Goal: Task Accomplishment & Management: Use online tool/utility

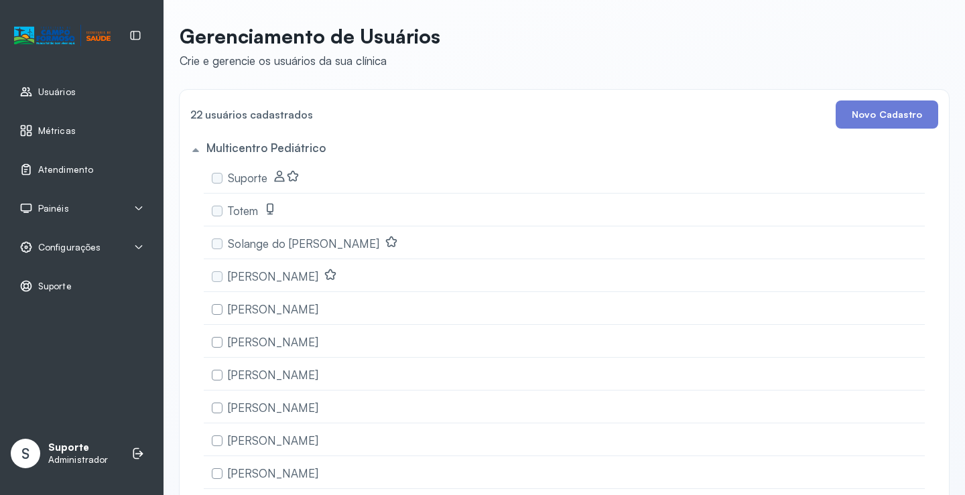
click at [78, 162] on div "Atendimento" at bounding box center [81, 169] width 147 height 31
click at [78, 167] on span "Atendimento" at bounding box center [66, 169] width 56 height 11
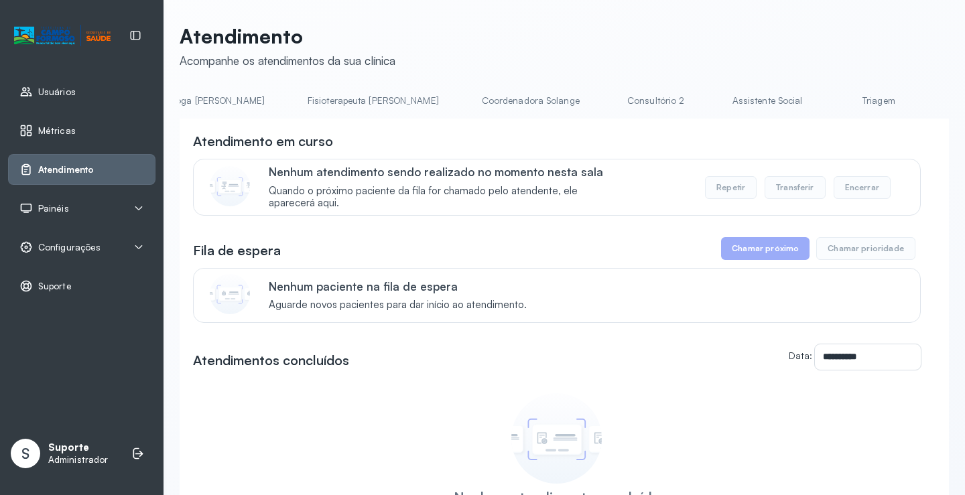
scroll to position [0, 714]
click at [829, 93] on link "Triagem" at bounding box center [876, 101] width 94 height 22
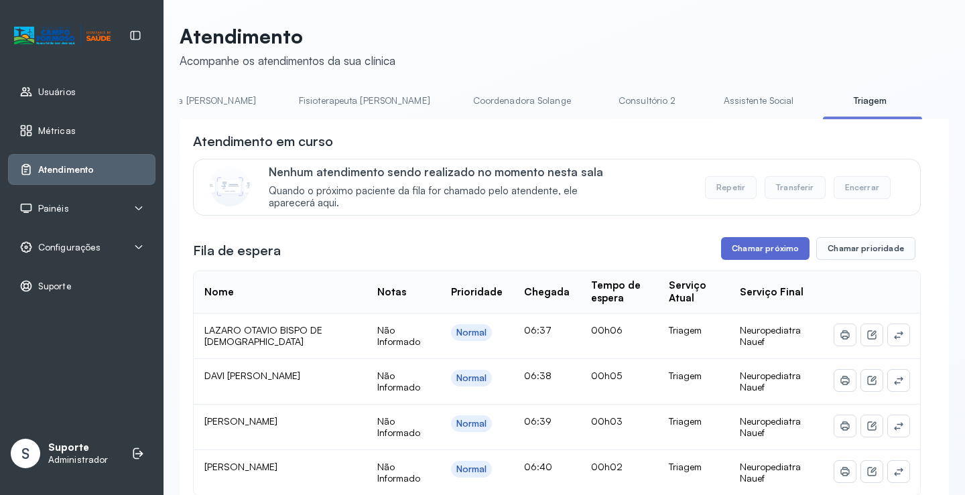
click at [770, 249] on button "Chamar próximo" at bounding box center [765, 248] width 88 height 23
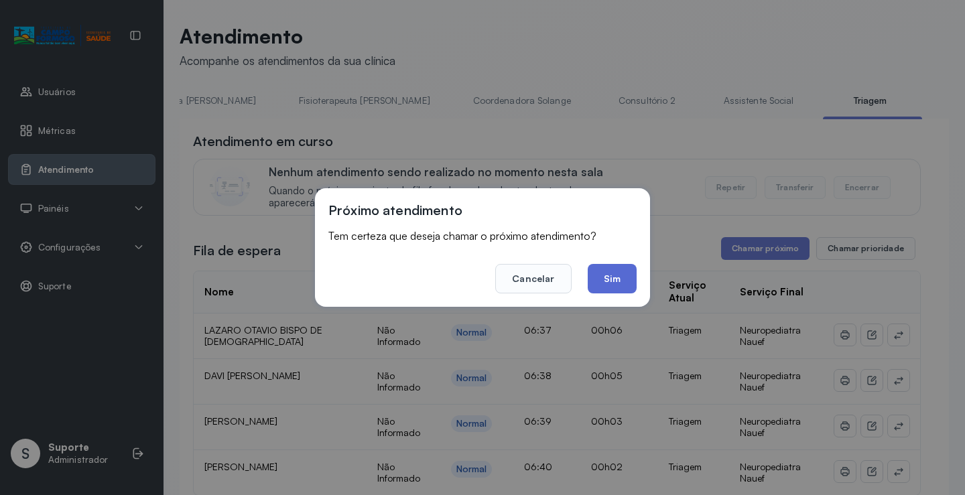
click at [596, 267] on button "Sim" at bounding box center [612, 278] width 49 height 29
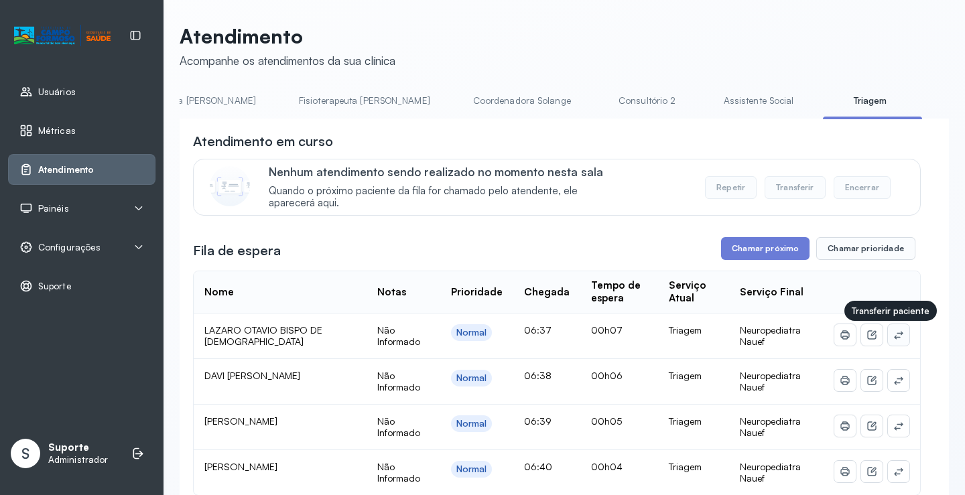
click at [894, 338] on icon at bounding box center [899, 335] width 11 height 11
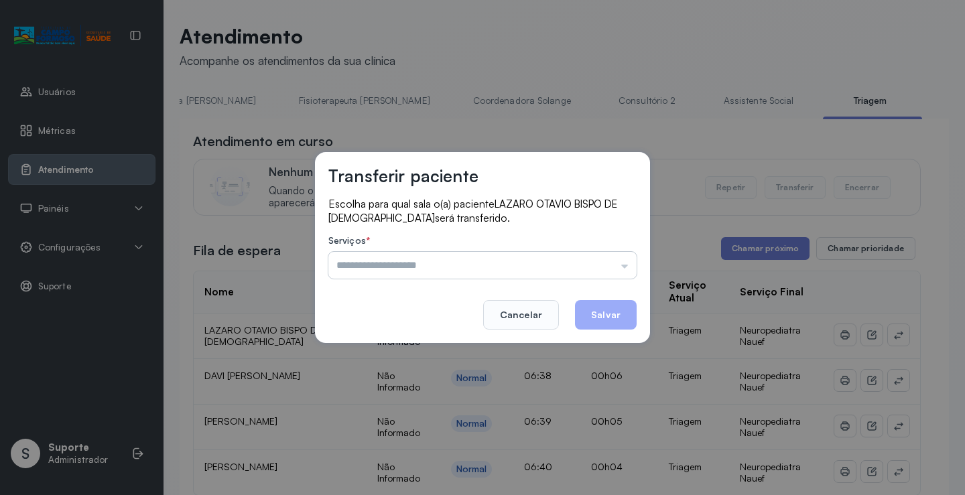
click at [601, 259] on input "text" at bounding box center [482, 265] width 308 height 27
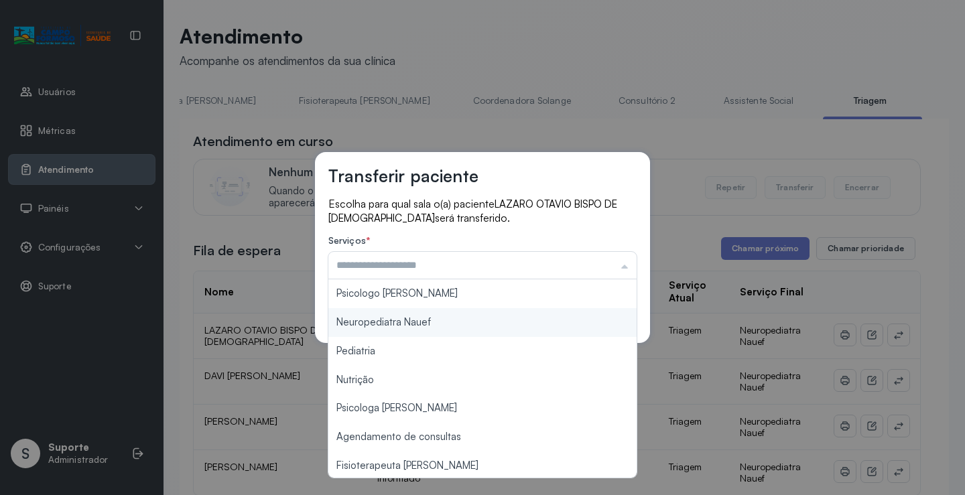
type input "**********"
click at [458, 322] on div "**********" at bounding box center [482, 248] width 335 height 192
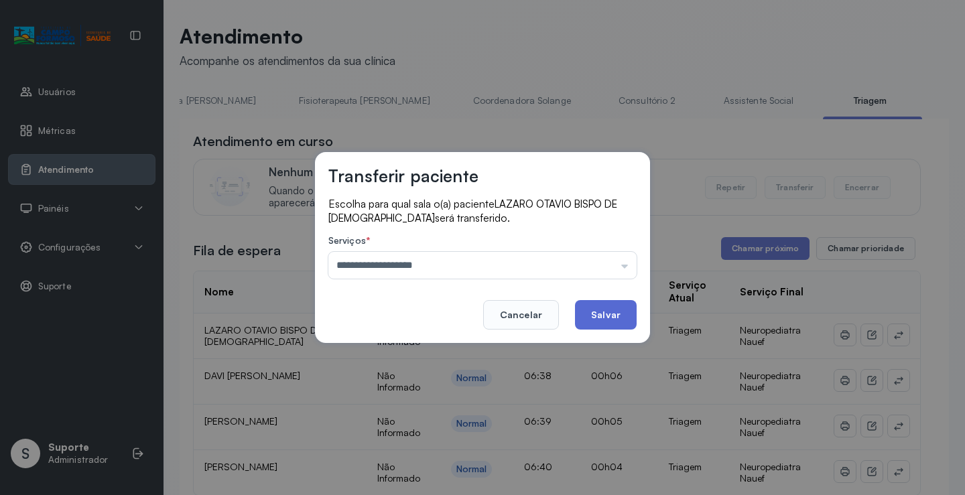
click at [593, 306] on button "Salvar" at bounding box center [606, 314] width 62 height 29
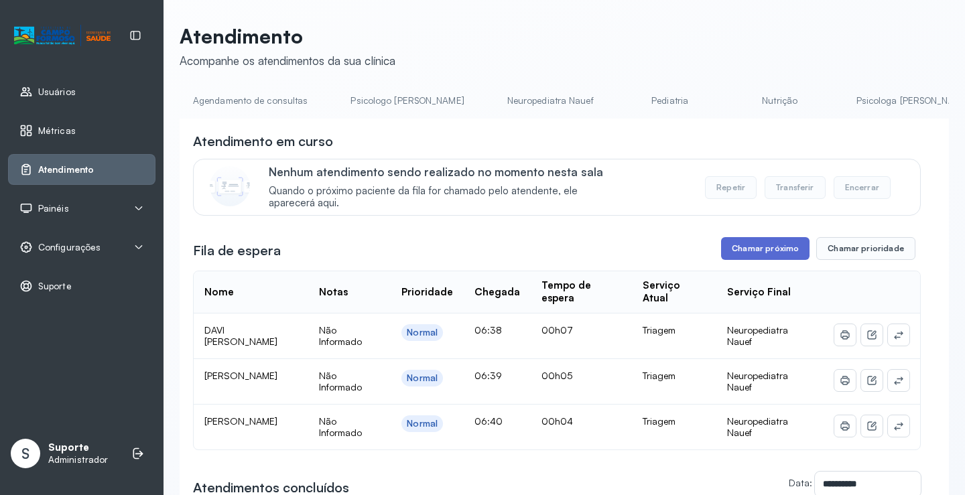
click at [770, 250] on button "Chamar próximo" at bounding box center [765, 248] width 88 height 23
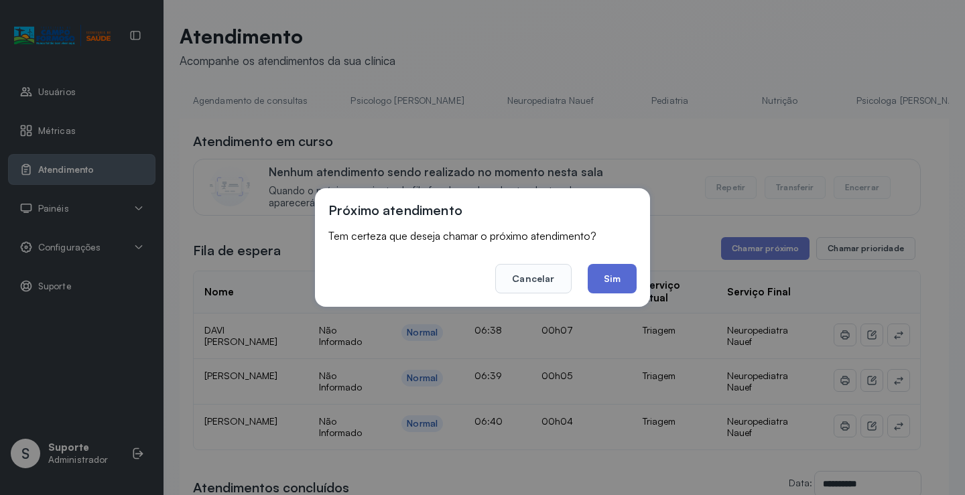
click at [619, 275] on button "Sim" at bounding box center [612, 278] width 49 height 29
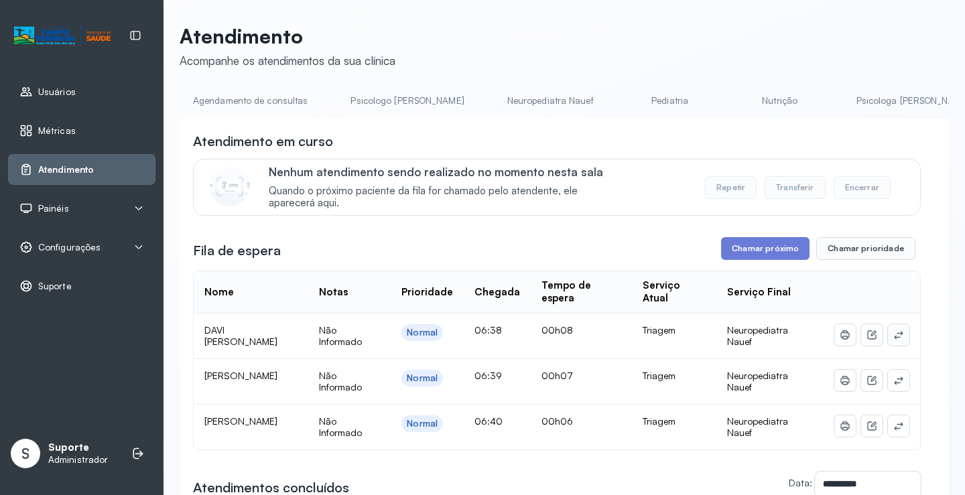
click at [888, 334] on button at bounding box center [898, 334] width 21 height 21
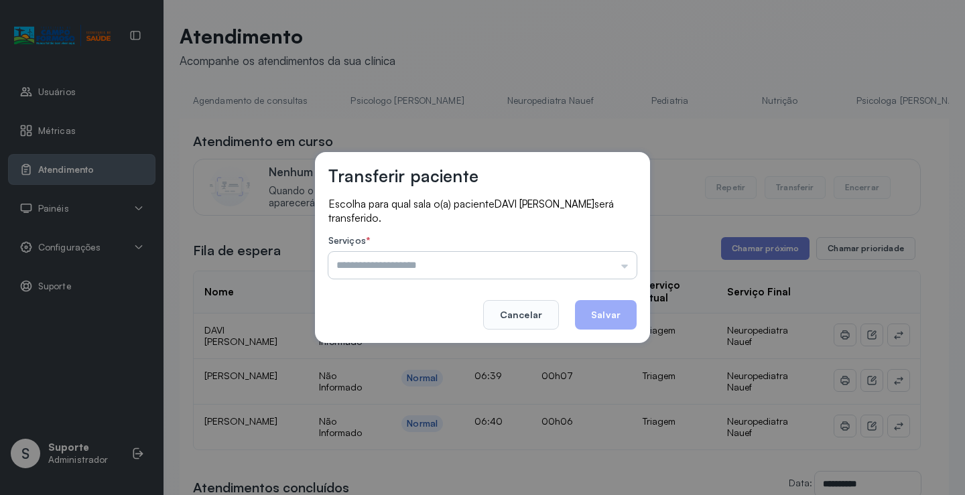
click at [518, 262] on input "text" at bounding box center [482, 265] width 308 height 27
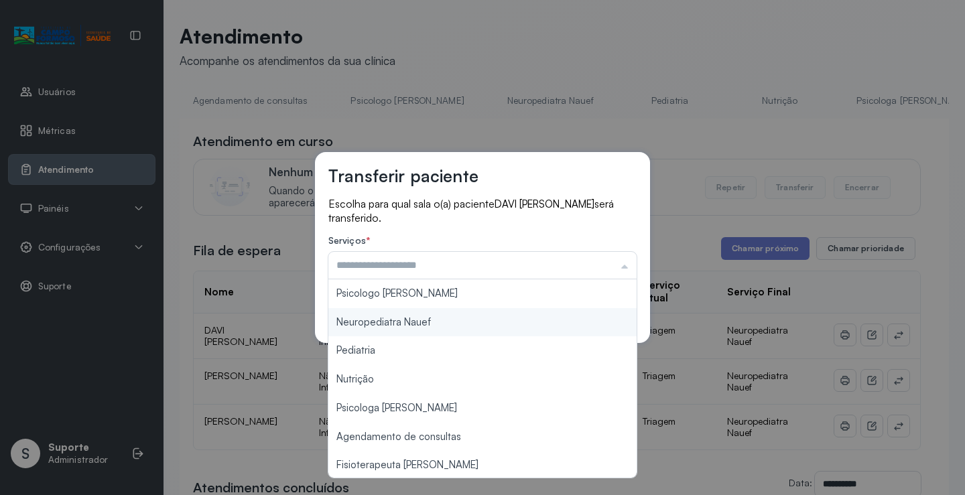
type input "**********"
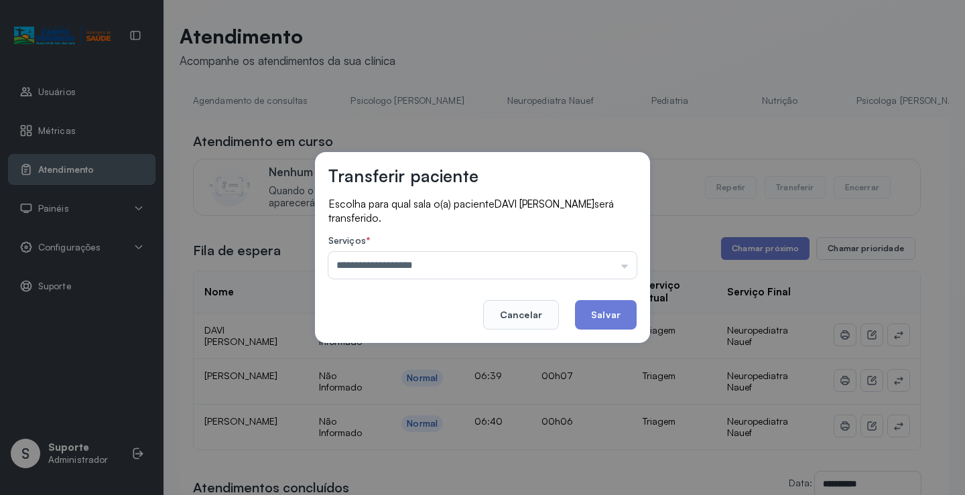
click at [463, 316] on div "**********" at bounding box center [482, 247] width 335 height 191
click at [588, 310] on button "Salvar" at bounding box center [606, 314] width 62 height 29
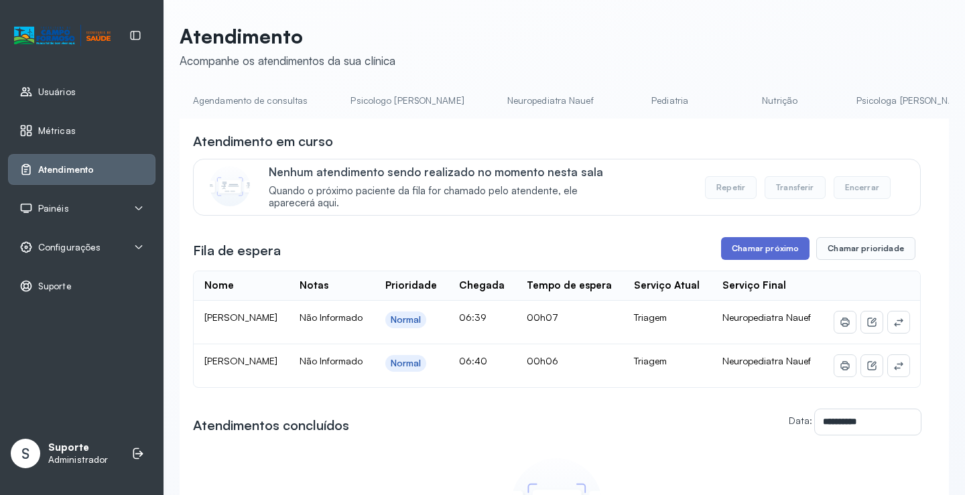
click at [761, 252] on button "Chamar próximo" at bounding box center [765, 248] width 88 height 23
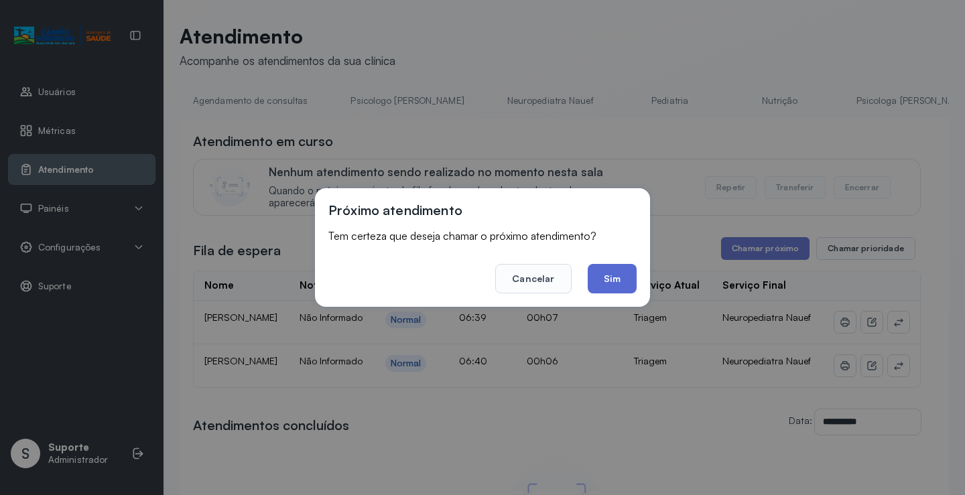
click at [597, 277] on button "Sim" at bounding box center [612, 278] width 49 height 29
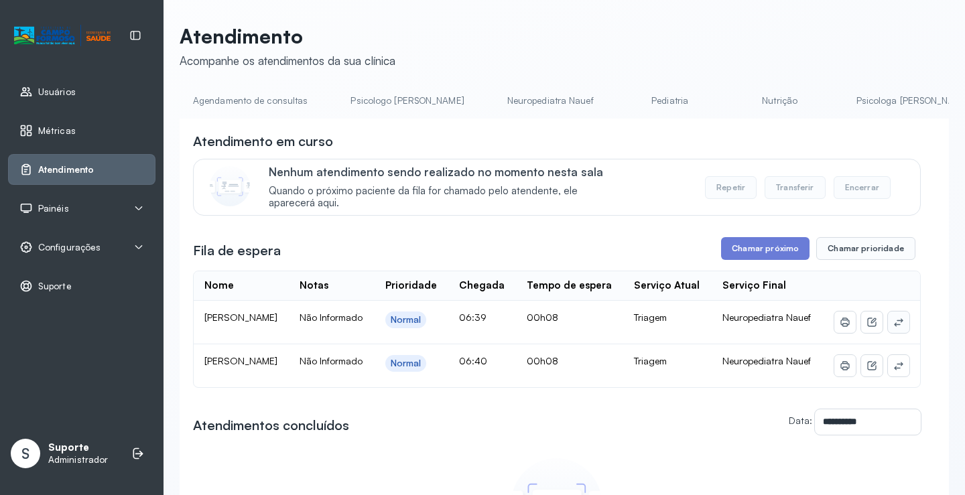
click at [894, 328] on icon at bounding box center [899, 322] width 11 height 11
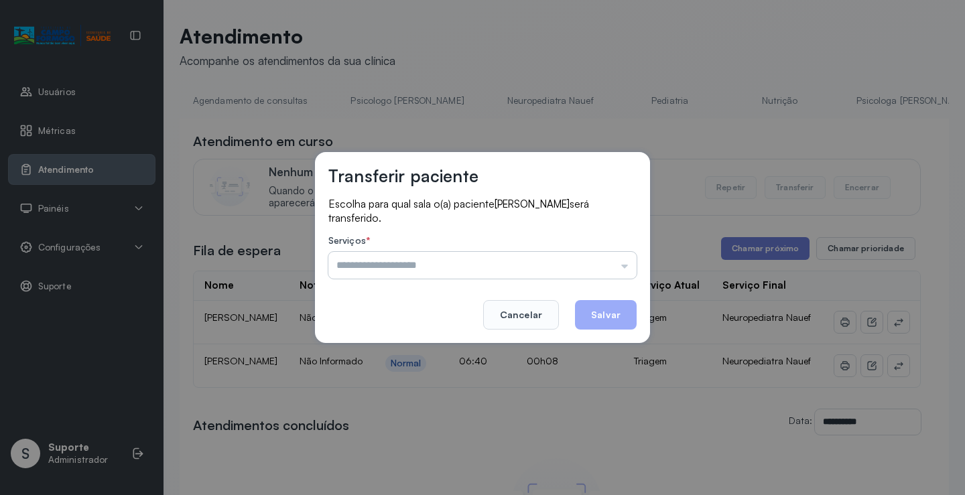
click at [576, 263] on input "text" at bounding box center [482, 265] width 308 height 27
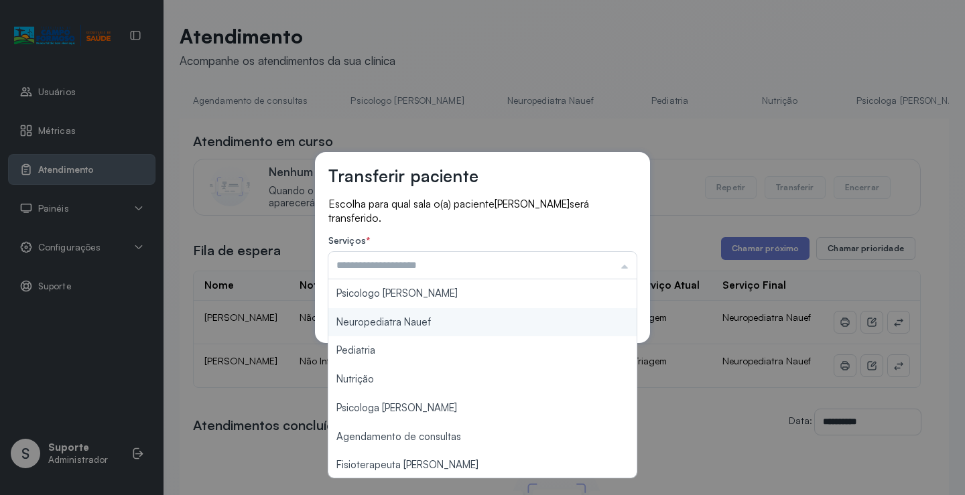
type input "**********"
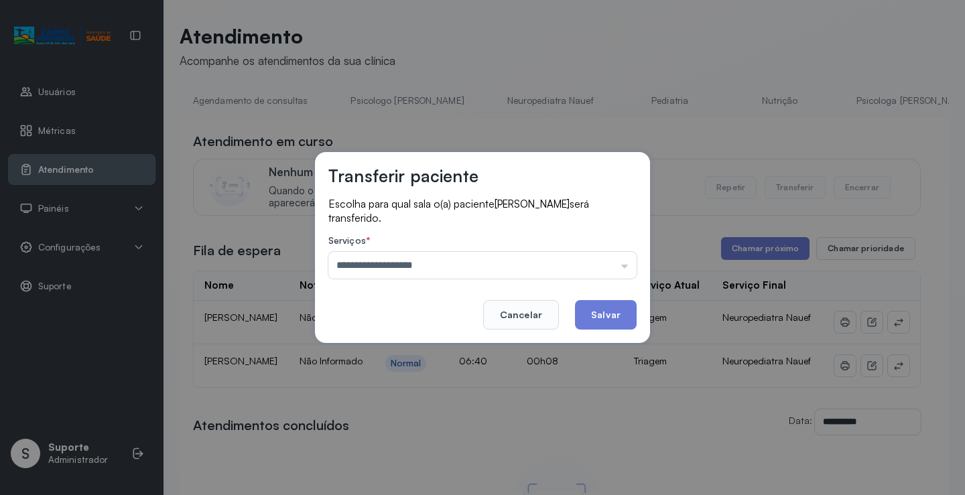
click at [440, 324] on div "**********" at bounding box center [482, 247] width 335 height 191
click at [601, 312] on button "Salvar" at bounding box center [606, 314] width 62 height 29
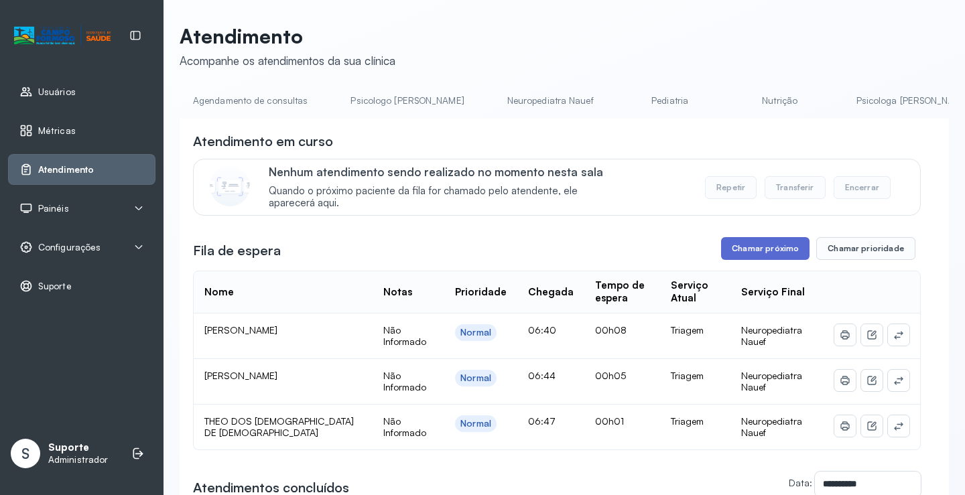
click at [737, 249] on button "Chamar próximo" at bounding box center [765, 248] width 88 height 23
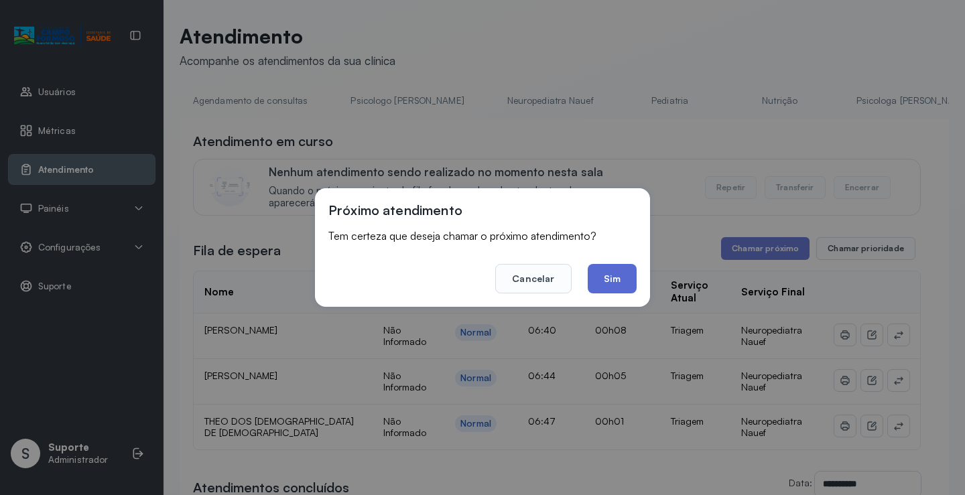
click at [629, 270] on button "Sim" at bounding box center [612, 278] width 49 height 29
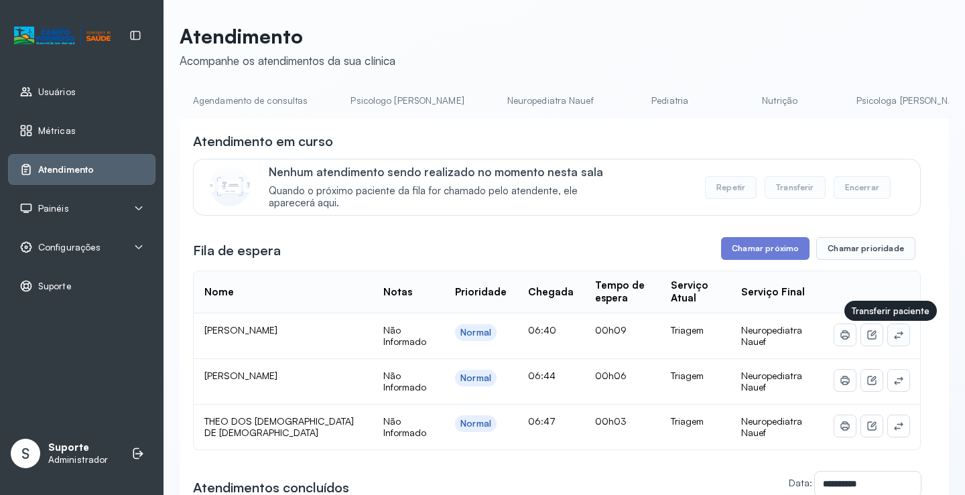
click at [894, 339] on icon at bounding box center [898, 335] width 9 height 8
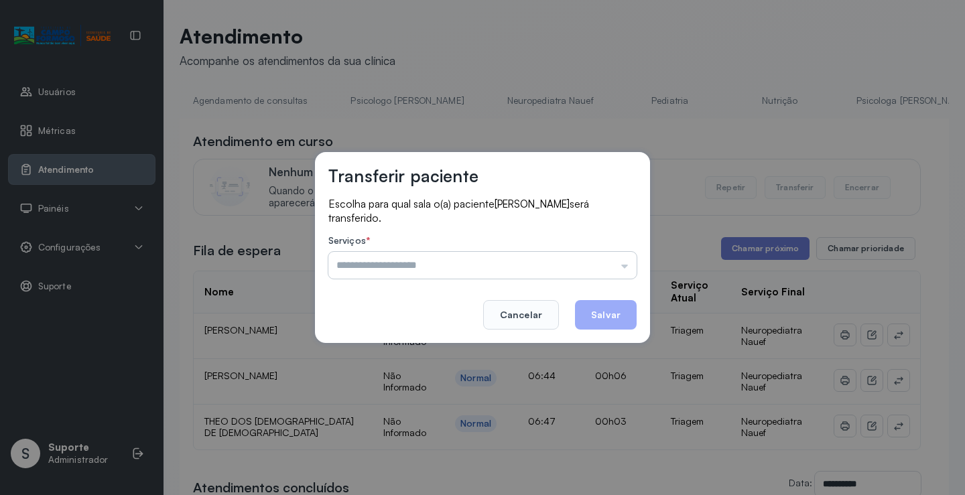
click at [501, 258] on input "text" at bounding box center [482, 265] width 308 height 27
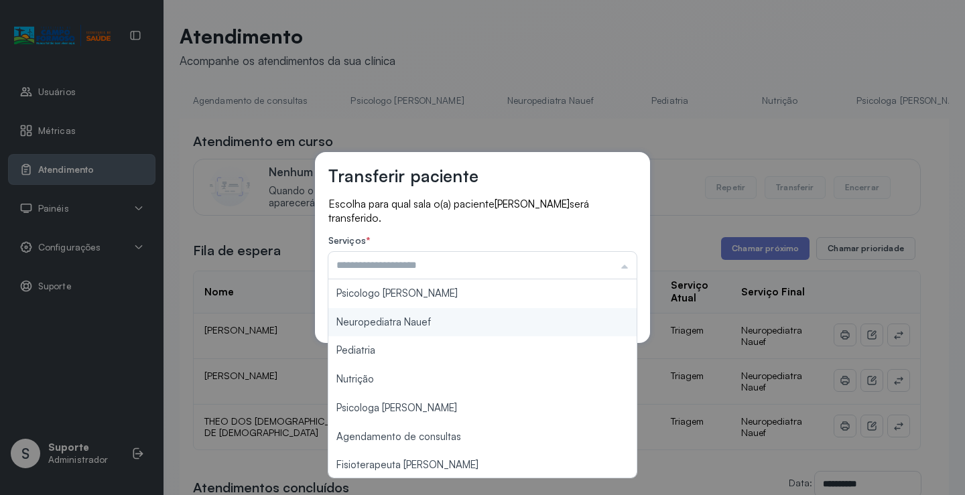
type input "**********"
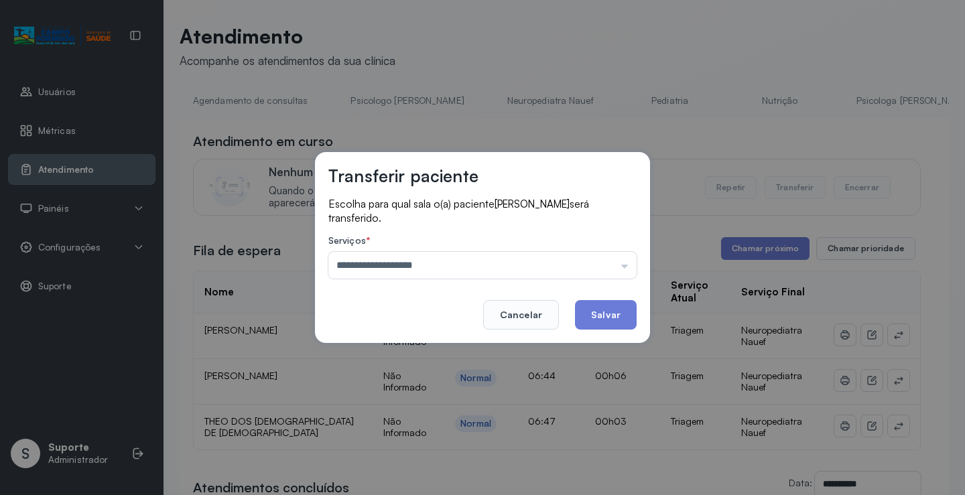
click at [410, 318] on div "**********" at bounding box center [482, 247] width 335 height 191
click at [593, 310] on button "Salvar" at bounding box center [606, 314] width 62 height 29
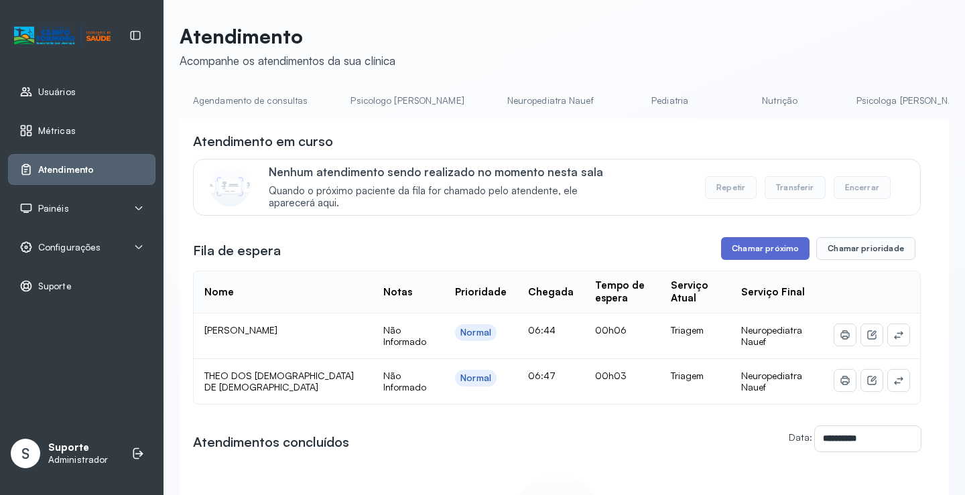
click at [737, 248] on button "Chamar próximo" at bounding box center [765, 248] width 88 height 23
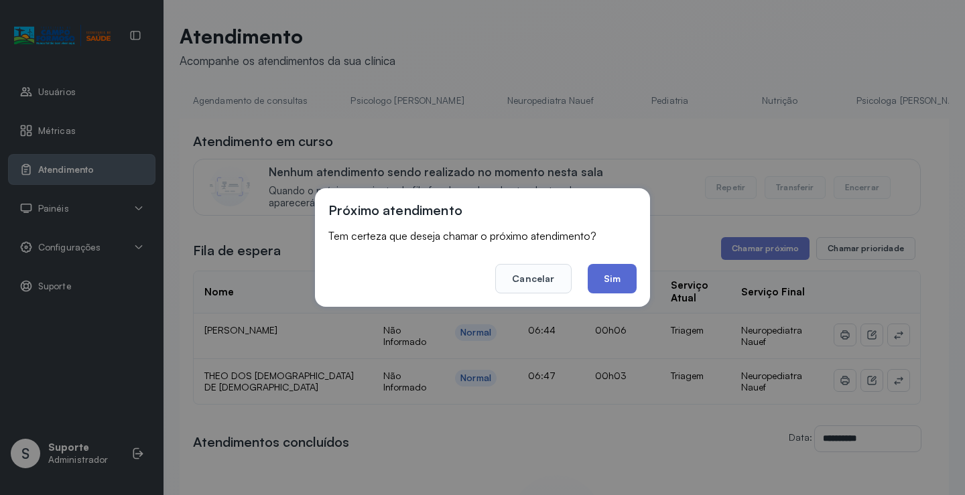
click at [606, 278] on button "Sim" at bounding box center [612, 278] width 49 height 29
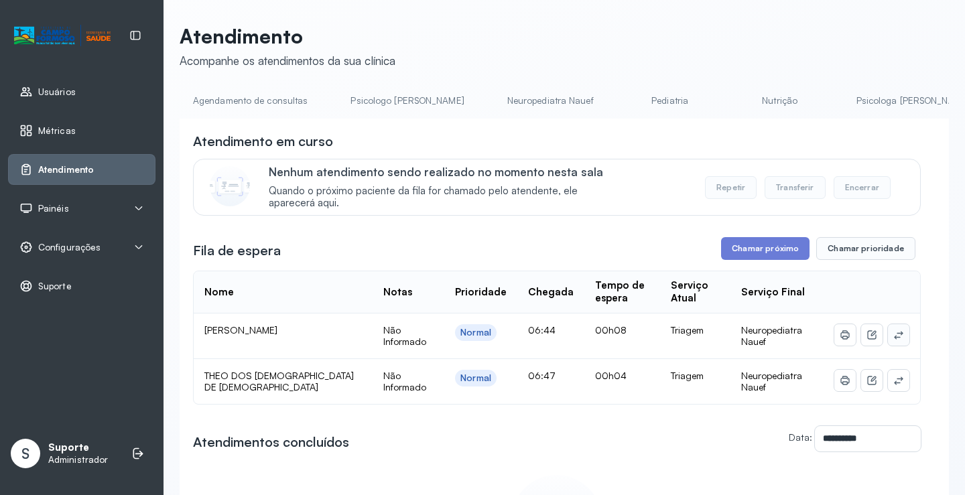
click at [894, 335] on icon at bounding box center [899, 335] width 11 height 11
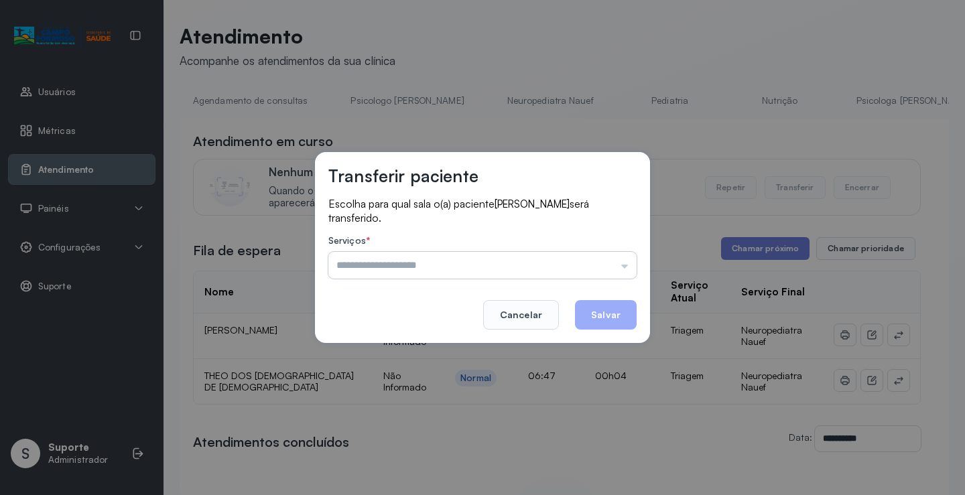
click at [481, 263] on input "text" at bounding box center [482, 265] width 308 height 27
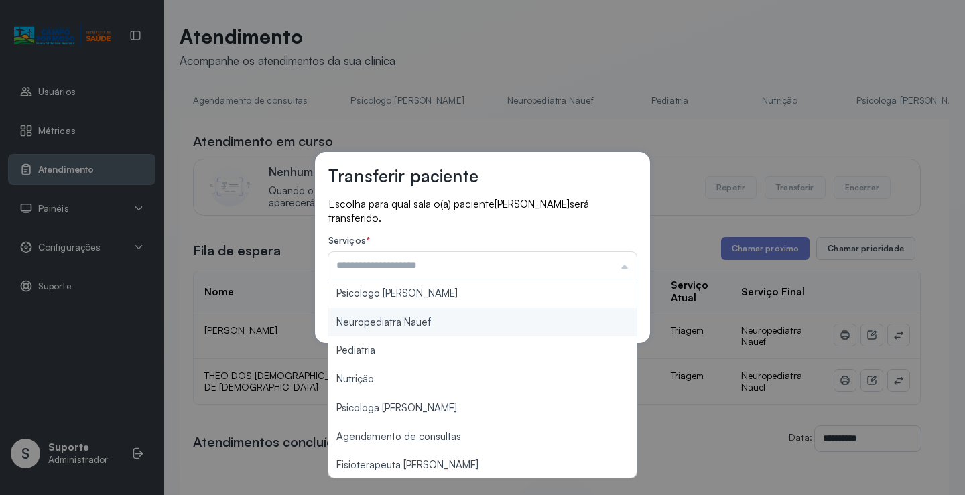
type input "**********"
click at [449, 320] on div "**********" at bounding box center [482, 247] width 335 height 191
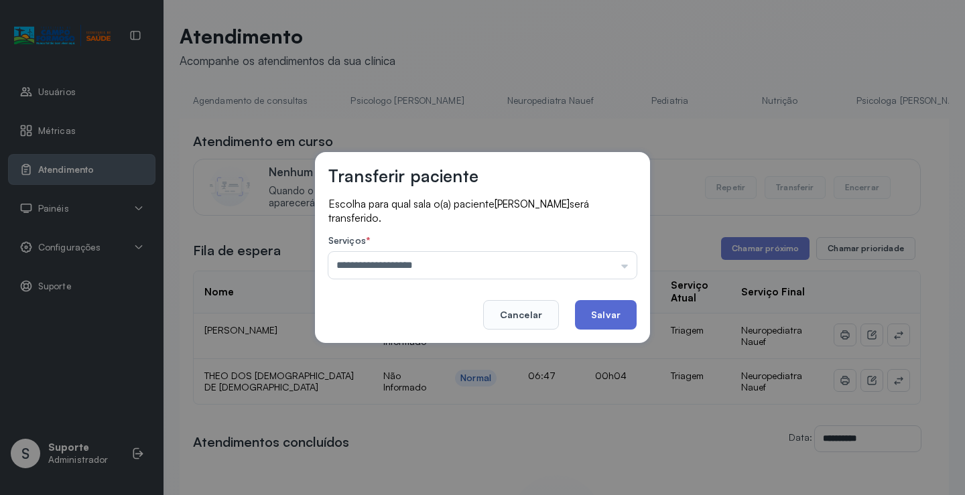
click at [606, 319] on button "Salvar" at bounding box center [606, 314] width 62 height 29
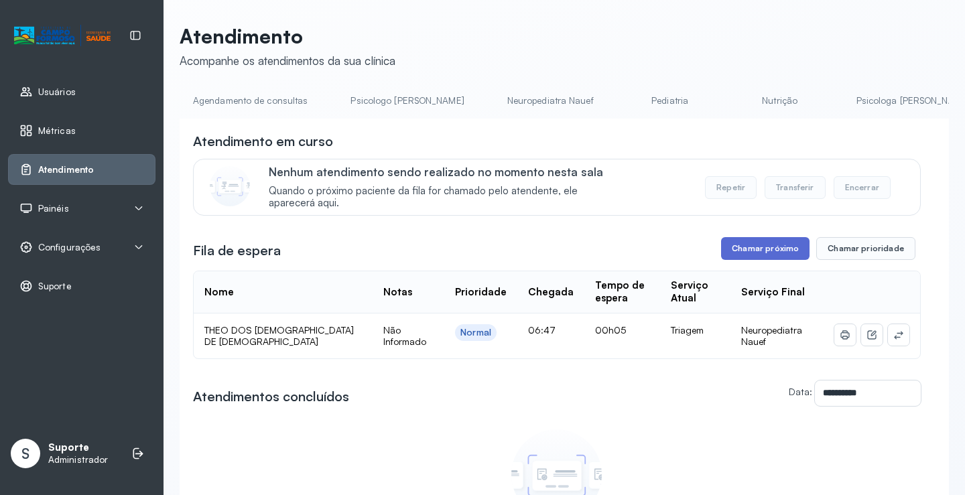
click at [729, 254] on button "Chamar próximo" at bounding box center [765, 248] width 88 height 23
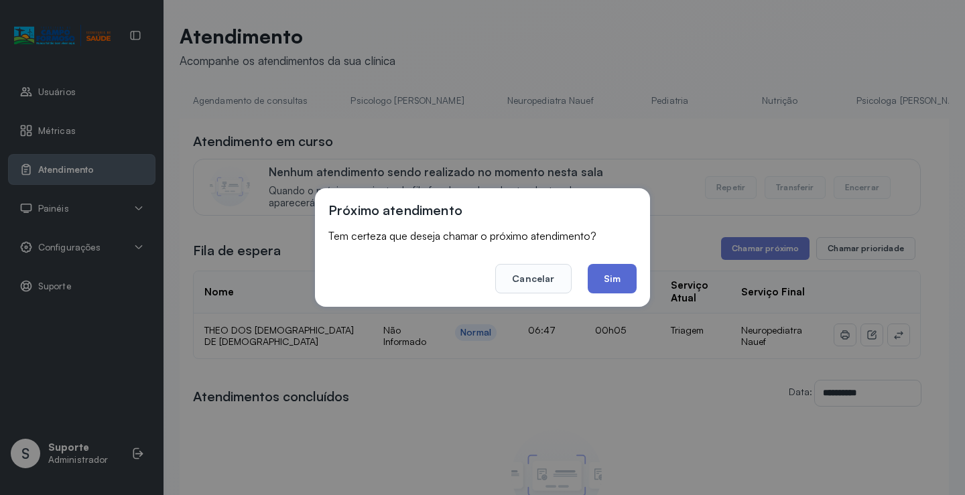
click at [611, 266] on button "Sim" at bounding box center [612, 278] width 49 height 29
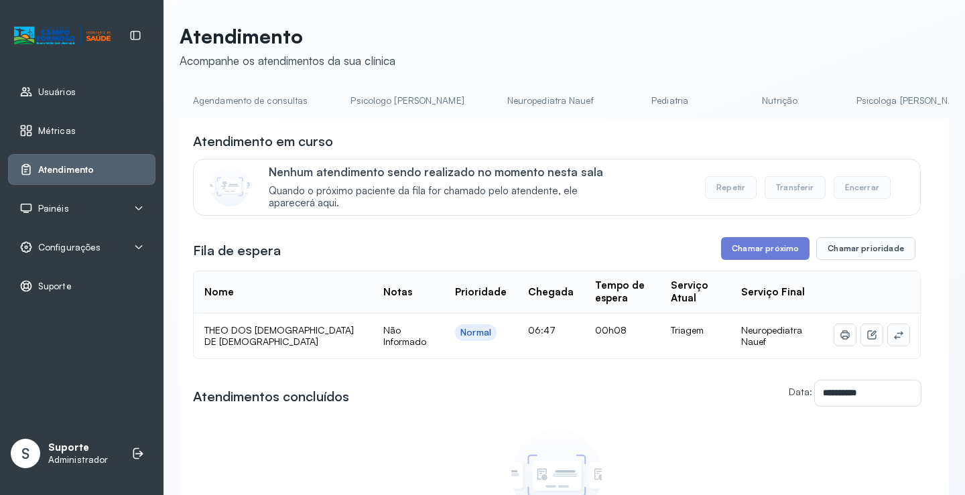
click at [894, 337] on icon at bounding box center [899, 335] width 11 height 11
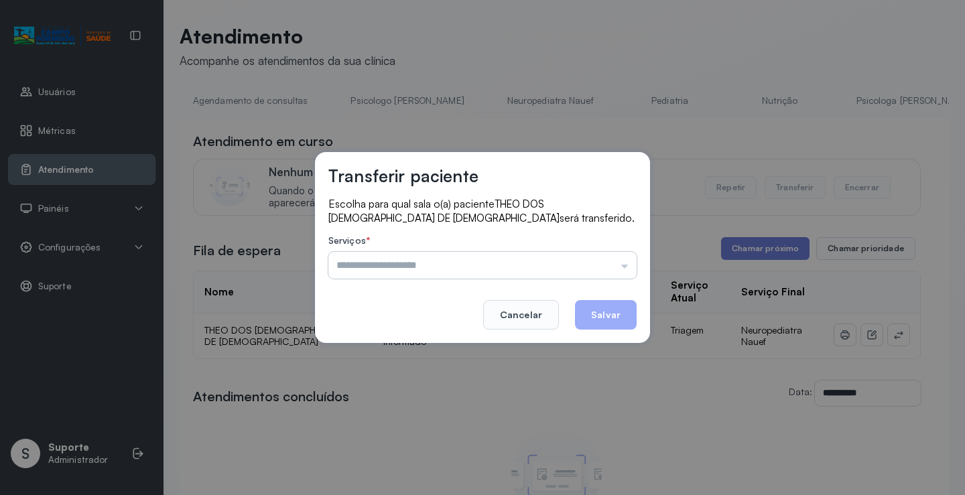
click at [491, 261] on input "text" at bounding box center [482, 265] width 308 height 27
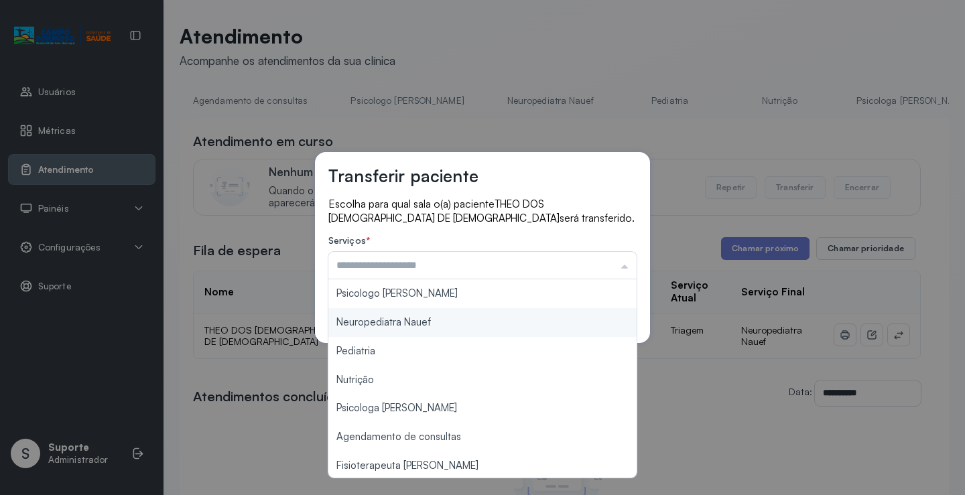
type input "**********"
click at [418, 316] on div "**********" at bounding box center [482, 248] width 335 height 192
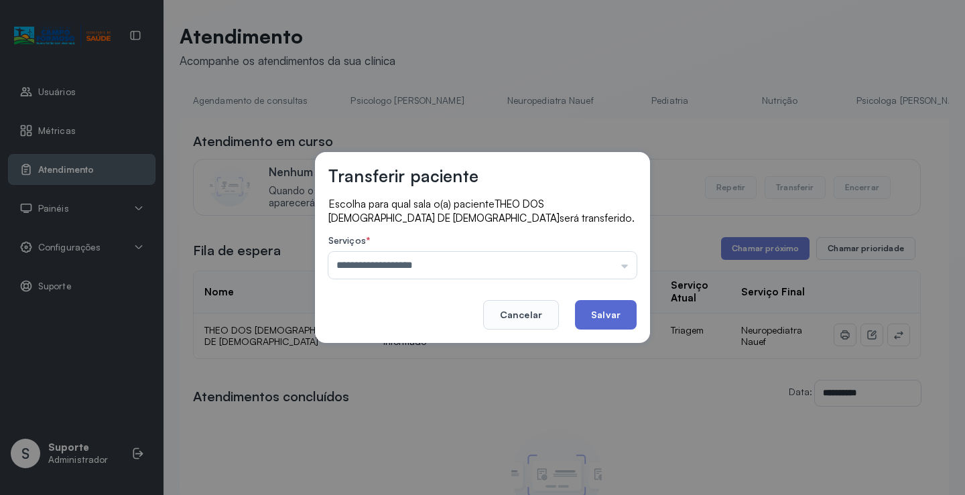
click at [603, 322] on button "Salvar" at bounding box center [606, 314] width 62 height 29
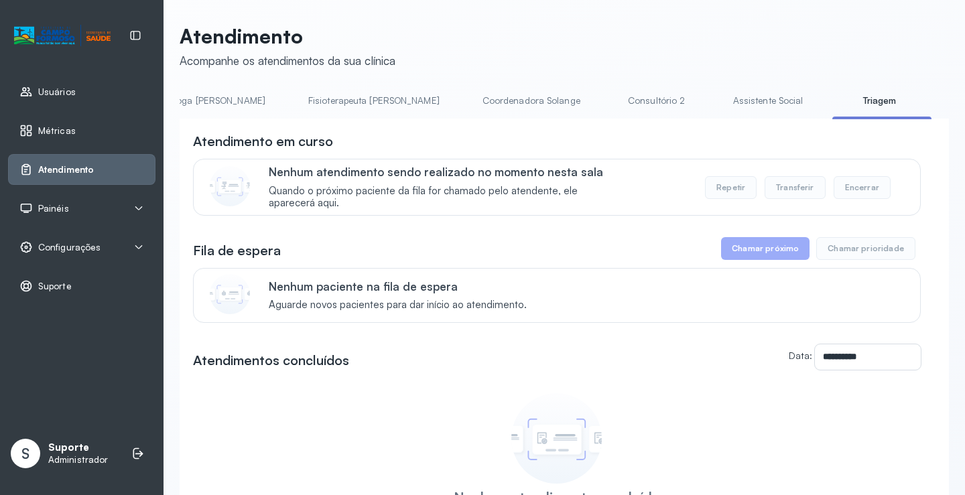
scroll to position [0, 743]
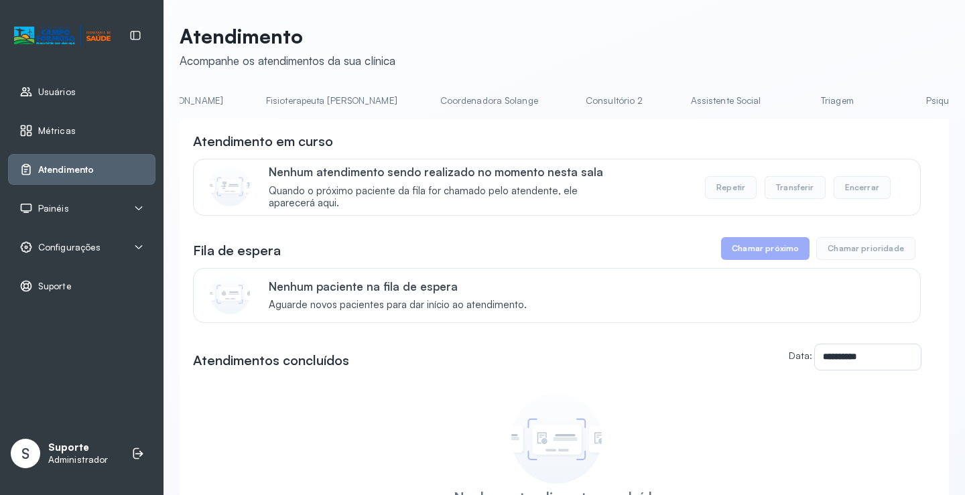
scroll to position [0, 720]
click at [823, 93] on link "Triagem" at bounding box center [870, 101] width 94 height 22
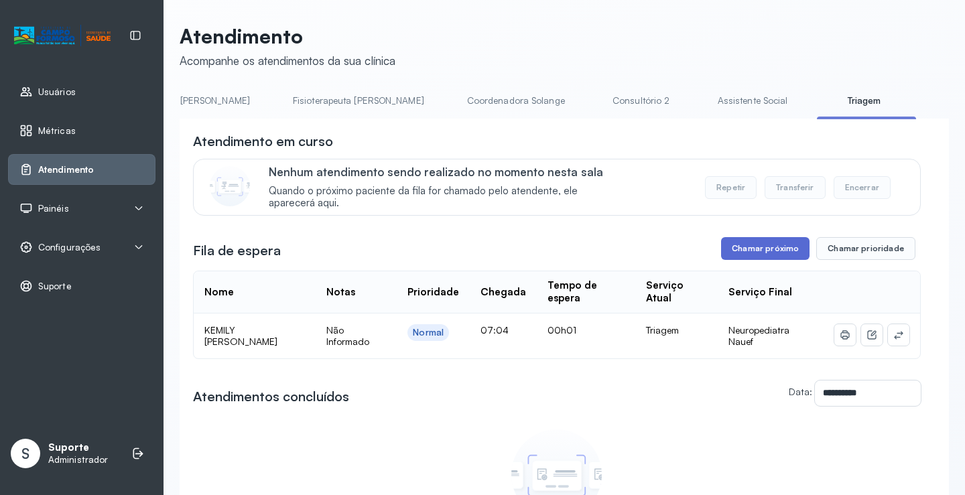
click at [752, 255] on button "Chamar próximo" at bounding box center [765, 248] width 88 height 23
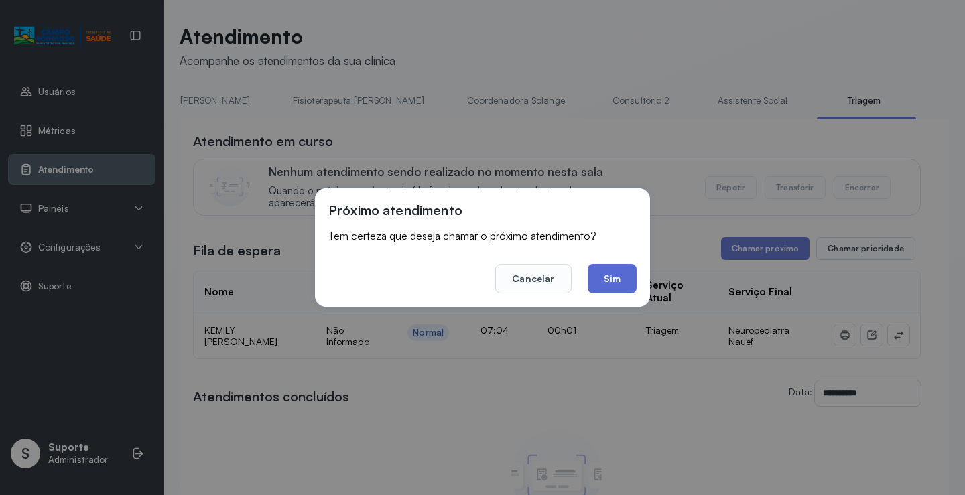
click at [615, 287] on button "Sim" at bounding box center [612, 278] width 49 height 29
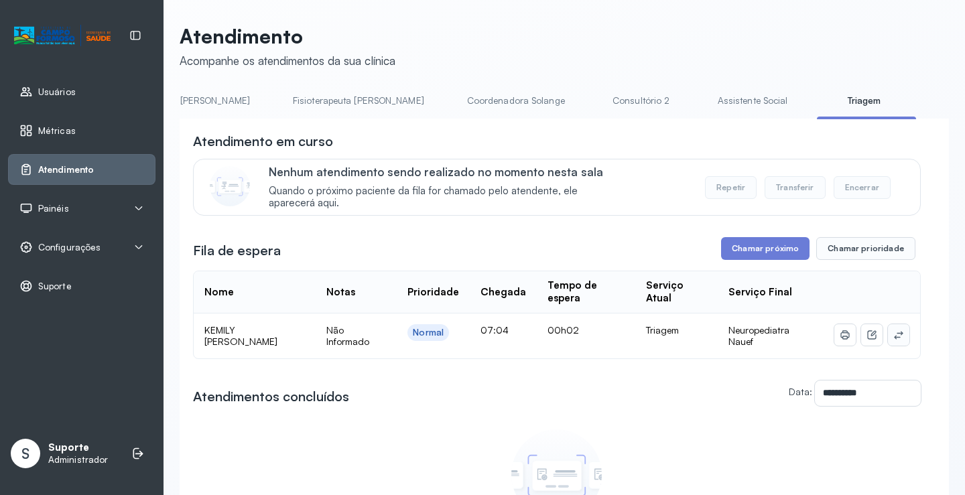
click at [894, 337] on icon at bounding box center [899, 335] width 11 height 11
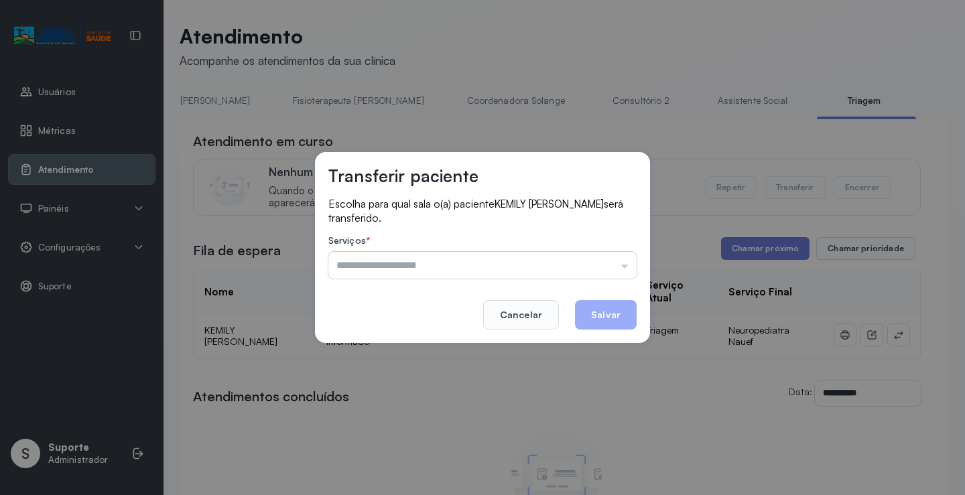
click at [524, 262] on input "text" at bounding box center [482, 265] width 308 height 27
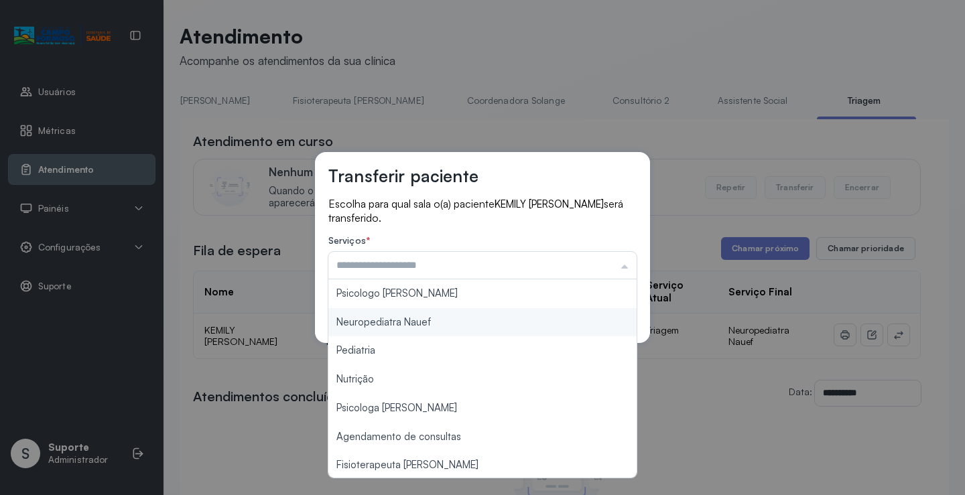
type input "**********"
click at [442, 316] on div "**********" at bounding box center [482, 247] width 335 height 191
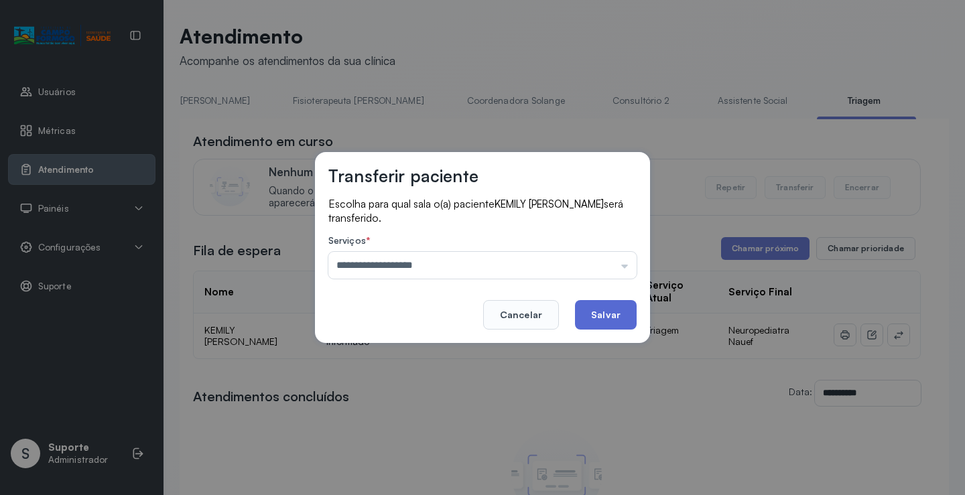
click at [602, 311] on button "Salvar" at bounding box center [606, 314] width 62 height 29
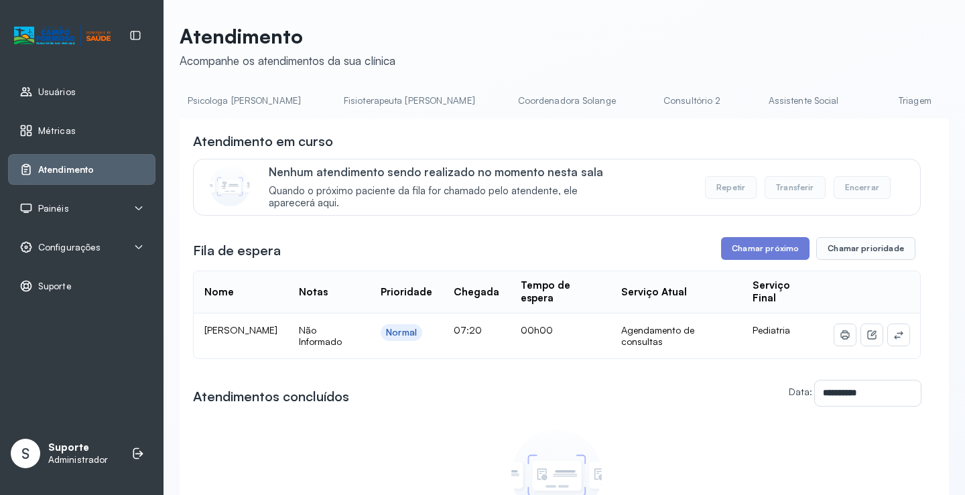
scroll to position [0, 727]
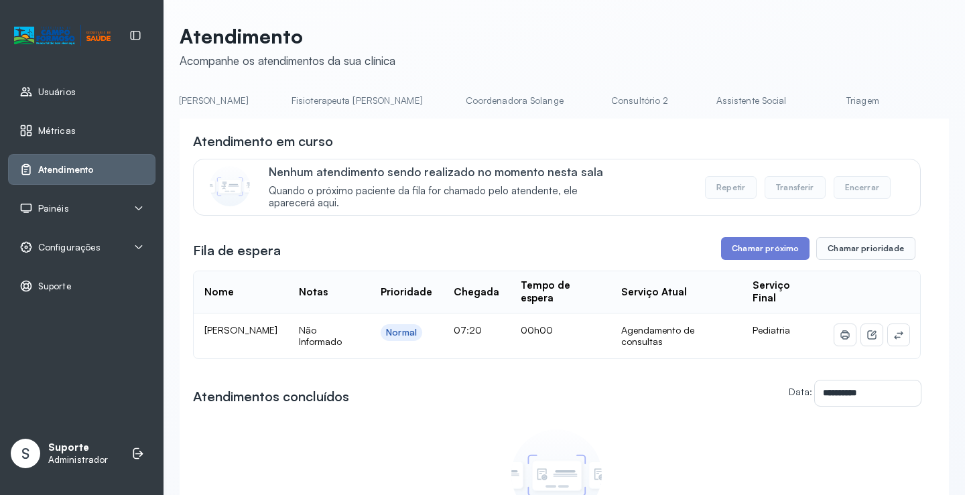
click at [816, 99] on link "Triagem" at bounding box center [863, 101] width 94 height 22
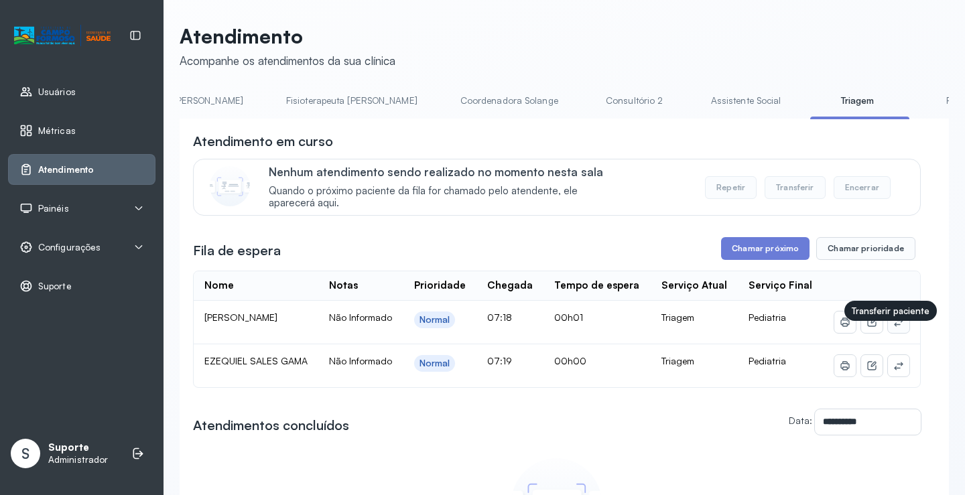
click at [894, 328] on icon at bounding box center [899, 322] width 11 height 11
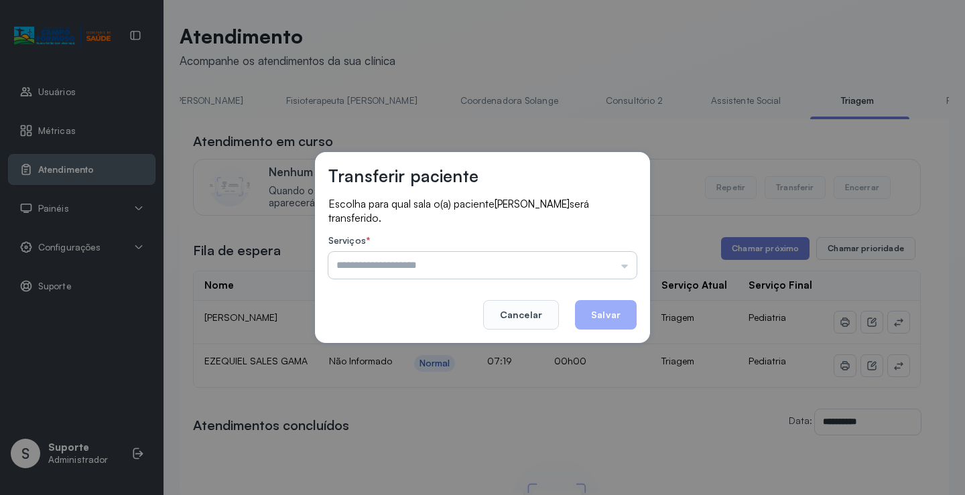
click at [490, 265] on input "text" at bounding box center [482, 265] width 308 height 27
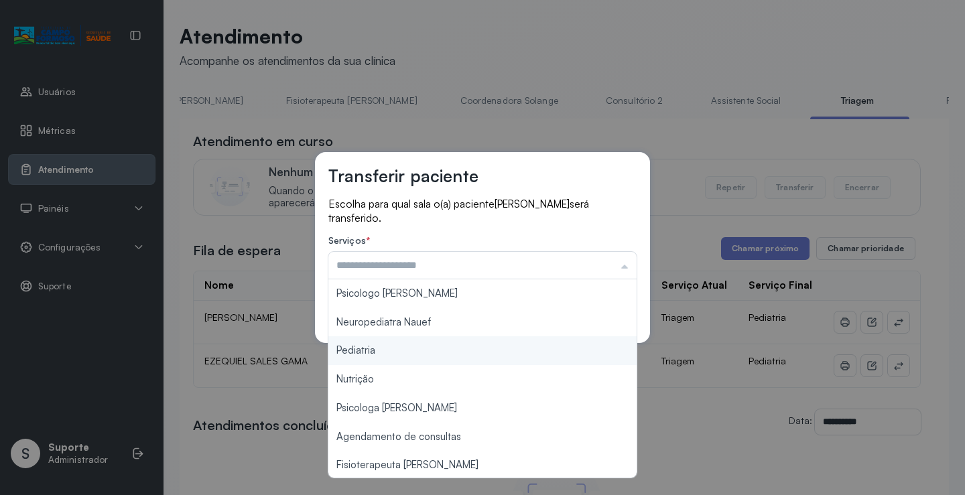
type input "*********"
click at [385, 350] on div "Transferir paciente Escolha para qual sala o(a) paciente NÍCOLAS CARVALHO DA SI…" at bounding box center [482, 247] width 965 height 495
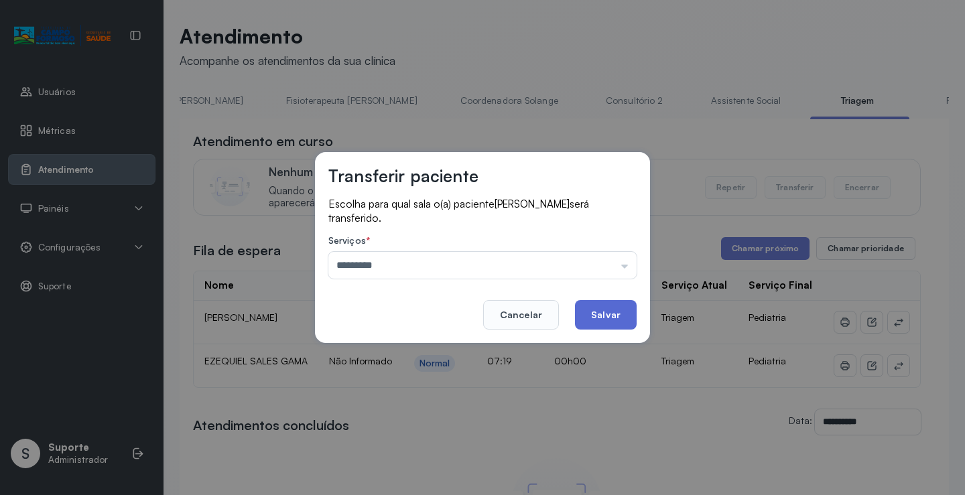
click at [593, 312] on button "Salvar" at bounding box center [606, 314] width 62 height 29
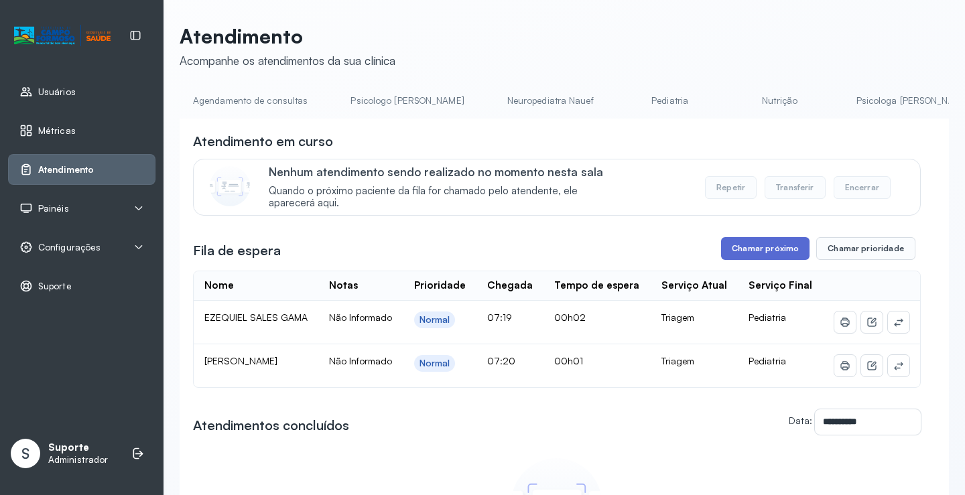
click at [759, 252] on button "Chamar próximo" at bounding box center [765, 248] width 88 height 23
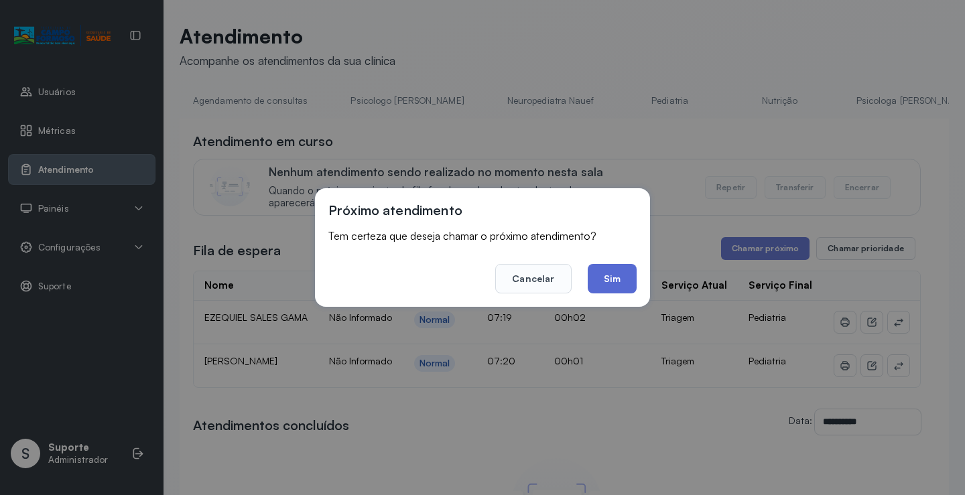
click at [606, 274] on button "Sim" at bounding box center [612, 278] width 49 height 29
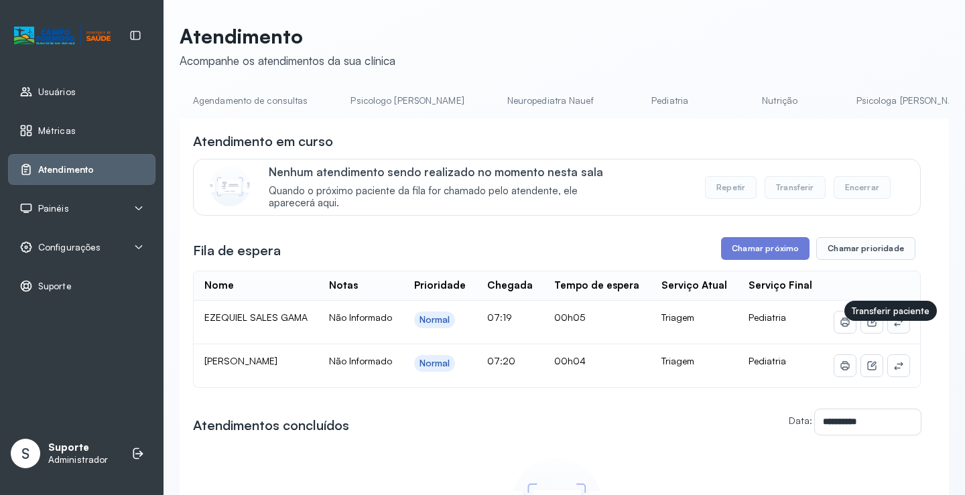
click at [895, 333] on button at bounding box center [898, 322] width 21 height 21
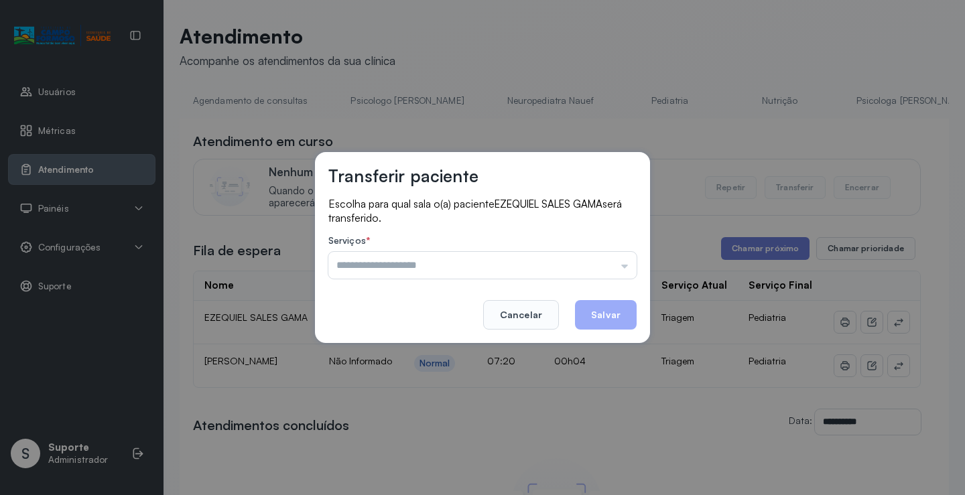
click at [491, 257] on input "text" at bounding box center [482, 265] width 308 height 27
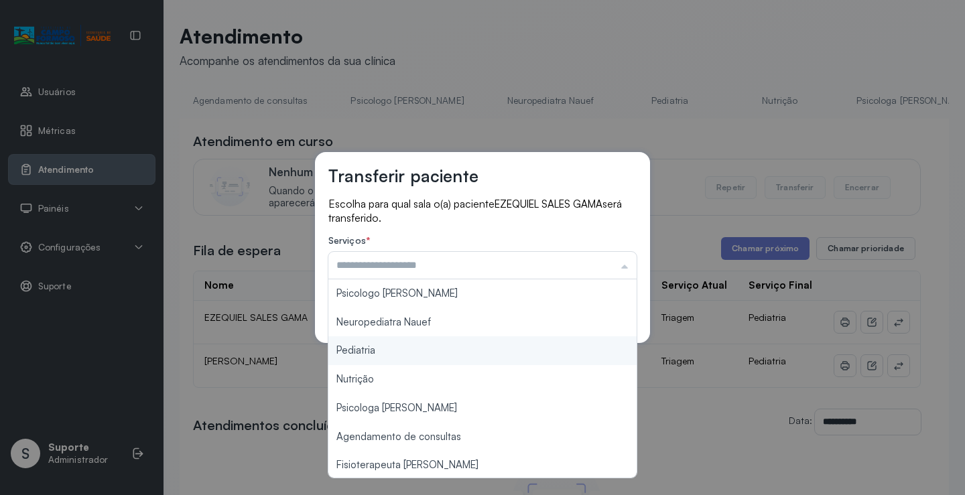
type input "*********"
click at [393, 350] on div "Transferir paciente Escolha para qual sala o(a) paciente EZEQUIEL SALES GAMA se…" at bounding box center [482, 247] width 965 height 495
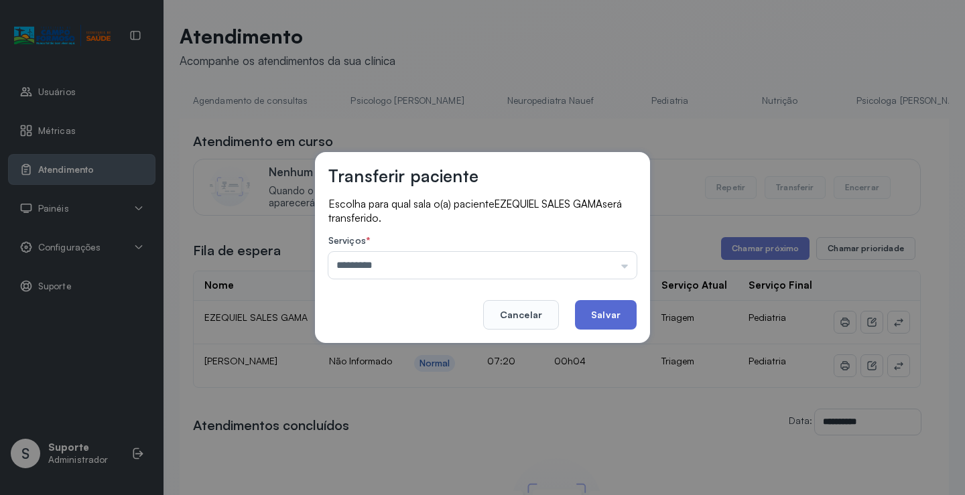
click at [605, 316] on button "Salvar" at bounding box center [606, 314] width 62 height 29
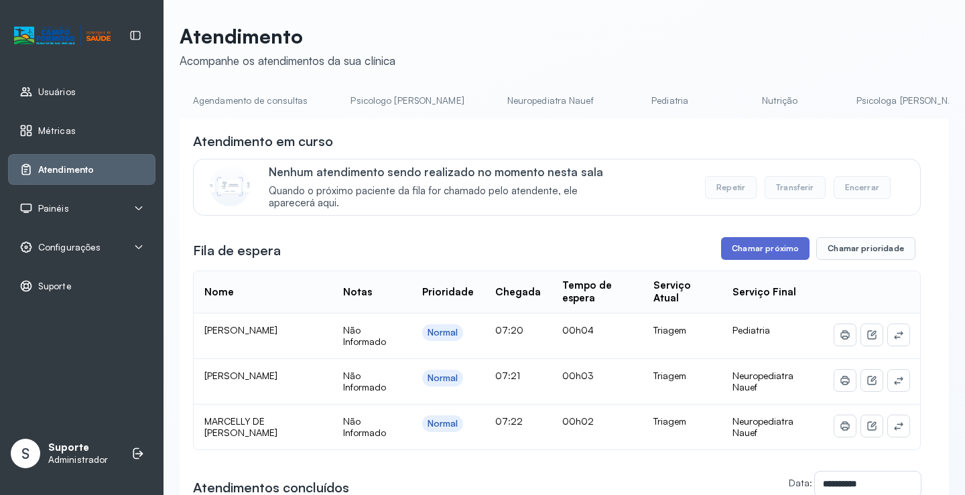
click at [757, 249] on button "Chamar próximo" at bounding box center [765, 248] width 88 height 23
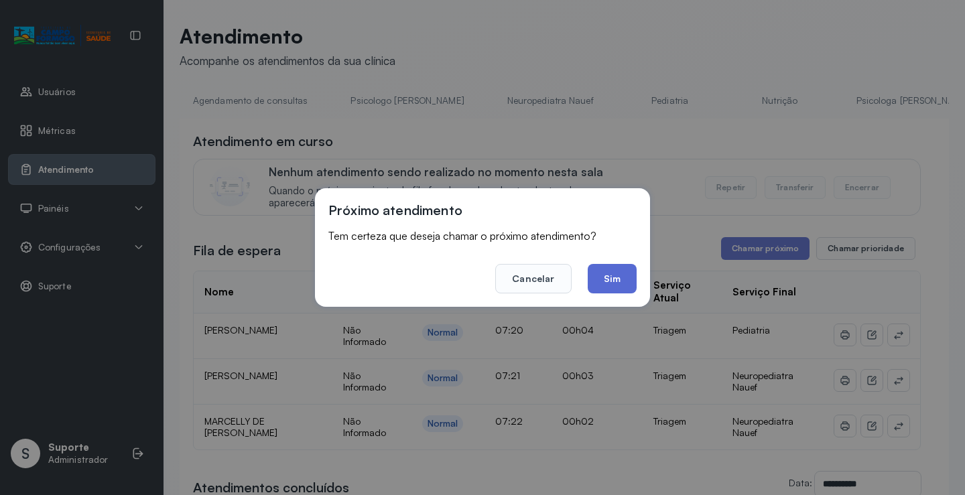
click at [618, 276] on button "Sim" at bounding box center [612, 278] width 49 height 29
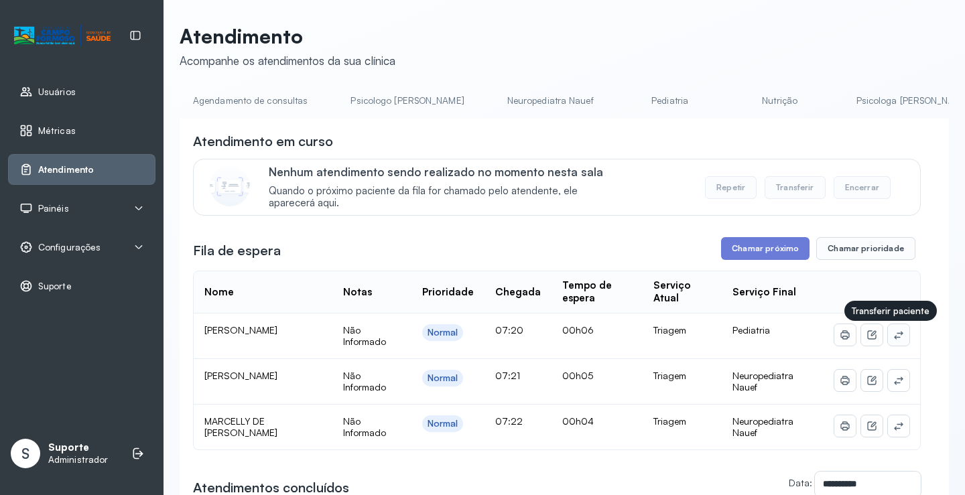
click at [888, 332] on button at bounding box center [898, 334] width 21 height 21
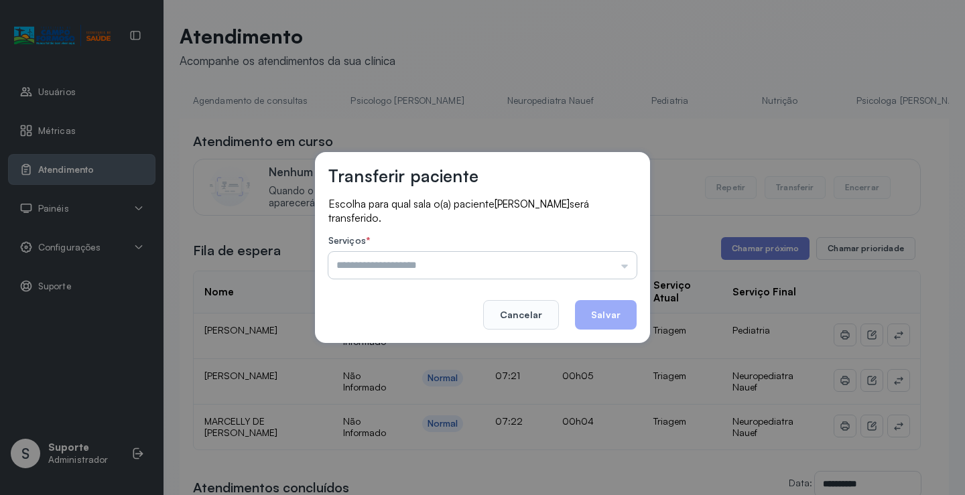
click at [462, 257] on input "text" at bounding box center [482, 265] width 308 height 27
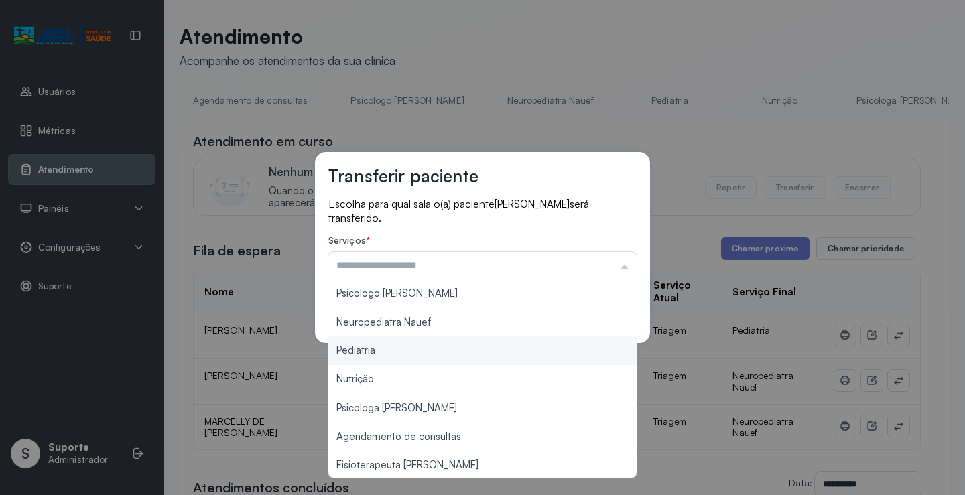
type input "*********"
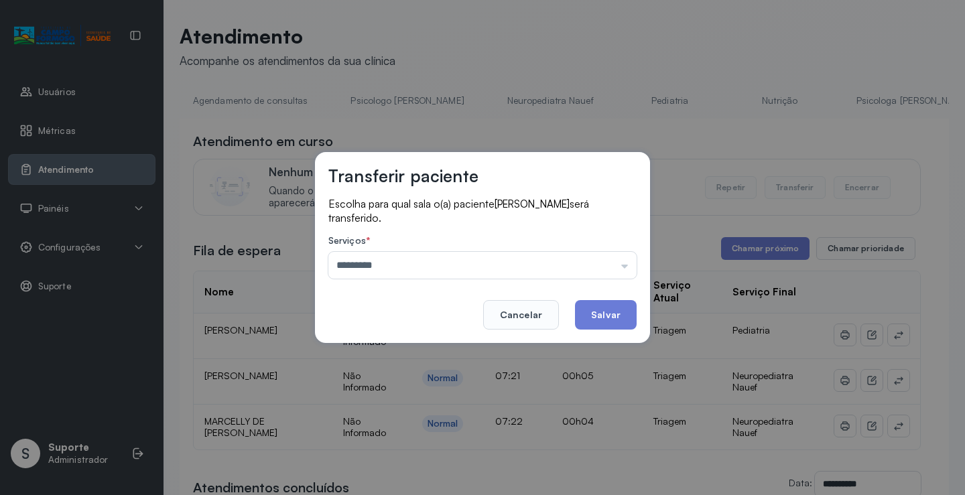
click at [390, 349] on div "Transferir paciente Escolha para qual sala o(a) paciente JOSE EMANUEL SILVA SAN…" at bounding box center [482, 247] width 965 height 495
click at [613, 320] on button "Salvar" at bounding box center [606, 314] width 62 height 29
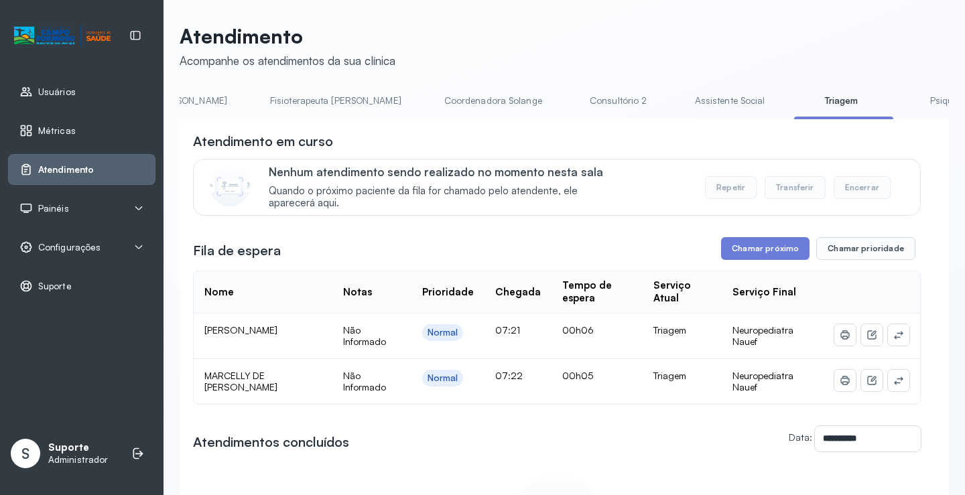
scroll to position [0, 697]
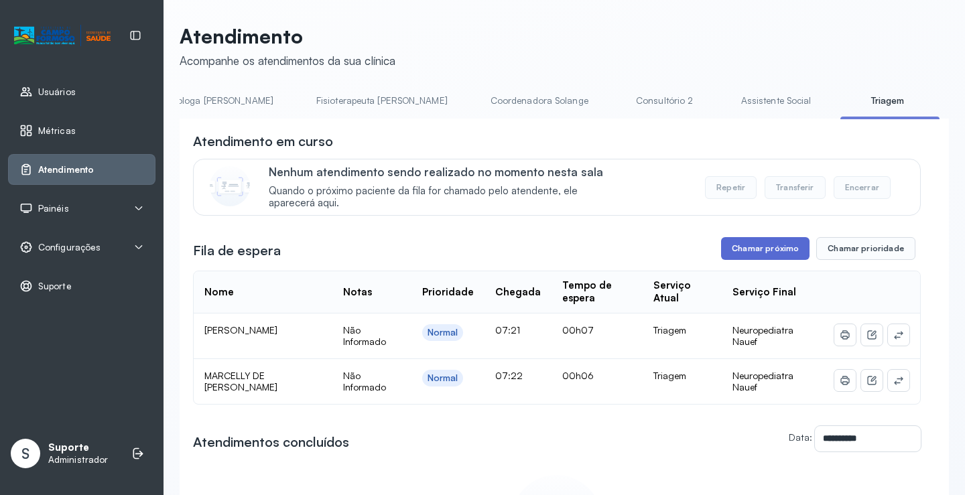
click at [747, 252] on button "Chamar próximo" at bounding box center [765, 248] width 88 height 23
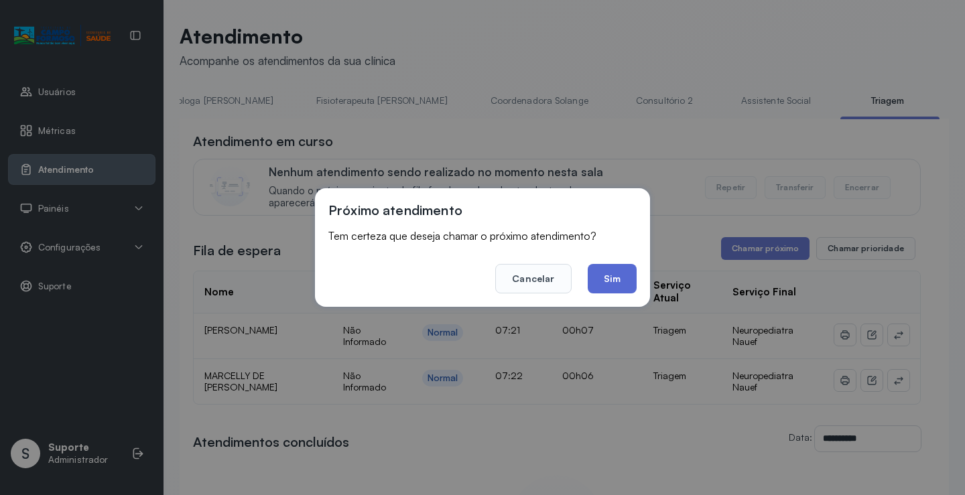
click at [607, 280] on button "Sim" at bounding box center [612, 278] width 49 height 29
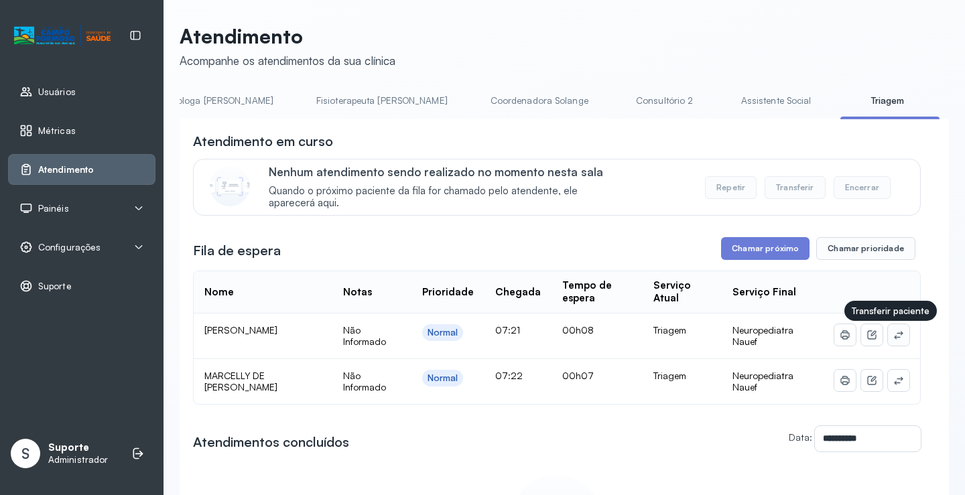
click at [894, 340] on icon at bounding box center [899, 335] width 11 height 11
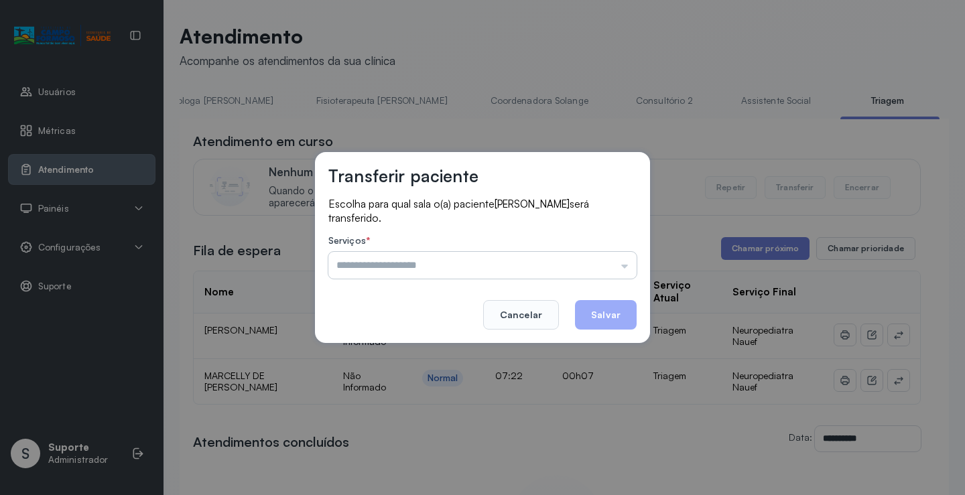
click at [440, 259] on input "text" at bounding box center [482, 265] width 308 height 27
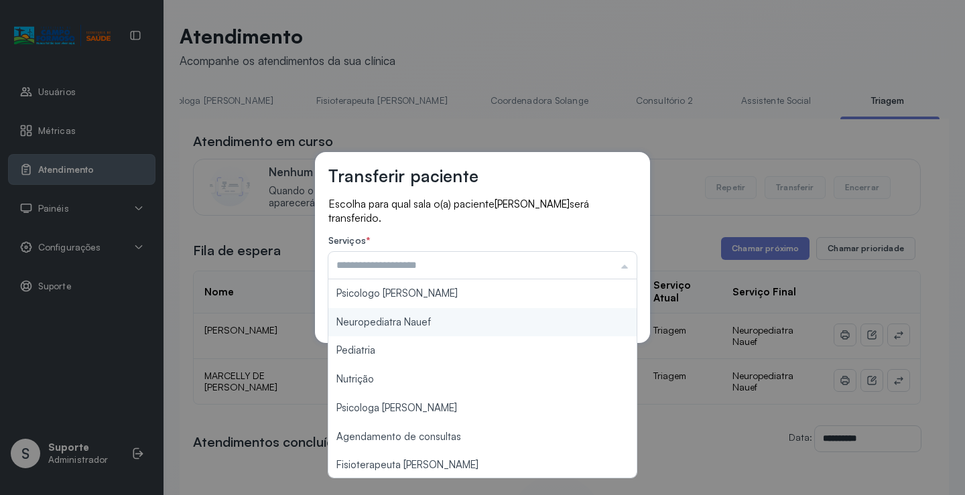
type input "**********"
click at [450, 324] on div "**********" at bounding box center [482, 247] width 335 height 191
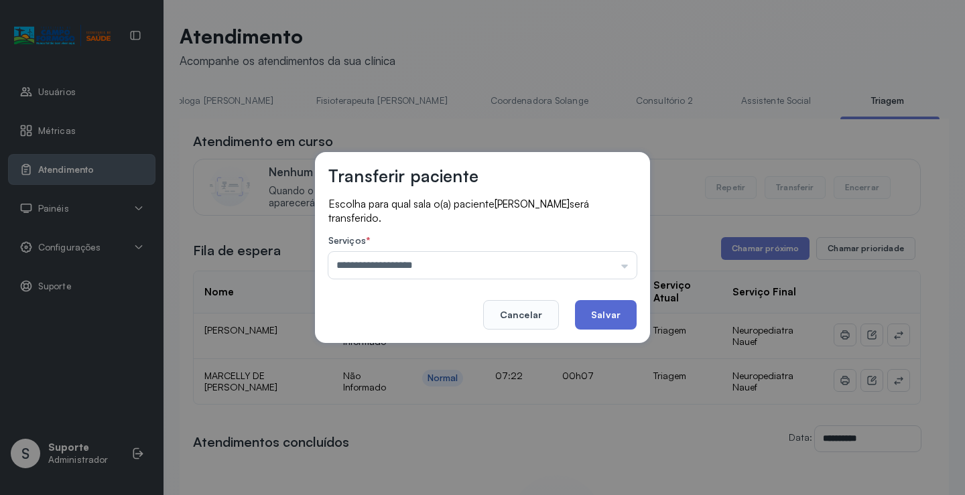
click at [603, 313] on button "Salvar" at bounding box center [606, 314] width 62 height 29
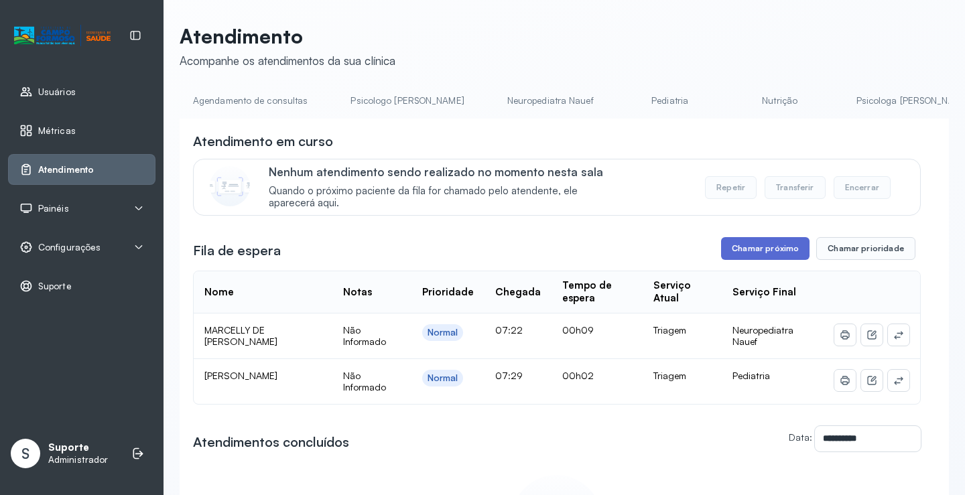
click at [757, 245] on button "Chamar próximo" at bounding box center [765, 248] width 88 height 23
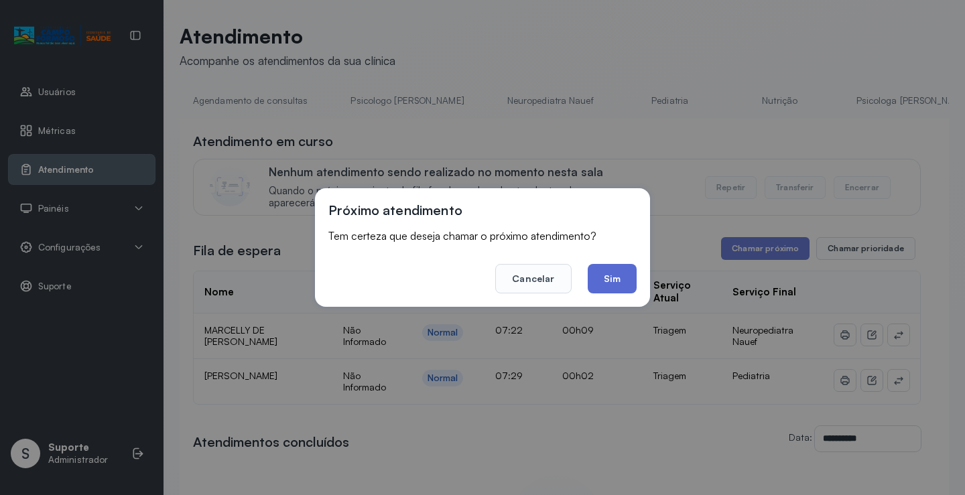
click at [619, 278] on button "Sim" at bounding box center [612, 278] width 49 height 29
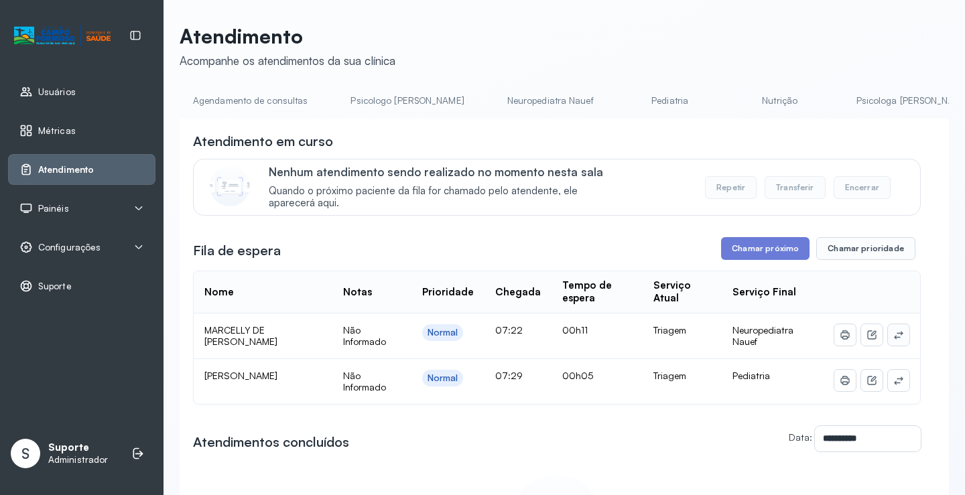
click at [894, 338] on icon at bounding box center [898, 335] width 9 height 8
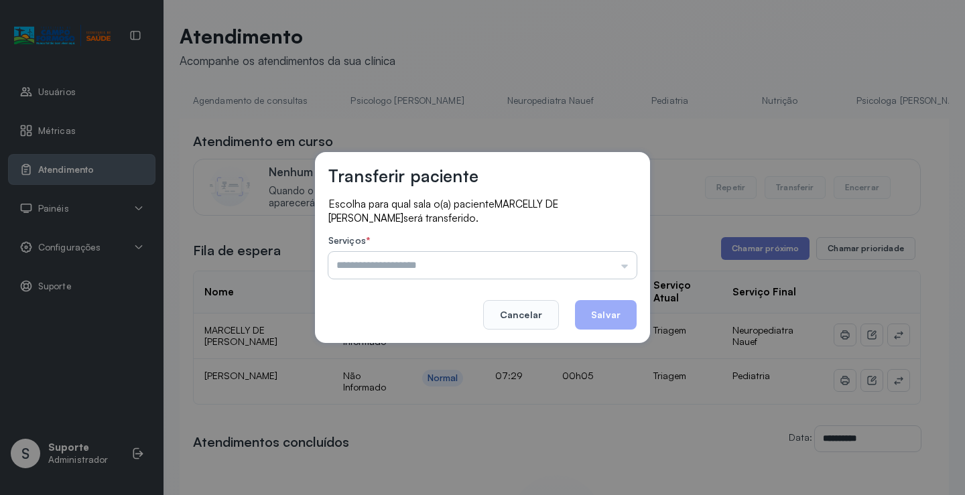
click at [477, 259] on input "text" at bounding box center [482, 265] width 308 height 27
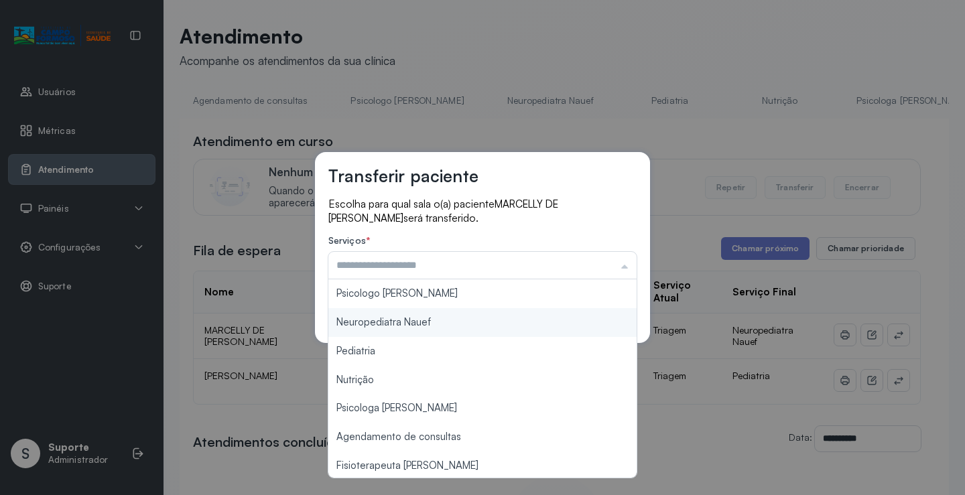
type input "**********"
click at [436, 315] on div "**********" at bounding box center [482, 248] width 335 height 192
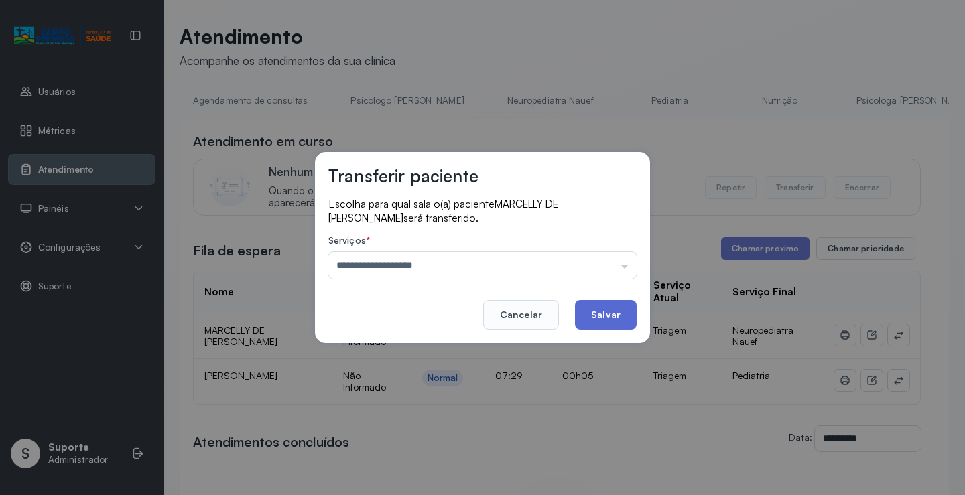
click at [606, 319] on button "Salvar" at bounding box center [606, 314] width 62 height 29
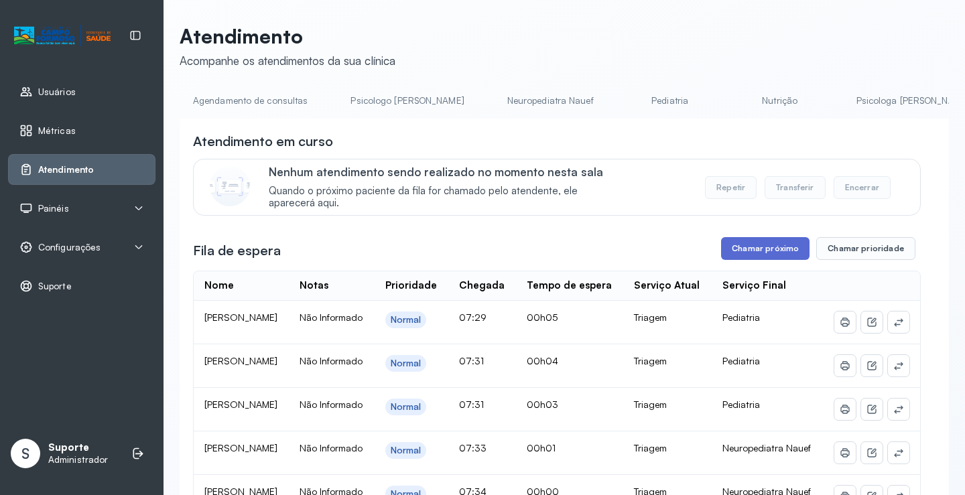
click at [768, 246] on button "Chamar próximo" at bounding box center [765, 248] width 88 height 23
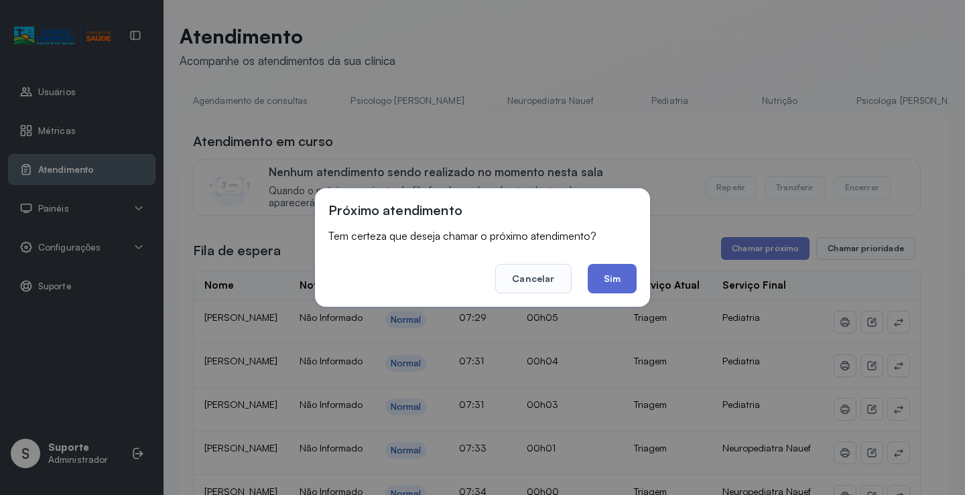
click at [619, 274] on button "Sim" at bounding box center [612, 278] width 49 height 29
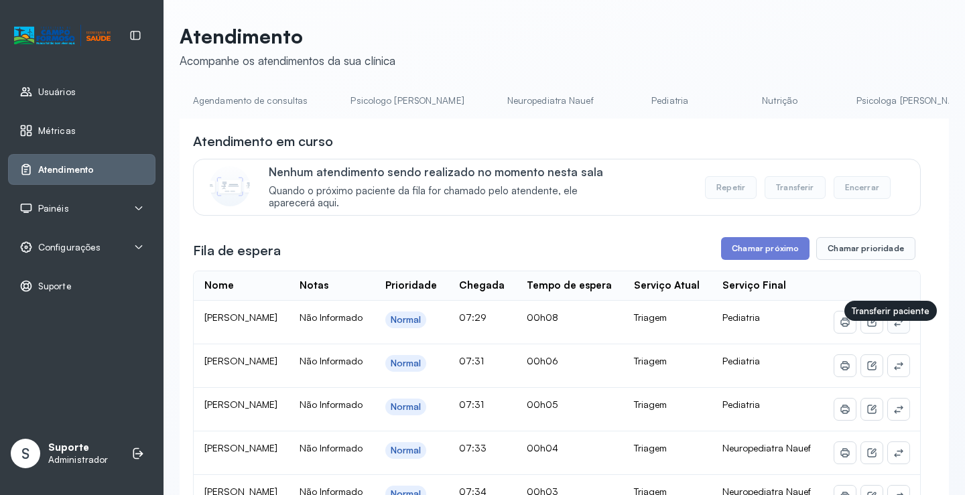
click at [894, 328] on icon at bounding box center [899, 322] width 11 height 11
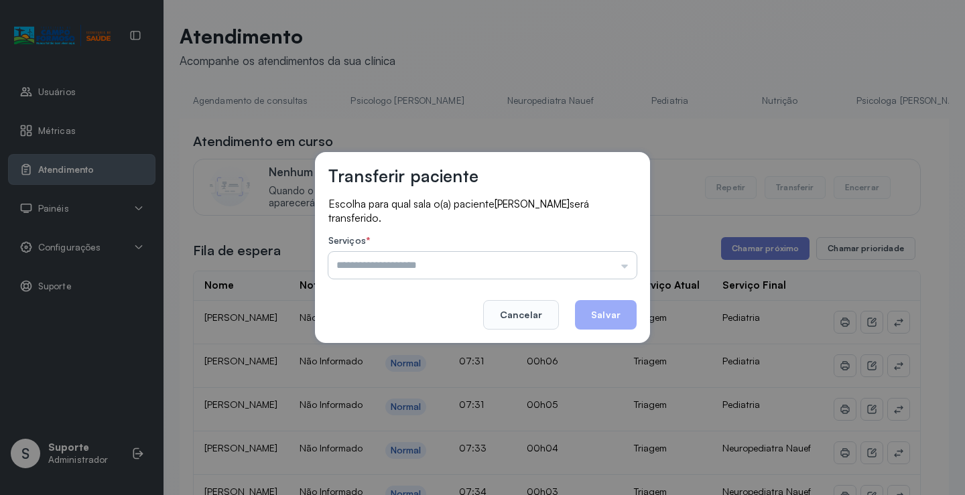
click at [455, 266] on input "text" at bounding box center [482, 265] width 308 height 27
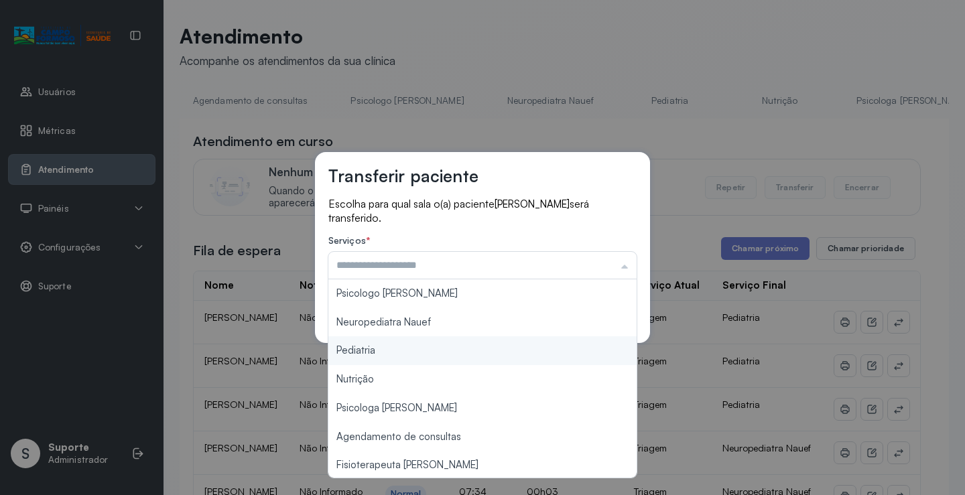
type input "*********"
click at [396, 345] on div "Transferir paciente Escolha para qual sala o(a) paciente AMALIA FAGUNDES BATIST…" at bounding box center [482, 247] width 965 height 495
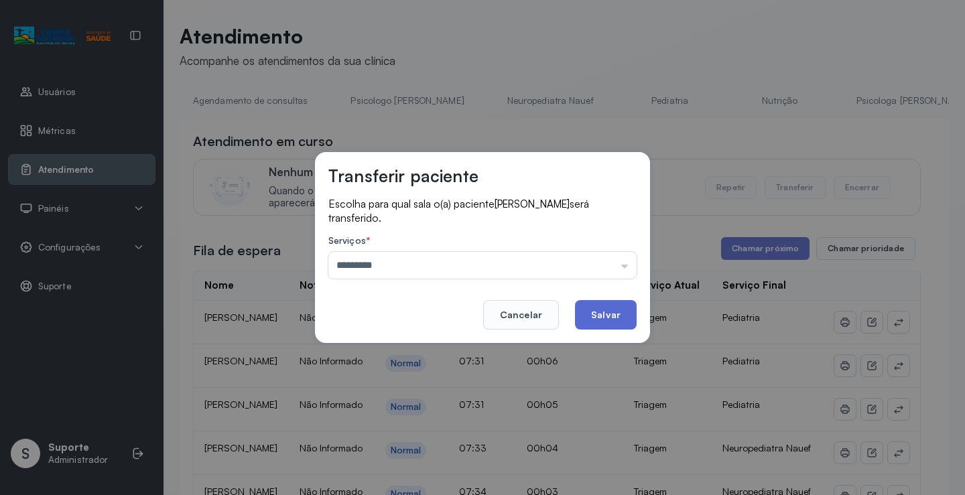
click at [595, 309] on button "Salvar" at bounding box center [606, 314] width 62 height 29
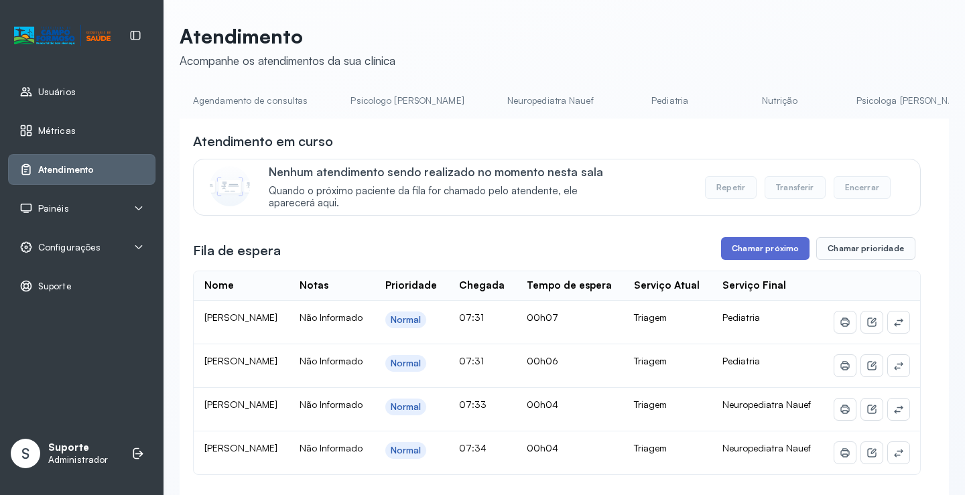
click at [760, 243] on button "Chamar próximo" at bounding box center [765, 248] width 88 height 23
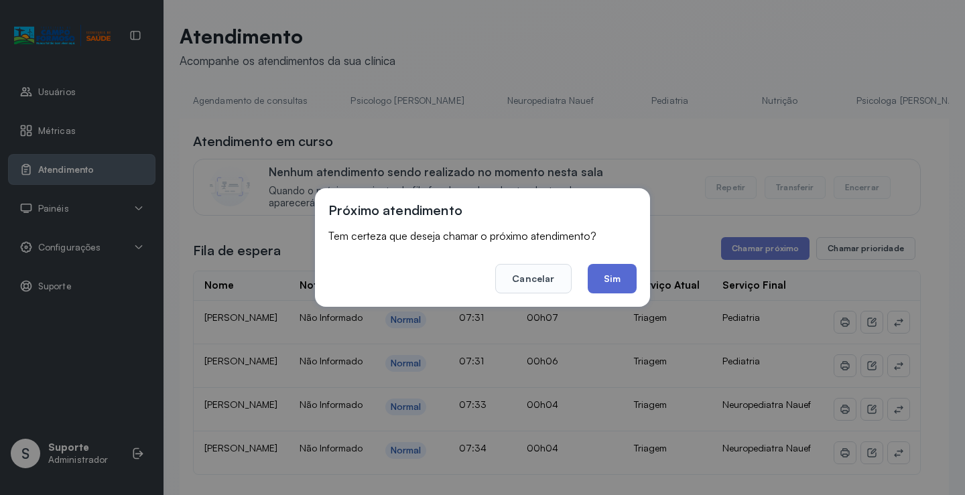
click at [600, 280] on button "Sim" at bounding box center [612, 278] width 49 height 29
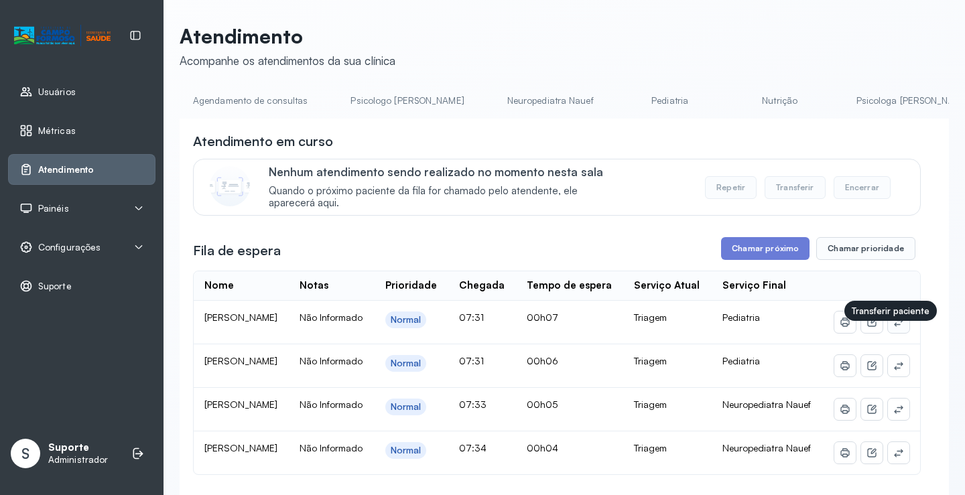
click at [888, 333] on button at bounding box center [898, 322] width 21 height 21
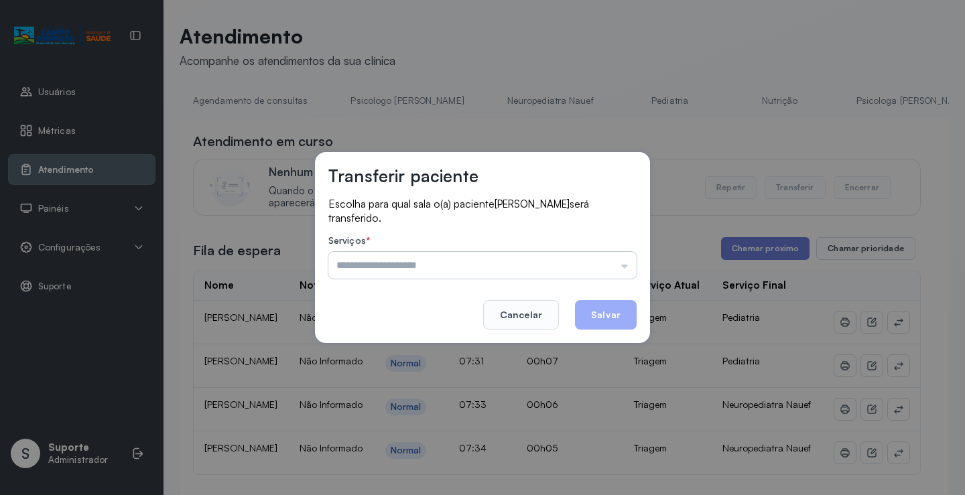
click at [459, 265] on input "text" at bounding box center [482, 265] width 308 height 27
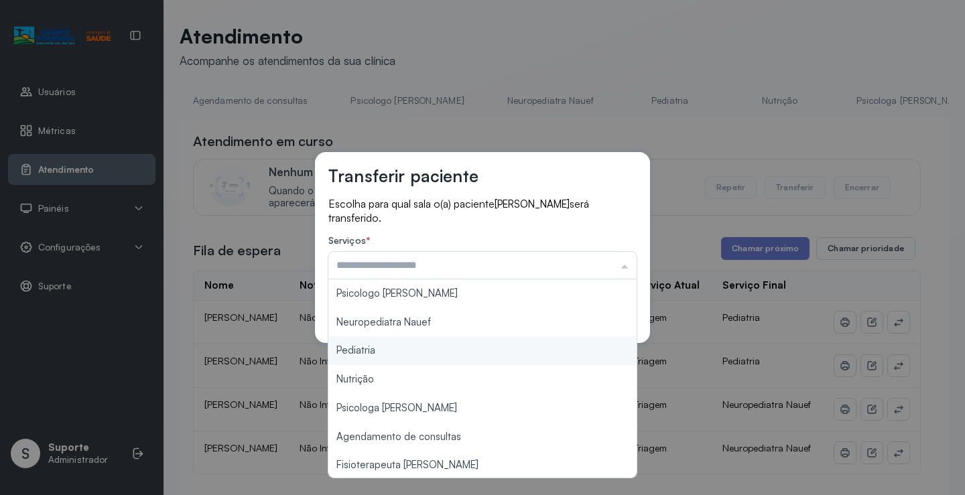
type input "*********"
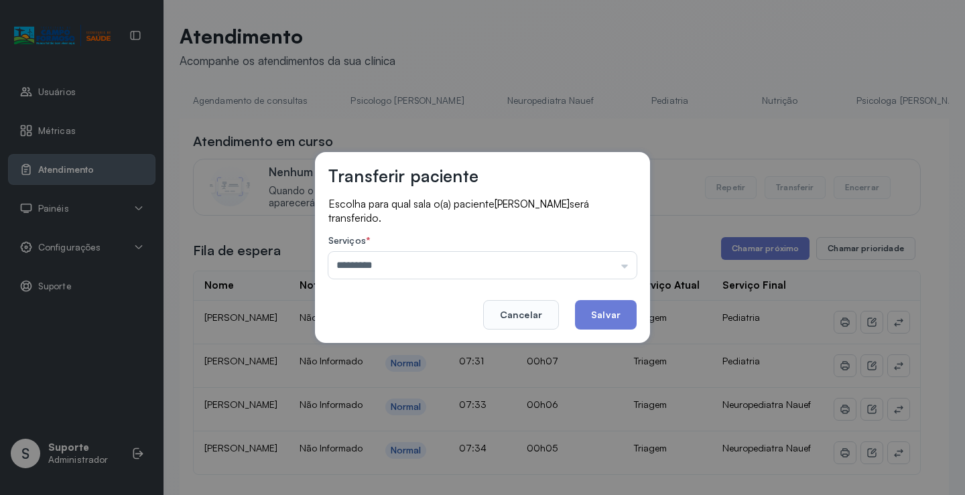
click at [386, 352] on div "Transferir paciente Escolha para qual sala o(a) paciente ALÍCIA BEATRIZ DA SILV…" at bounding box center [482, 247] width 965 height 495
click at [589, 308] on button "Salvar" at bounding box center [606, 314] width 62 height 29
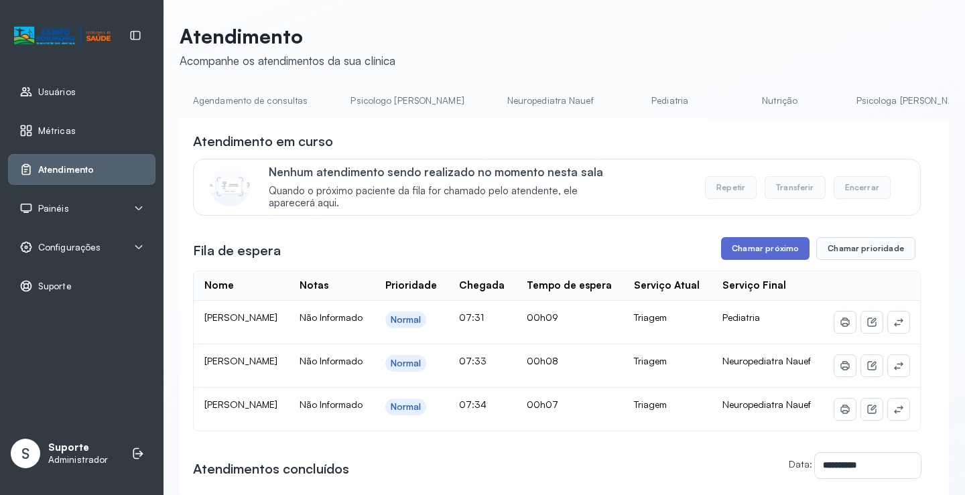
click at [770, 253] on button "Chamar próximo" at bounding box center [765, 248] width 88 height 23
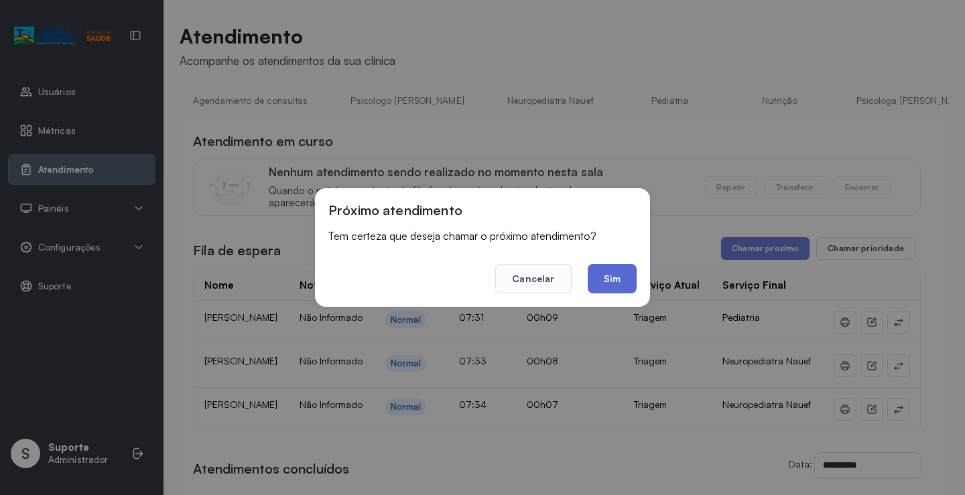
click at [607, 276] on button "Sim" at bounding box center [612, 278] width 49 height 29
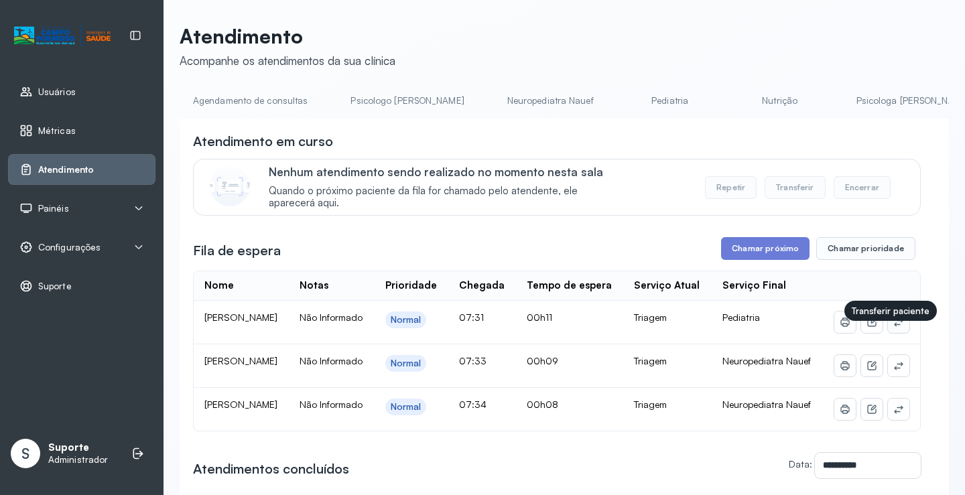
click at [894, 328] on icon at bounding box center [899, 322] width 11 height 11
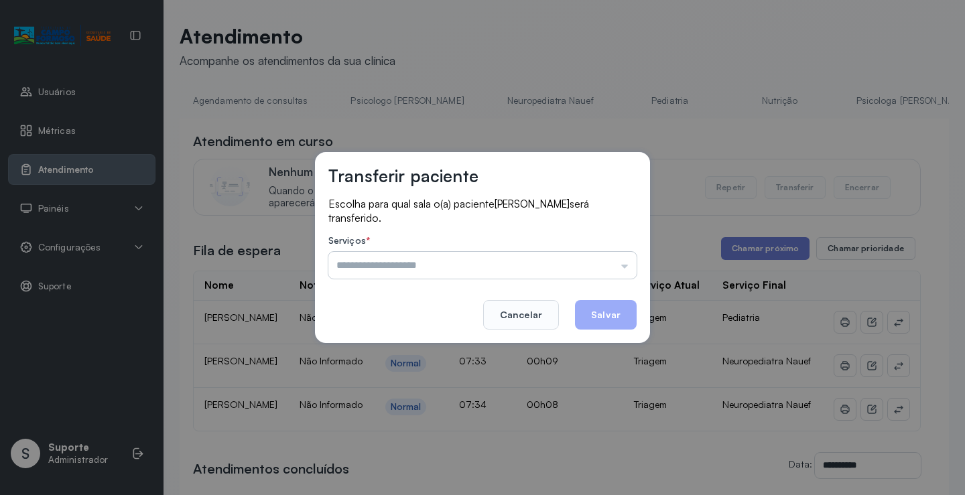
click at [526, 261] on input "text" at bounding box center [482, 265] width 308 height 27
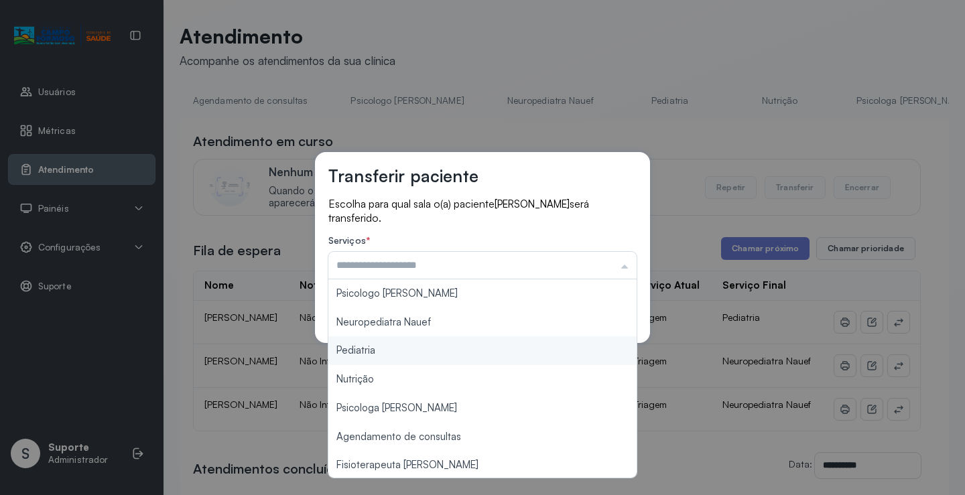
type input "*********"
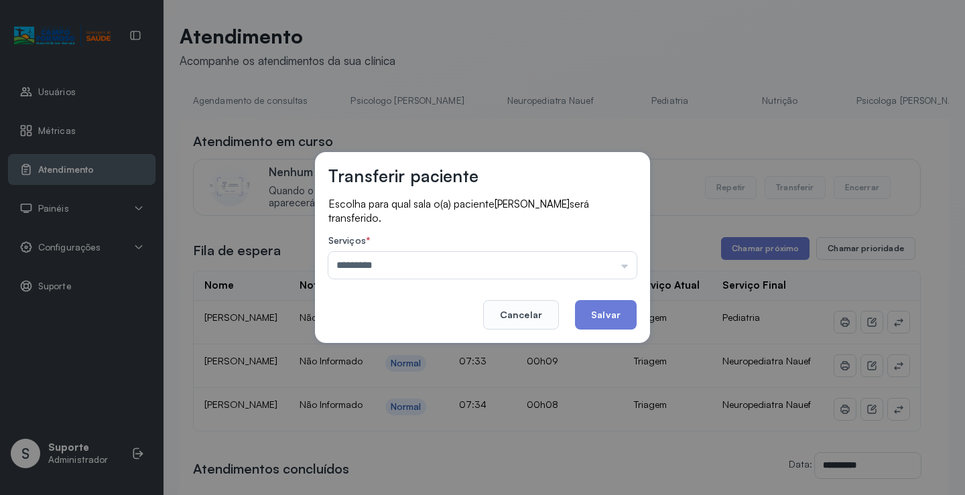
click at [366, 343] on div "Transferir paciente Escolha para qual sala o(a) paciente ANA LUIZA HERMOGENES C…" at bounding box center [482, 247] width 335 height 191
click at [621, 312] on button "Salvar" at bounding box center [606, 314] width 62 height 29
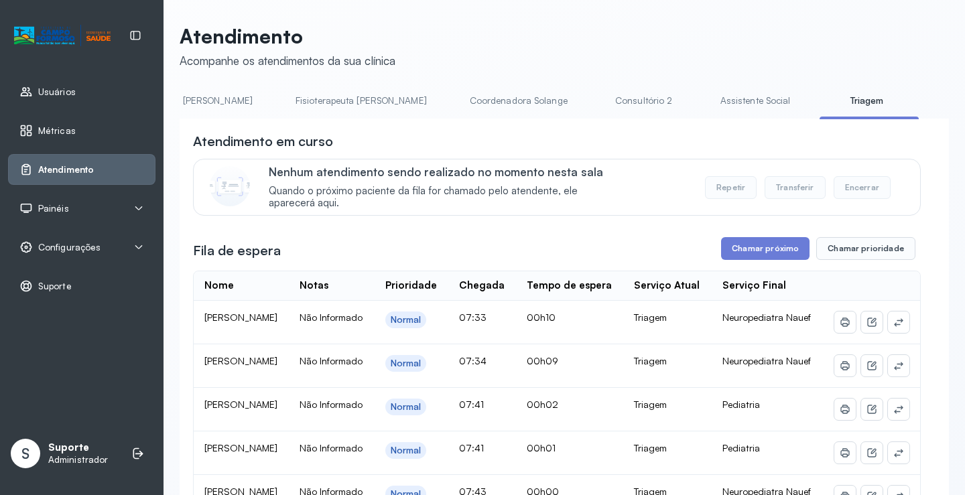
scroll to position [0, 711]
click at [749, 247] on button "Chamar próximo" at bounding box center [765, 248] width 88 height 23
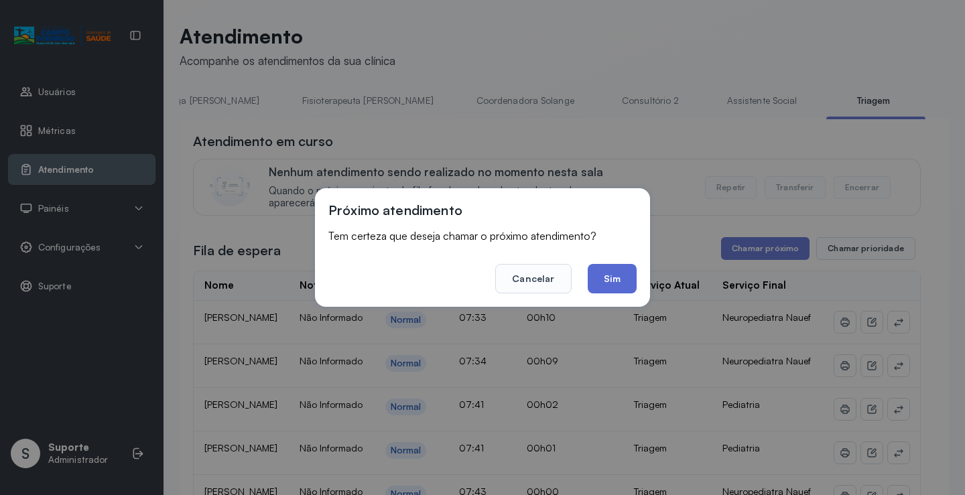
click at [606, 271] on button "Sim" at bounding box center [612, 278] width 49 height 29
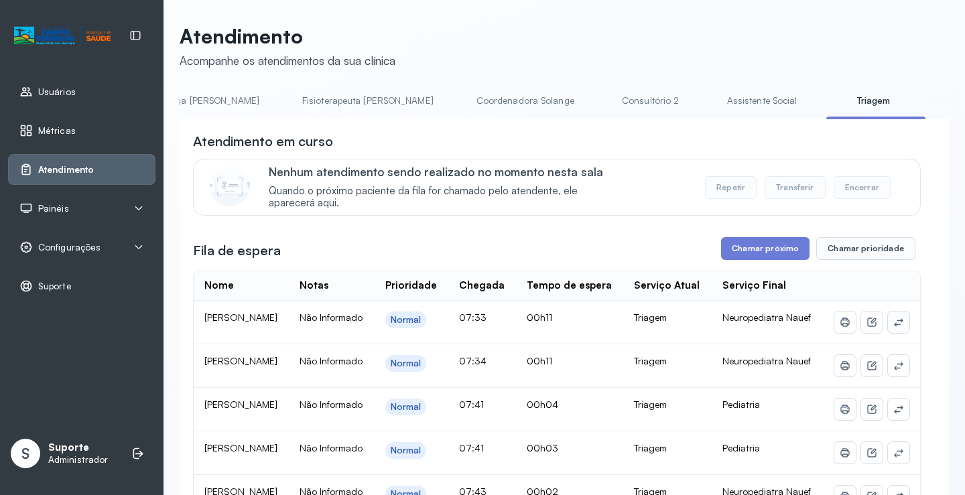
click at [894, 328] on icon at bounding box center [899, 322] width 11 height 11
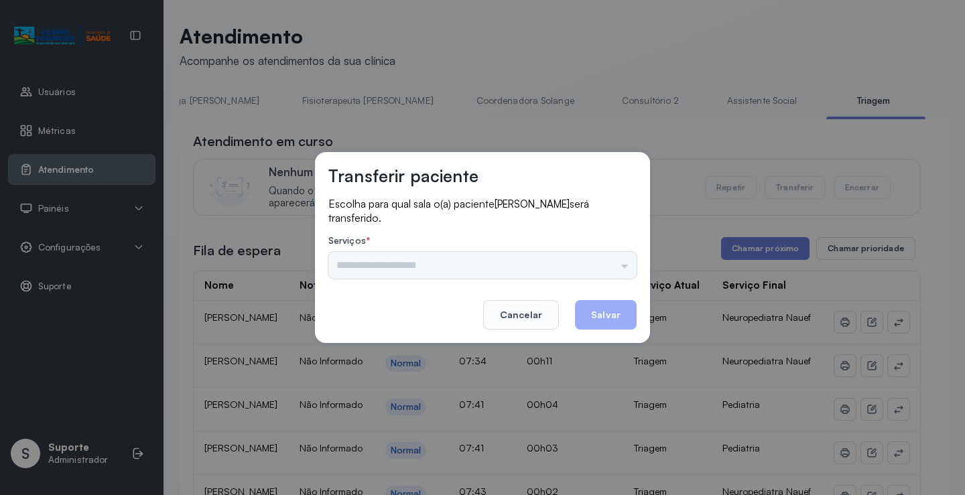
click at [489, 259] on div "Psicologo Pedro Neuropediatra Nauef Pediatria Nutrição Psicologa Alana Agendame…" at bounding box center [482, 265] width 308 height 27
click at [485, 259] on input "text" at bounding box center [482, 265] width 308 height 27
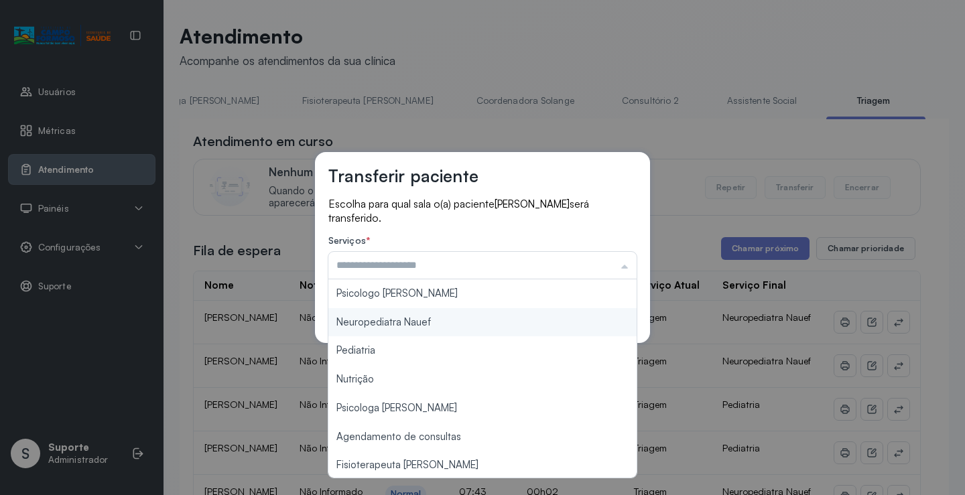
type input "**********"
click at [418, 315] on div "**********" at bounding box center [482, 247] width 335 height 191
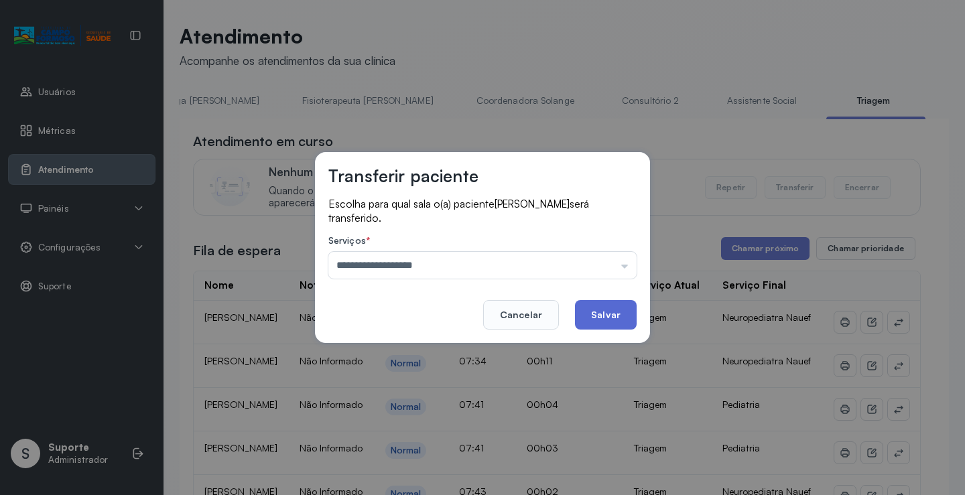
click at [599, 304] on button "Salvar" at bounding box center [606, 314] width 62 height 29
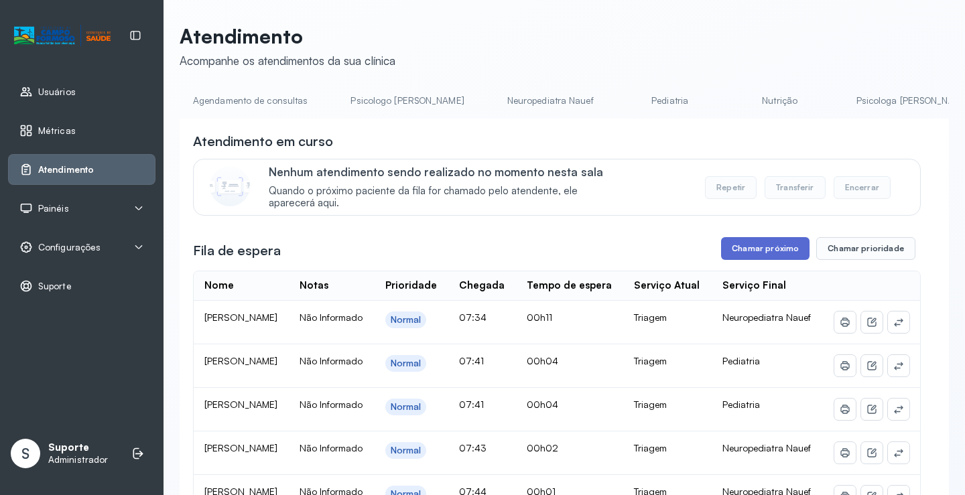
click at [754, 254] on button "Chamar próximo" at bounding box center [765, 248] width 88 height 23
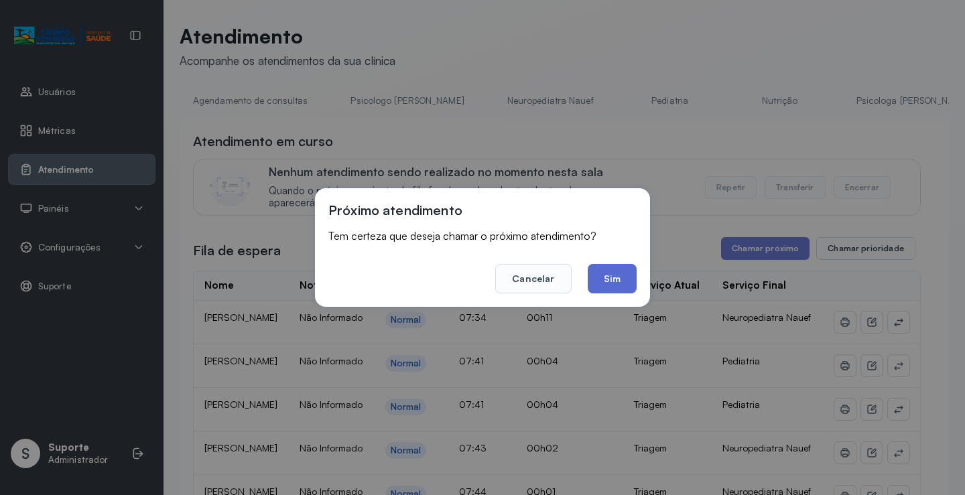
click at [621, 278] on button "Sim" at bounding box center [612, 278] width 49 height 29
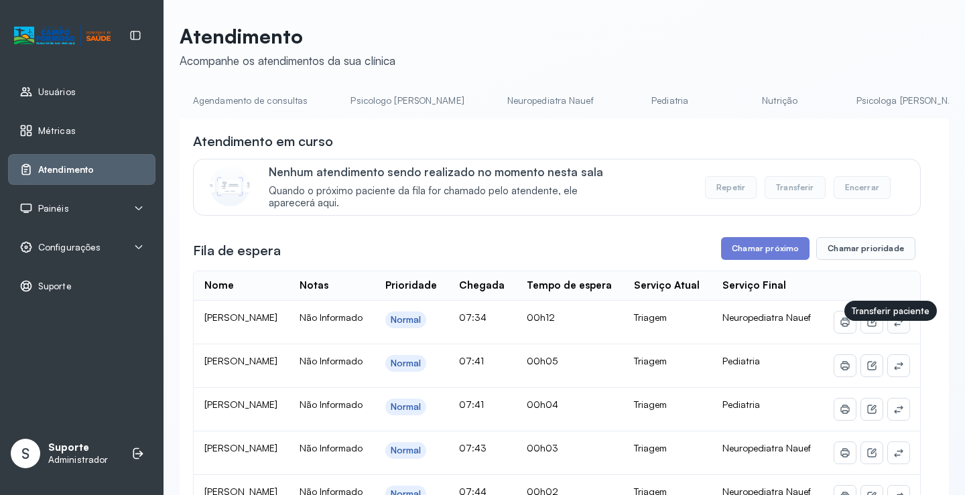
click at [894, 328] on icon at bounding box center [899, 322] width 11 height 11
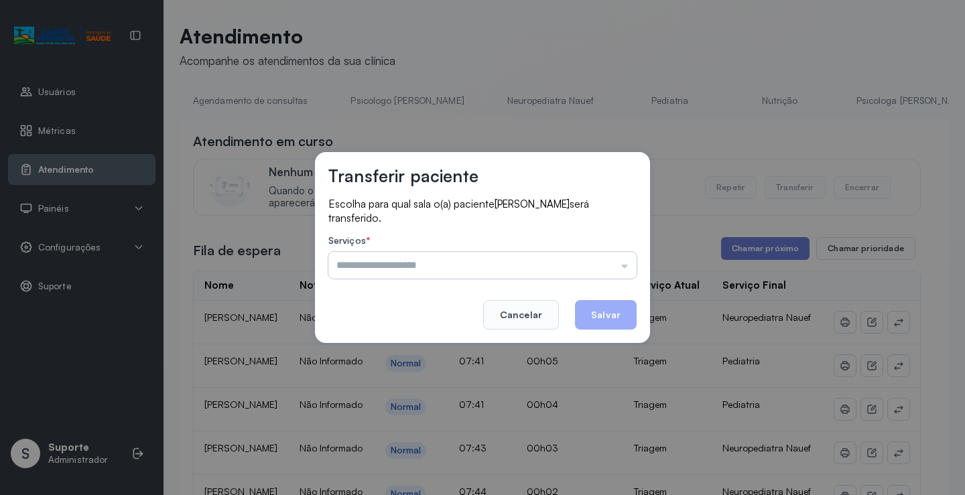
click at [450, 262] on input "text" at bounding box center [482, 265] width 308 height 27
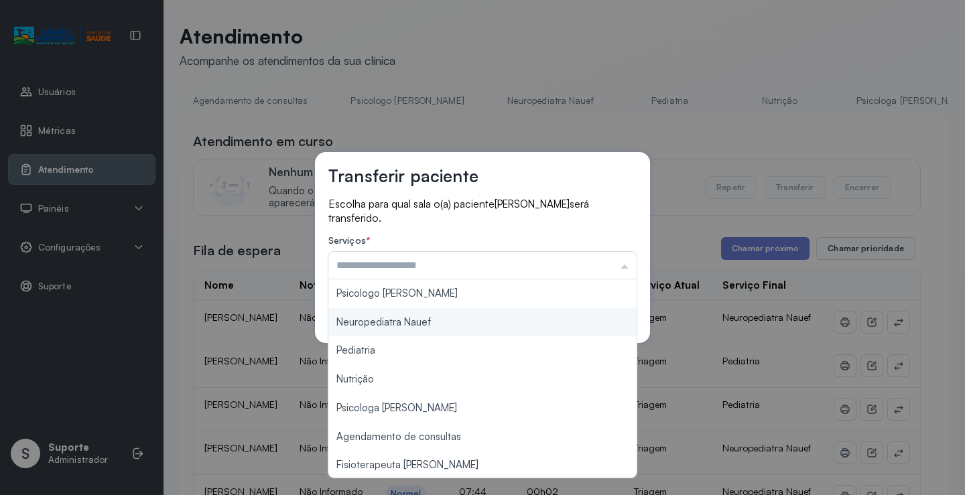
type input "**********"
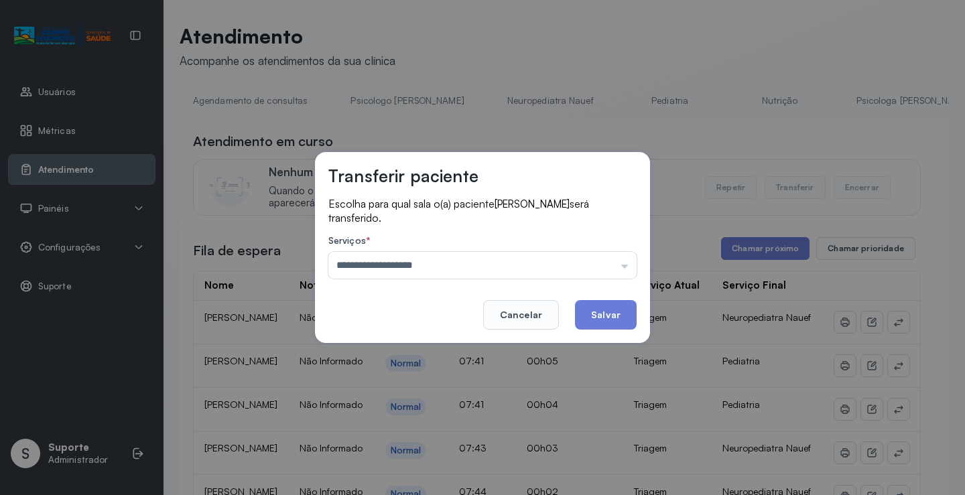
click at [426, 318] on div "**********" at bounding box center [482, 247] width 335 height 191
click at [617, 315] on button "Salvar" at bounding box center [606, 314] width 62 height 29
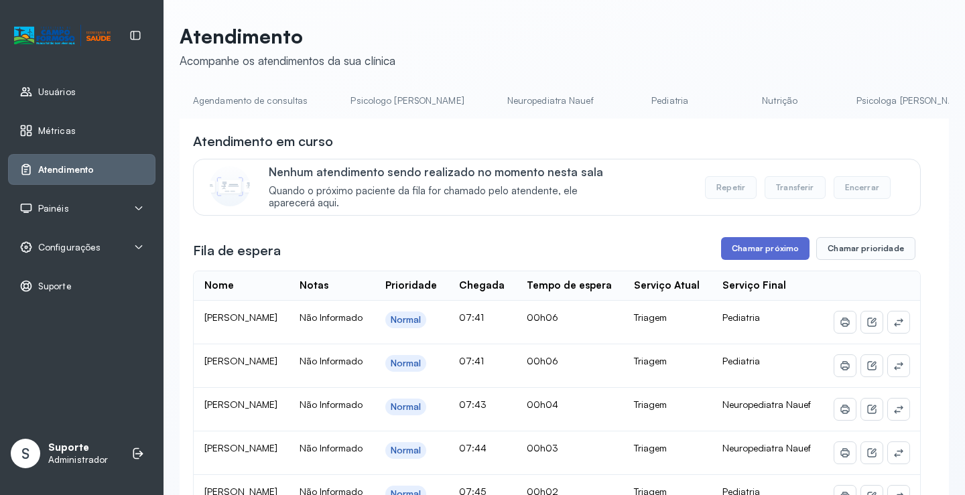
click at [754, 246] on button "Chamar próximo" at bounding box center [765, 248] width 88 height 23
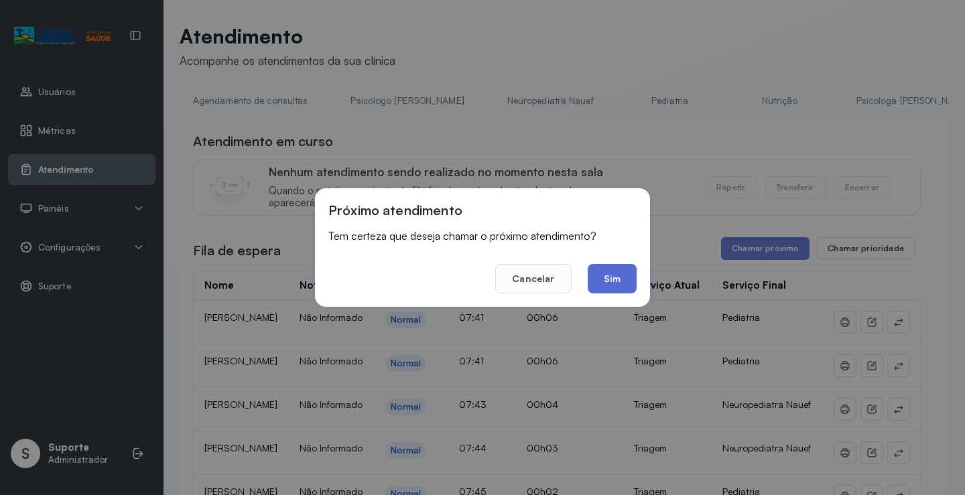
click at [619, 278] on button "Sim" at bounding box center [612, 278] width 49 height 29
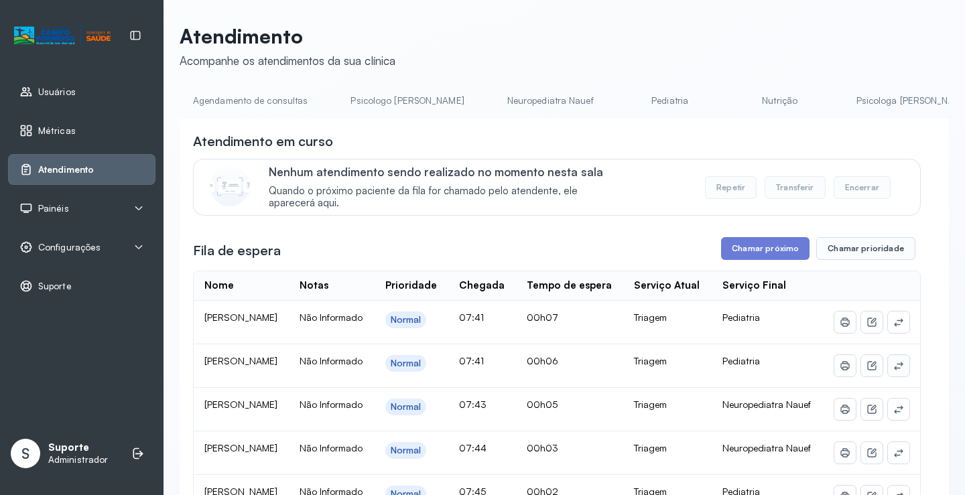
click at [894, 371] on icon at bounding box center [899, 366] width 11 height 11
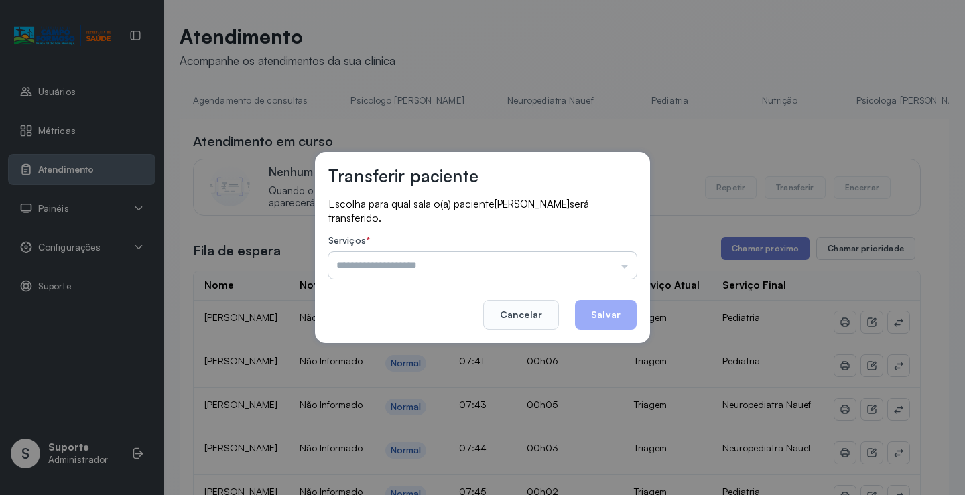
click at [506, 262] on input "text" at bounding box center [482, 265] width 308 height 27
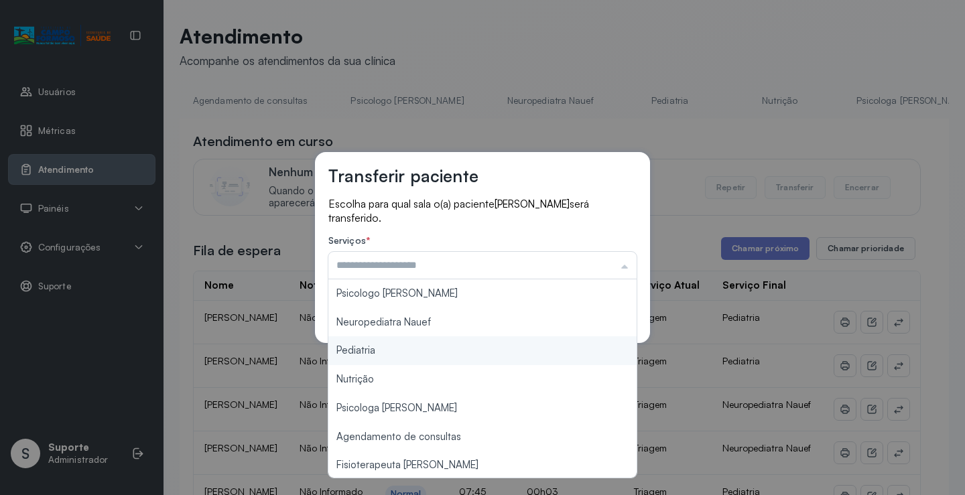
type input "*********"
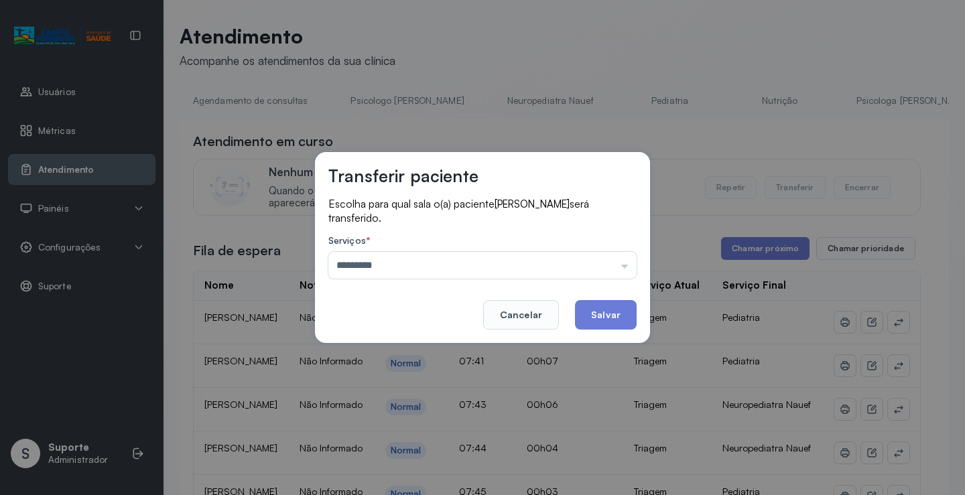
click at [394, 351] on div "Transferir paciente Escolha para qual sala o(a) paciente ALICE ALVES SOUZA será…" at bounding box center [482, 247] width 965 height 495
click at [592, 307] on button "Salvar" at bounding box center [606, 314] width 62 height 29
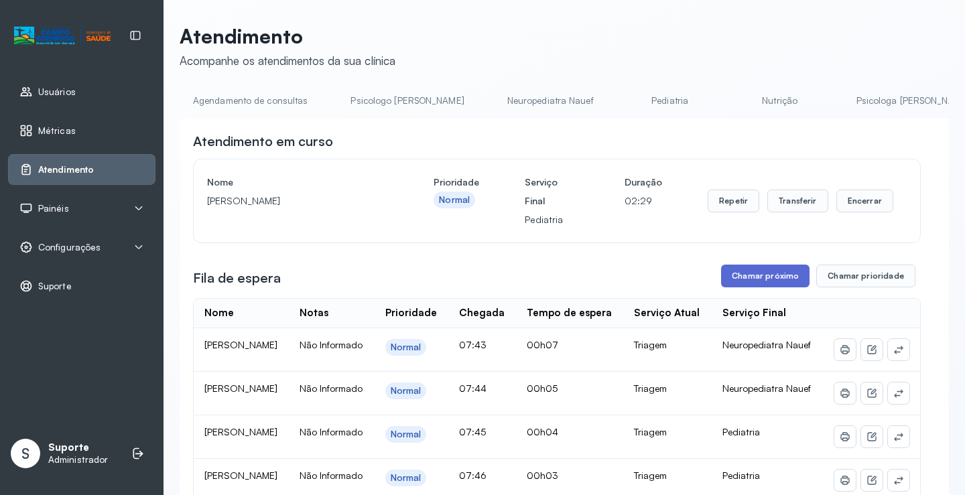
click at [764, 281] on button "Chamar próximo" at bounding box center [765, 276] width 88 height 23
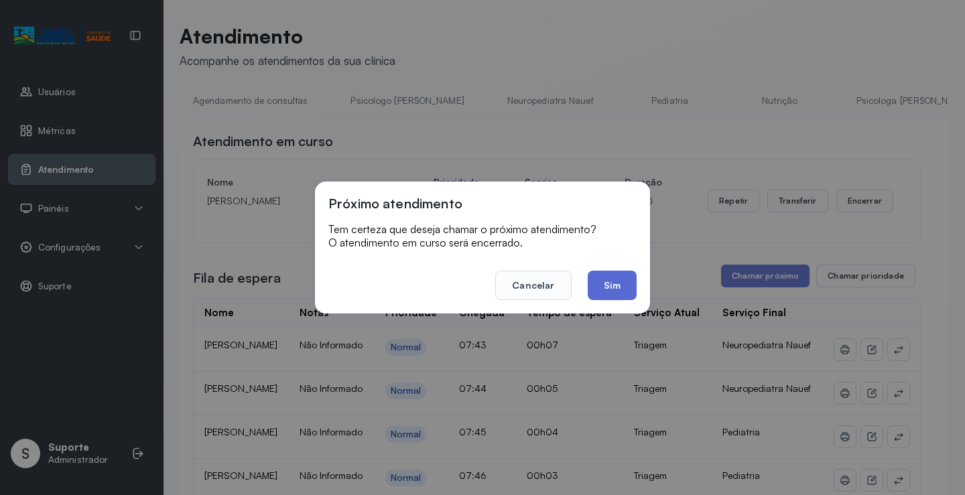
click at [615, 280] on button "Sim" at bounding box center [612, 285] width 49 height 29
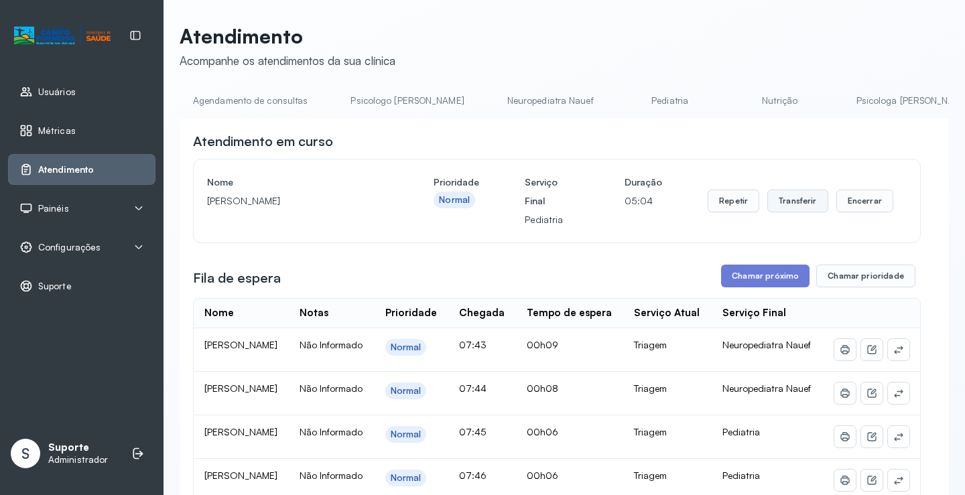
click at [794, 199] on button "Transferir" at bounding box center [798, 201] width 61 height 23
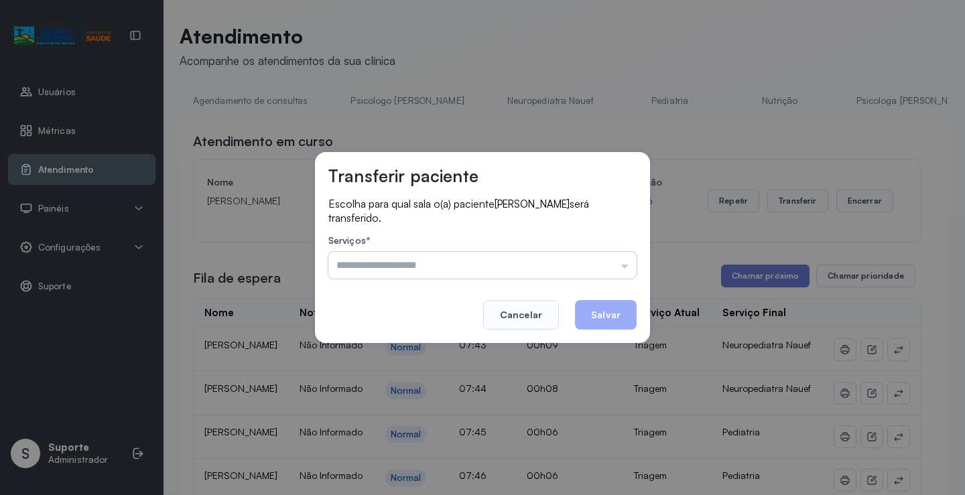
click at [473, 263] on input "text" at bounding box center [482, 265] width 308 height 27
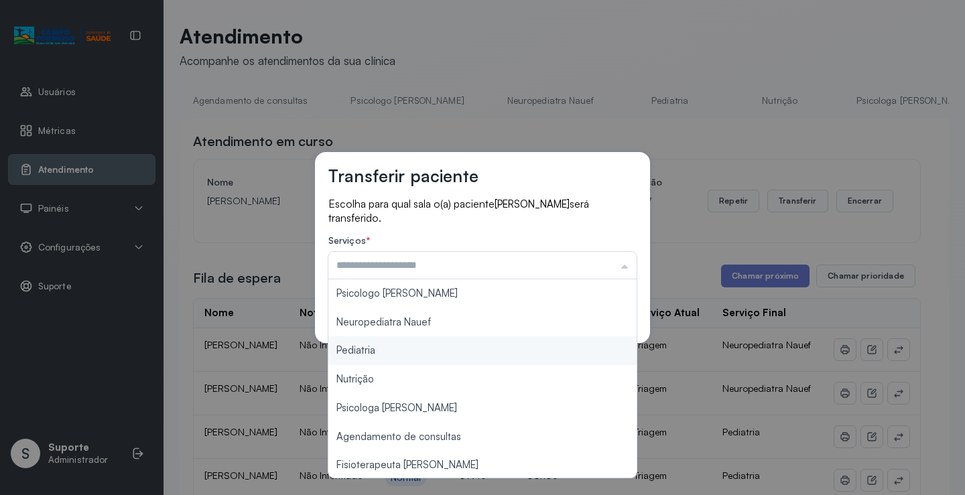
type input "*********"
click at [400, 342] on div "Transferir paciente Escolha para qual sala o(a) paciente JULIA DE SOUZA será tr…" at bounding box center [482, 247] width 335 height 191
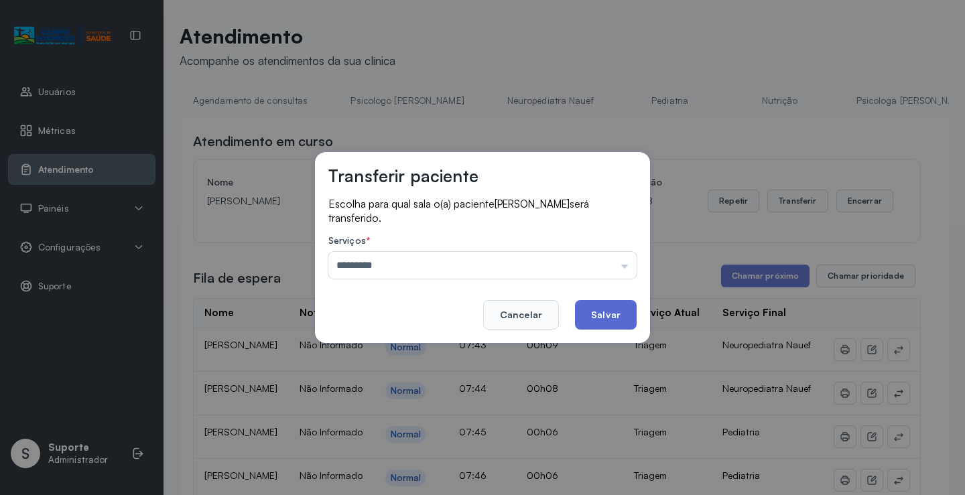
click at [591, 304] on button "Salvar" at bounding box center [606, 314] width 62 height 29
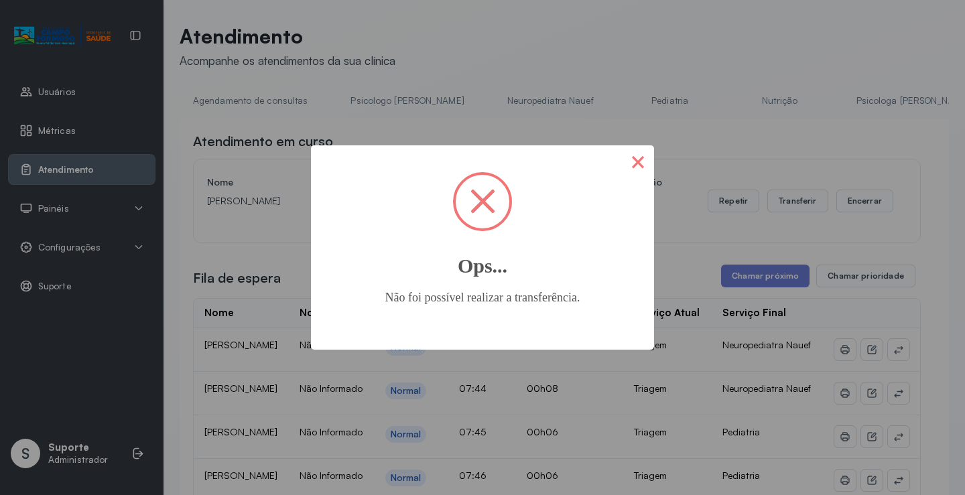
click at [641, 162] on button "×" at bounding box center [638, 161] width 32 height 32
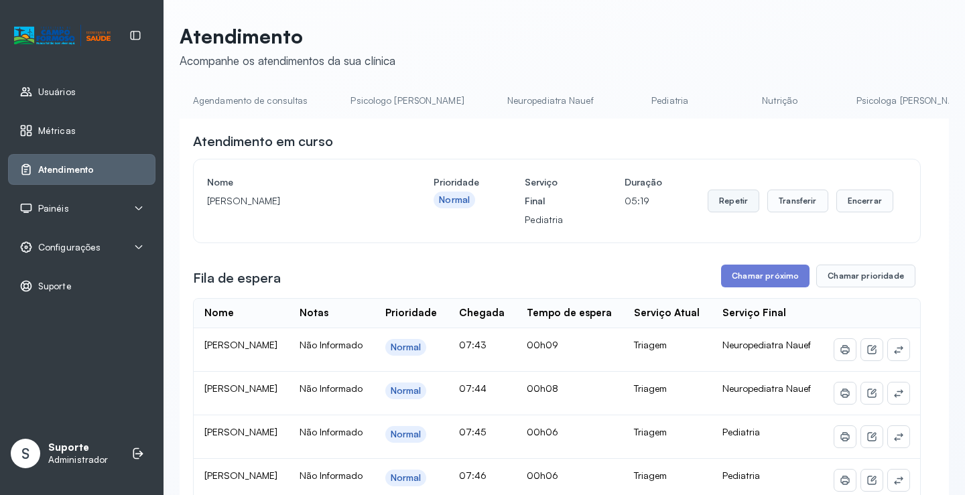
click at [725, 201] on button "Repetir" at bounding box center [734, 201] width 52 height 23
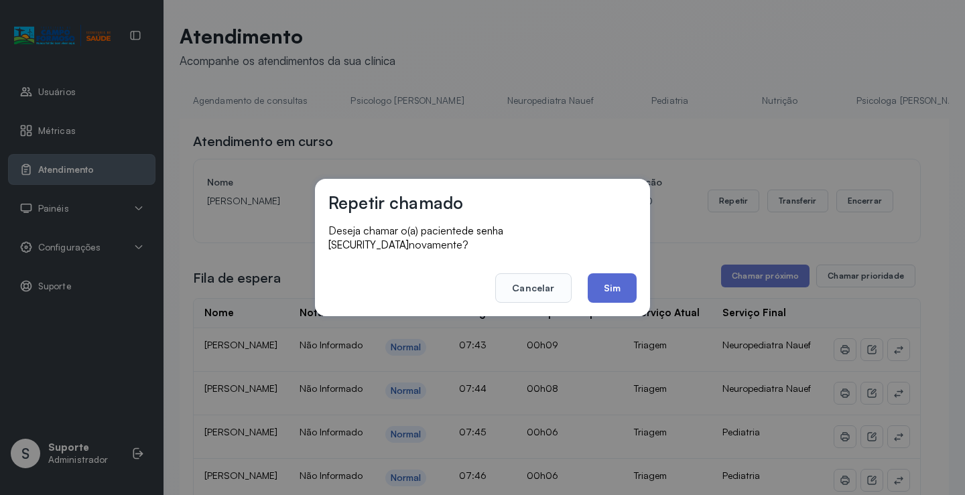
click at [612, 279] on button "Sim" at bounding box center [612, 288] width 49 height 29
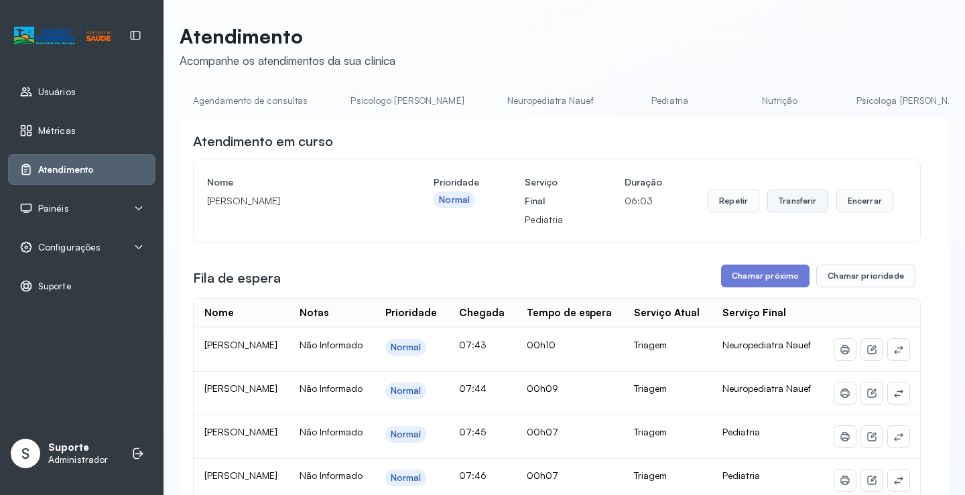
click at [792, 198] on button "Transferir" at bounding box center [798, 201] width 61 height 23
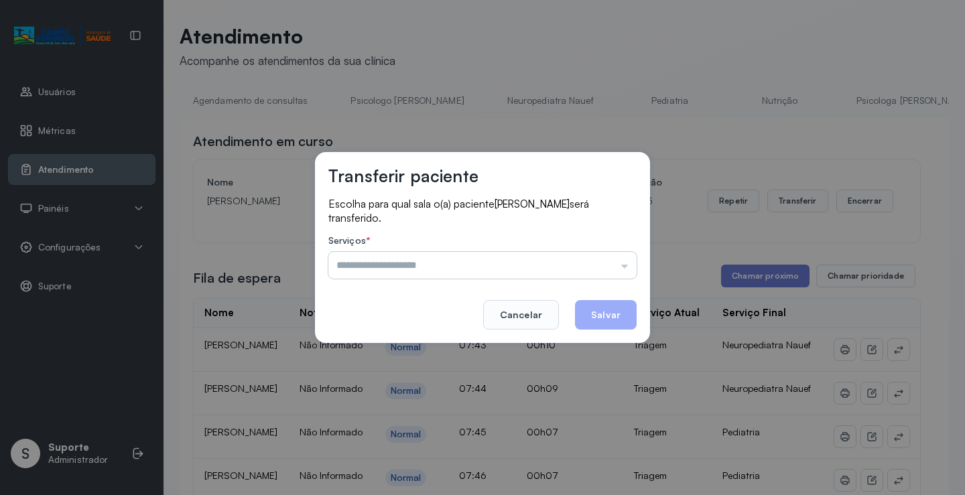
click at [525, 255] on input "text" at bounding box center [482, 265] width 308 height 27
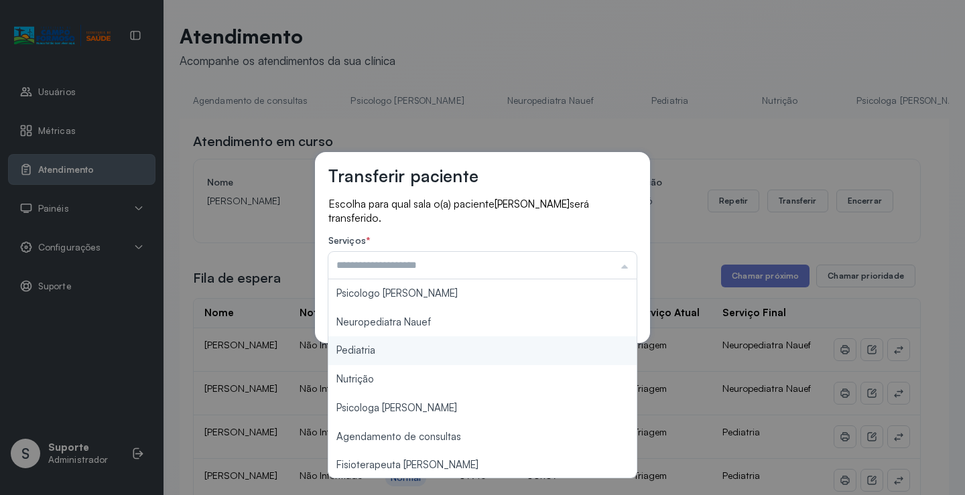
type input "*********"
click at [425, 351] on div "Transferir paciente Escolha para qual sala o(a) paciente JULIA DE SOUZA será tr…" at bounding box center [482, 247] width 965 height 495
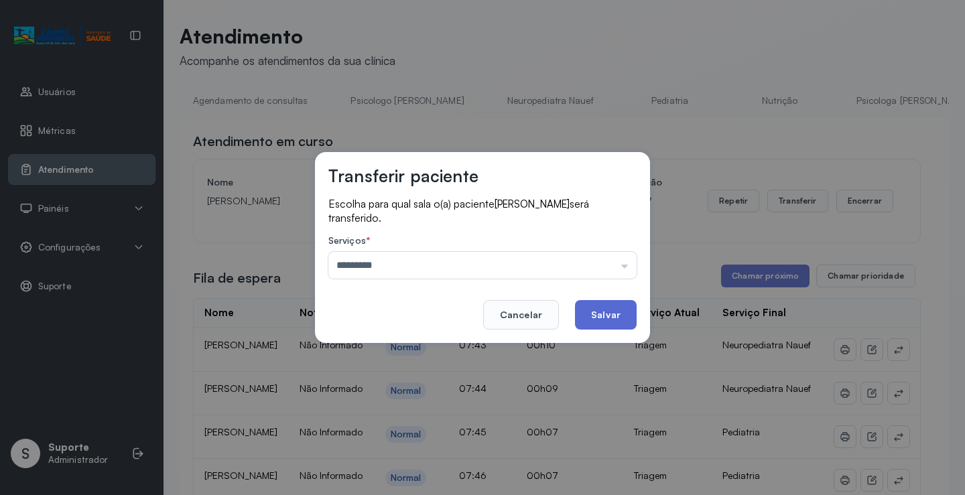
click at [591, 315] on button "Salvar" at bounding box center [606, 314] width 62 height 29
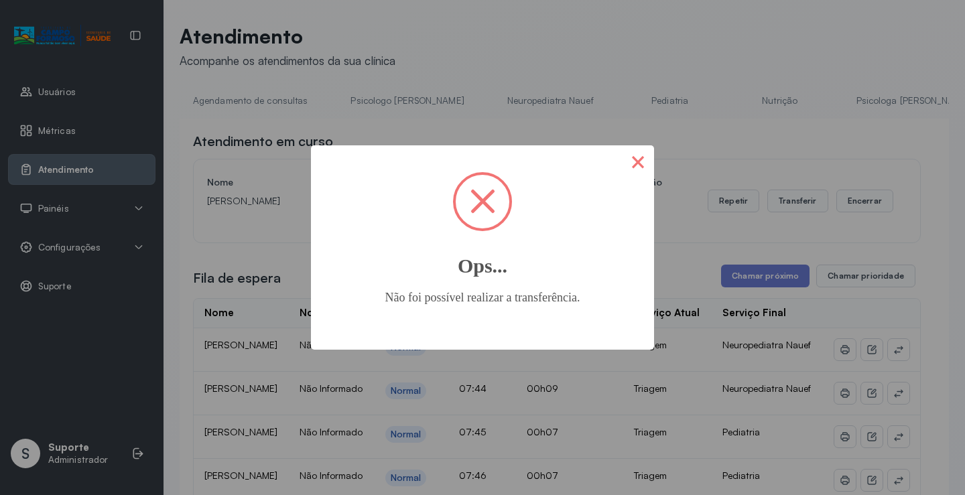
click at [631, 161] on button "×" at bounding box center [638, 161] width 32 height 32
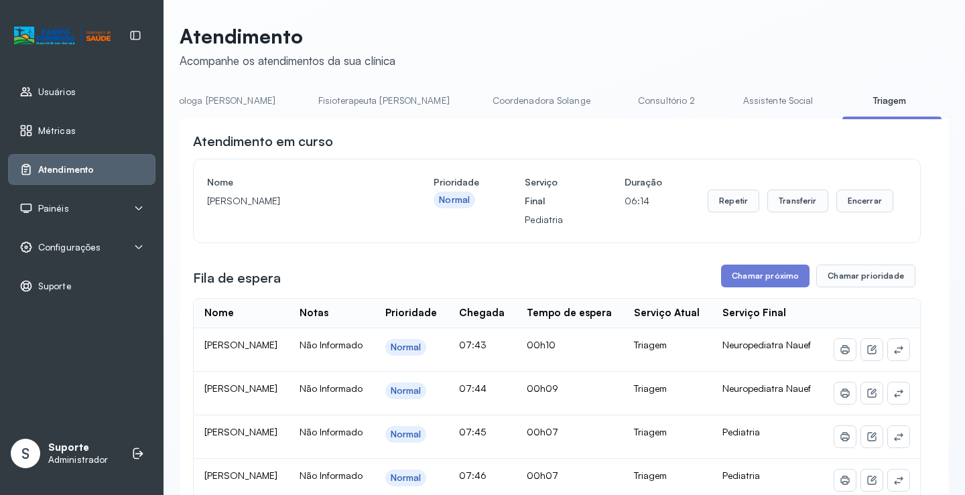
scroll to position [0, 697]
click at [782, 206] on button "Transferir" at bounding box center [798, 201] width 61 height 23
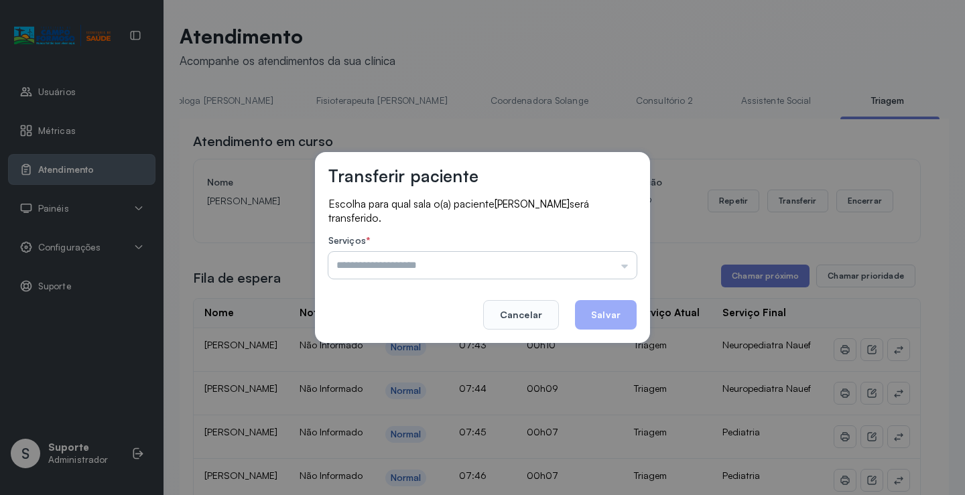
click at [599, 255] on input "text" at bounding box center [482, 265] width 308 height 27
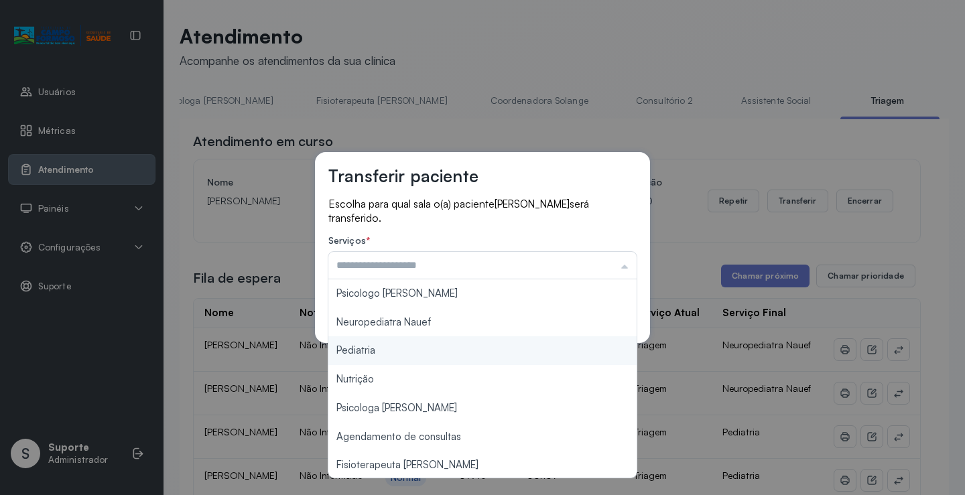
type input "*********"
click at [420, 343] on div "Transferir paciente Escolha para qual sala o(a) paciente JULIA DE SOUZA será tr…" at bounding box center [482, 247] width 335 height 191
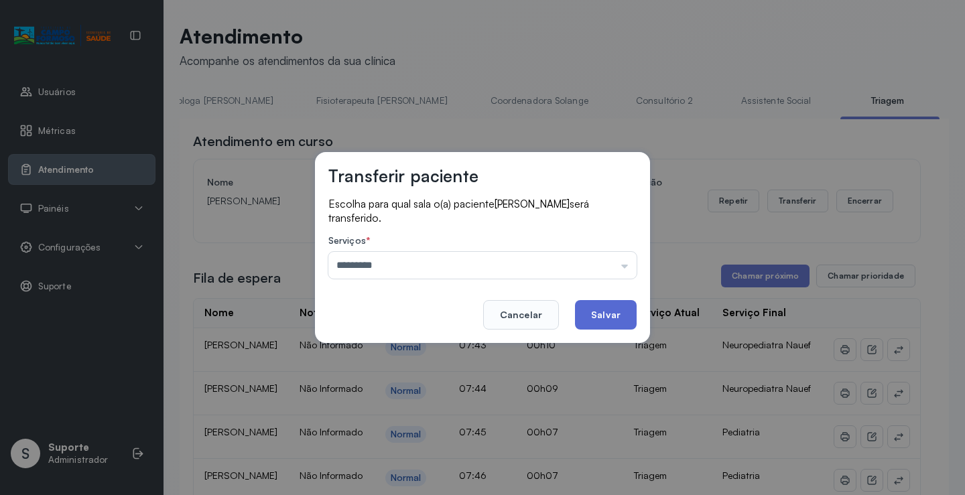
click at [602, 309] on button "Salvar" at bounding box center [606, 314] width 62 height 29
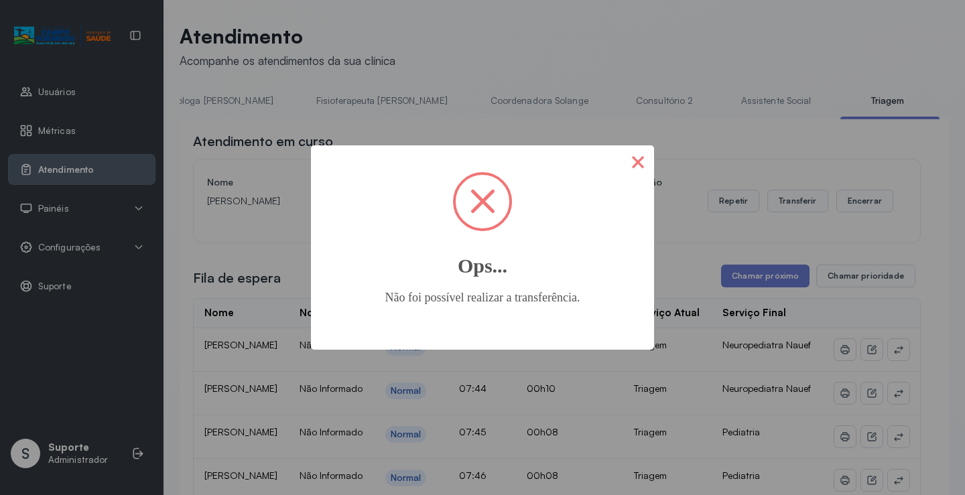
click at [646, 167] on button "×" at bounding box center [638, 161] width 32 height 32
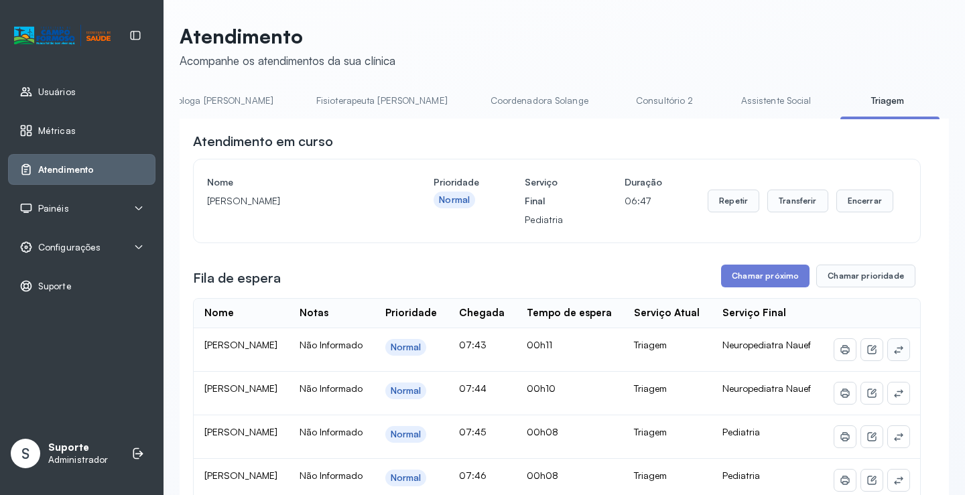
click at [894, 355] on icon at bounding box center [899, 350] width 11 height 11
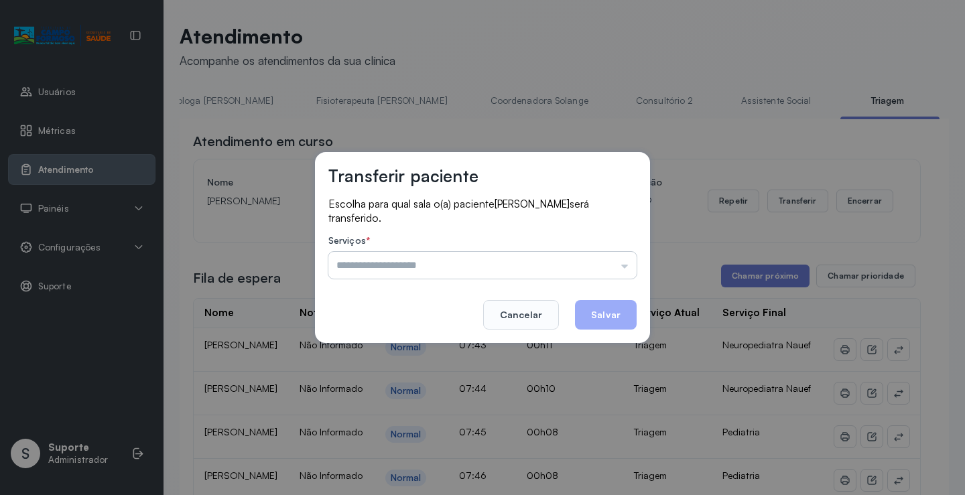
click at [528, 259] on input "text" at bounding box center [482, 265] width 308 height 27
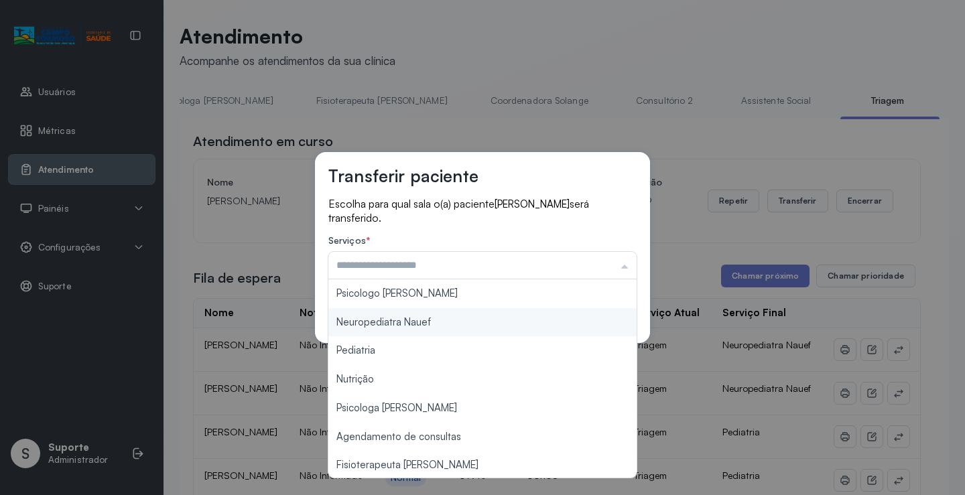
type input "**********"
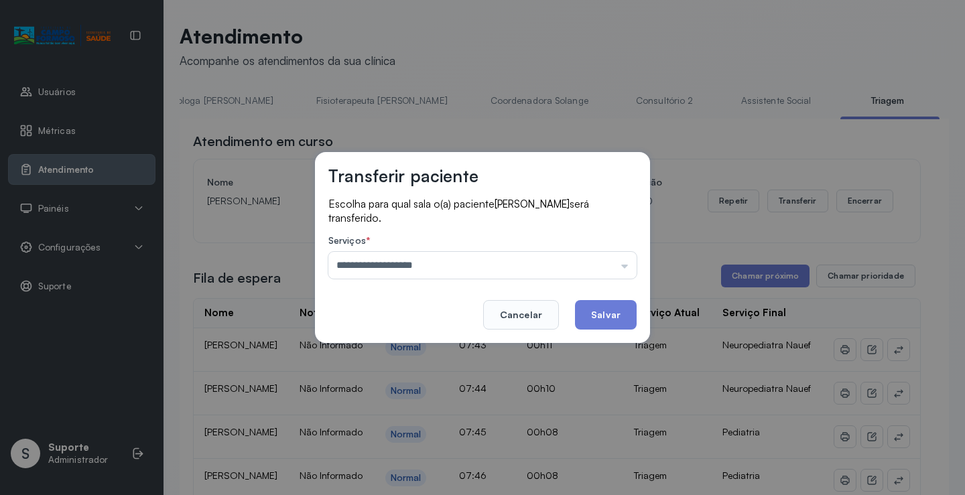
click at [408, 320] on div "**********" at bounding box center [482, 247] width 335 height 191
click at [599, 312] on button "Salvar" at bounding box center [606, 314] width 62 height 29
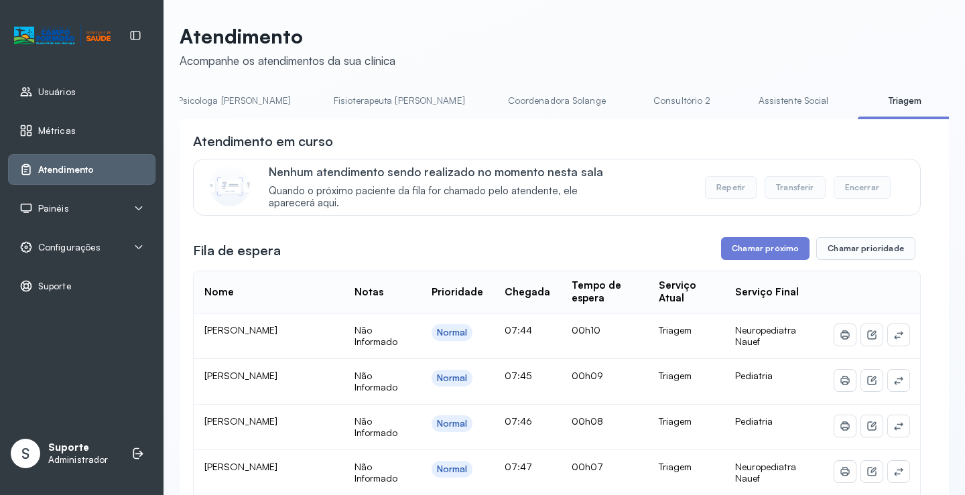
scroll to position [0, 718]
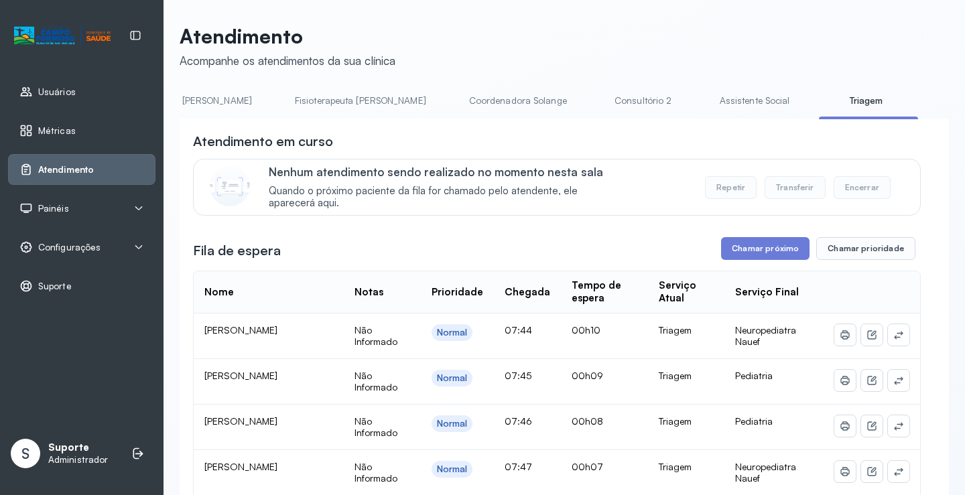
click at [788, 132] on div "Atendimento em curso Nenhum atendimento sendo realizado no momento nesta sala Q…" at bounding box center [565, 484] width 770 height 731
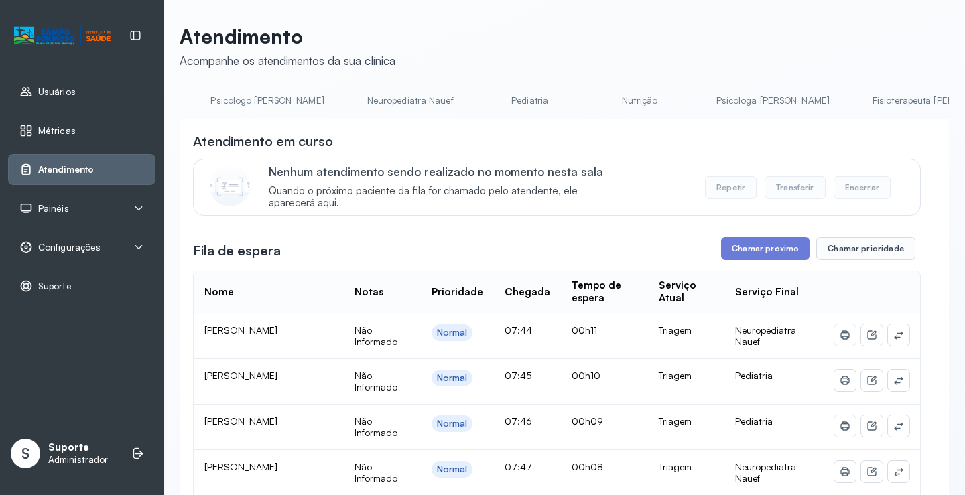
scroll to position [0, 138]
click at [356, 93] on link "Neuropediatra Nauef" at bounding box center [412, 101] width 113 height 22
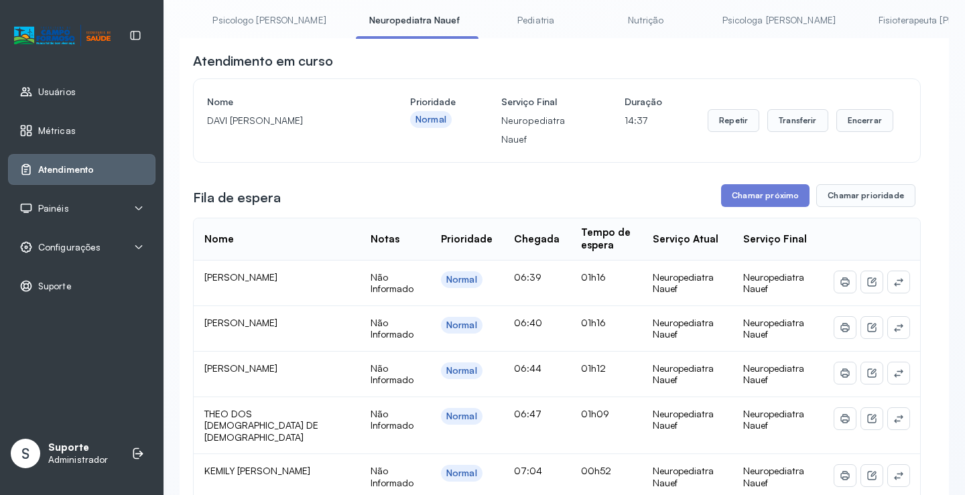
scroll to position [62, 0]
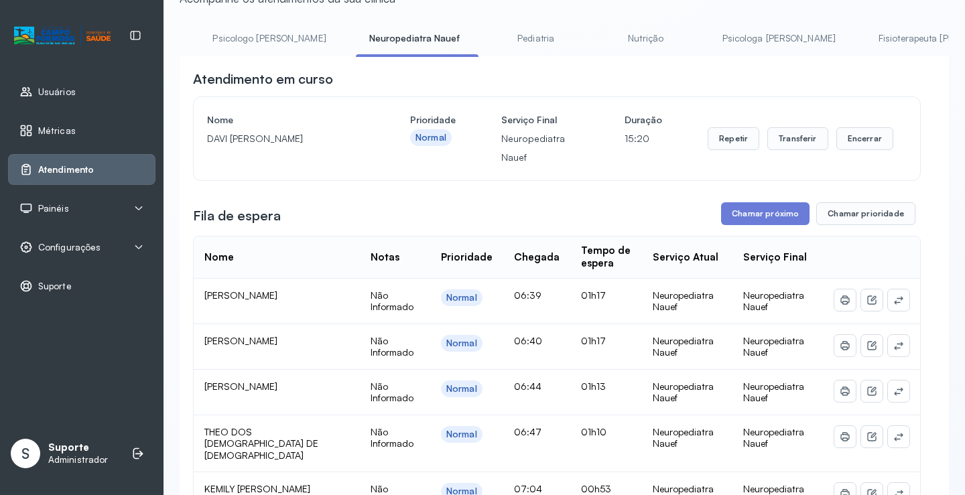
click at [489, 33] on link "Pediatria" at bounding box center [536, 38] width 94 height 22
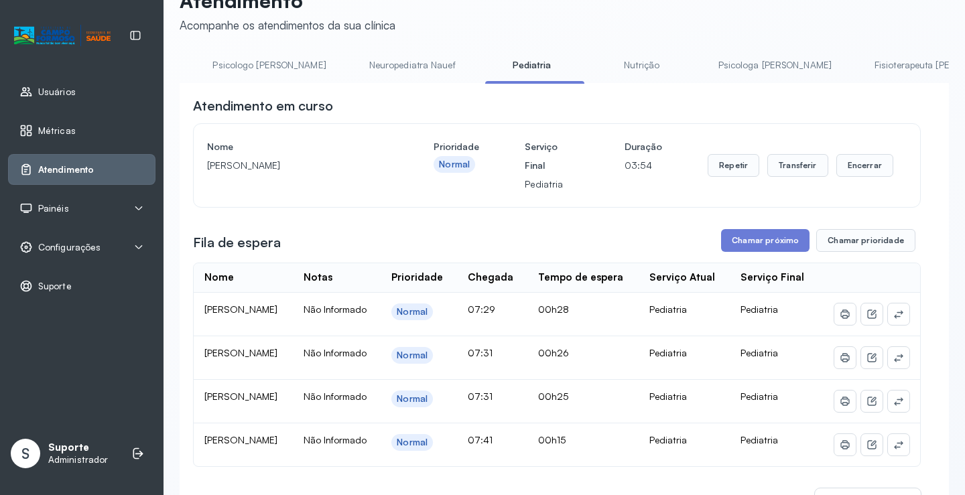
scroll to position [0, 0]
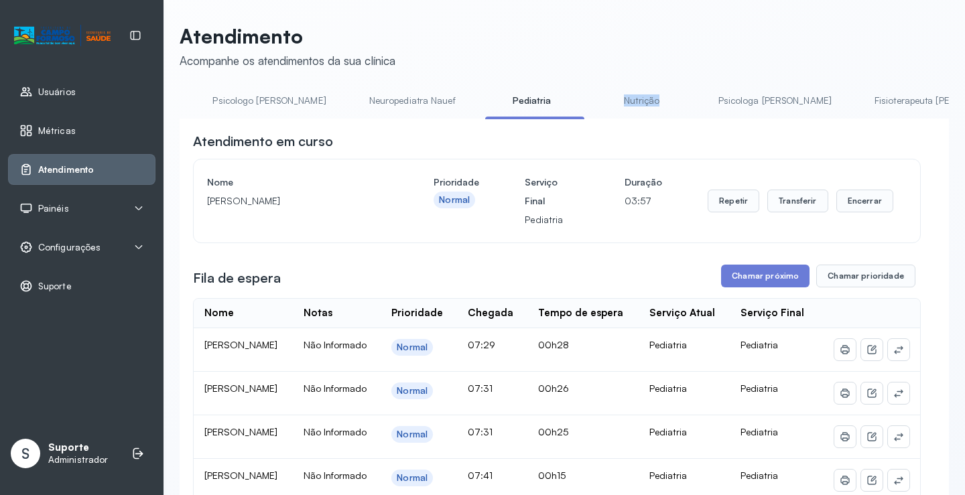
drag, startPoint x: 545, startPoint y: 119, endPoint x: 591, endPoint y: 134, distance: 48.1
click at [656, 120] on div "Agendamento de consultas Psicologo Pedro Neuropediatra Nauef Pediatria Nutrição…" at bounding box center [565, 105] width 770 height 30
drag, startPoint x: 598, startPoint y: 147, endPoint x: 554, endPoint y: 133, distance: 45.6
click at [597, 147] on div "Atendimento em curso" at bounding box center [557, 141] width 728 height 19
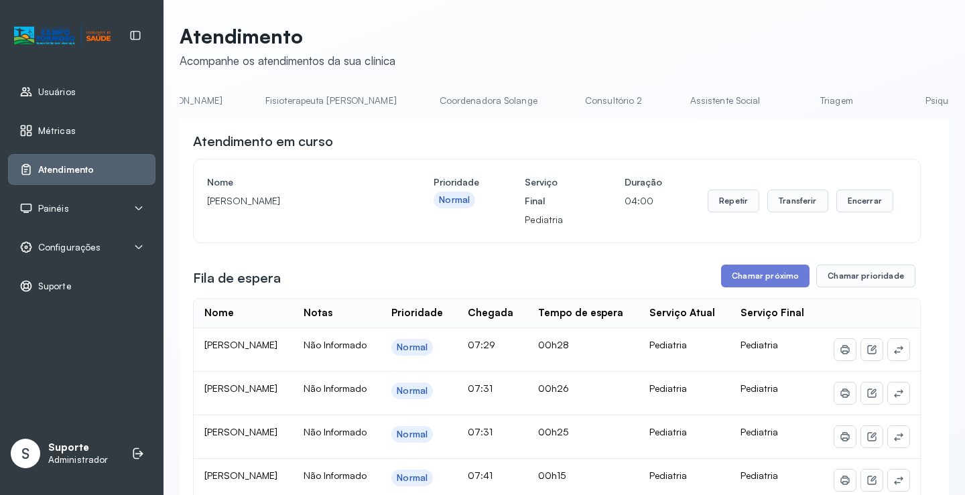
scroll to position [0, 749]
click at [788, 100] on link "Triagem" at bounding box center [835, 101] width 94 height 22
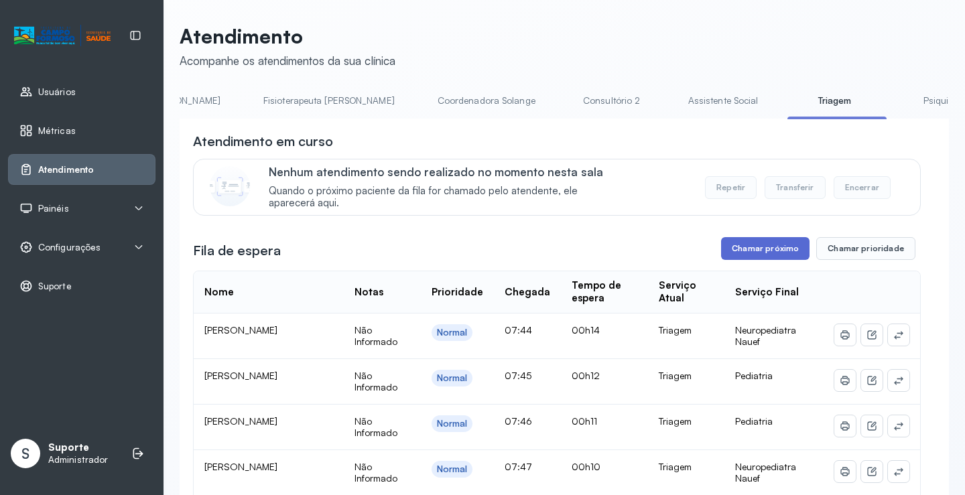
click at [746, 245] on button "Chamar próximo" at bounding box center [765, 248] width 88 height 23
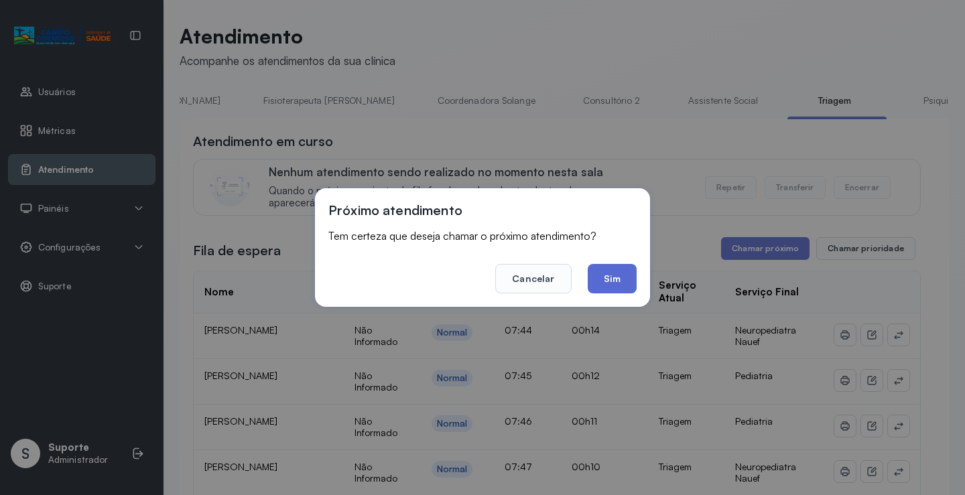
click at [606, 277] on button "Sim" at bounding box center [612, 278] width 49 height 29
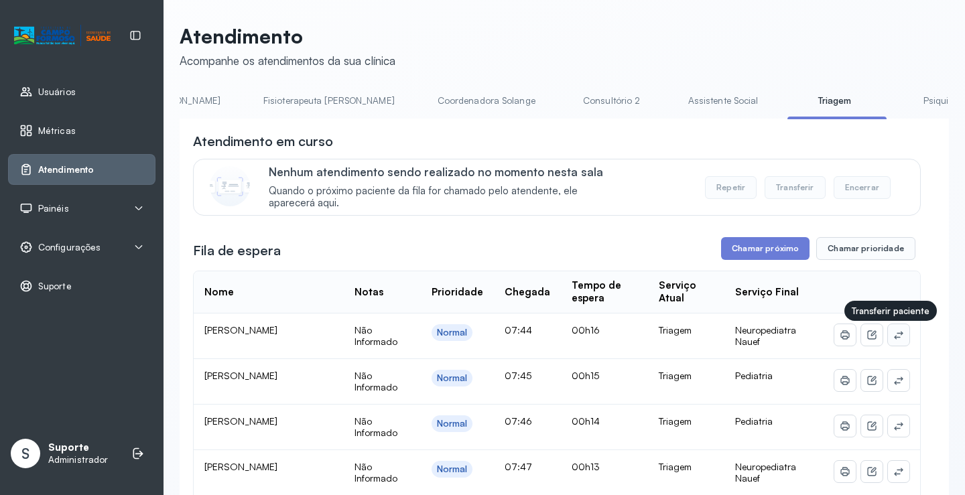
click at [894, 341] on icon at bounding box center [899, 335] width 11 height 11
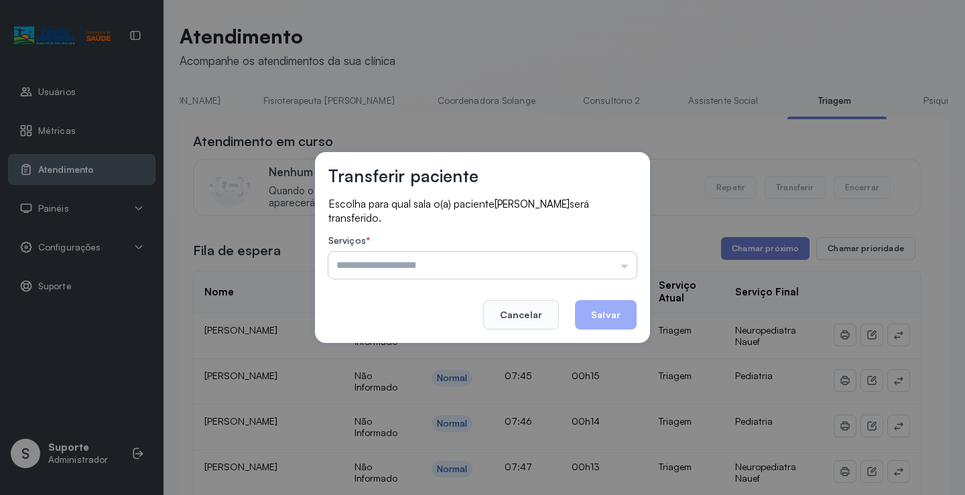
click at [490, 256] on input "text" at bounding box center [482, 265] width 308 height 27
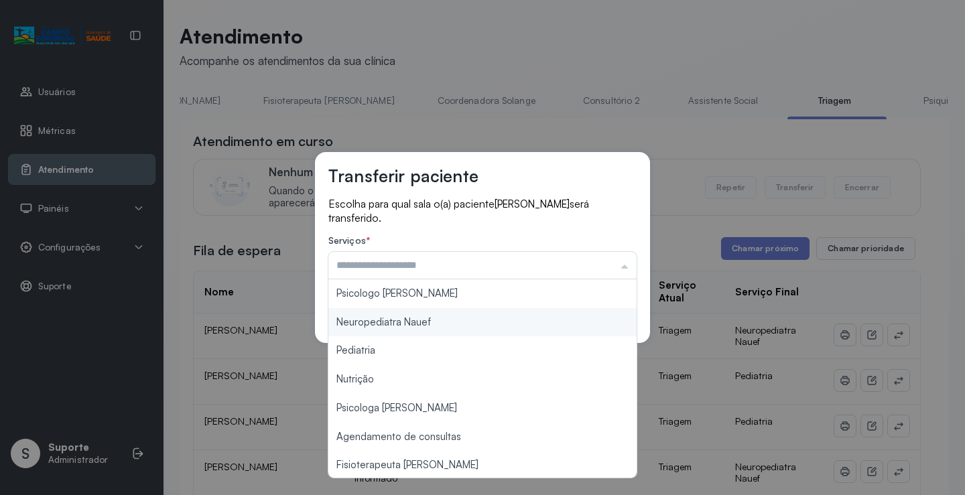
type input "**********"
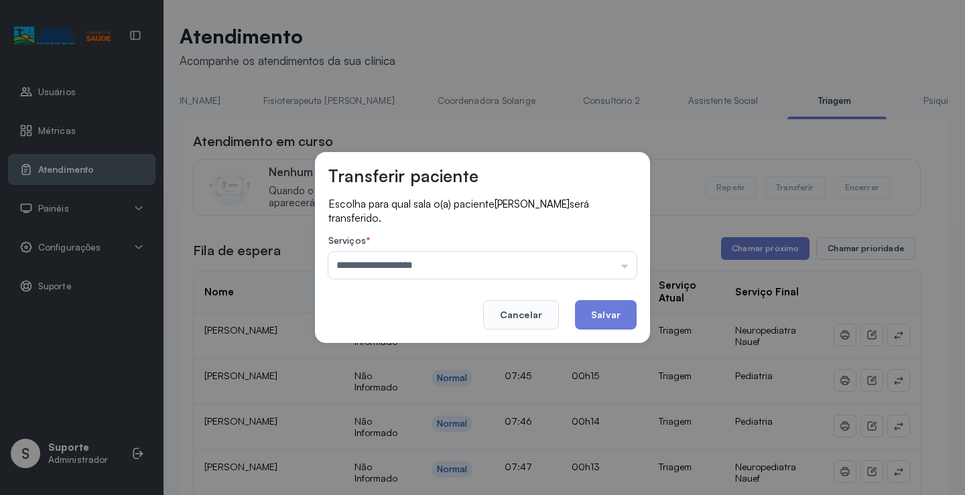
click at [428, 324] on div "**********" at bounding box center [482, 247] width 335 height 191
click at [621, 314] on button "Salvar" at bounding box center [606, 314] width 62 height 29
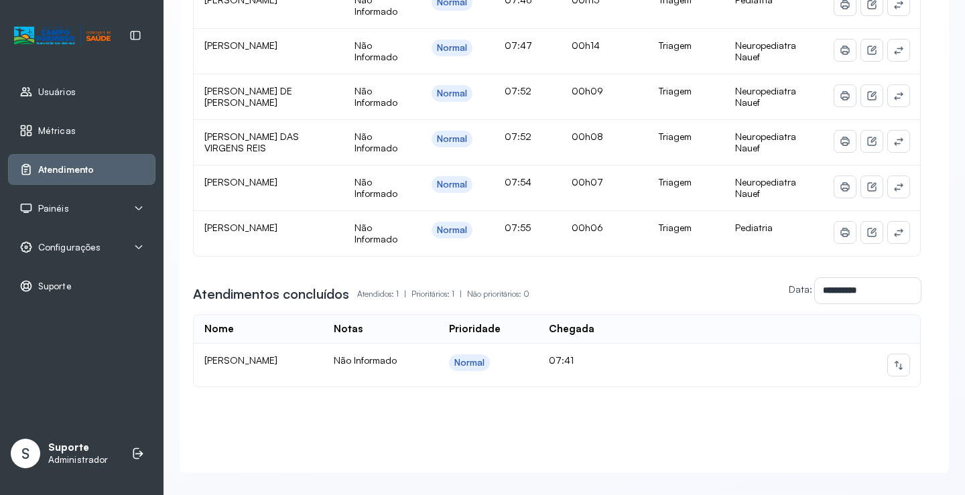
scroll to position [406, 0]
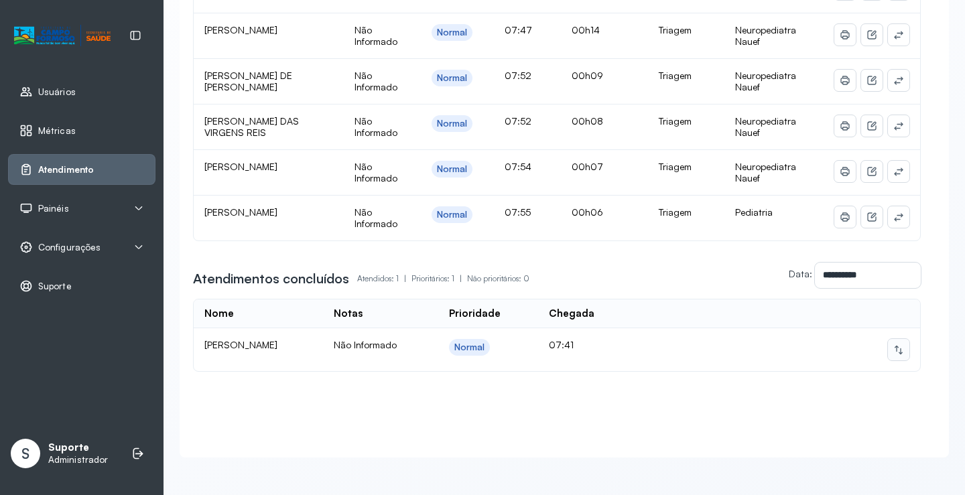
click at [893, 339] on button at bounding box center [898, 349] width 21 height 21
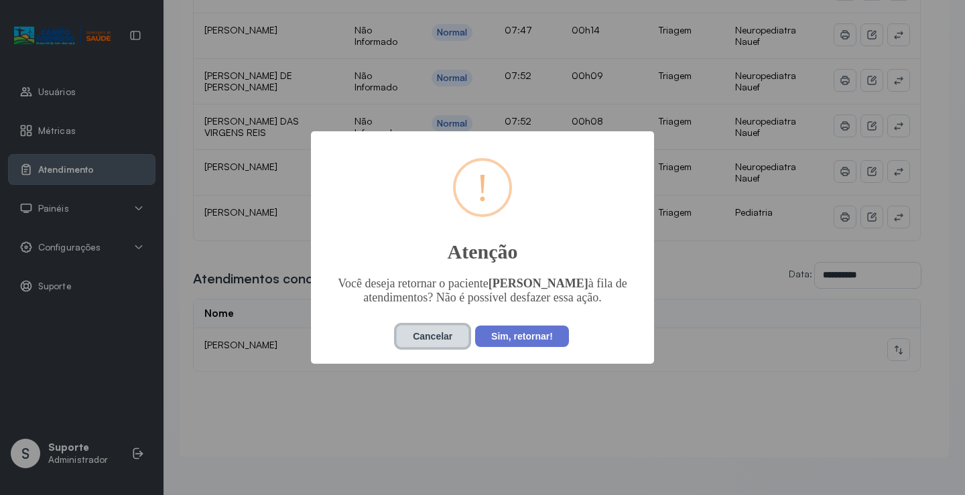
click at [438, 337] on button "Cancelar" at bounding box center [432, 336] width 73 height 23
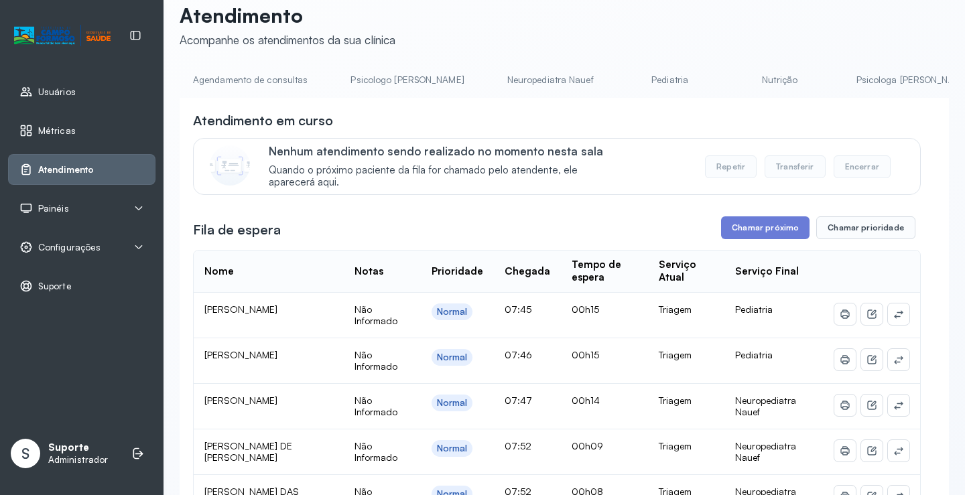
scroll to position [0, 0]
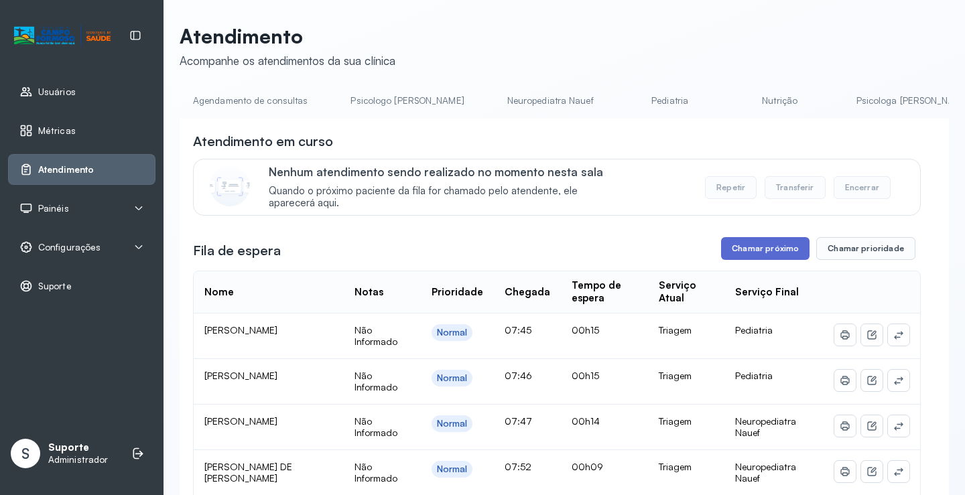
click at [727, 255] on button "Chamar próximo" at bounding box center [765, 248] width 88 height 23
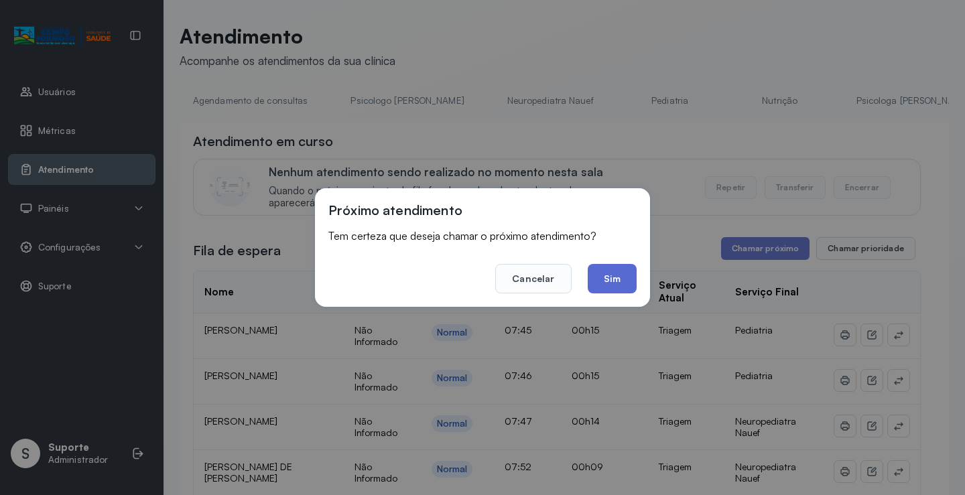
click at [593, 282] on button "Sim" at bounding box center [612, 278] width 49 height 29
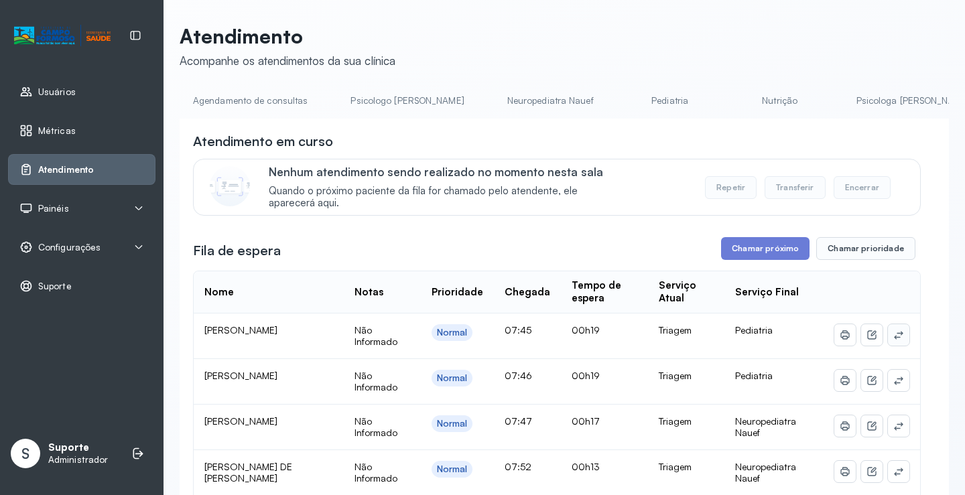
click at [894, 336] on icon at bounding box center [899, 335] width 11 height 11
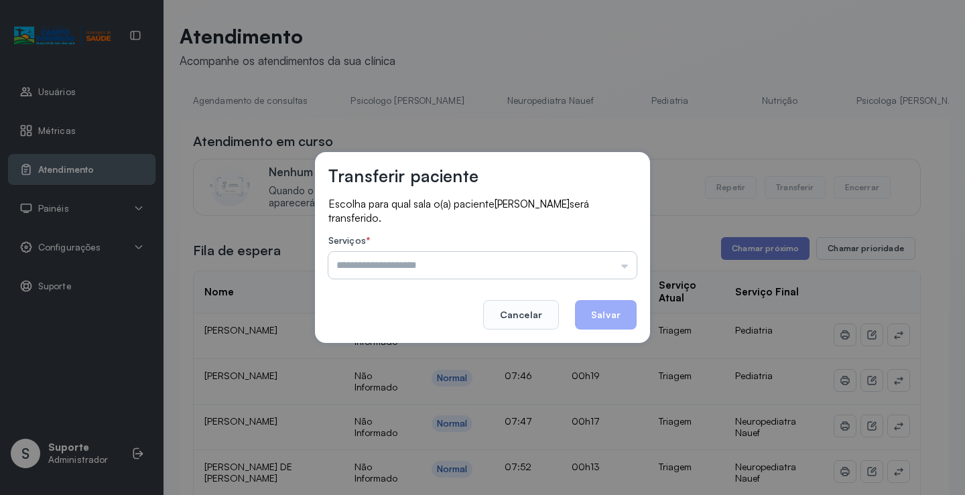
click at [475, 263] on input "text" at bounding box center [482, 265] width 308 height 27
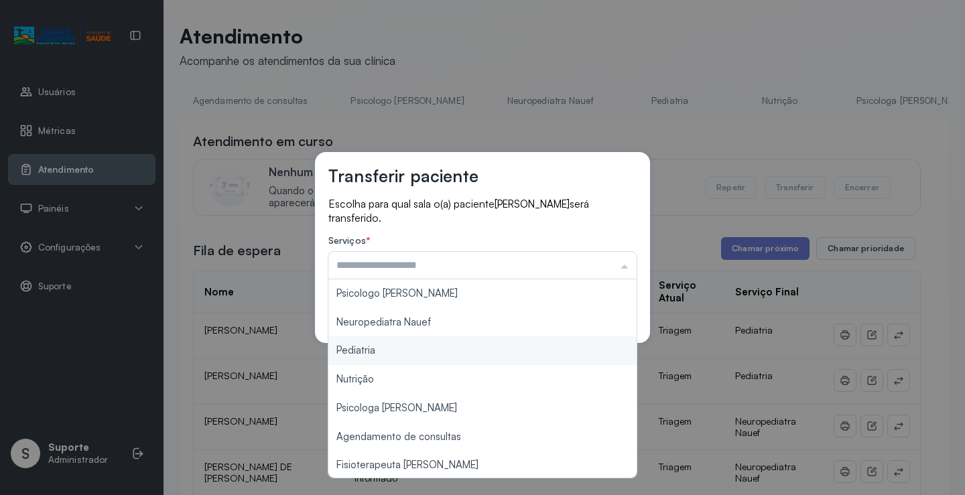
type input "*********"
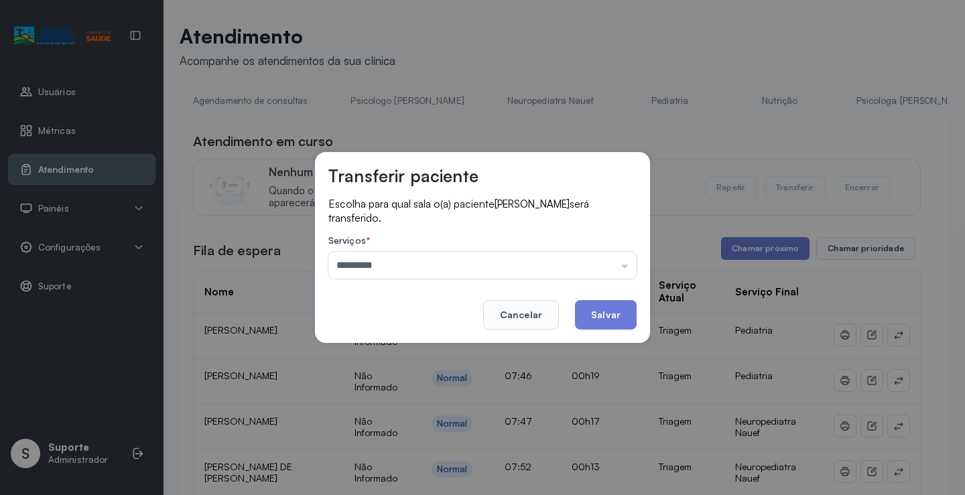
click at [389, 342] on div "Transferir paciente Escolha para qual sala o(a) paciente AYLLA MELISSA MARQUES …" at bounding box center [482, 247] width 335 height 191
click at [608, 318] on button "Salvar" at bounding box center [606, 314] width 62 height 29
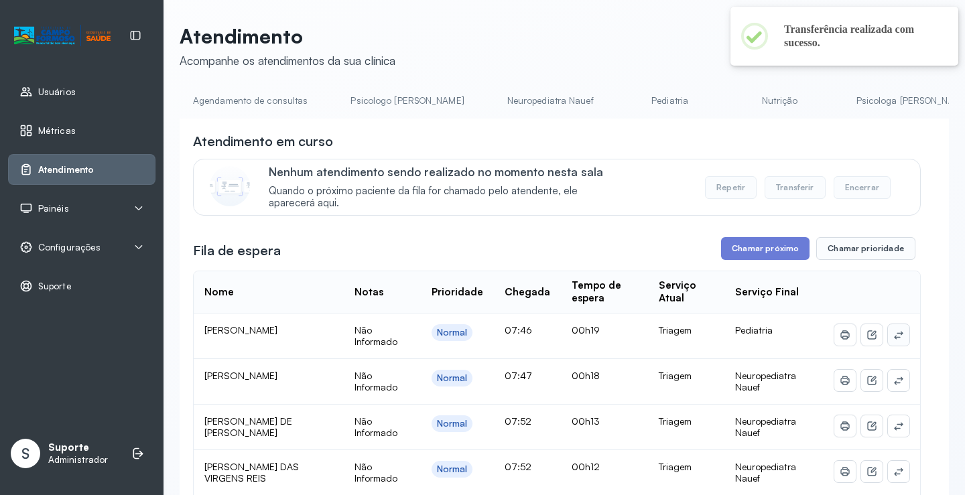
click at [894, 341] on icon at bounding box center [899, 335] width 11 height 11
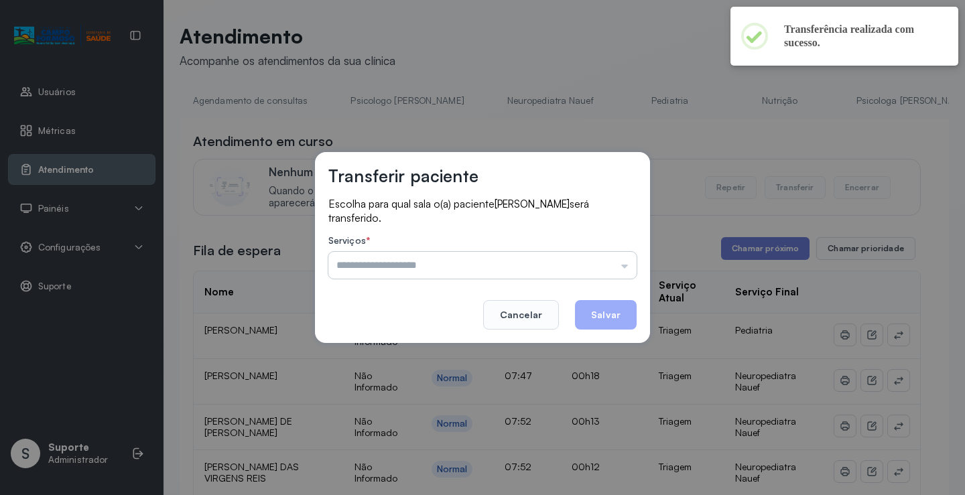
click at [520, 258] on input "text" at bounding box center [482, 265] width 308 height 27
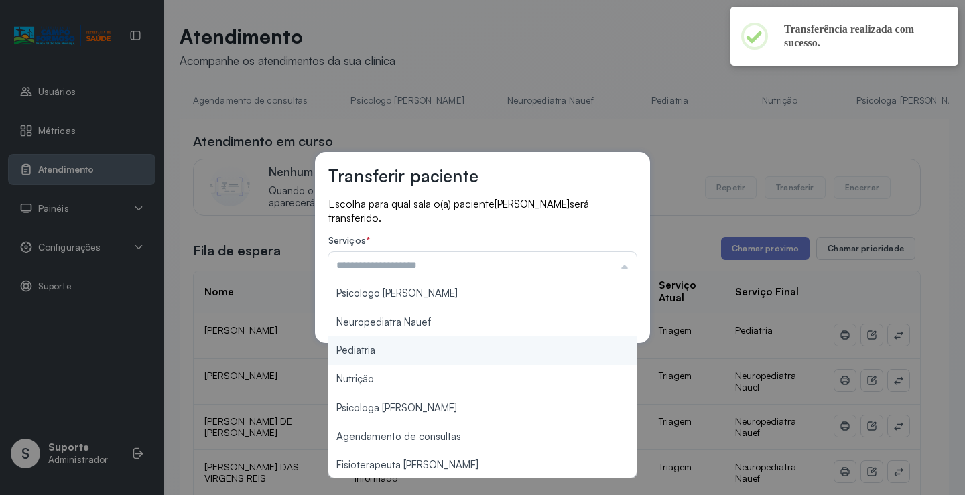
type input "*********"
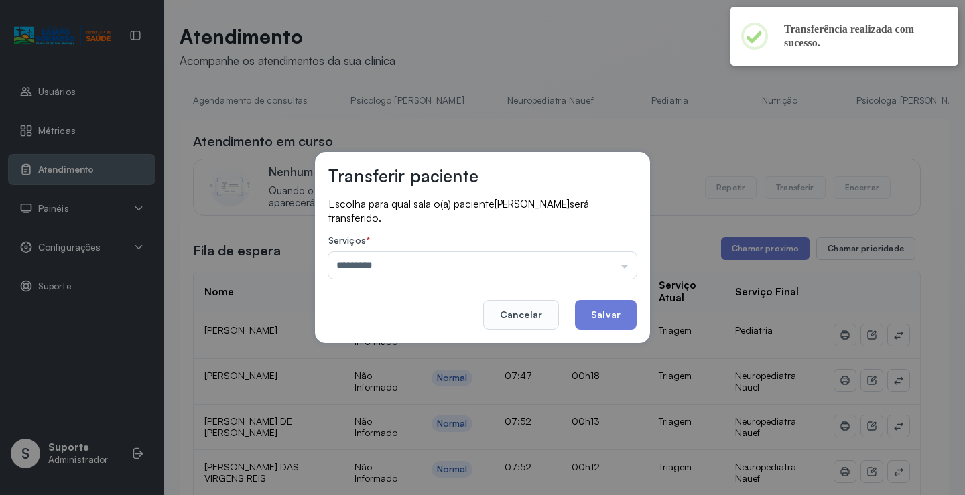
click at [408, 351] on div "Transferir paciente Escolha para qual sala o(a) paciente ENZO LEVI MARQUES ALVE…" at bounding box center [482, 247] width 965 height 495
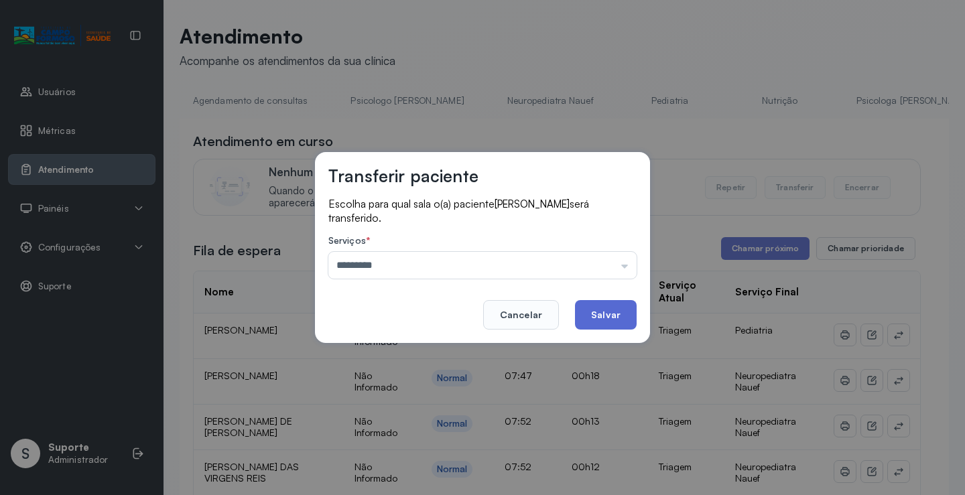
click at [593, 315] on button "Salvar" at bounding box center [606, 314] width 62 height 29
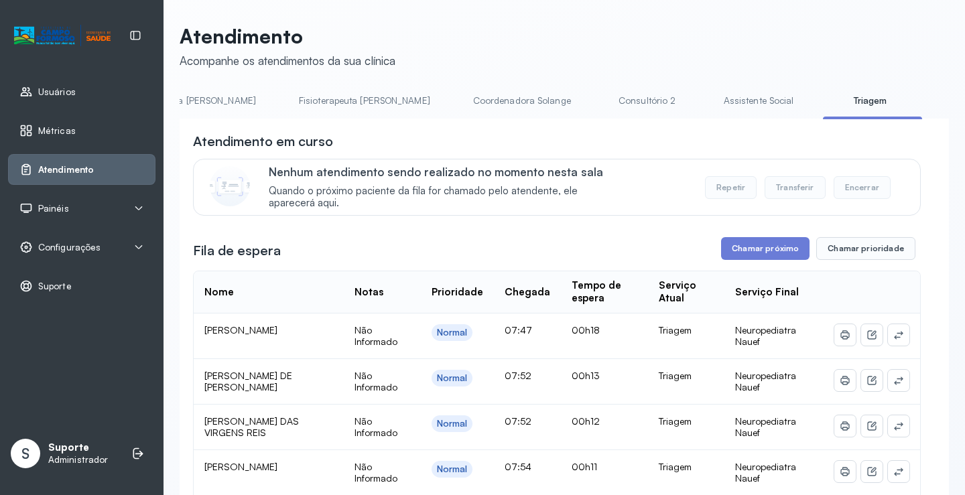
scroll to position [0, 723]
click at [772, 250] on button "Chamar próximo" at bounding box center [765, 248] width 88 height 23
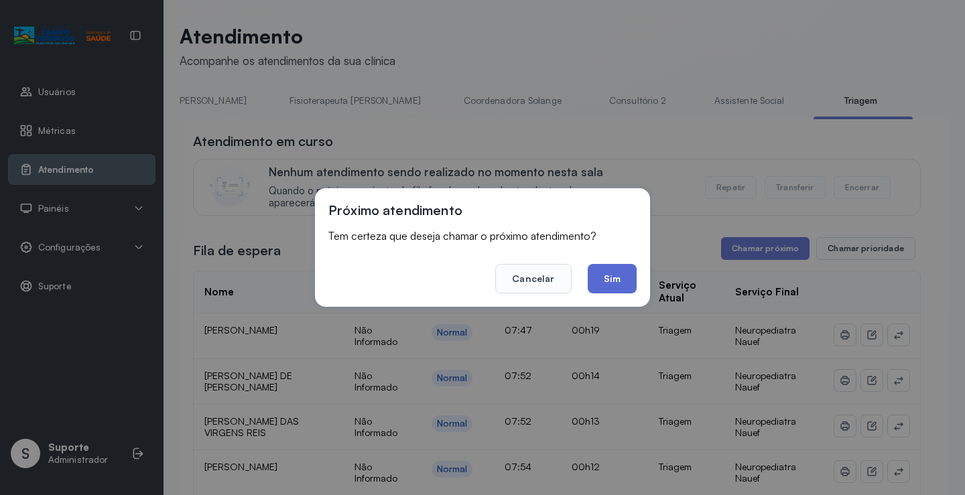
click at [629, 281] on button "Sim" at bounding box center [612, 278] width 49 height 29
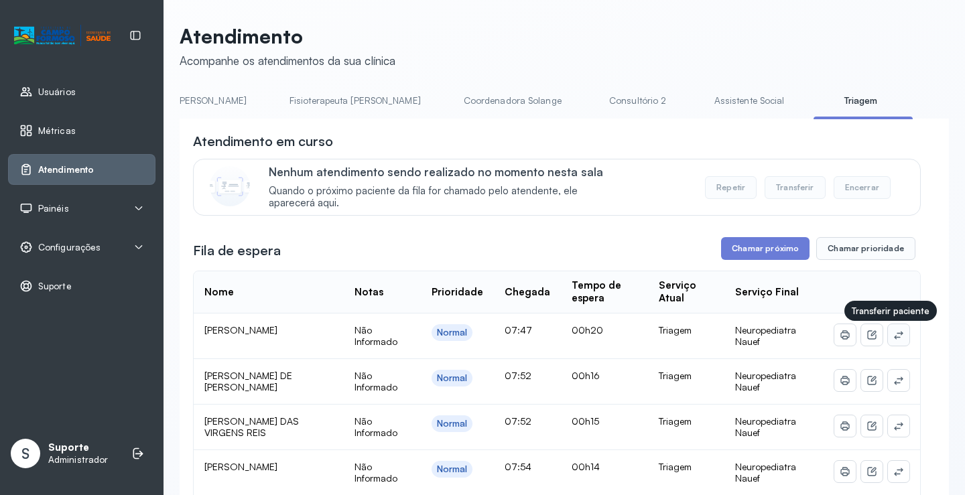
click at [894, 341] on icon at bounding box center [899, 335] width 11 height 11
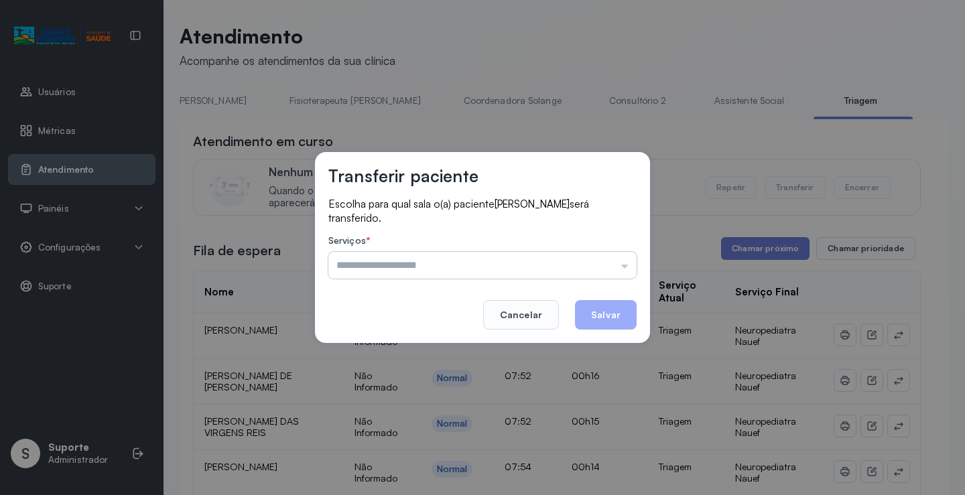
click at [467, 261] on input "text" at bounding box center [482, 265] width 308 height 27
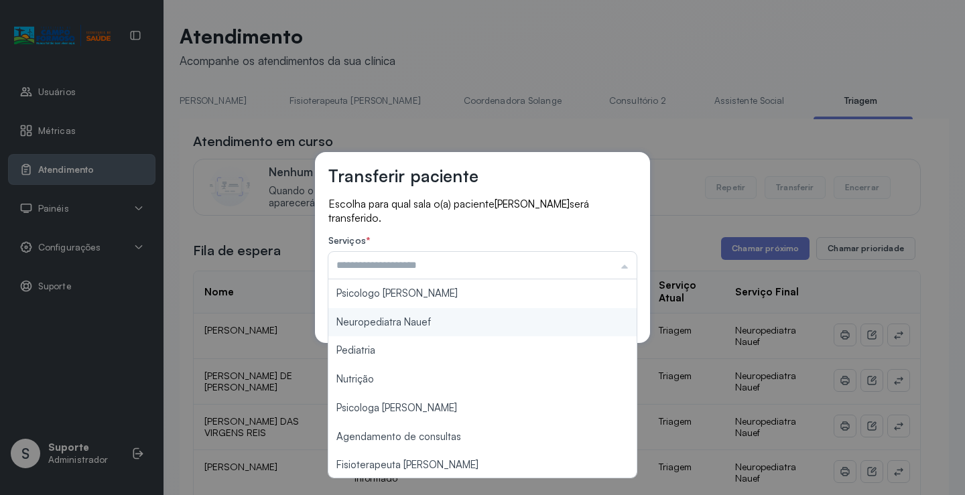
type input "**********"
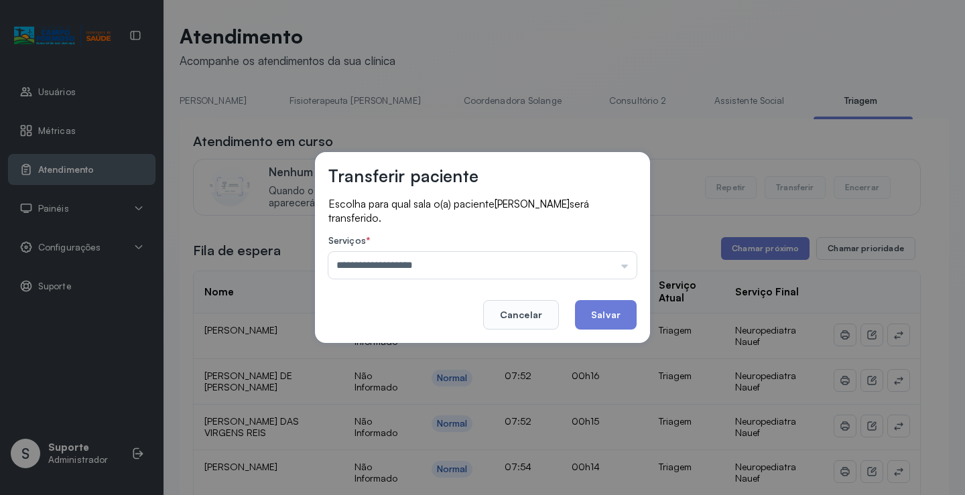
click at [432, 321] on div "**********" at bounding box center [482, 247] width 335 height 191
click at [604, 317] on button "Salvar" at bounding box center [606, 314] width 62 height 29
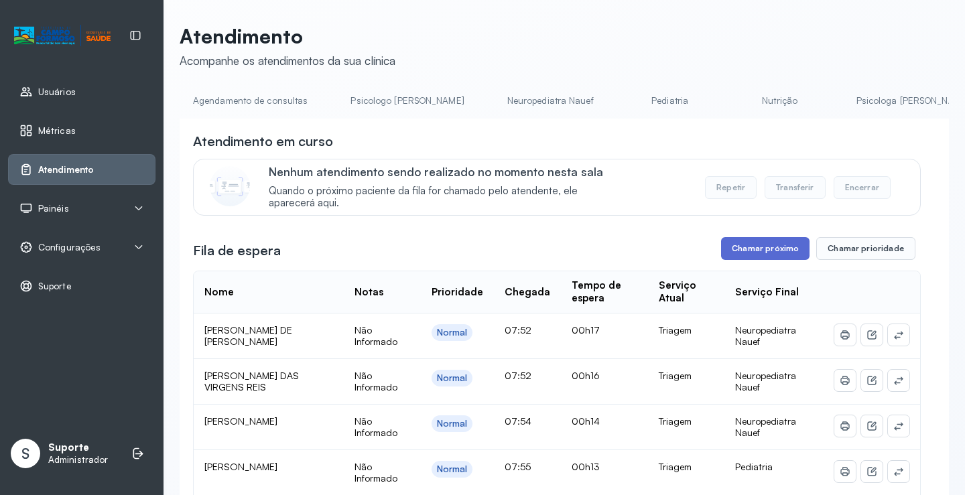
click at [731, 246] on button "Chamar próximo" at bounding box center [765, 248] width 88 height 23
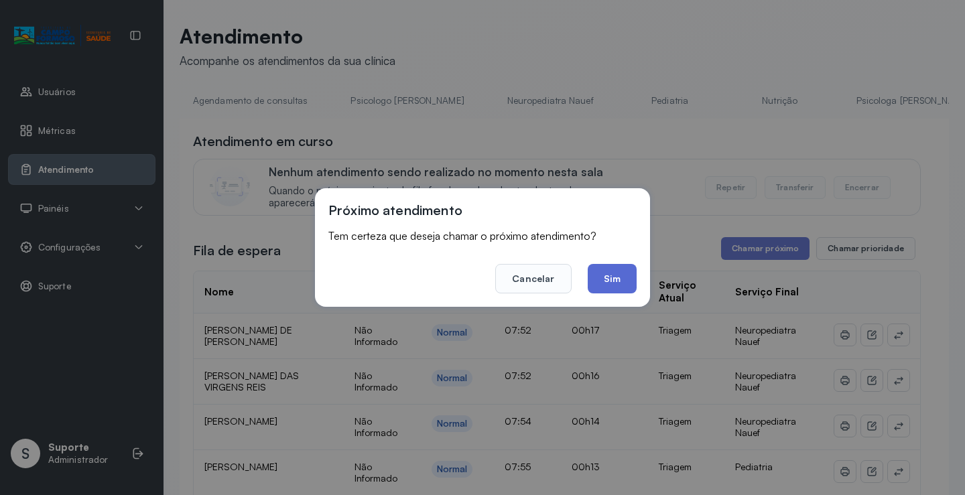
click at [621, 271] on button "Sim" at bounding box center [612, 278] width 49 height 29
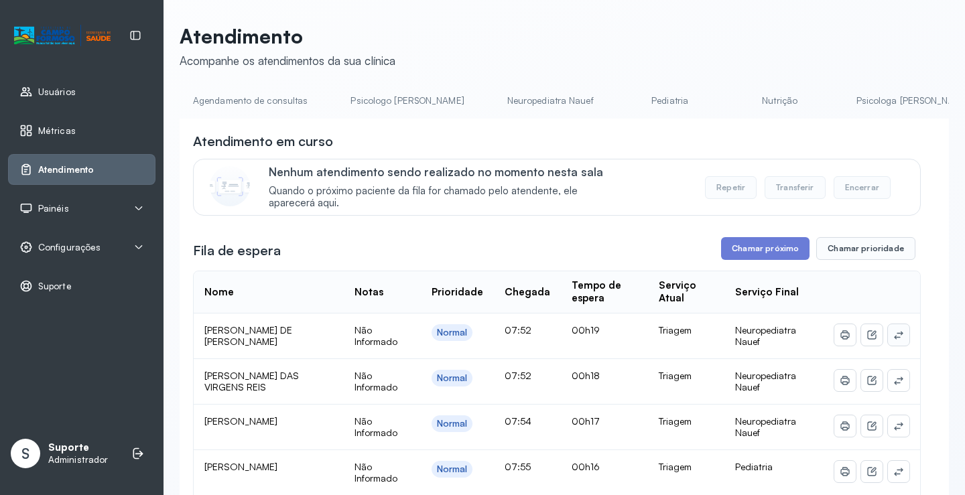
click at [894, 336] on icon at bounding box center [899, 335] width 11 height 11
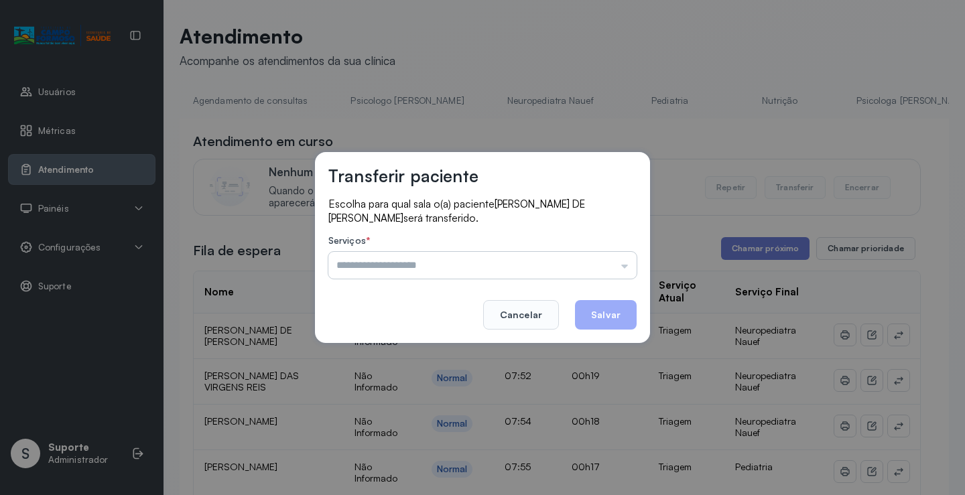
click at [481, 259] on input "text" at bounding box center [482, 265] width 308 height 27
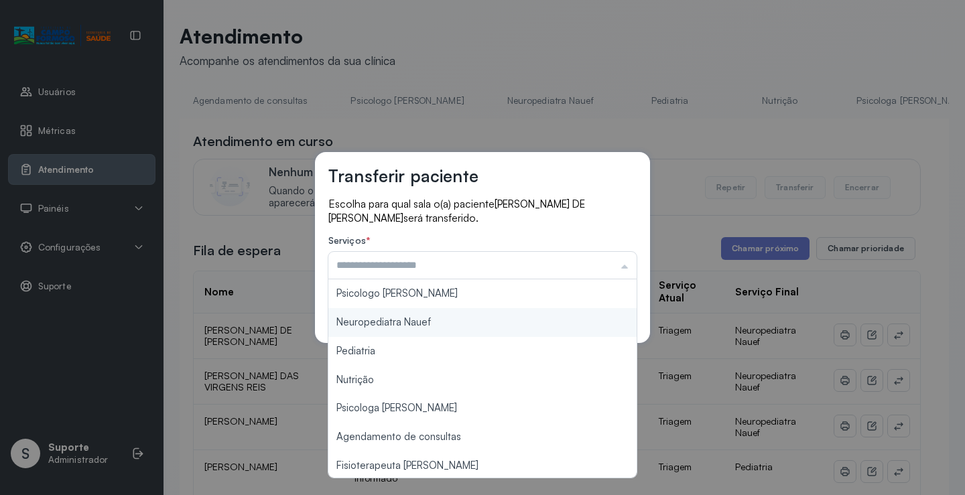
type input "**********"
click at [428, 318] on div "**********" at bounding box center [482, 248] width 335 height 192
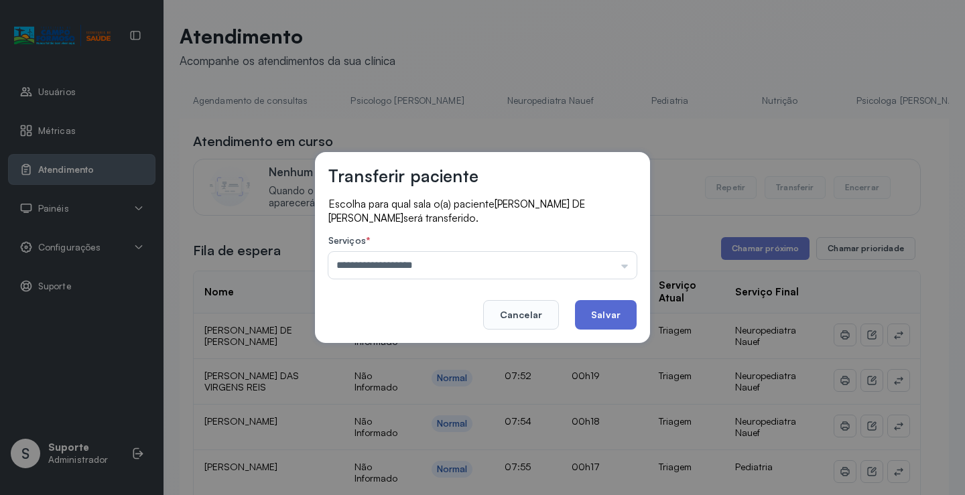
click at [585, 311] on button "Salvar" at bounding box center [606, 314] width 62 height 29
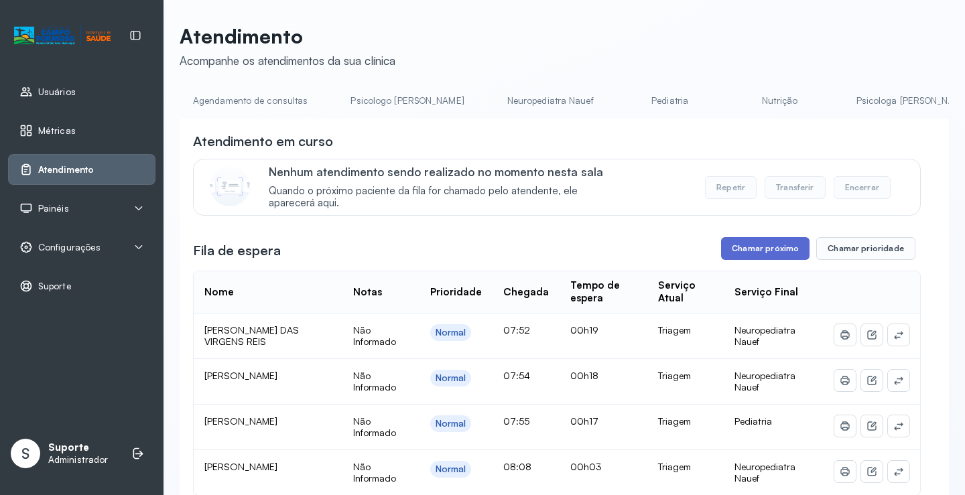
click at [764, 251] on button "Chamar próximo" at bounding box center [765, 248] width 88 height 23
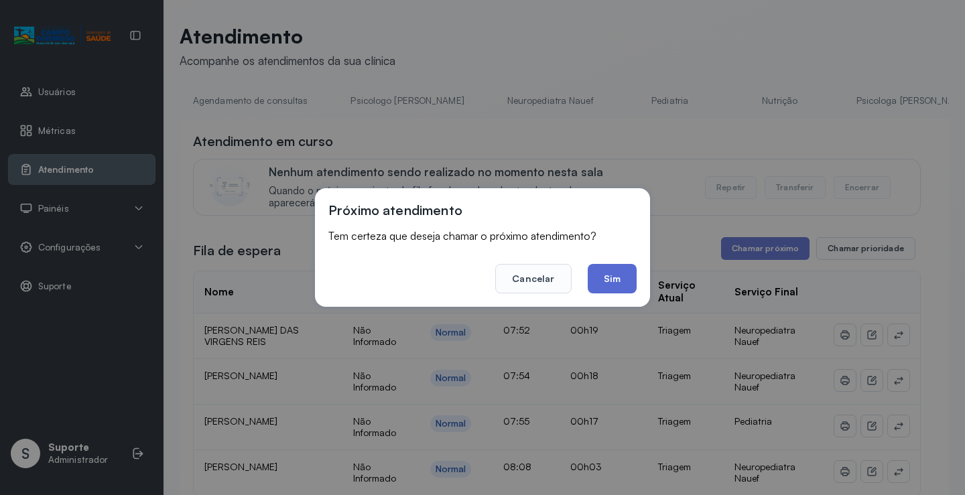
click at [614, 286] on button "Sim" at bounding box center [612, 278] width 49 height 29
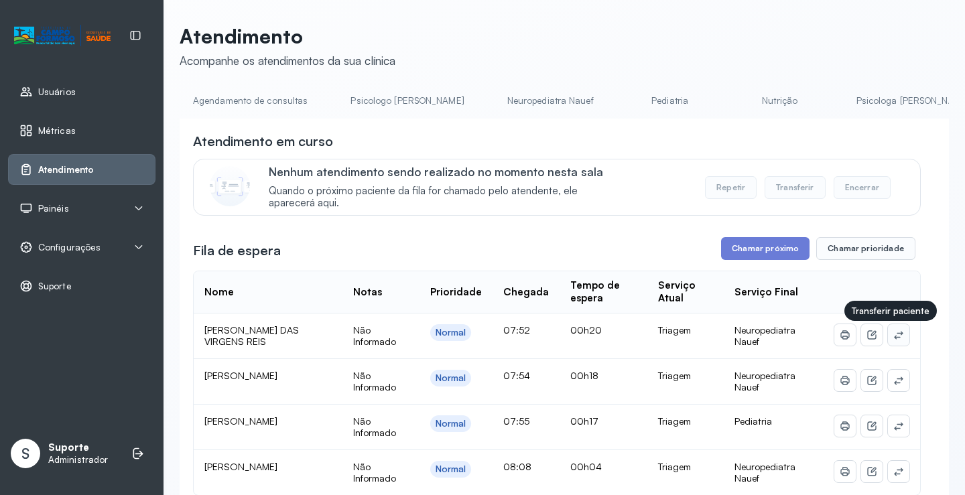
click at [894, 337] on icon at bounding box center [898, 335] width 9 height 8
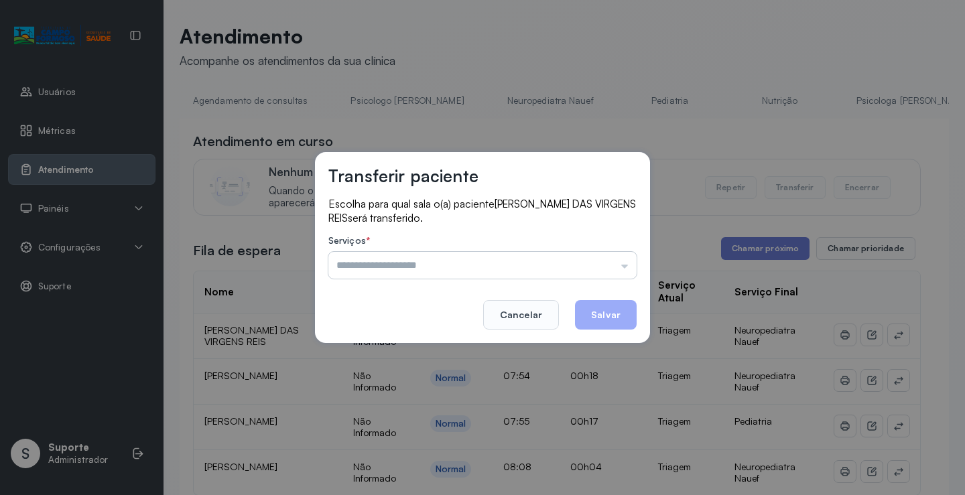
click at [422, 260] on input "text" at bounding box center [482, 265] width 308 height 27
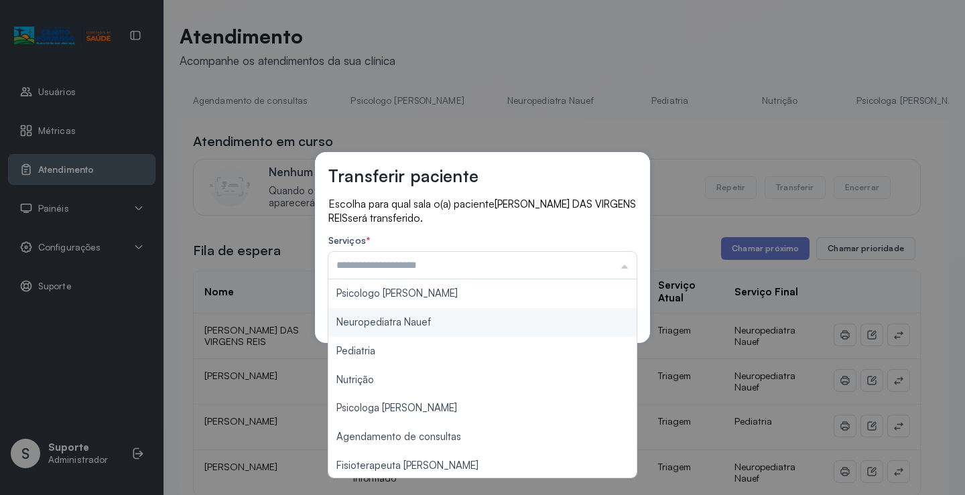
type input "**********"
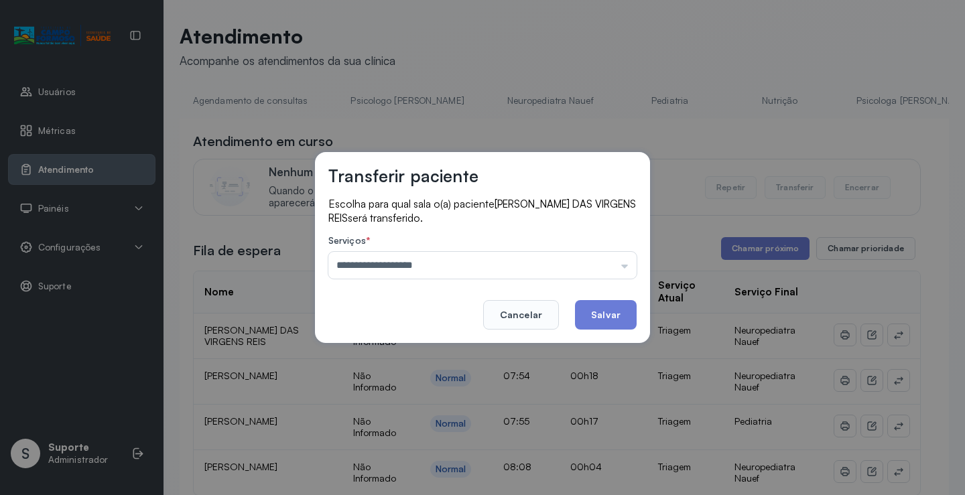
click at [408, 322] on div "**********" at bounding box center [482, 248] width 335 height 192
drag, startPoint x: 585, startPoint y: 308, endPoint x: 586, endPoint y: 298, distance: 9.4
click at [586, 307] on button "Salvar" at bounding box center [606, 314] width 62 height 29
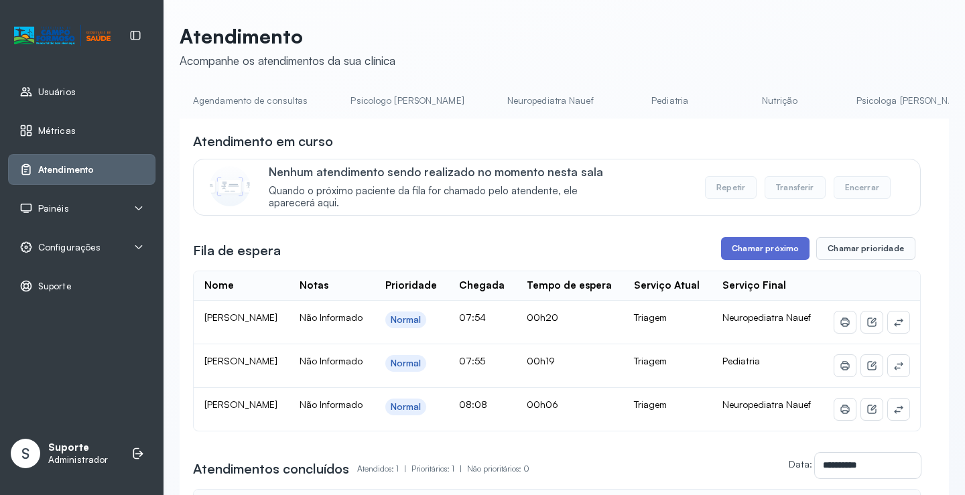
click at [763, 254] on button "Chamar próximo" at bounding box center [765, 248] width 88 height 23
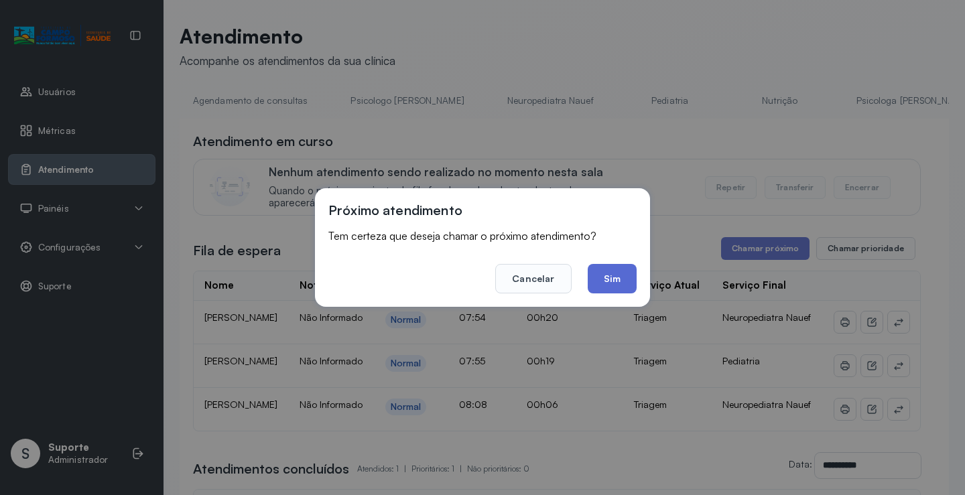
click at [609, 265] on button "Sim" at bounding box center [612, 278] width 49 height 29
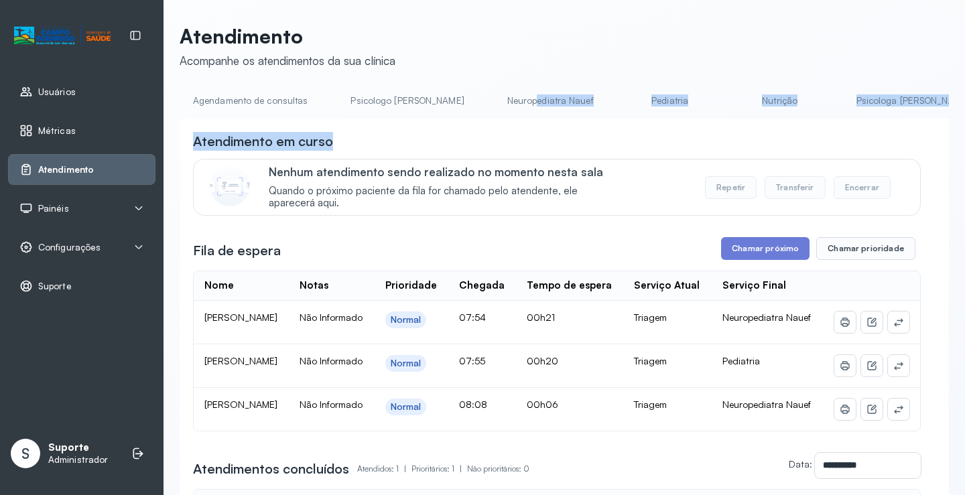
drag, startPoint x: 489, startPoint y: 118, endPoint x: 558, endPoint y: 131, distance: 71.0
click at [558, 131] on div "**********" at bounding box center [565, 369] width 770 height 559
click at [613, 149] on div "Atendimento em curso" at bounding box center [557, 141] width 728 height 19
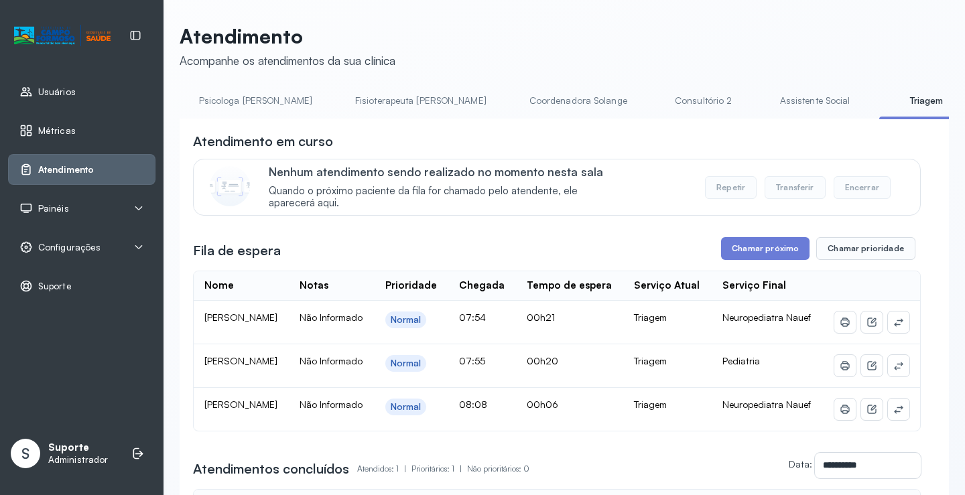
scroll to position [0, 698]
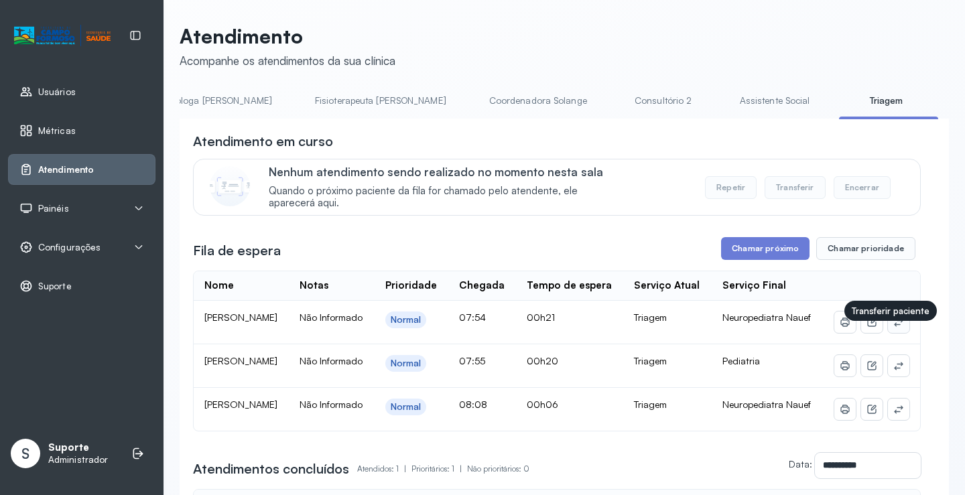
click at [894, 328] on icon at bounding box center [899, 322] width 11 height 11
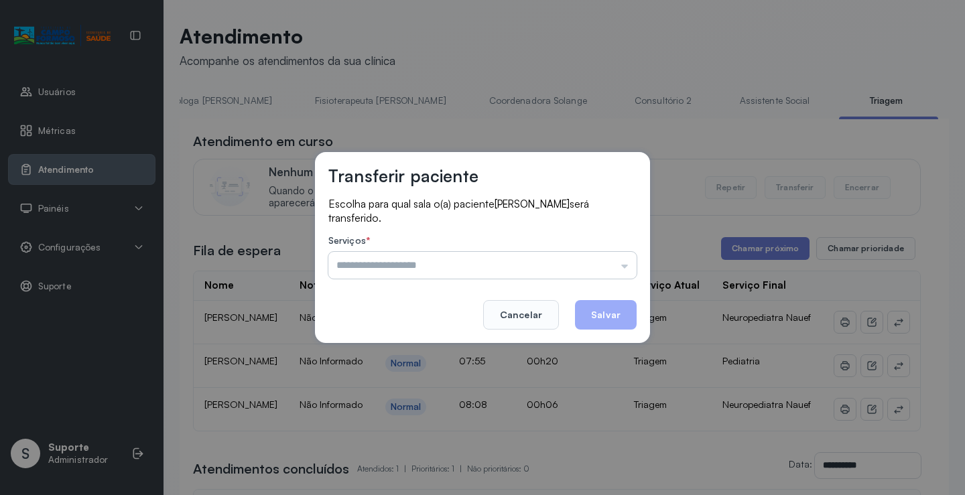
click at [508, 258] on input "text" at bounding box center [482, 265] width 308 height 27
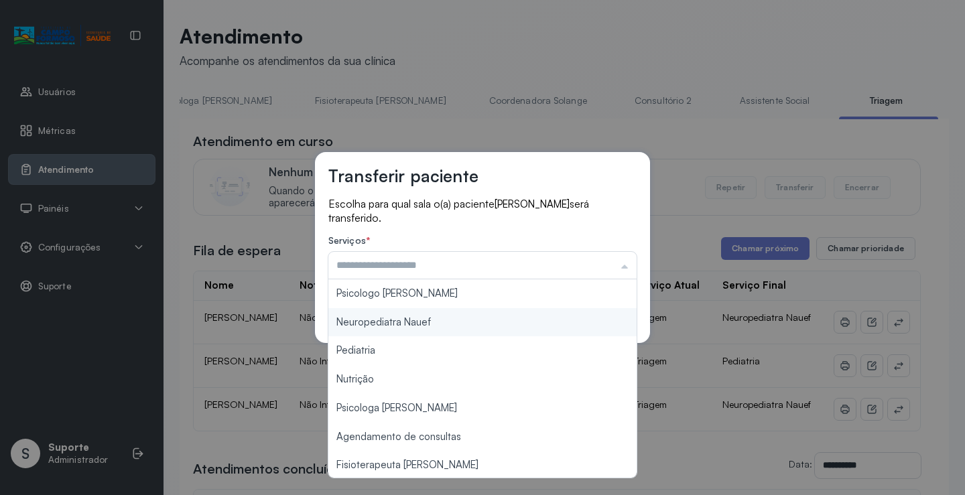
type input "**********"
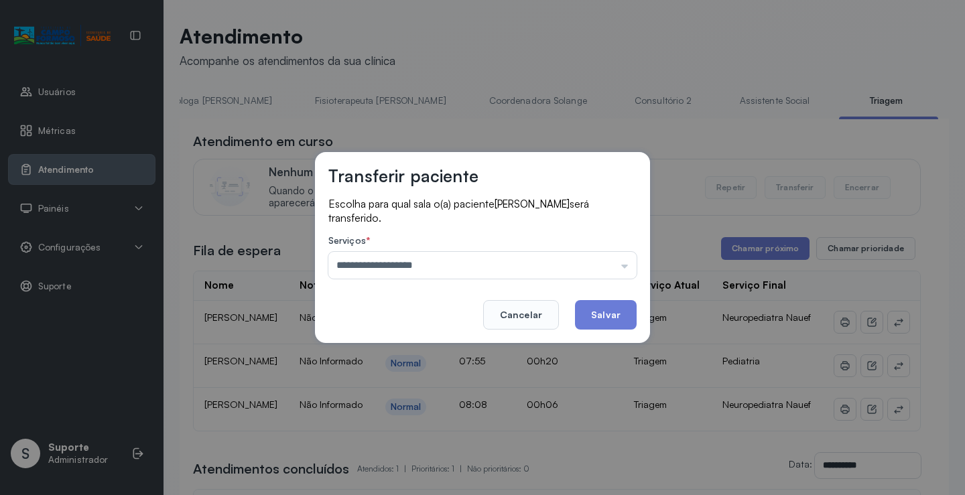
click at [406, 318] on div "**********" at bounding box center [482, 247] width 335 height 191
click at [598, 316] on button "Salvar" at bounding box center [606, 314] width 62 height 29
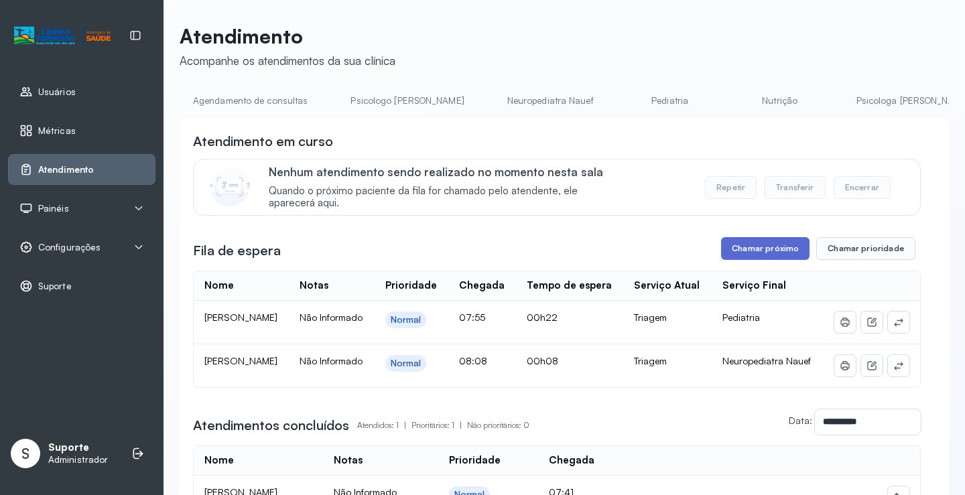
click at [766, 246] on button "Chamar próximo" at bounding box center [765, 248] width 88 height 23
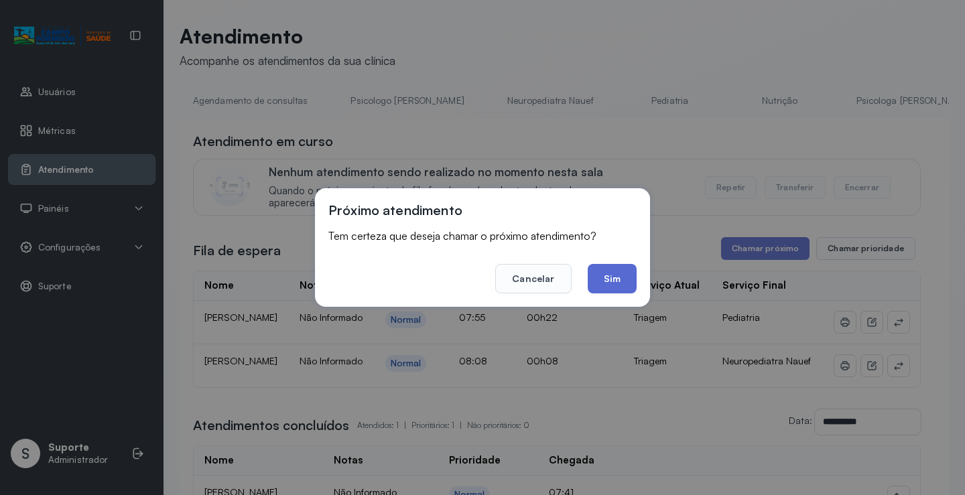
click at [609, 276] on button "Sim" at bounding box center [612, 278] width 49 height 29
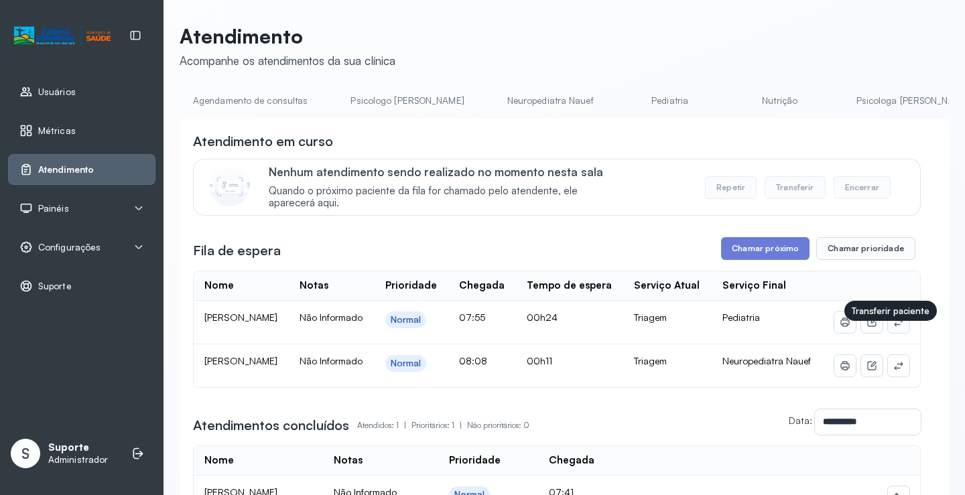
click at [894, 328] on icon at bounding box center [899, 322] width 11 height 11
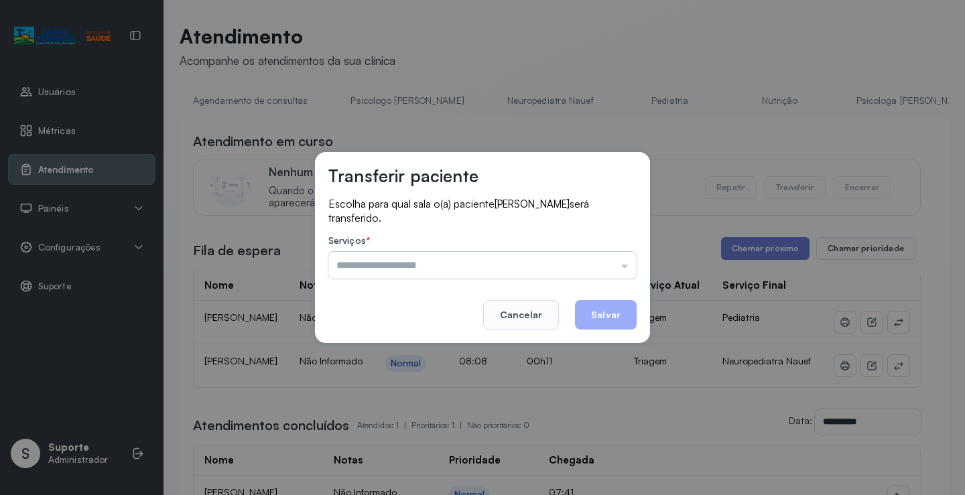
click at [532, 263] on input "text" at bounding box center [482, 265] width 308 height 27
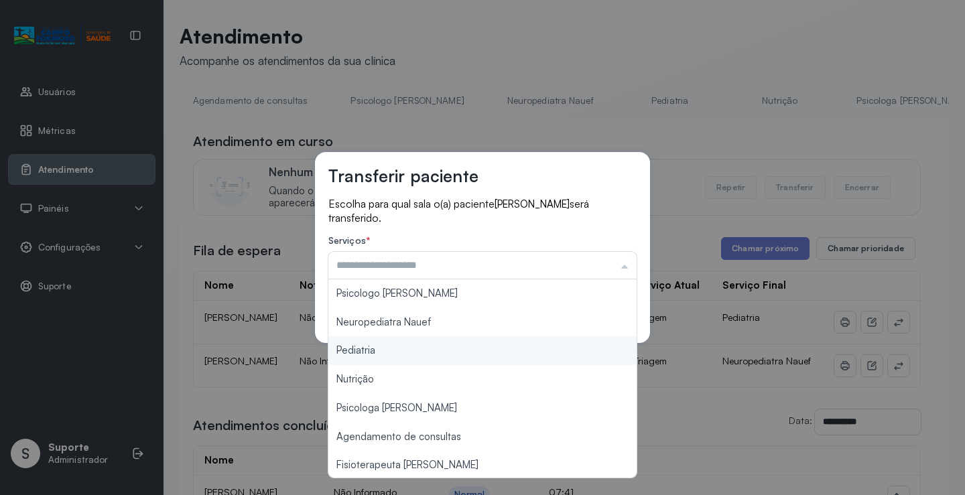
type input "*********"
click at [401, 352] on div "Transferir paciente Escolha para qual sala o(a) paciente ANA VITORIA VIEIRA GUI…" at bounding box center [482, 247] width 965 height 495
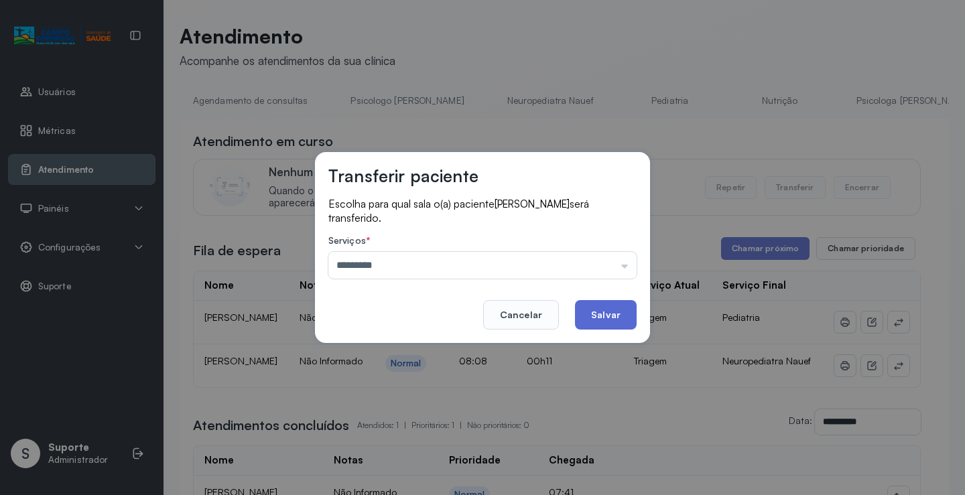
click at [621, 306] on button "Salvar" at bounding box center [606, 314] width 62 height 29
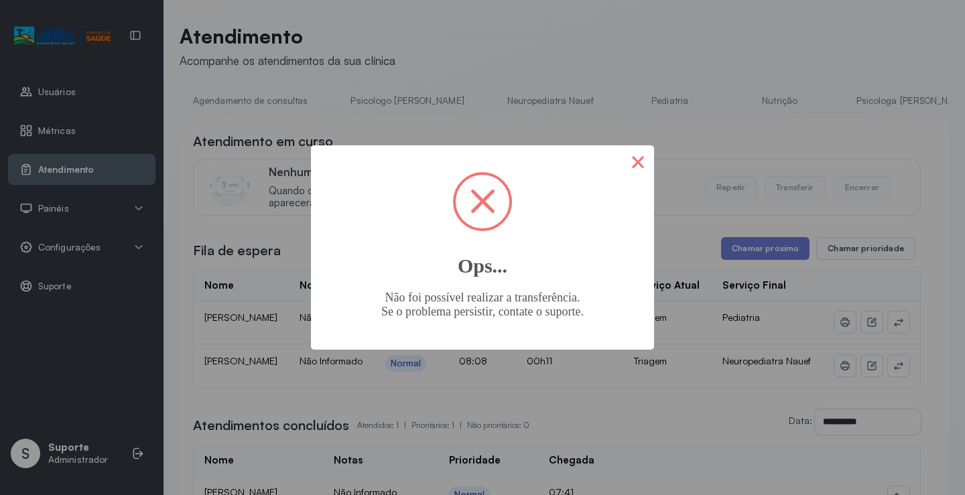
click at [628, 168] on button "×" at bounding box center [638, 161] width 32 height 32
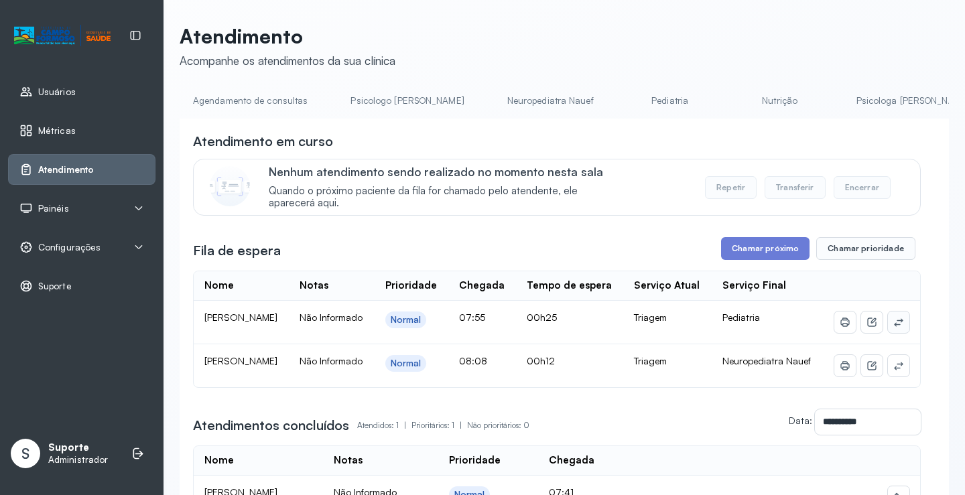
click at [894, 328] on icon at bounding box center [899, 322] width 11 height 11
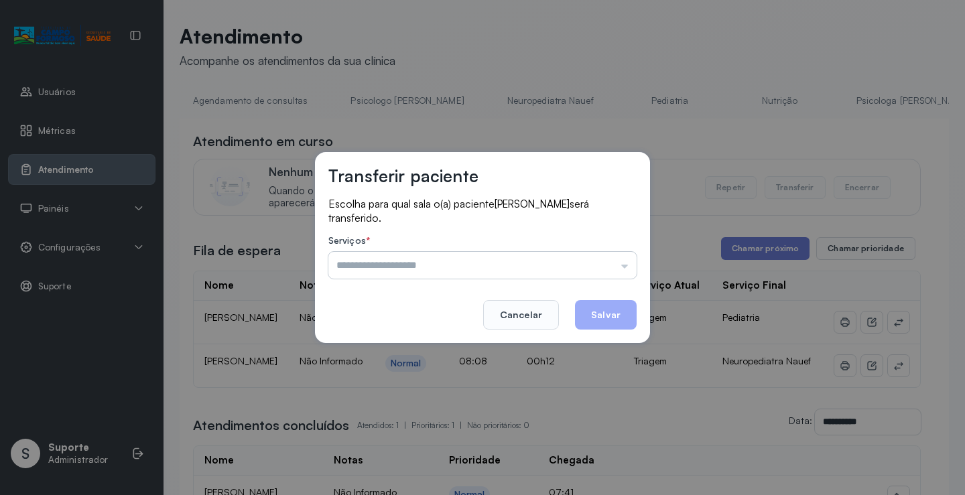
click at [507, 257] on input "text" at bounding box center [482, 265] width 308 height 27
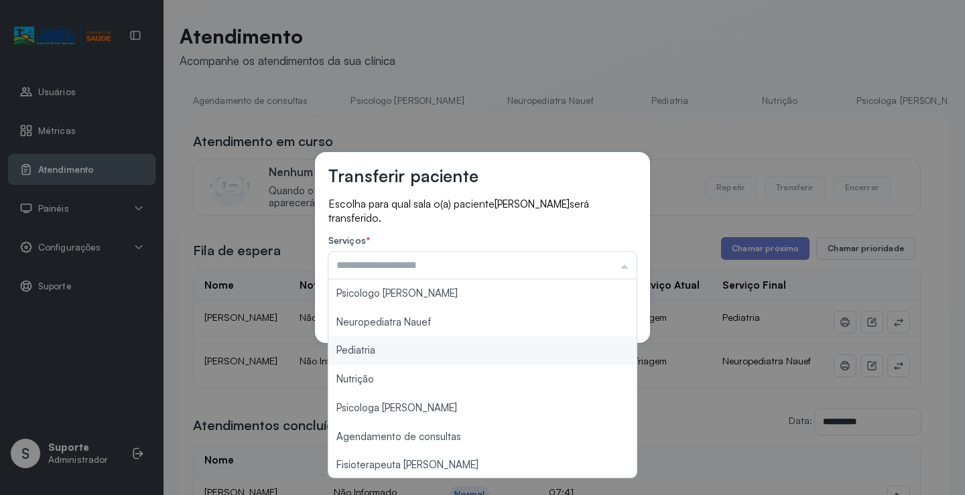
type input "*********"
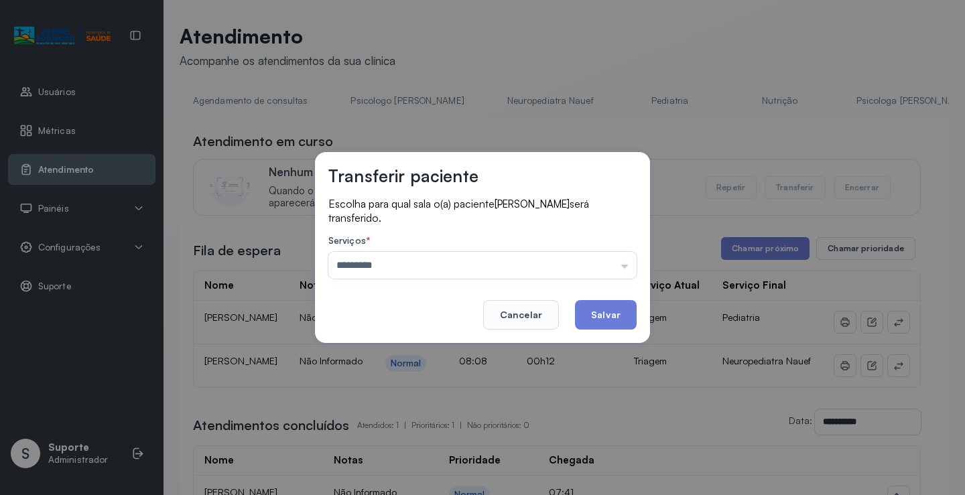
click at [377, 349] on div "Transferir paciente Escolha para qual sala o(a) paciente ANA VITORIA VIEIRA GUI…" at bounding box center [482, 247] width 965 height 495
click at [613, 307] on button "Salvar" at bounding box center [606, 314] width 62 height 29
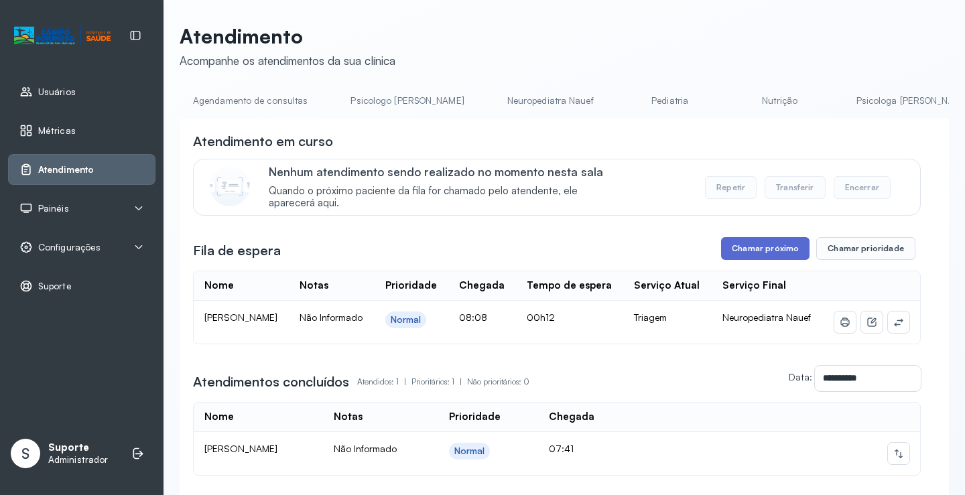
click at [752, 241] on button "Chamar próximo" at bounding box center [765, 248] width 88 height 23
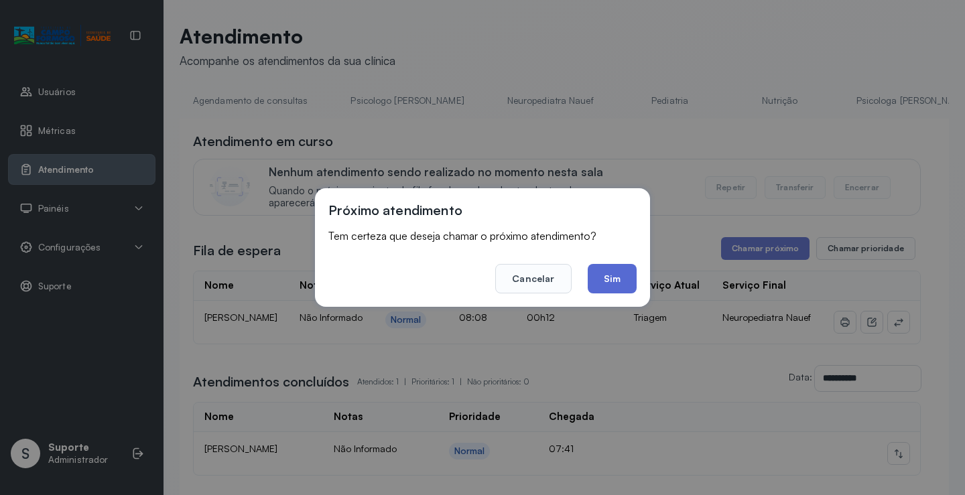
click at [620, 269] on button "Sim" at bounding box center [612, 278] width 49 height 29
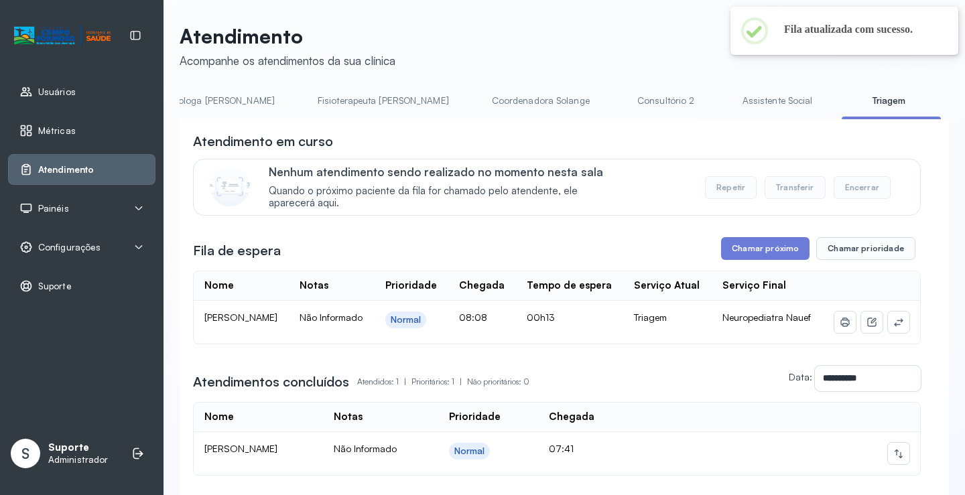
scroll to position [0, 705]
click at [894, 326] on icon at bounding box center [898, 322] width 9 height 8
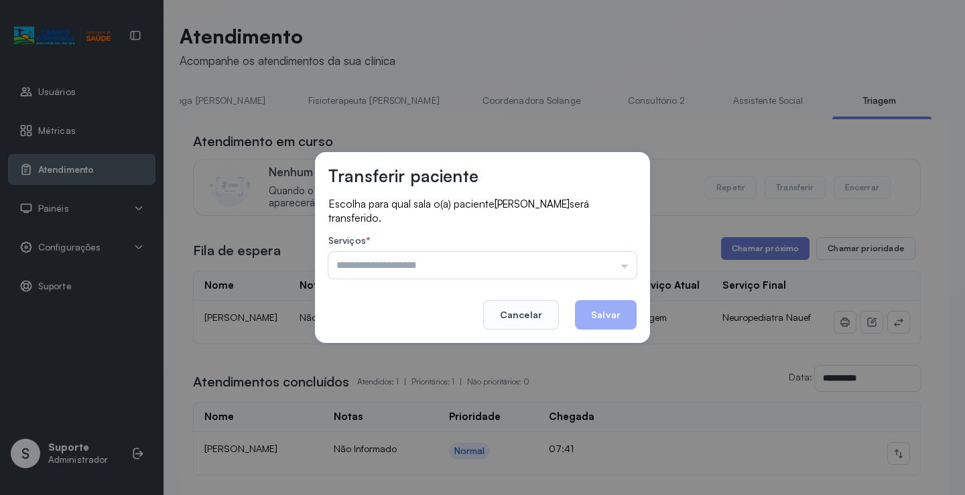
click at [483, 257] on input "text" at bounding box center [482, 265] width 308 height 27
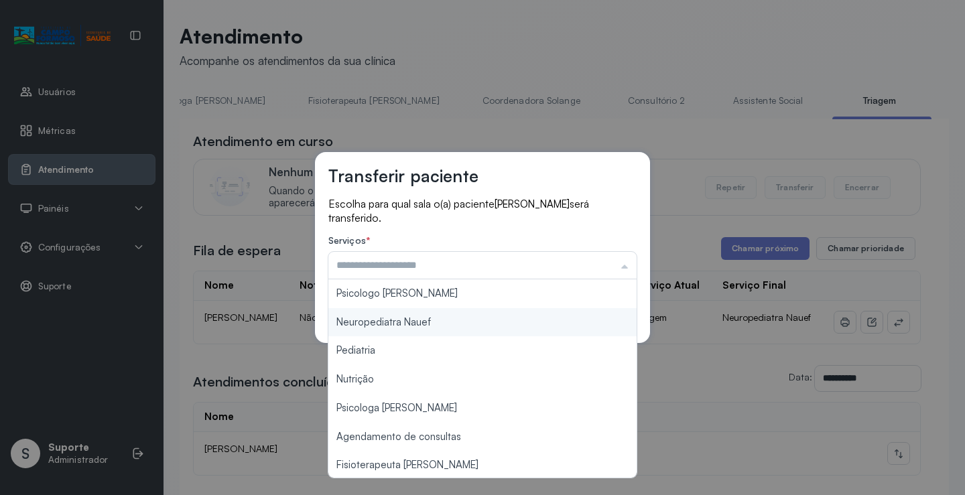
type input "**********"
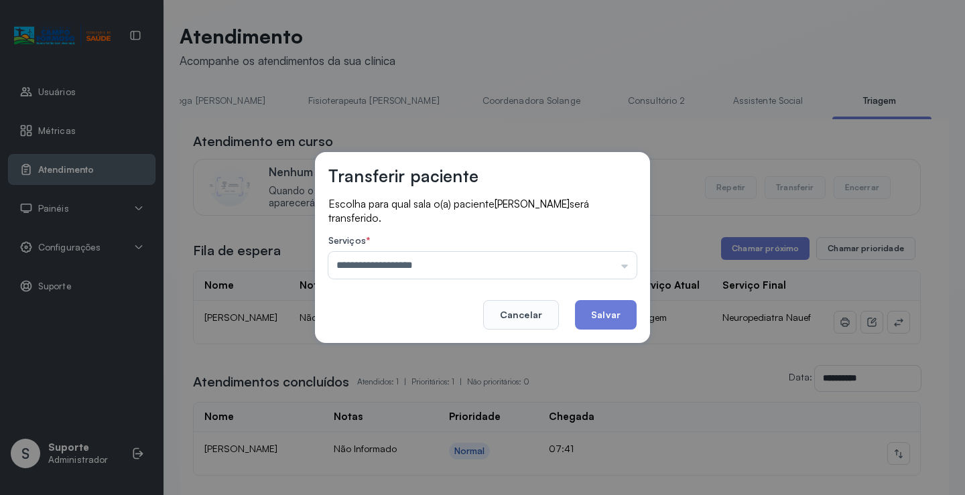
click at [461, 326] on div "**********" at bounding box center [482, 247] width 335 height 191
click at [594, 314] on button "Salvar" at bounding box center [606, 314] width 62 height 29
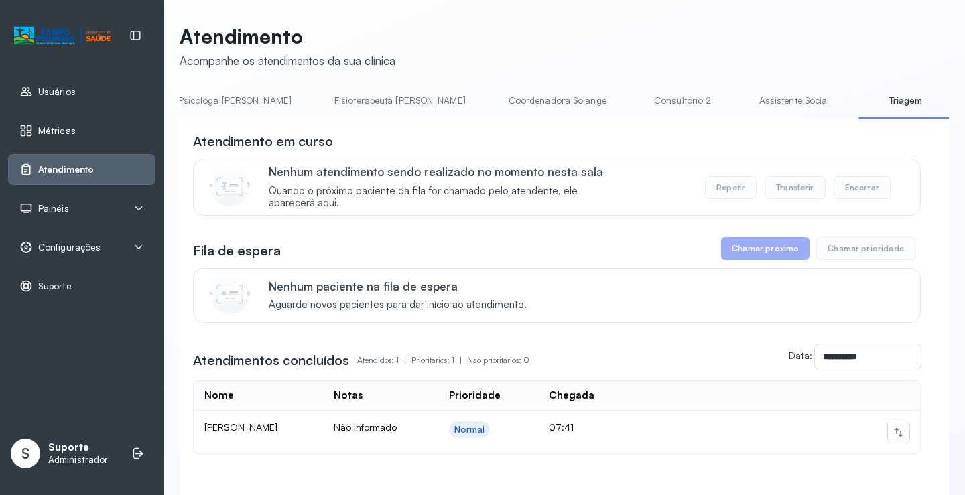
scroll to position [0, 721]
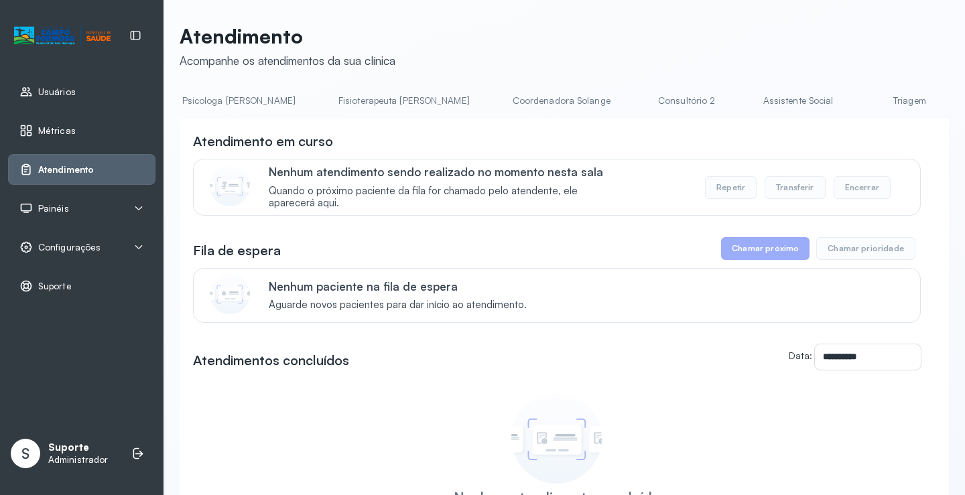
scroll to position [0, 690]
click at [853, 96] on link "Triagem" at bounding box center [900, 101] width 94 height 22
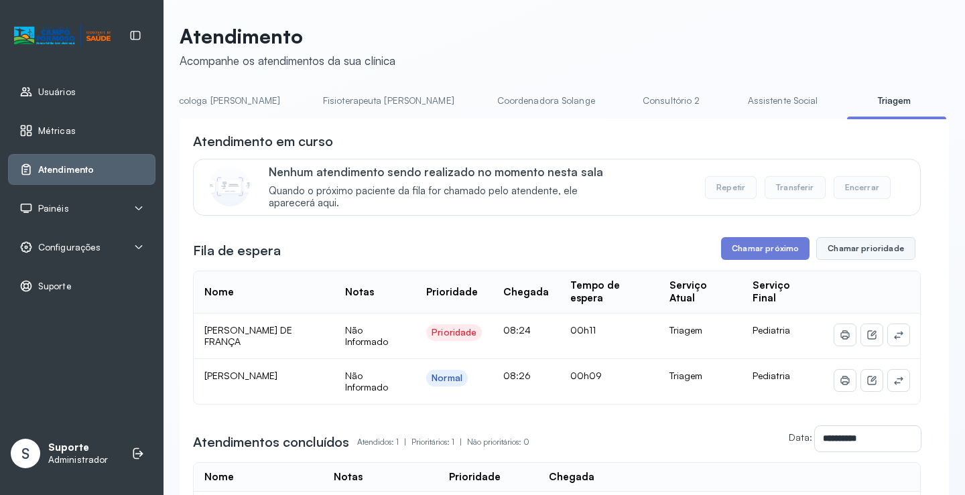
click at [869, 245] on button "Chamar prioridade" at bounding box center [866, 248] width 99 height 23
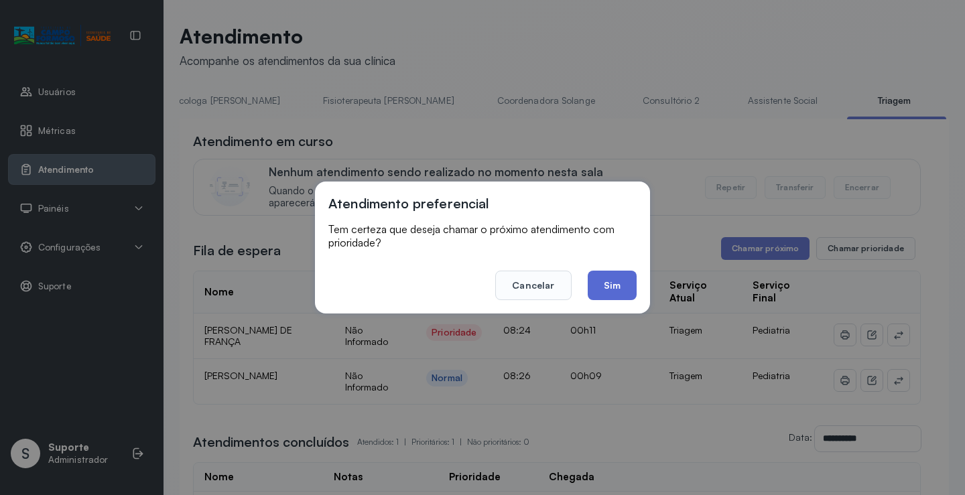
click at [607, 288] on button "Sim" at bounding box center [612, 285] width 49 height 29
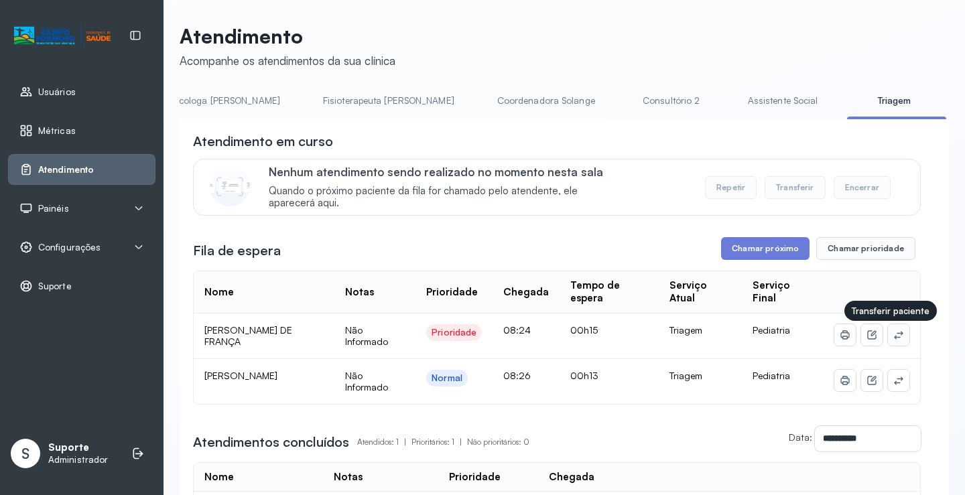
click at [897, 337] on button at bounding box center [898, 334] width 21 height 21
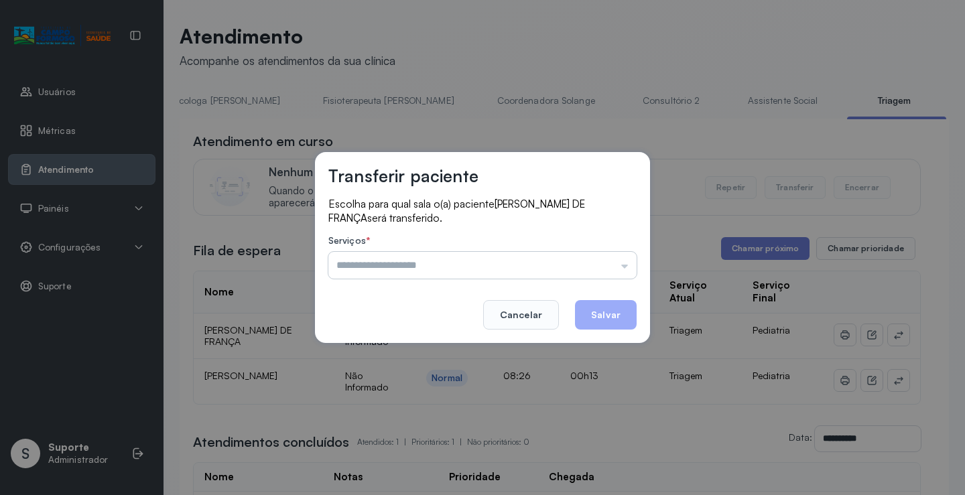
click at [536, 261] on input "text" at bounding box center [482, 265] width 308 height 27
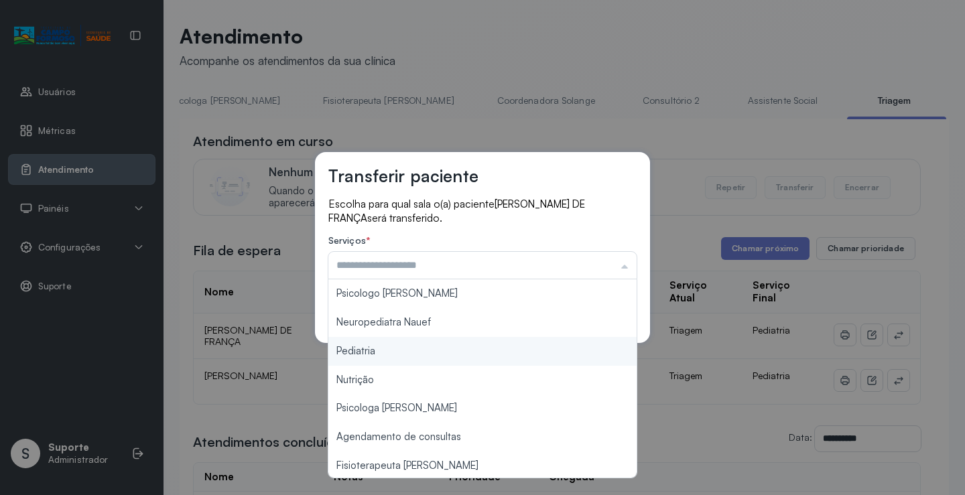
type input "*********"
click at [410, 348] on div "Transferir paciente Escolha para qual sala o(a) paciente ANTHONY RAVI PEREIRA D…" at bounding box center [482, 247] width 965 height 495
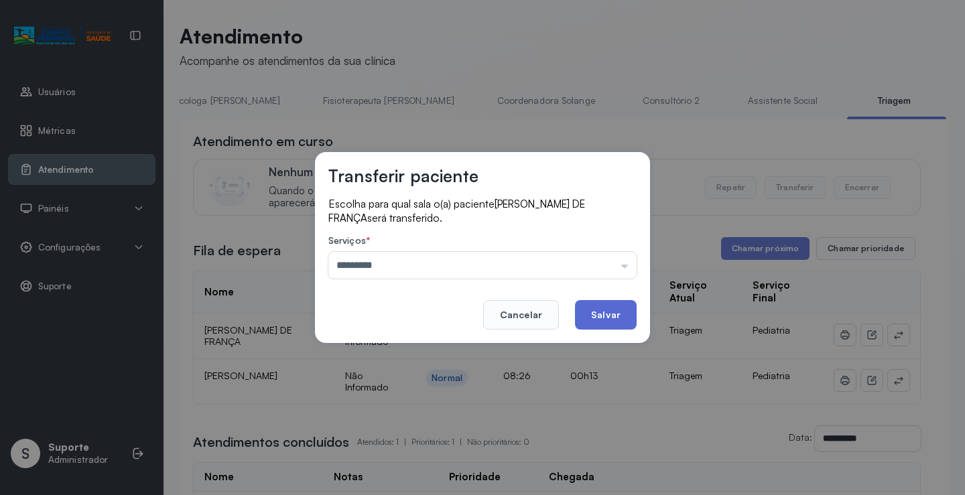
click at [615, 307] on button "Salvar" at bounding box center [606, 314] width 62 height 29
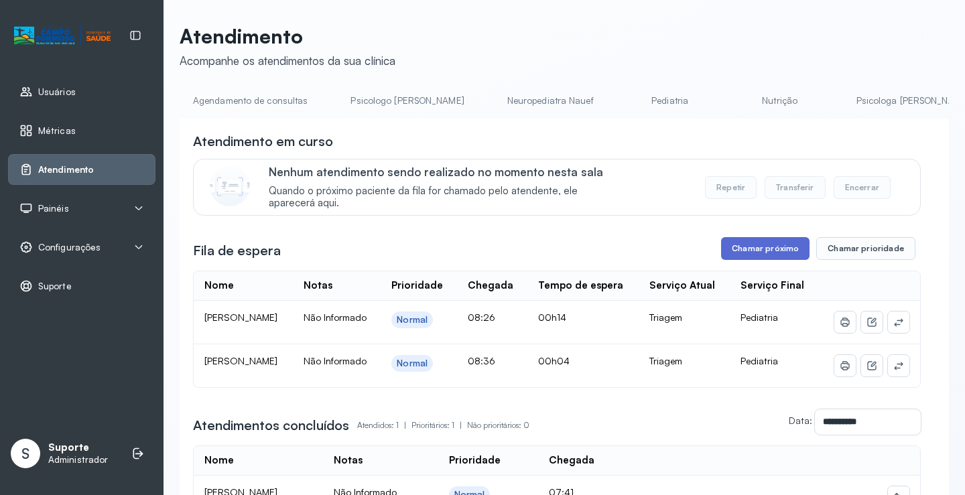
click at [726, 244] on button "Chamar próximo" at bounding box center [765, 248] width 88 height 23
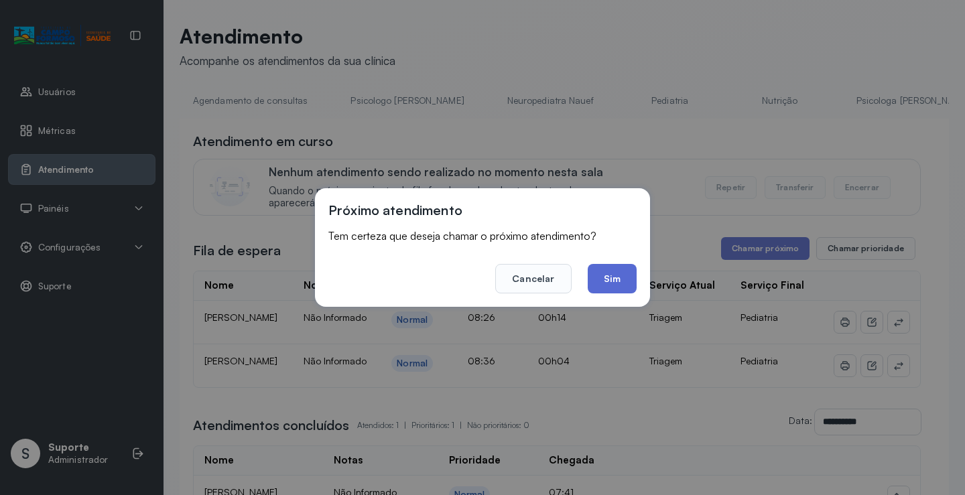
click at [591, 274] on button "Sim" at bounding box center [612, 278] width 49 height 29
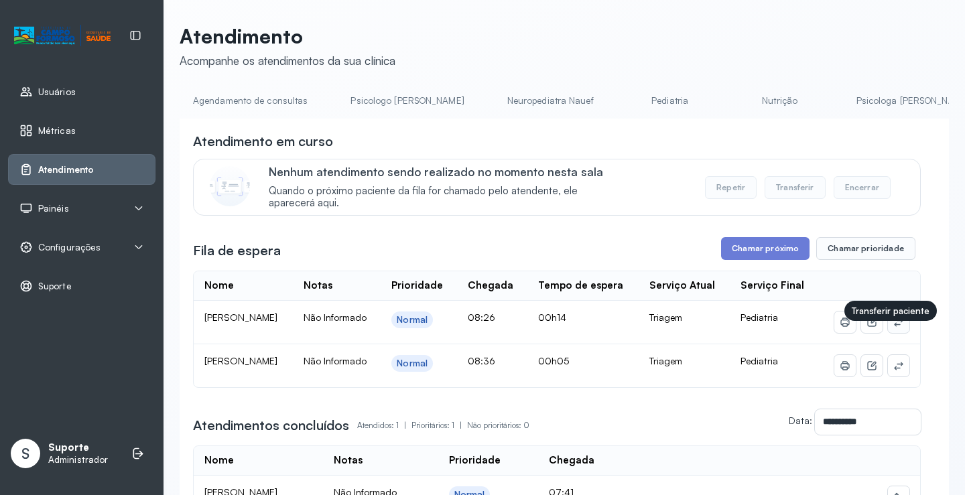
click at [896, 333] on button at bounding box center [898, 322] width 21 height 21
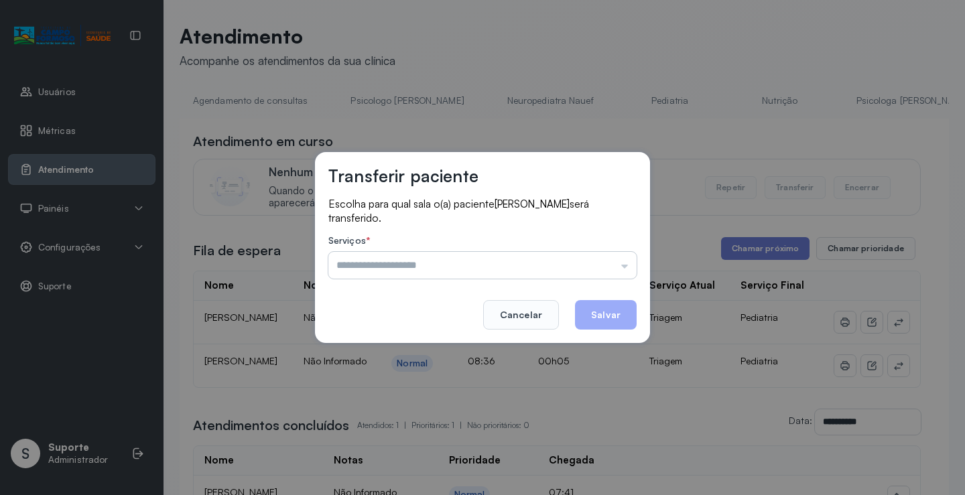
click at [500, 257] on input "text" at bounding box center [482, 265] width 308 height 27
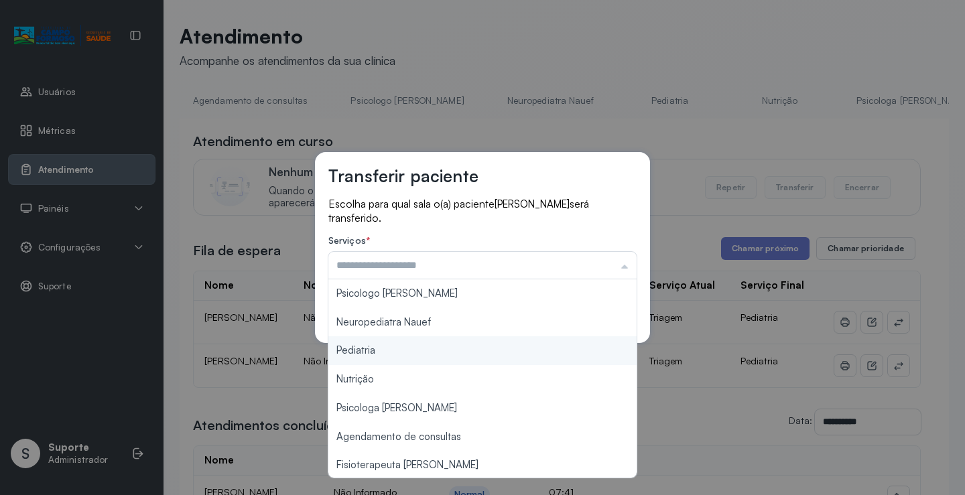
type input "*********"
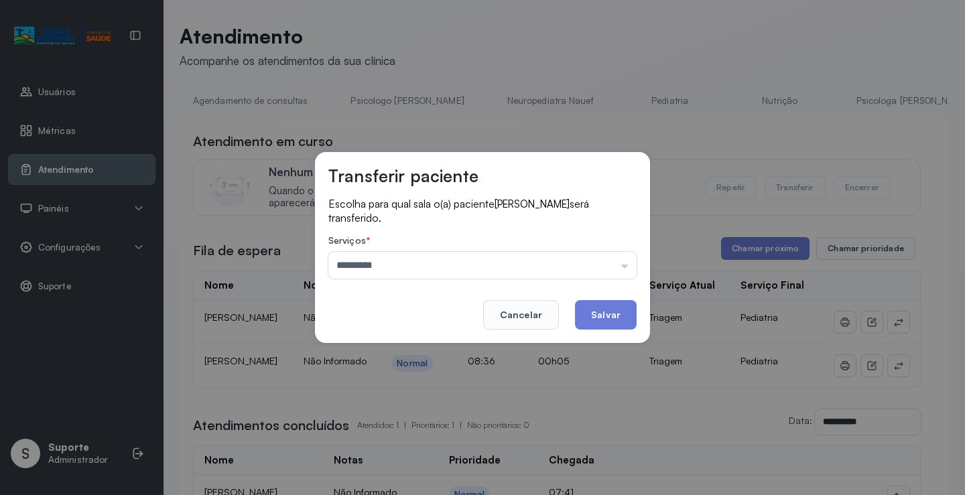
click at [374, 351] on div "Transferir paciente Escolha para qual sala o(a) paciente AGATHA HYORRANA ALVES …" at bounding box center [482, 247] width 965 height 495
drag, startPoint x: 597, startPoint y: 318, endPoint x: 547, endPoint y: 285, distance: 60.4
click at [597, 317] on button "Salvar" at bounding box center [606, 314] width 62 height 29
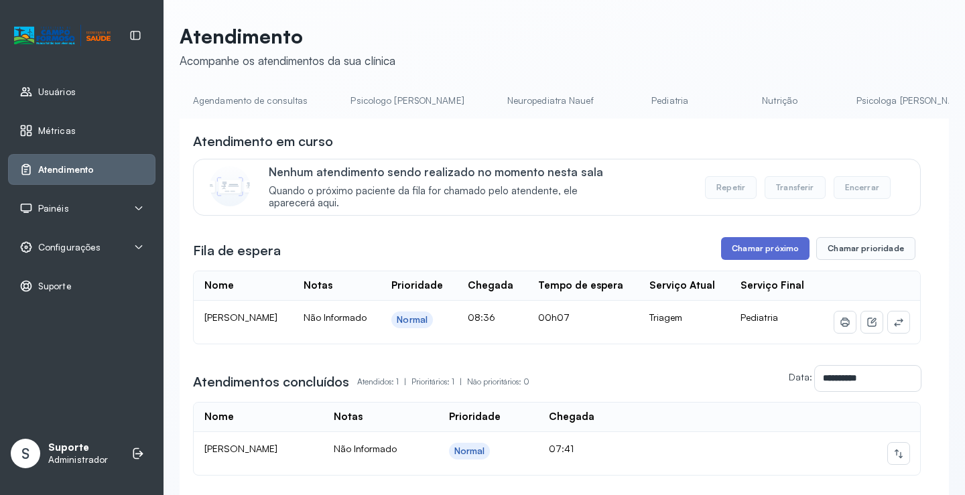
click at [769, 249] on button "Chamar próximo" at bounding box center [765, 248] width 88 height 23
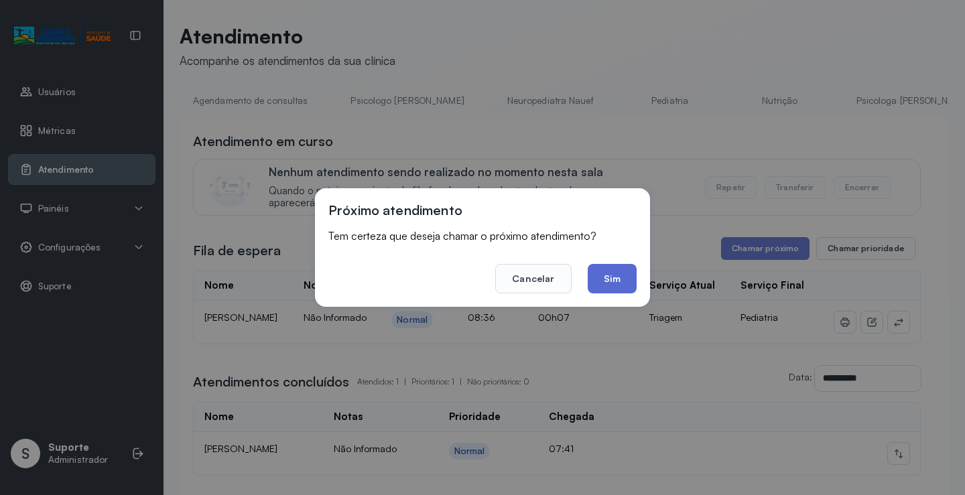
click at [608, 282] on button "Sim" at bounding box center [612, 278] width 49 height 29
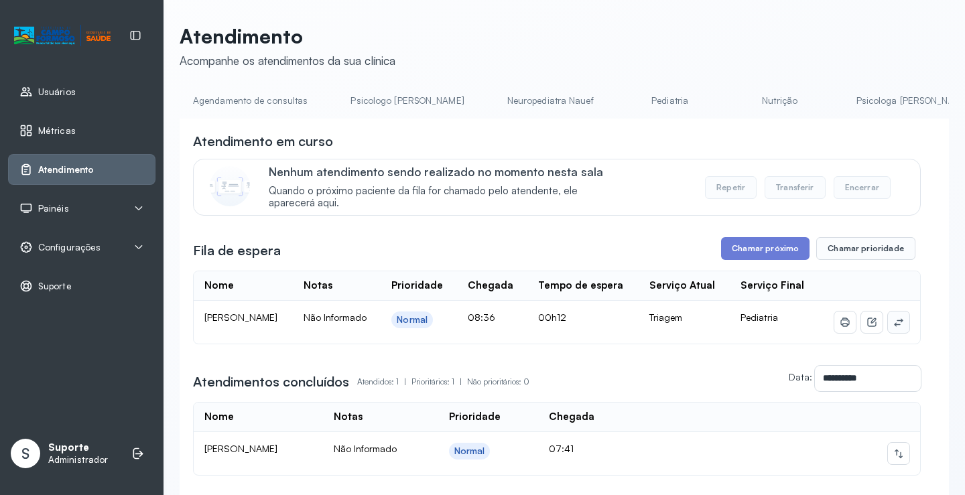
click at [888, 330] on button at bounding box center [898, 322] width 21 height 21
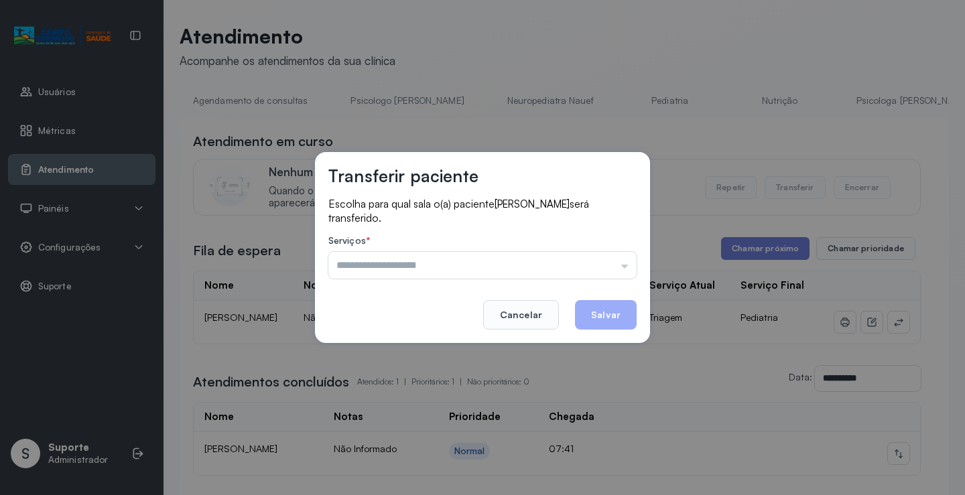
click at [440, 257] on input "text" at bounding box center [482, 265] width 308 height 27
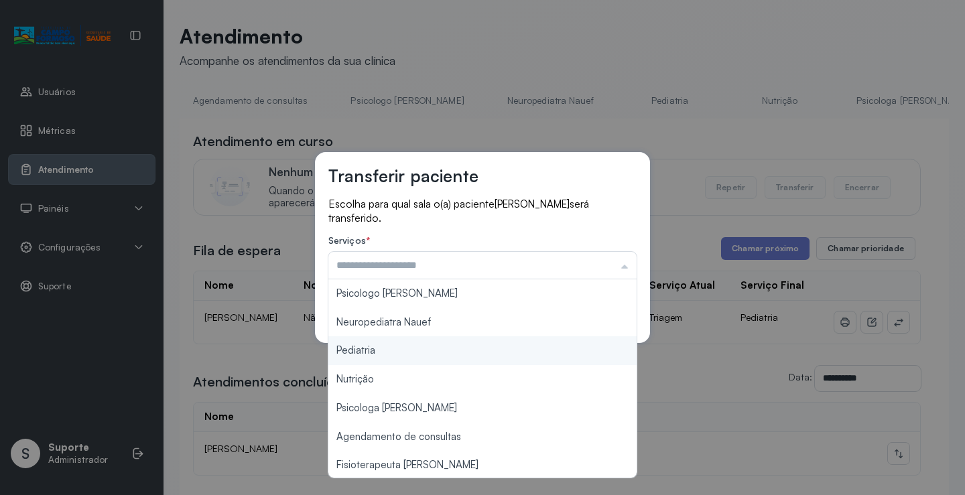
type input "*********"
click at [357, 351] on div "Transferir paciente Escolha para qual sala o(a) paciente EVELYN MAVIE DOS SANTO…" at bounding box center [482, 247] width 965 height 495
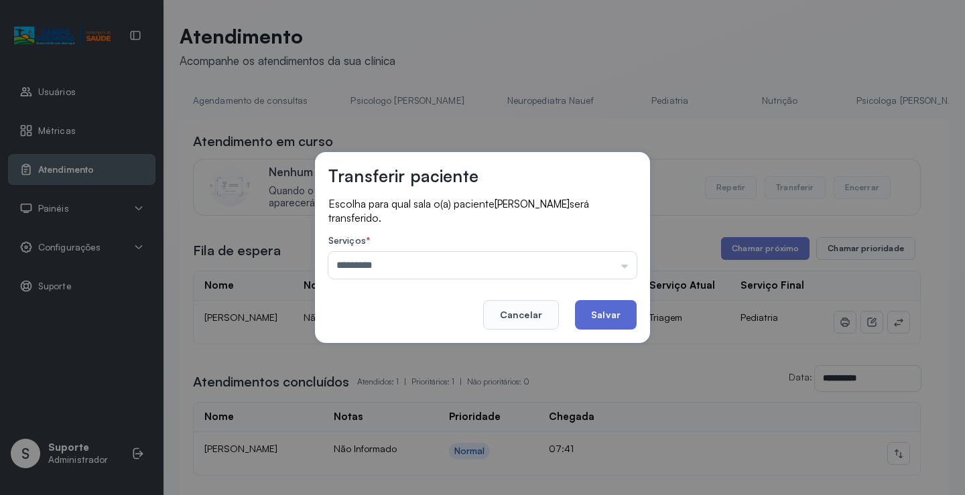
click at [613, 308] on button "Salvar" at bounding box center [606, 314] width 62 height 29
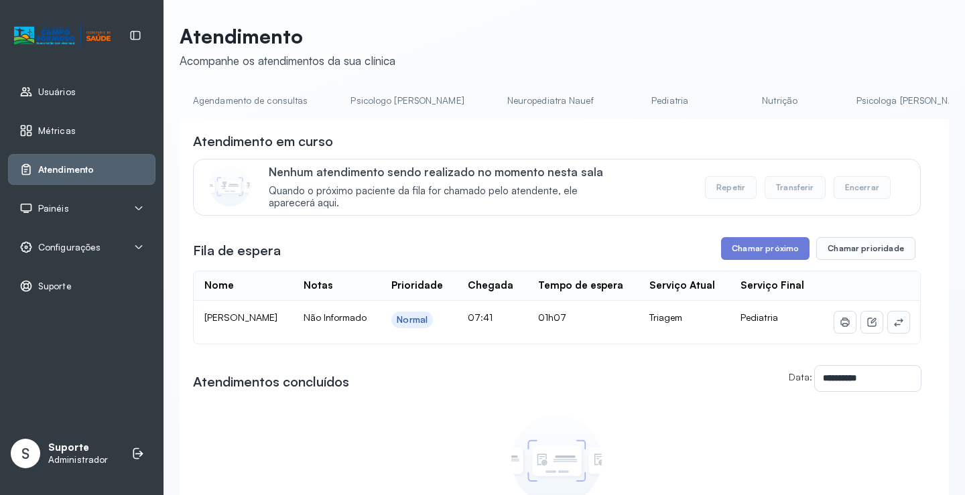
click at [888, 319] on button at bounding box center [898, 322] width 21 height 21
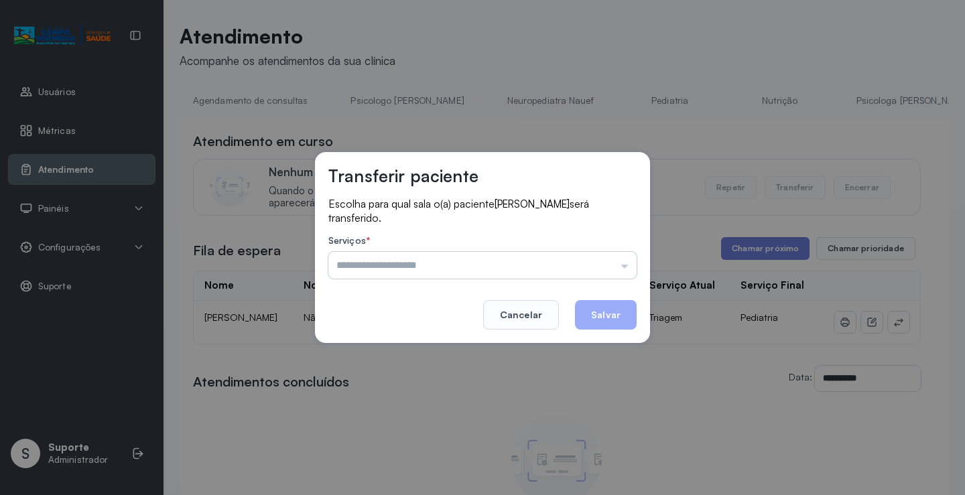
click at [446, 261] on input "text" at bounding box center [482, 265] width 308 height 27
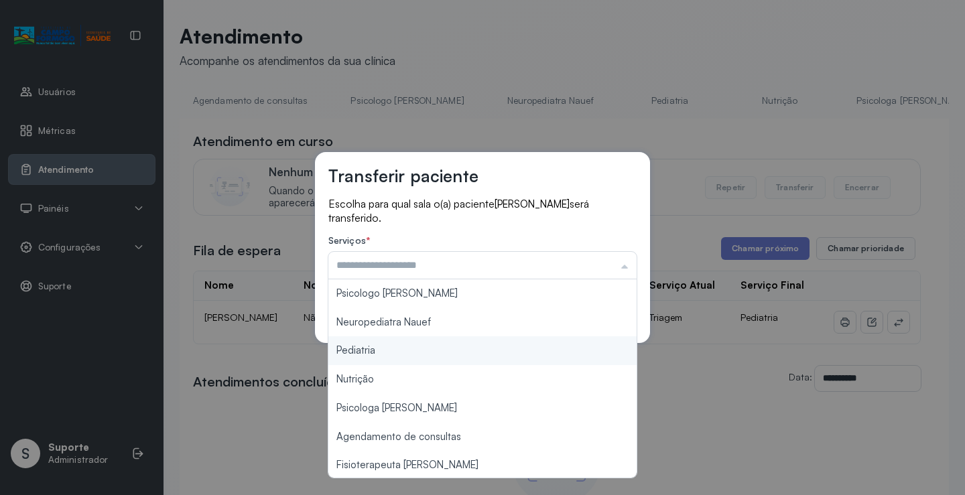
type input "*********"
click at [371, 342] on div "Transferir paciente Escolha para qual sala o(a) paciente JULIA DE SOUZA será tr…" at bounding box center [482, 247] width 335 height 191
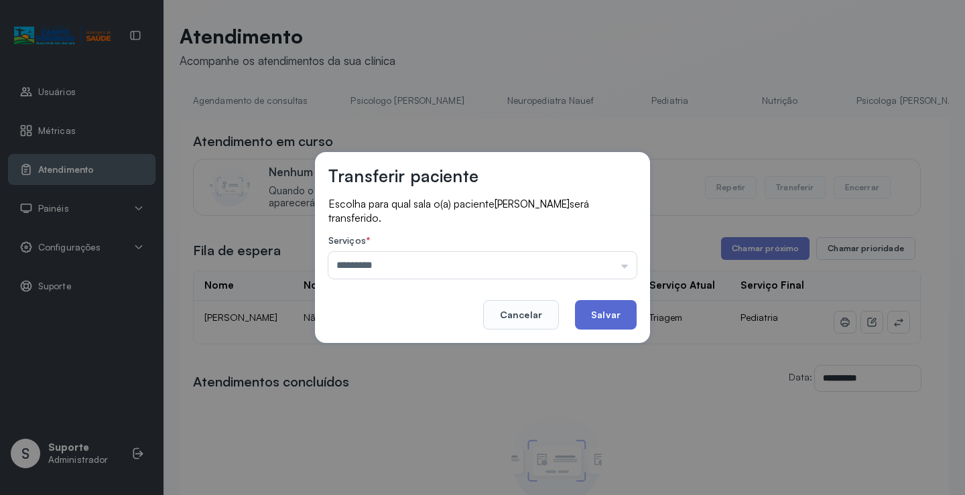
click at [597, 304] on button "Salvar" at bounding box center [606, 314] width 62 height 29
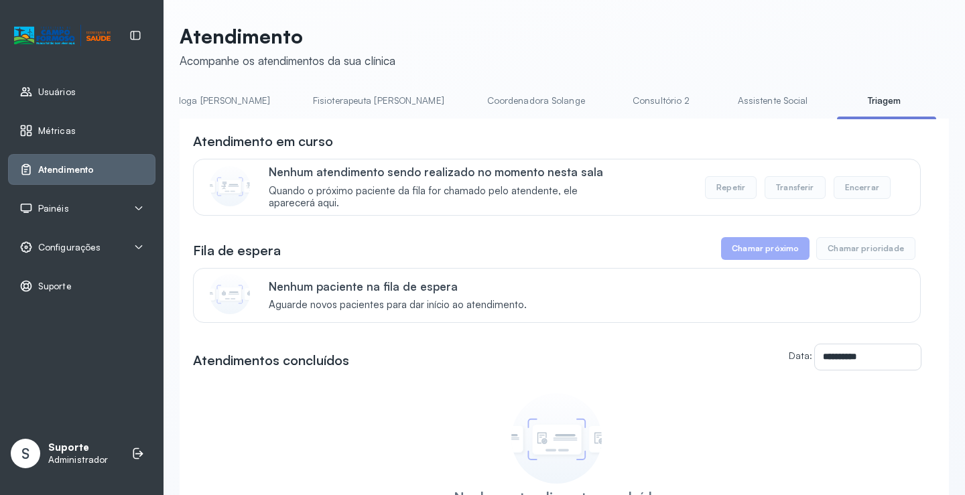
scroll to position [0, 701]
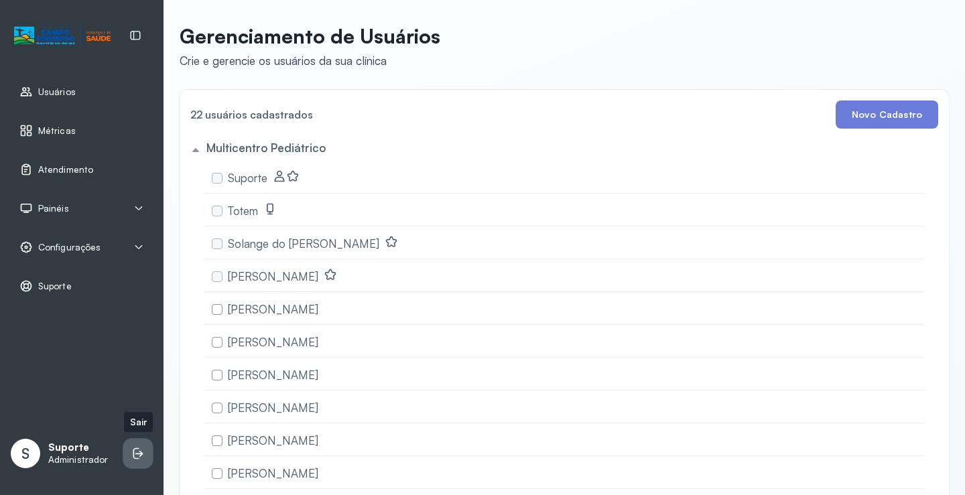
click at [149, 460] on li at bounding box center [137, 453] width 29 height 29
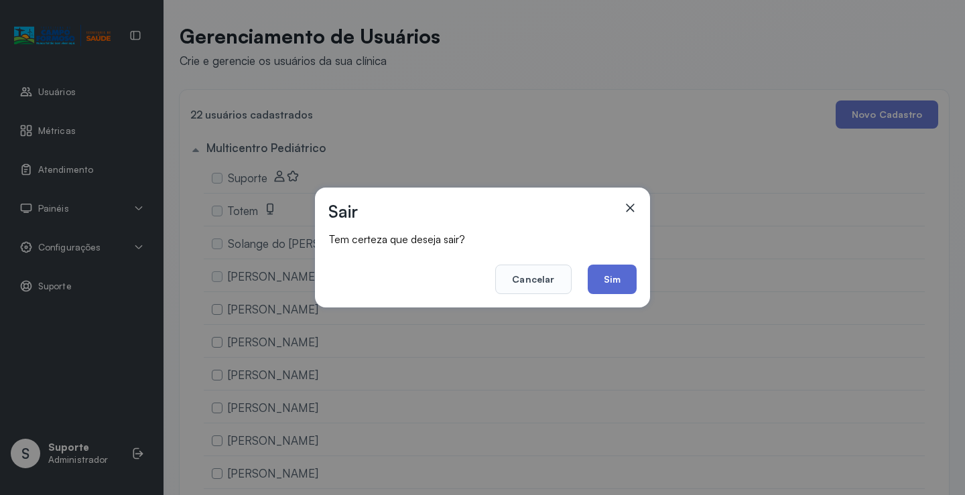
click at [627, 268] on button "Sim" at bounding box center [612, 279] width 49 height 29
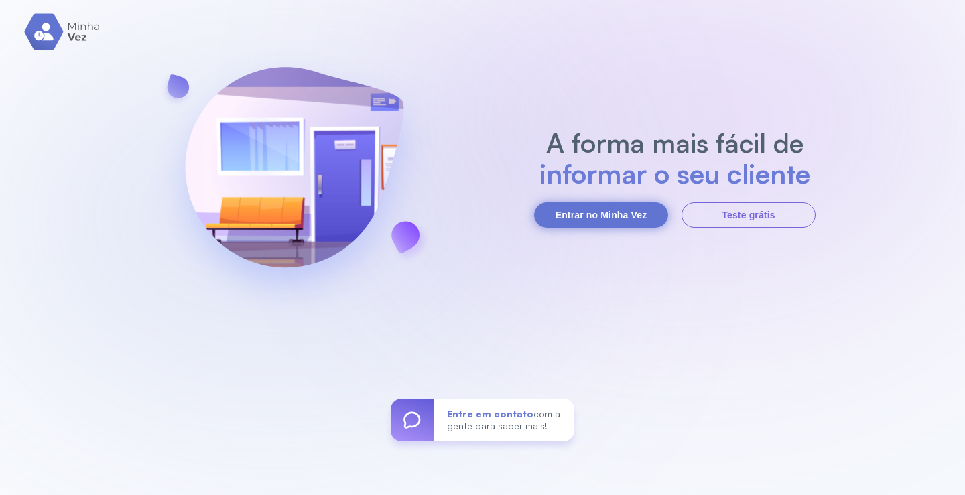
click at [621, 215] on button "Entrar no Minha Vez" at bounding box center [601, 214] width 134 height 25
click at [599, 210] on button "Entrar no Minha Vez" at bounding box center [601, 214] width 134 height 25
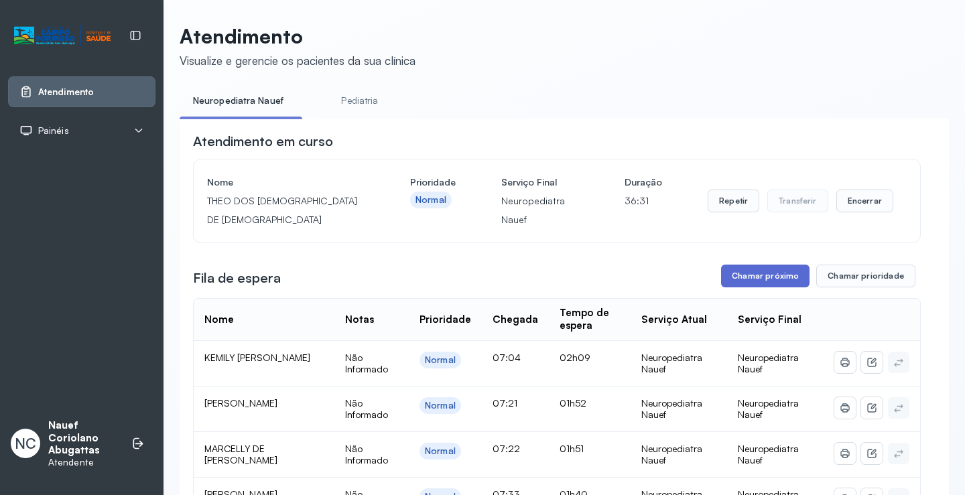
click at [752, 281] on button "Chamar próximo" at bounding box center [765, 276] width 88 height 23
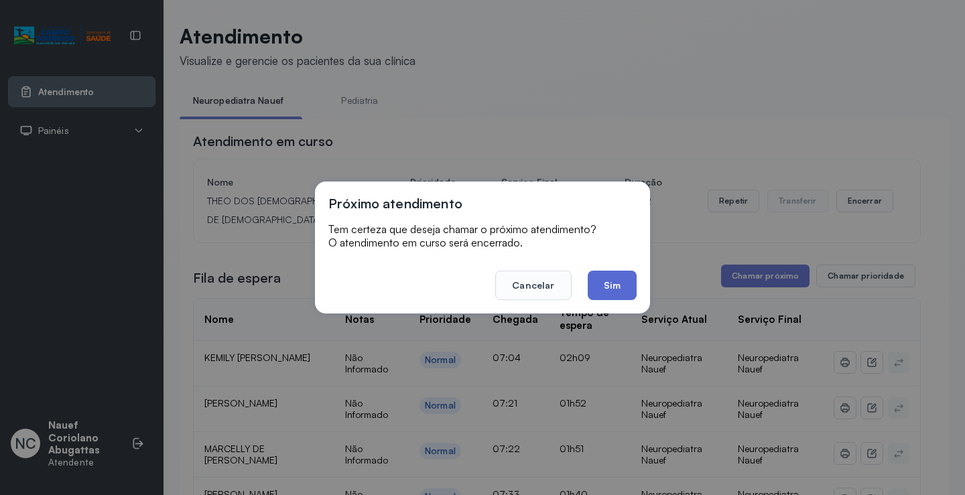
click at [605, 278] on button "Sim" at bounding box center [612, 285] width 49 height 29
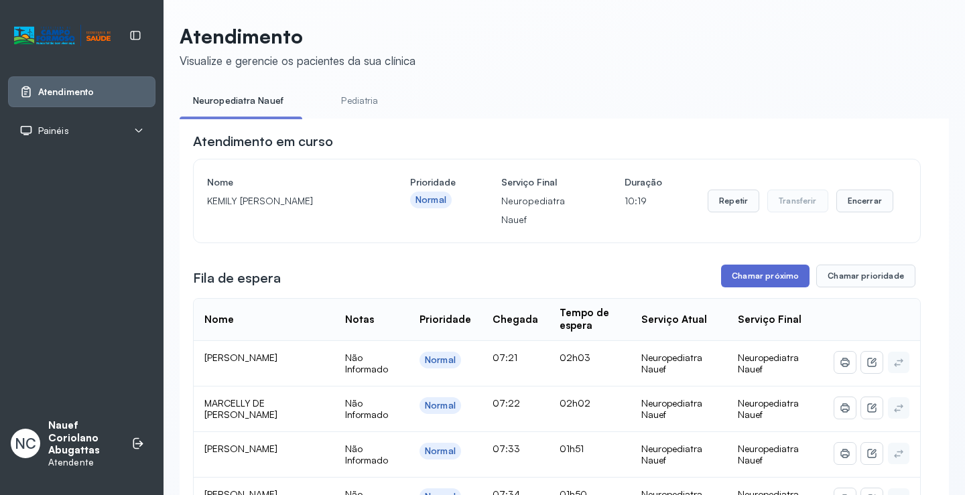
click at [736, 285] on button "Chamar próximo" at bounding box center [765, 276] width 88 height 23
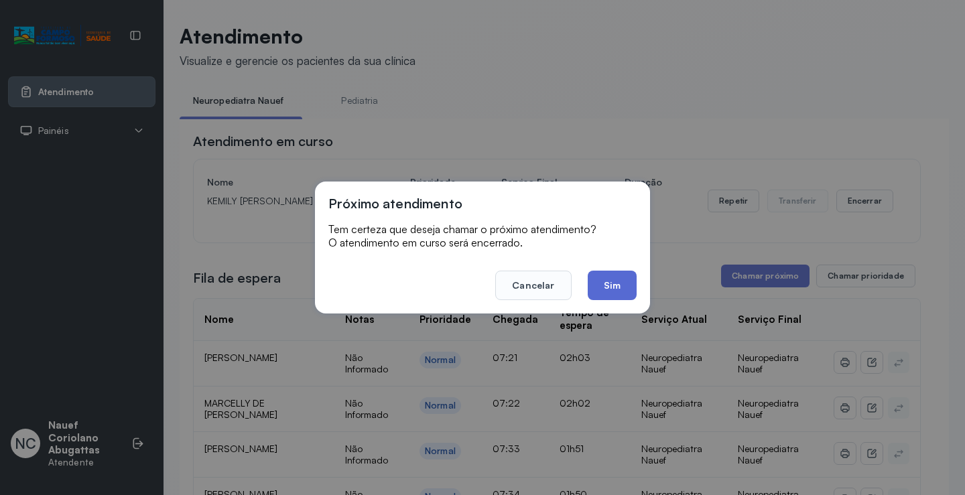
click at [634, 293] on button "Sim" at bounding box center [612, 285] width 49 height 29
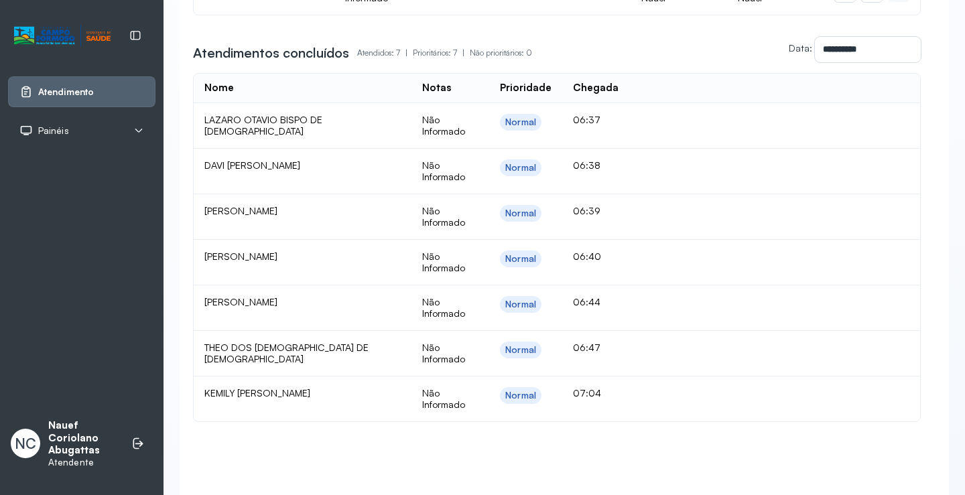
scroll to position [798, 0]
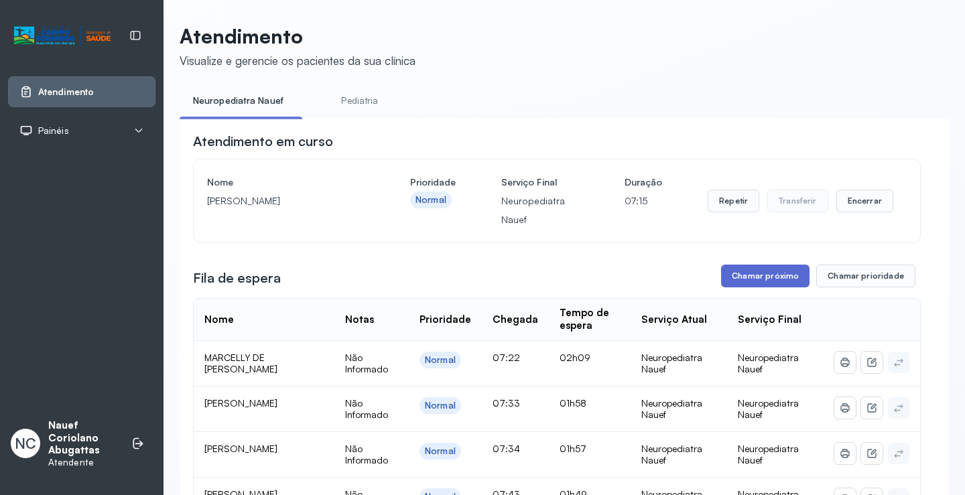
click at [764, 274] on button "Chamar próximo" at bounding box center [765, 276] width 88 height 23
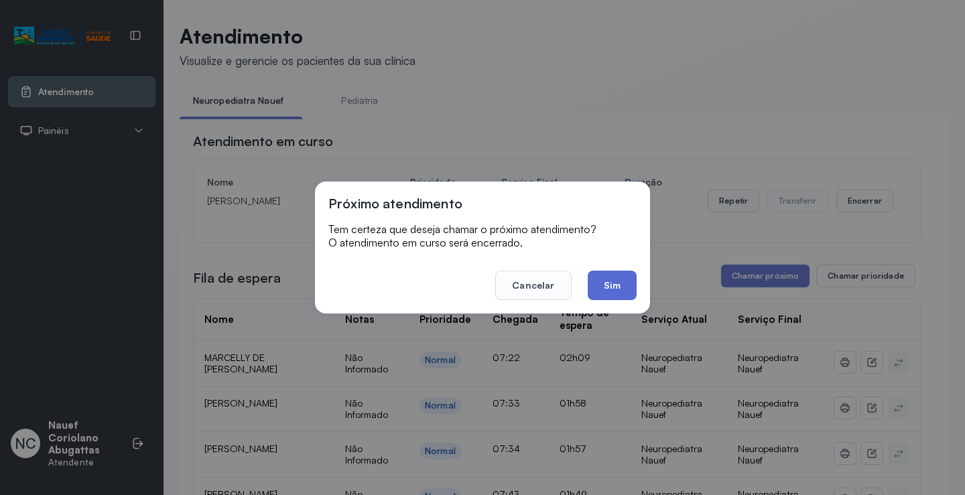
click at [621, 292] on button "Sim" at bounding box center [612, 285] width 49 height 29
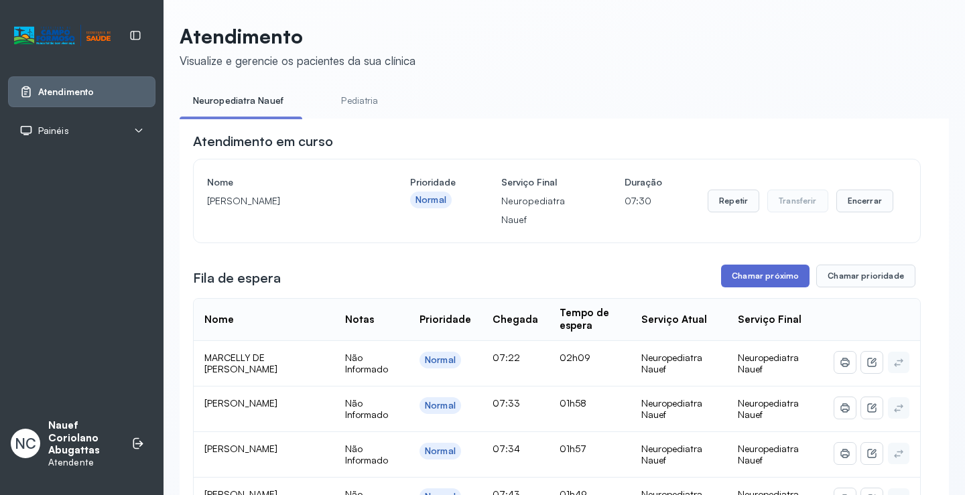
click at [753, 284] on button "Chamar próximo" at bounding box center [765, 276] width 88 height 23
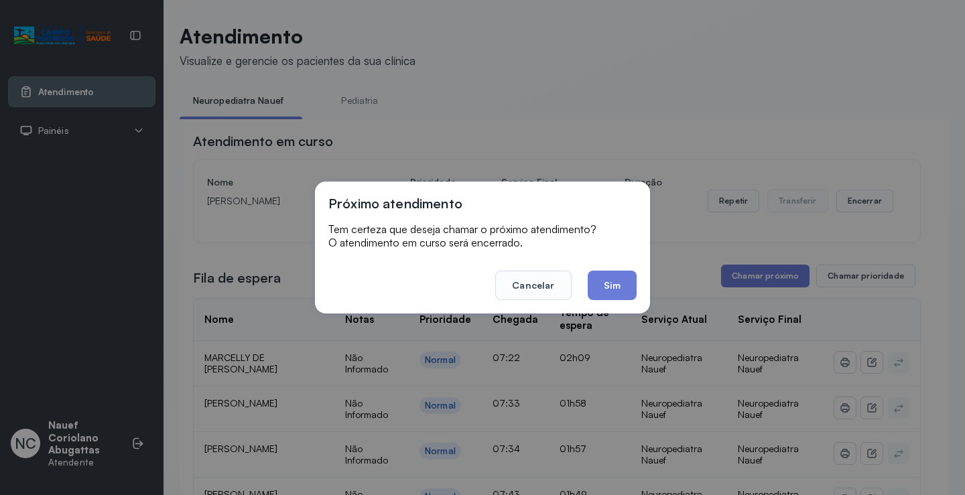
click at [635, 300] on footer "Cancelar Sim" at bounding box center [482, 276] width 308 height 48
click at [622, 288] on button "Sim" at bounding box center [612, 285] width 49 height 29
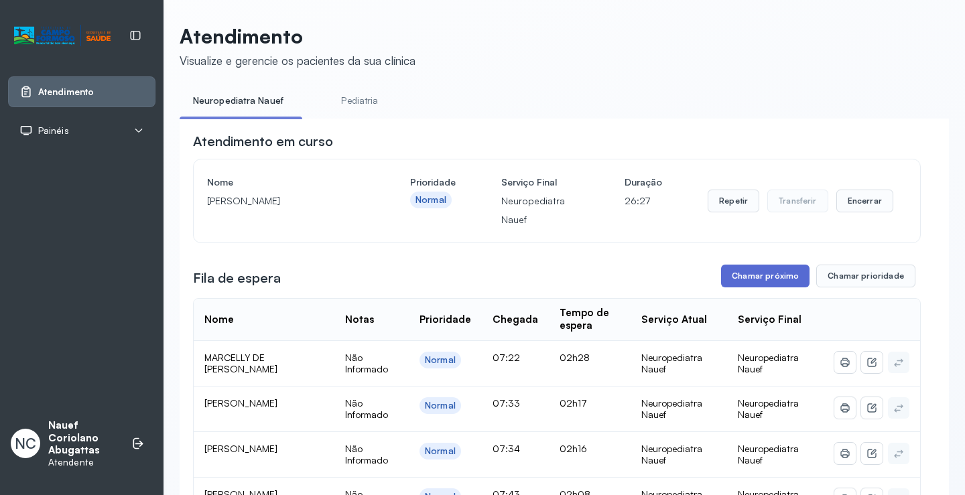
click at [756, 274] on button "Chamar próximo" at bounding box center [765, 276] width 88 height 23
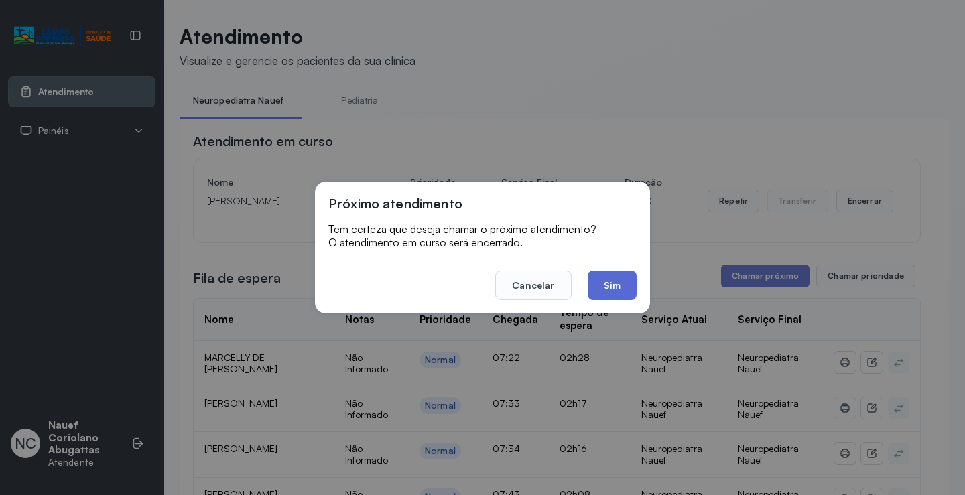
click at [613, 278] on button "Sim" at bounding box center [612, 285] width 49 height 29
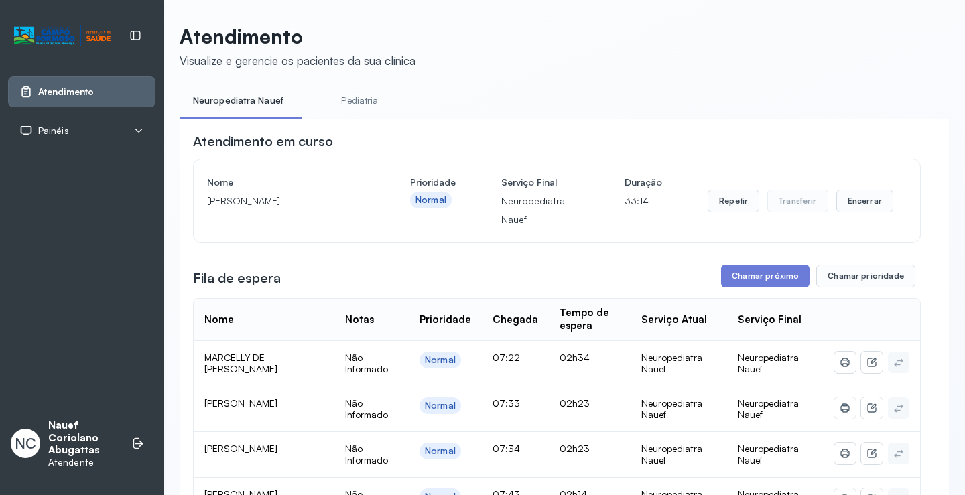
click at [208, 204] on p "MARIA ALYCE BISPO ARAUJO" at bounding box center [286, 201] width 158 height 19
click at [743, 284] on button "Chamar próximo" at bounding box center [765, 276] width 88 height 23
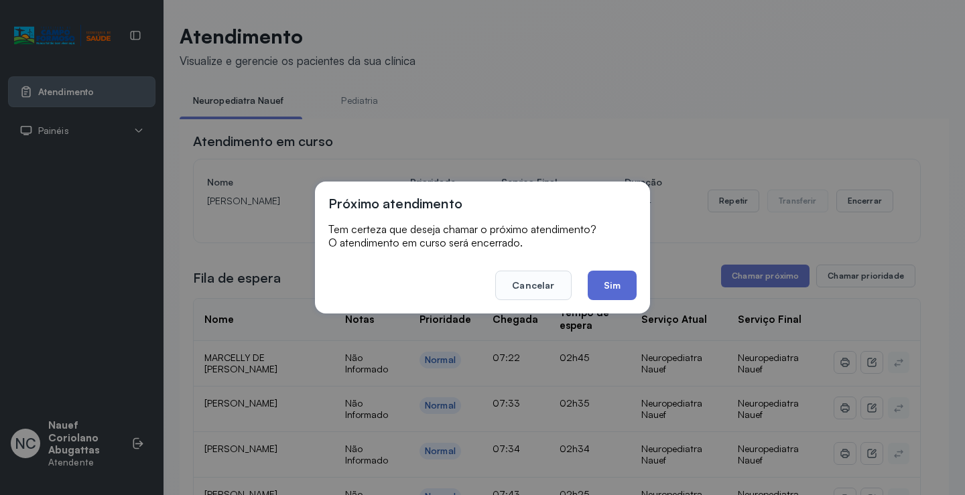
click at [624, 298] on button "Sim" at bounding box center [612, 285] width 49 height 29
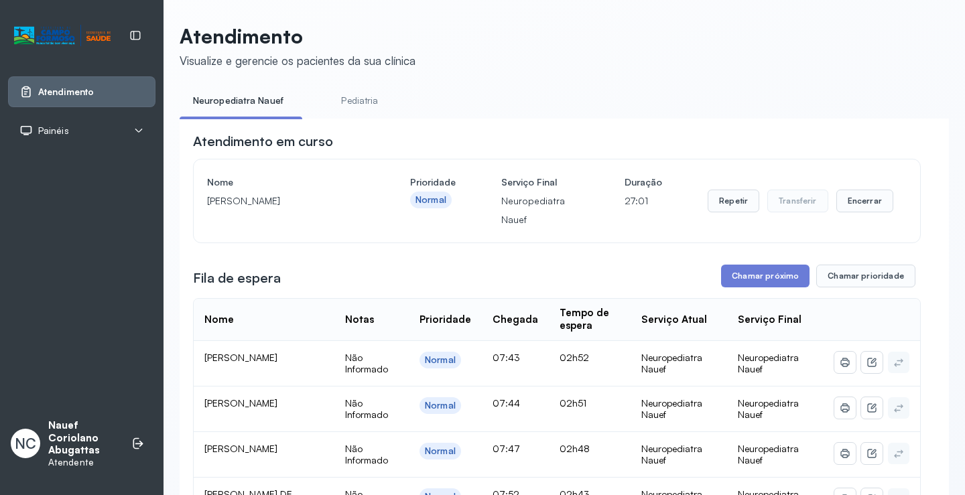
click at [99, 86] on link "Atendimento" at bounding box center [81, 91] width 125 height 13
drag, startPoint x: 294, startPoint y: 119, endPoint x: 418, endPoint y: 117, distance: 124.0
click at [418, 117] on ul "Neuropediatra Nauef Pediatria" at bounding box center [565, 105] width 770 height 30
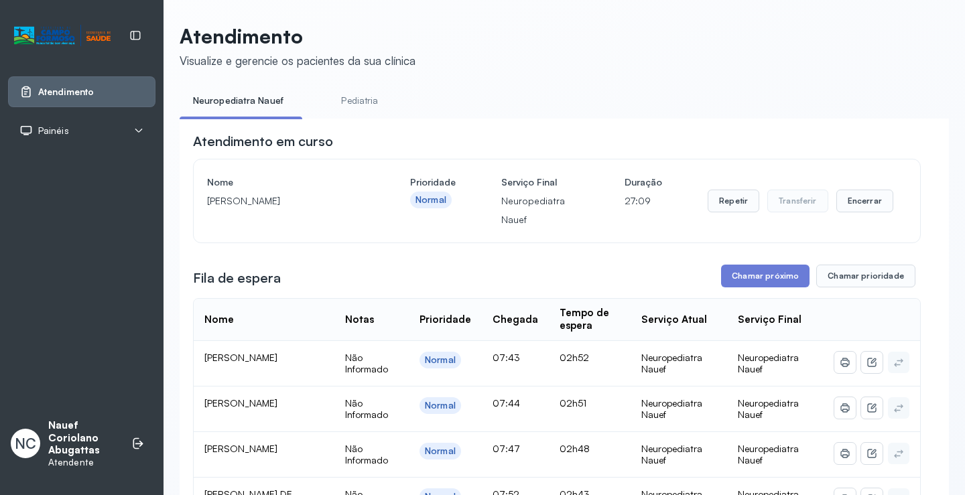
click at [120, 95] on link "Atendimento" at bounding box center [81, 91] width 125 height 13
drag, startPoint x: 272, startPoint y: 117, endPoint x: 211, endPoint y: 111, distance: 61.3
click at [211, 111] on li "Neuropediatra Nauef" at bounding box center [241, 105] width 123 height 30
click at [467, 164] on div "Nome [PERSON_NAME] Prioridade Normal Serviço Final Neuropediatra Nauef Duração …" at bounding box center [557, 201] width 727 height 83
click at [400, 147] on div "Atendimento em curso" at bounding box center [557, 141] width 728 height 19
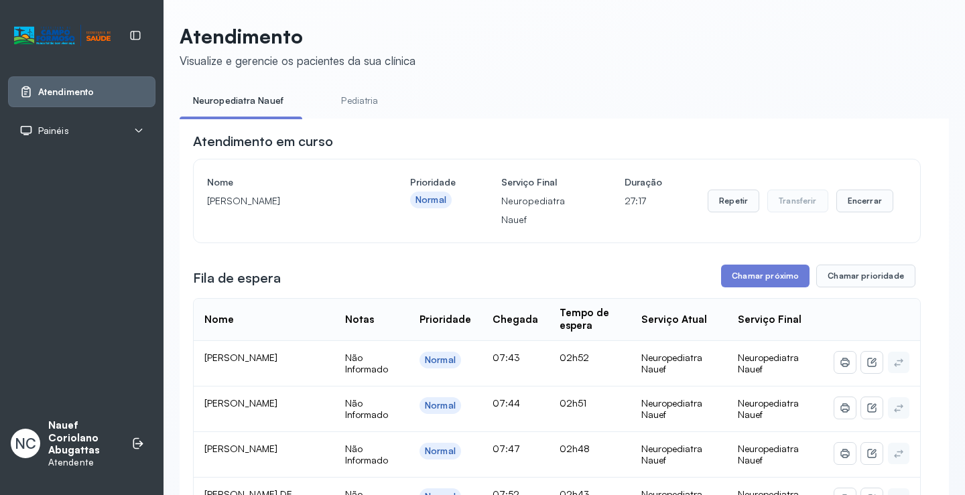
click at [81, 83] on div "Atendimento" at bounding box center [81, 91] width 147 height 31
click at [134, 441] on icon at bounding box center [136, 443] width 6 height 11
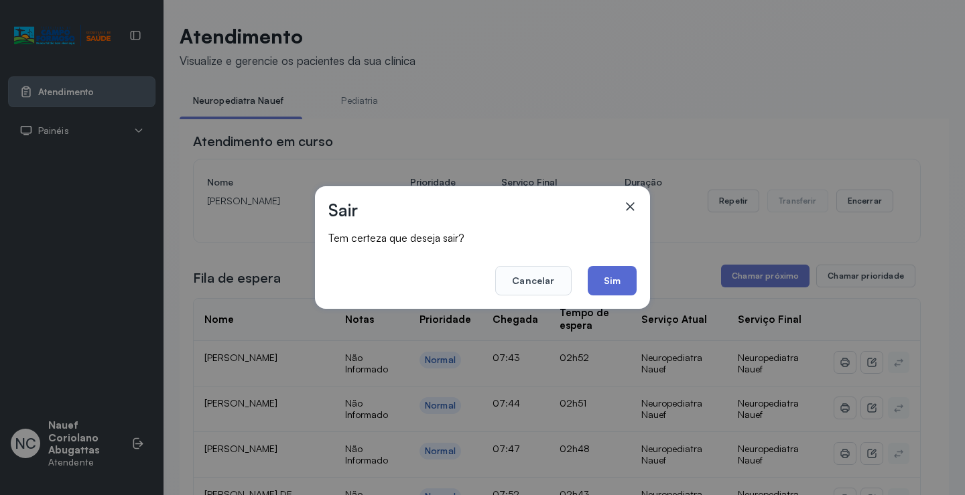
click at [623, 278] on button "Sim" at bounding box center [612, 280] width 49 height 29
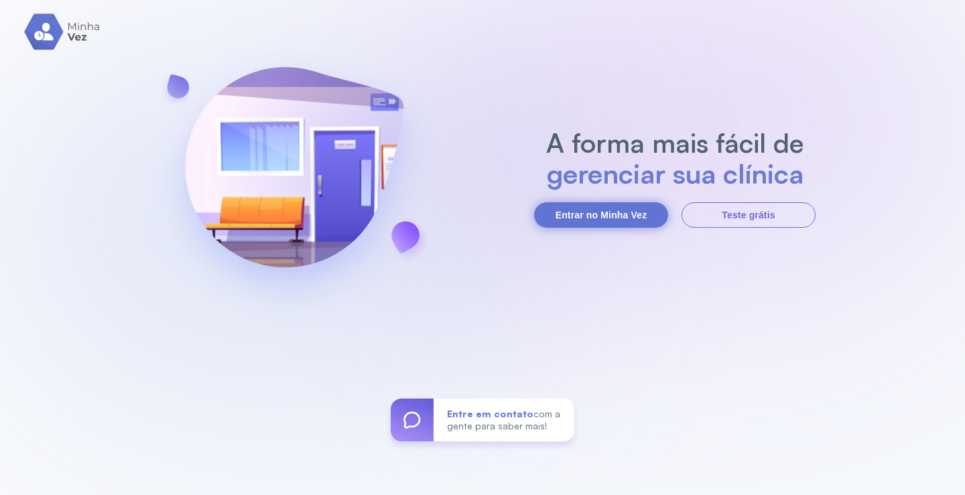
click at [583, 215] on button "Entrar no Minha Vez" at bounding box center [601, 214] width 134 height 25
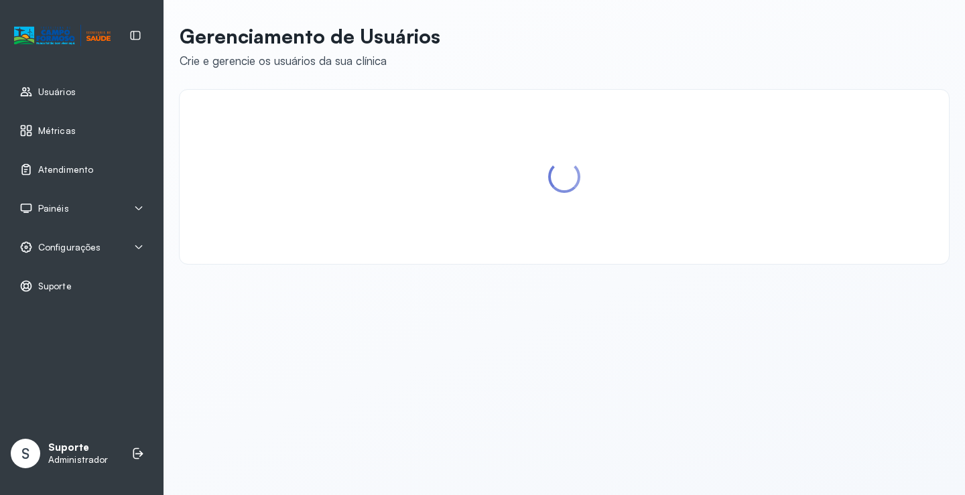
click at [666, 343] on div "Gerenciamento de Usuários Crie e gerencie os usuários da sua clínica" at bounding box center [565, 247] width 802 height 495
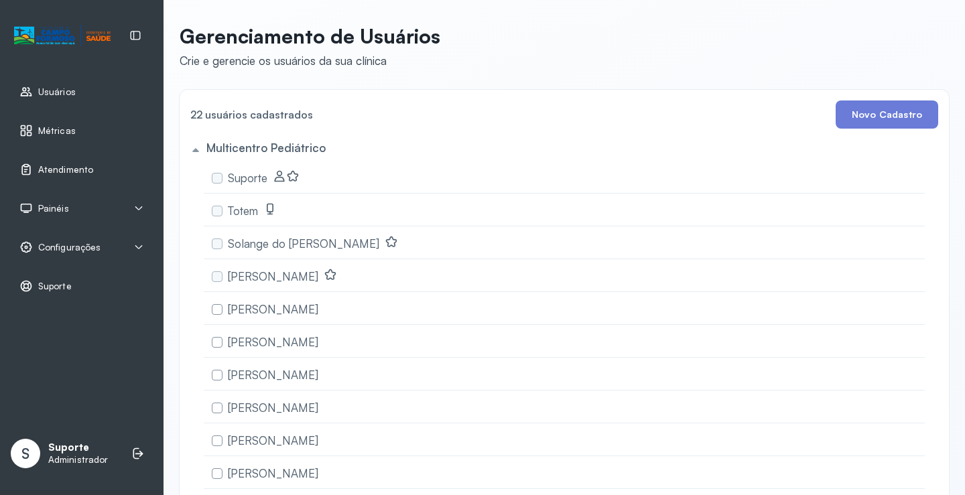
click at [70, 167] on span "Atendimento" at bounding box center [65, 169] width 55 height 11
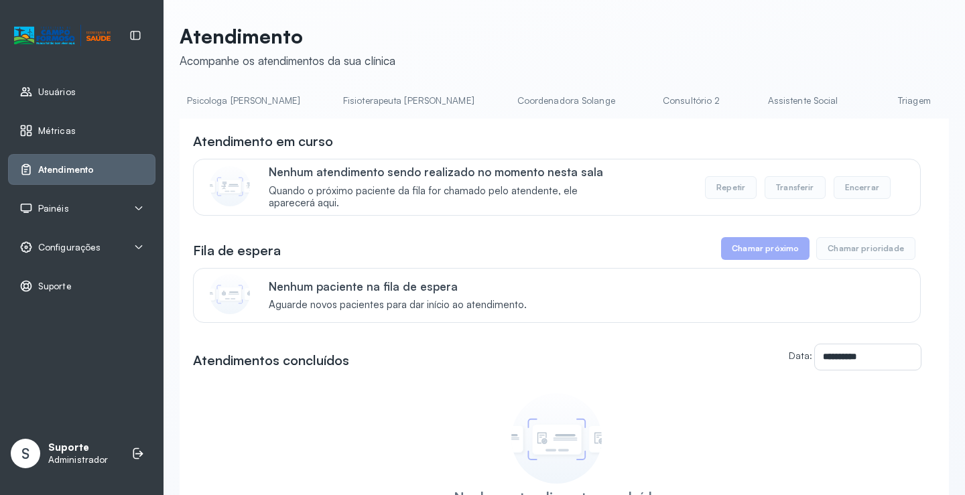
scroll to position [0, 711]
click at [832, 98] on link "Triagem" at bounding box center [879, 101] width 94 height 22
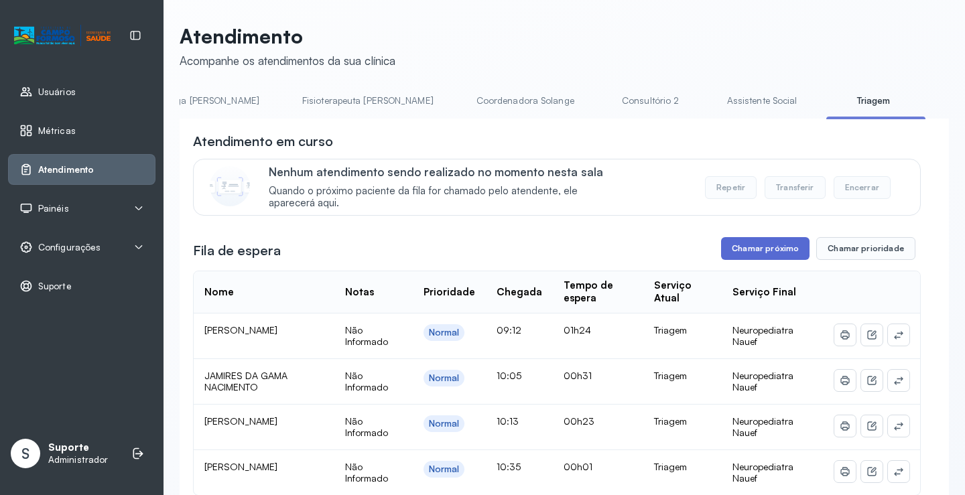
click at [737, 251] on button "Chamar próximo" at bounding box center [765, 248] width 88 height 23
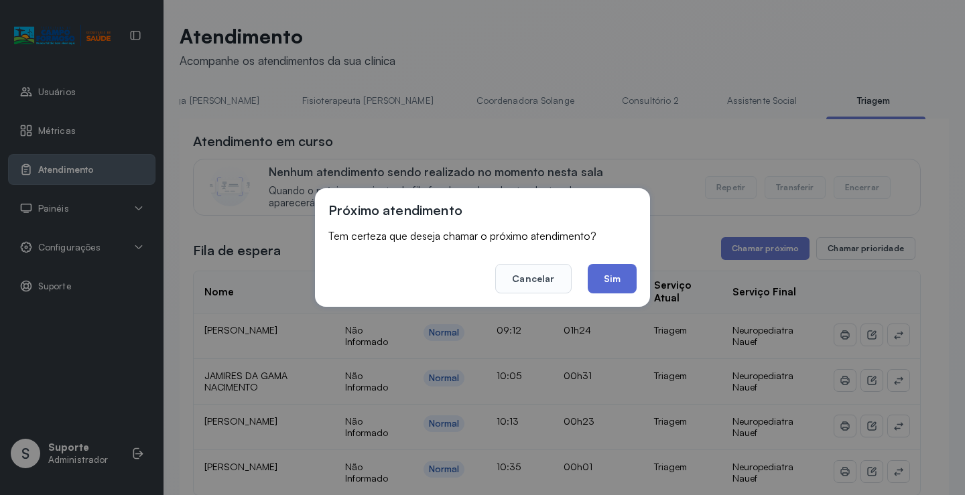
click at [610, 276] on button "Sim" at bounding box center [612, 278] width 49 height 29
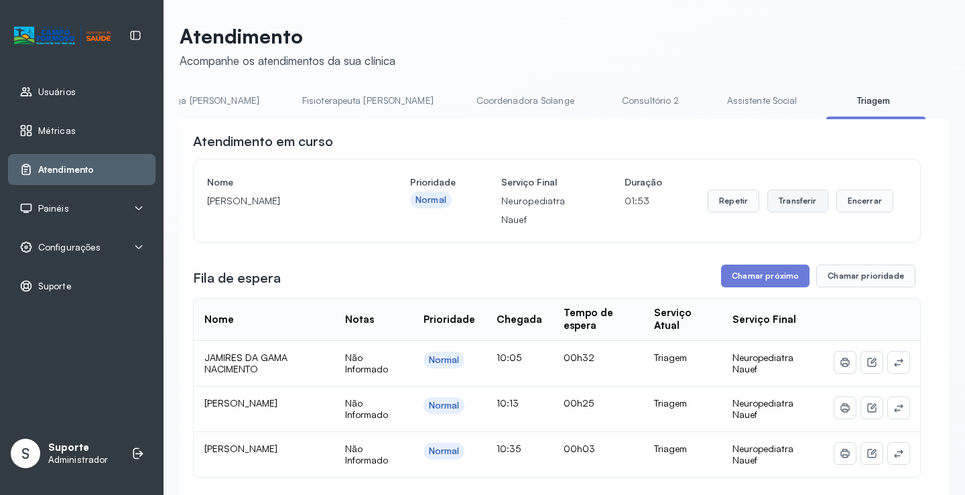
click at [784, 205] on button "Transferir" at bounding box center [798, 201] width 61 height 23
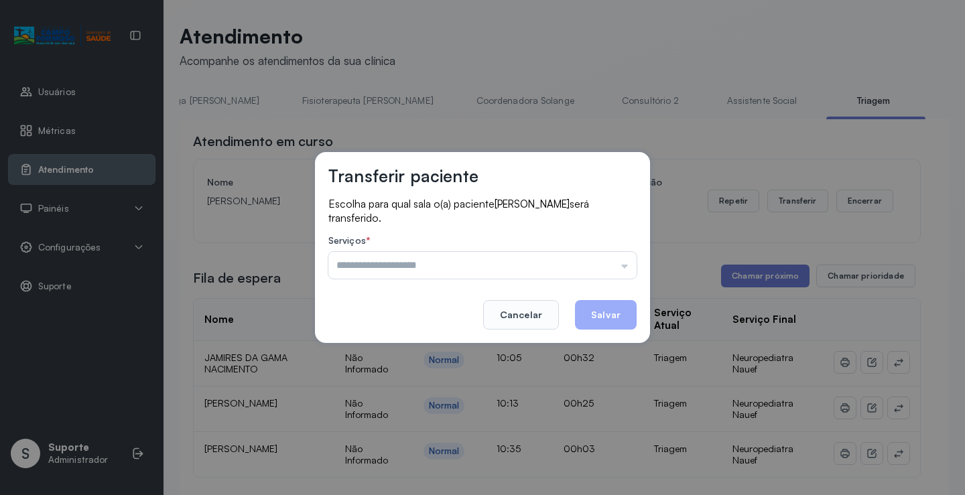
click at [497, 261] on input "text" at bounding box center [482, 265] width 308 height 27
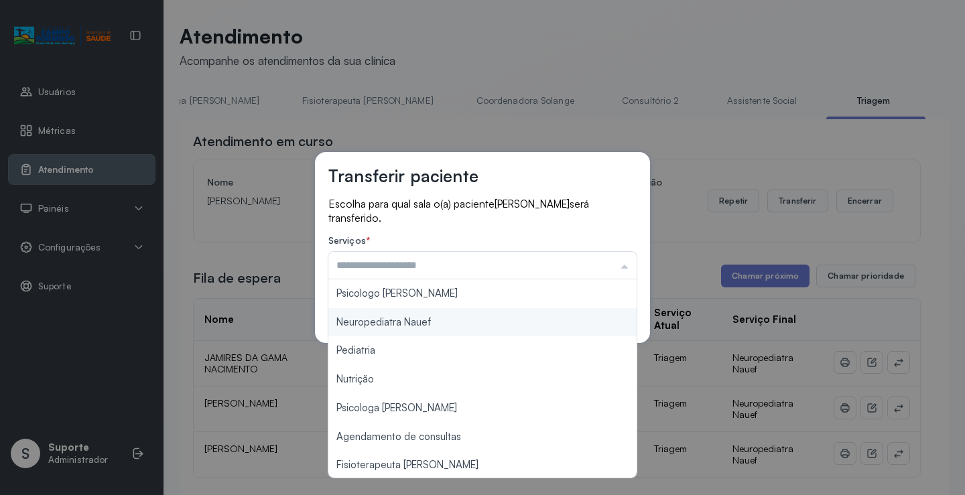
type input "**********"
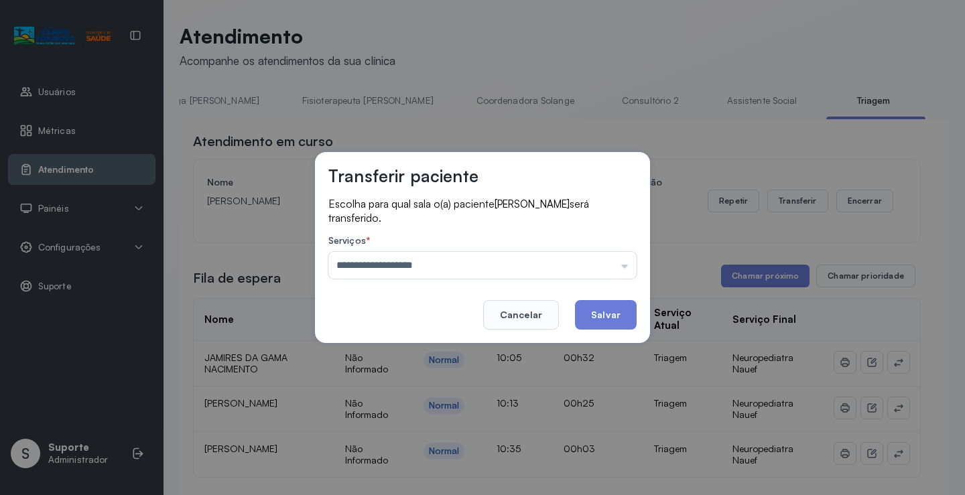
click at [448, 318] on div "**********" at bounding box center [482, 247] width 335 height 191
click at [592, 311] on button "Salvar" at bounding box center [606, 314] width 62 height 29
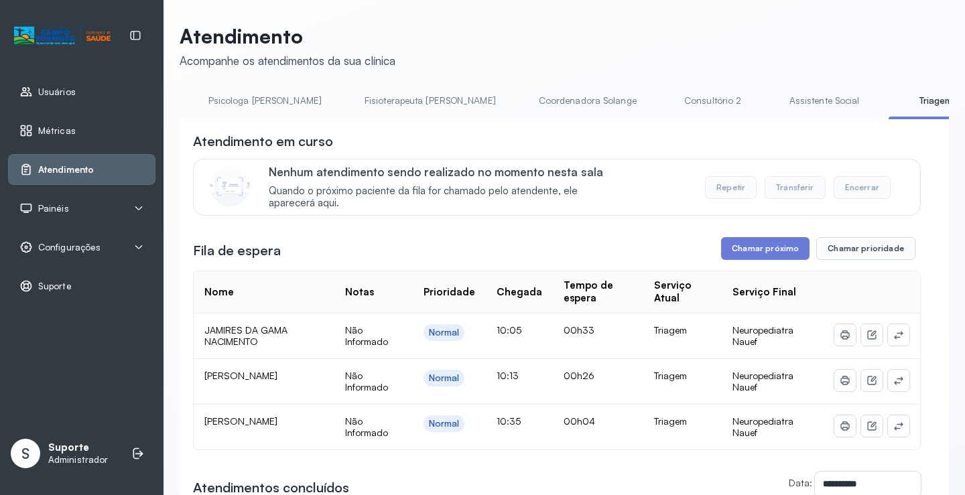
scroll to position [0, 730]
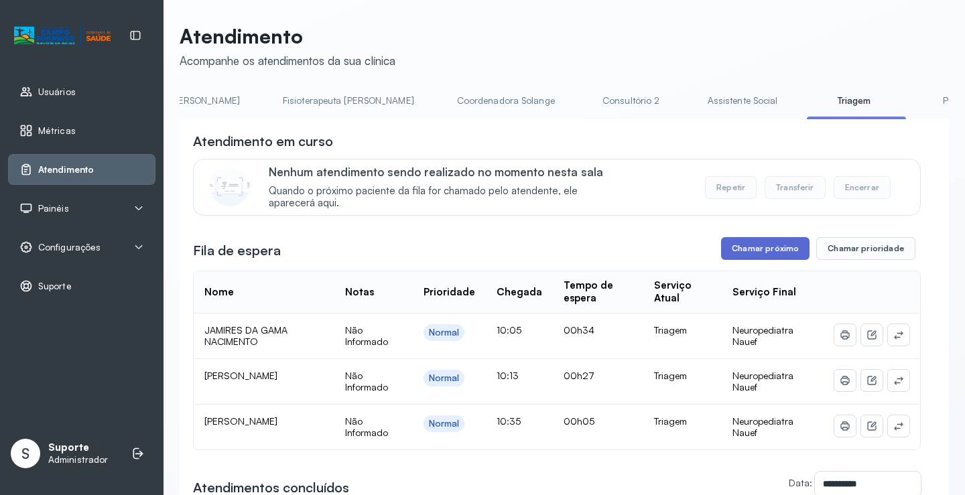
click at [752, 255] on button "Chamar próximo" at bounding box center [765, 248] width 88 height 23
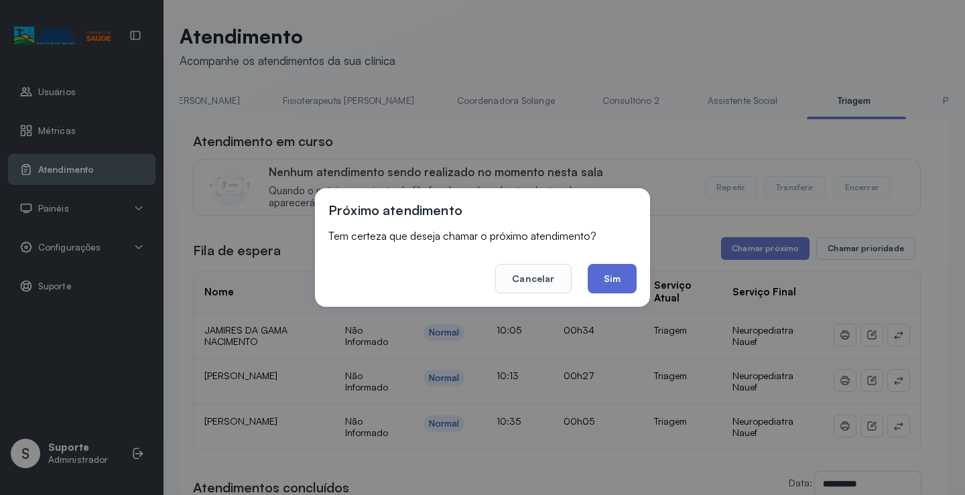
click at [623, 278] on button "Sim" at bounding box center [612, 278] width 49 height 29
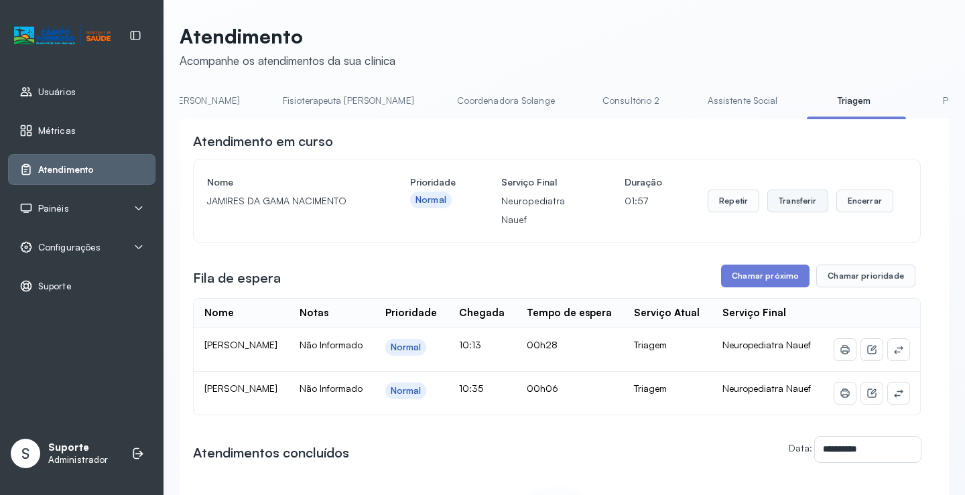
click at [782, 202] on button "Transferir" at bounding box center [798, 201] width 61 height 23
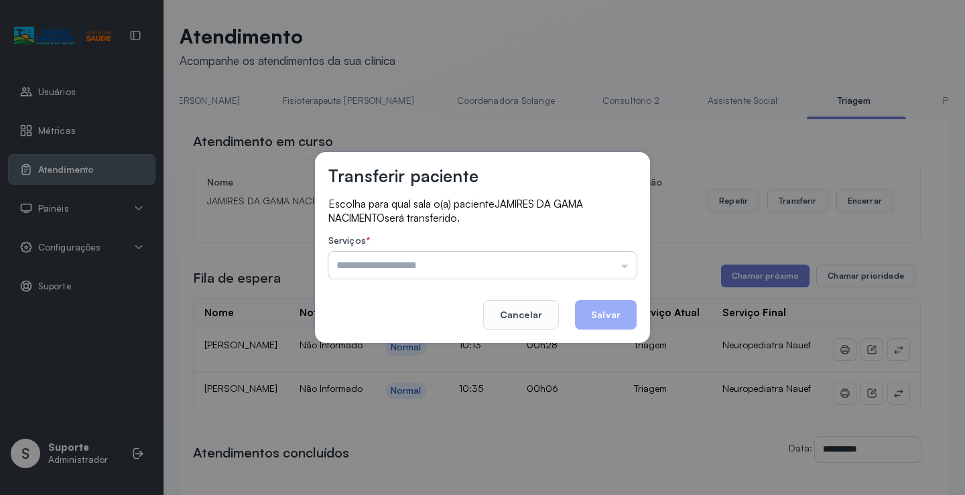
click at [444, 264] on input "text" at bounding box center [482, 265] width 308 height 27
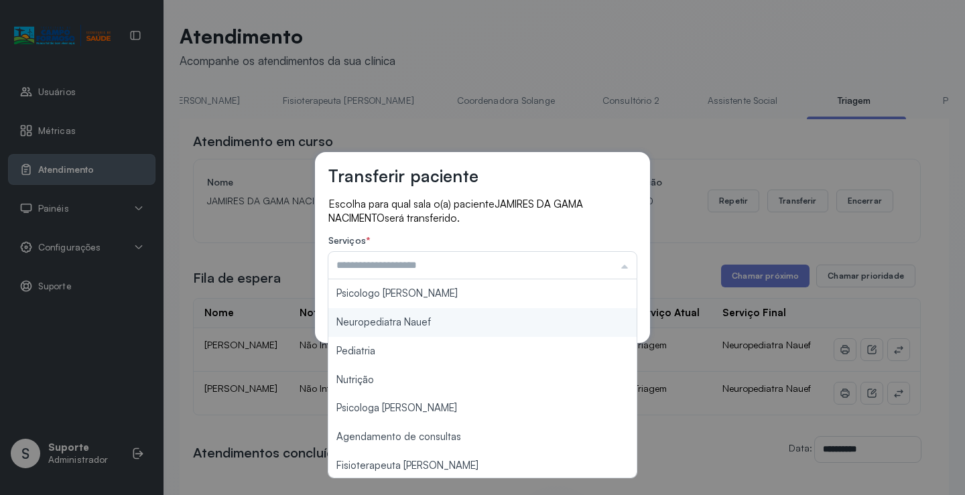
type input "**********"
click at [400, 317] on div "**********" at bounding box center [482, 248] width 335 height 192
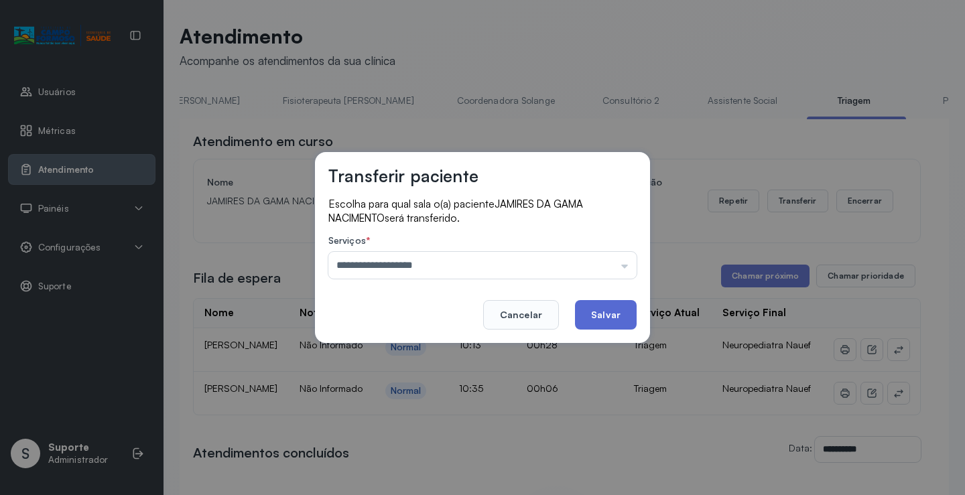
click at [605, 304] on button "Salvar" at bounding box center [606, 314] width 62 height 29
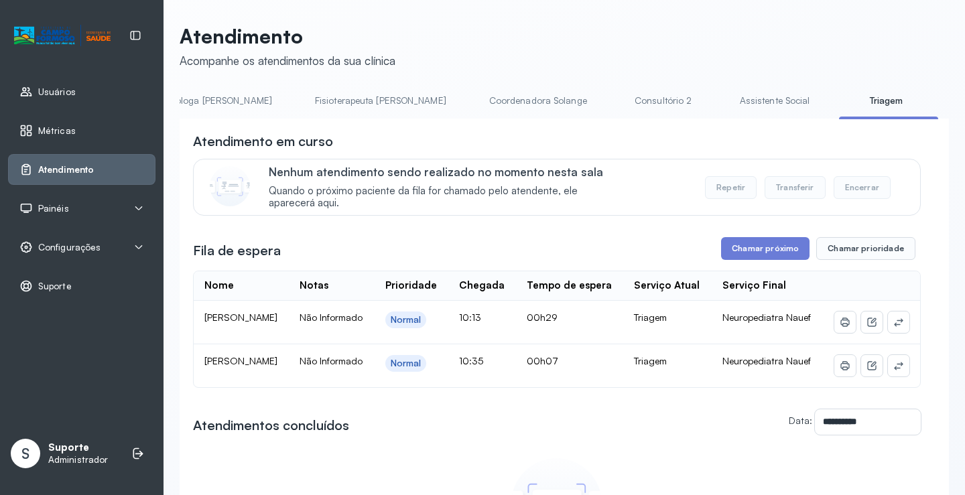
scroll to position [0, 707]
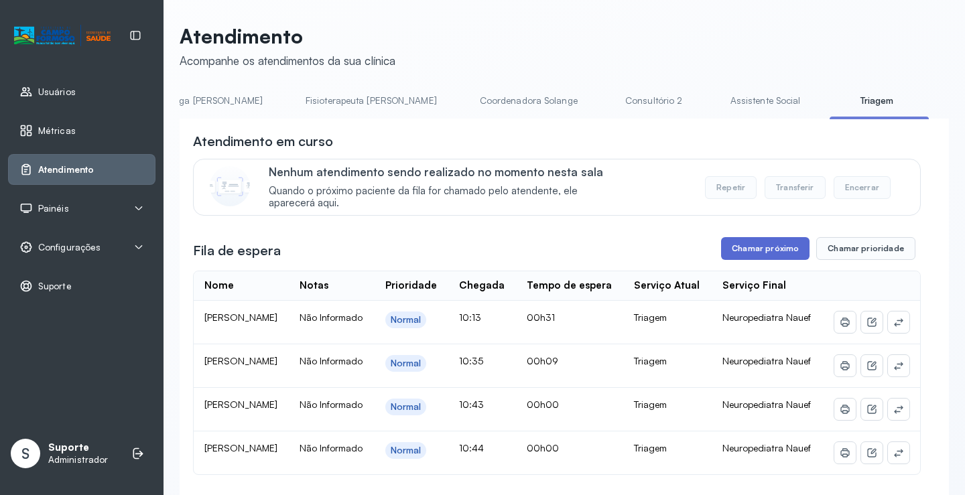
click at [767, 247] on button "Chamar próximo" at bounding box center [765, 248] width 88 height 23
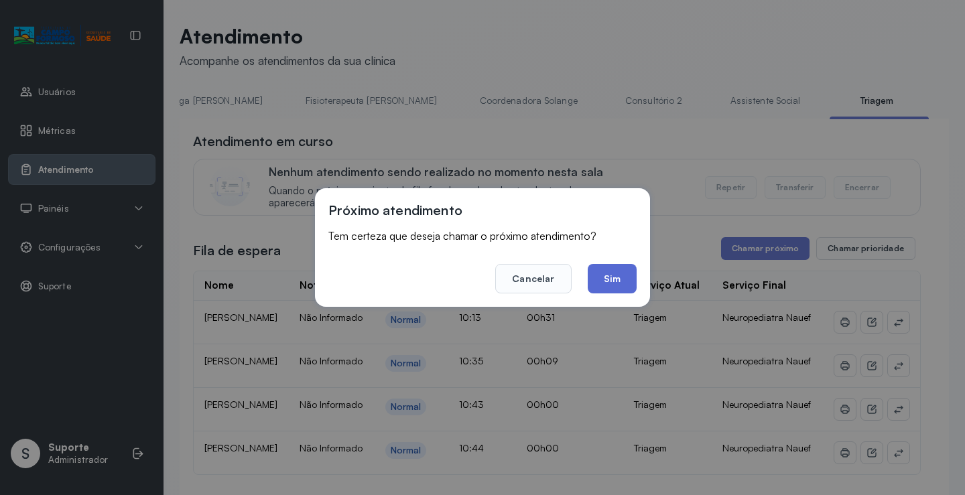
click at [629, 270] on button "Sim" at bounding box center [612, 278] width 49 height 29
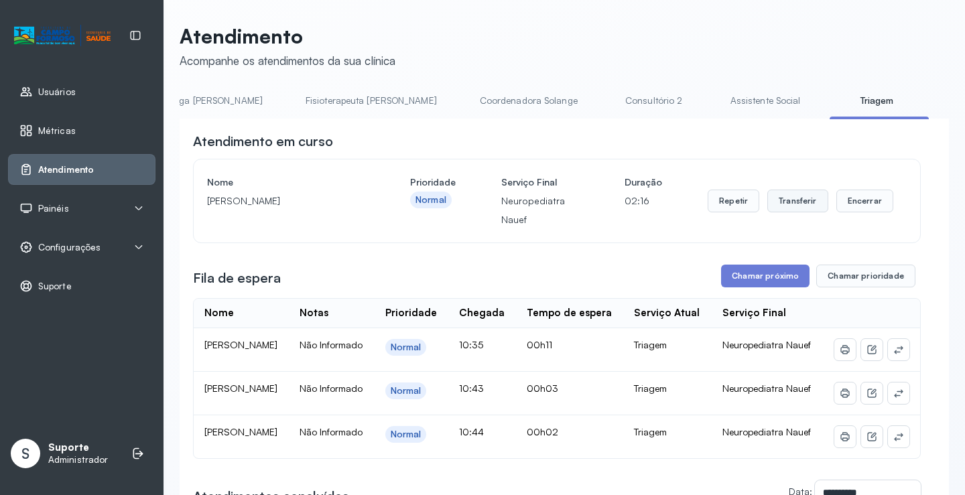
click at [794, 198] on button "Transferir" at bounding box center [798, 201] width 61 height 23
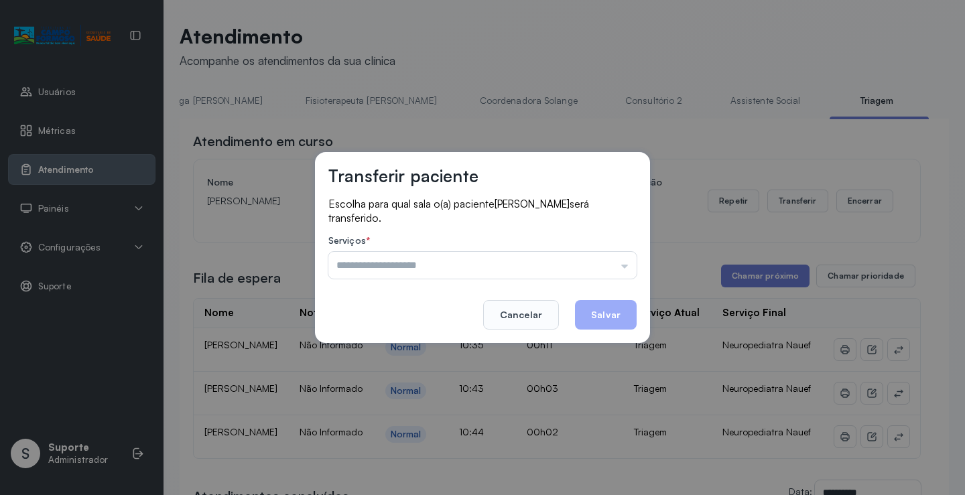
click at [536, 263] on input "text" at bounding box center [482, 265] width 308 height 27
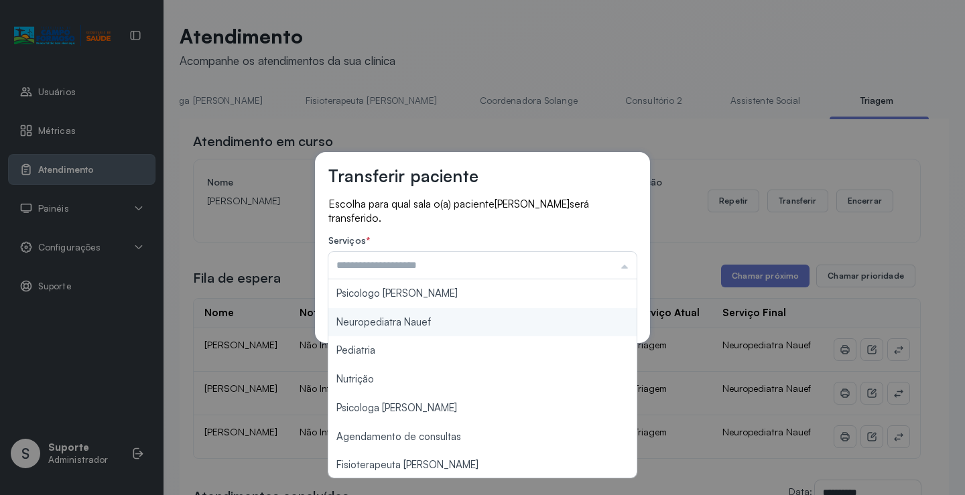
type input "**********"
click at [450, 317] on div "**********" at bounding box center [482, 247] width 335 height 191
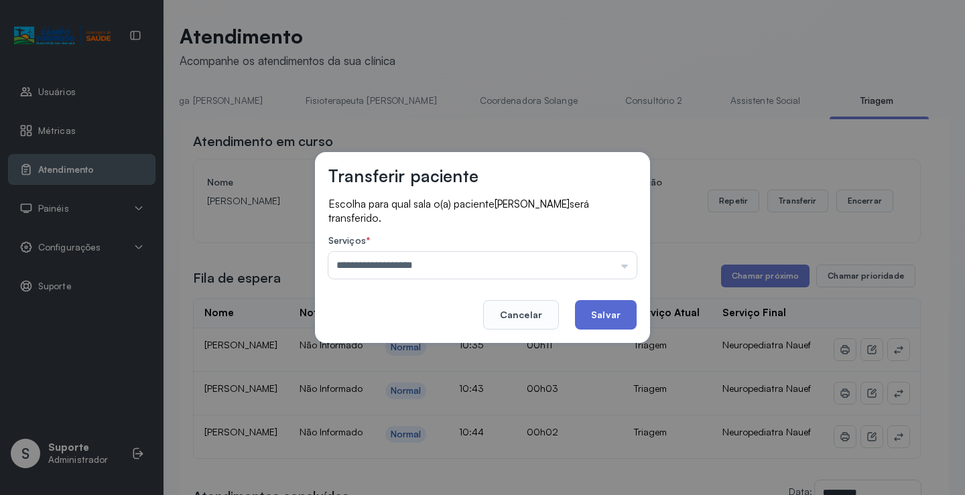
click at [603, 310] on button "Salvar" at bounding box center [606, 314] width 62 height 29
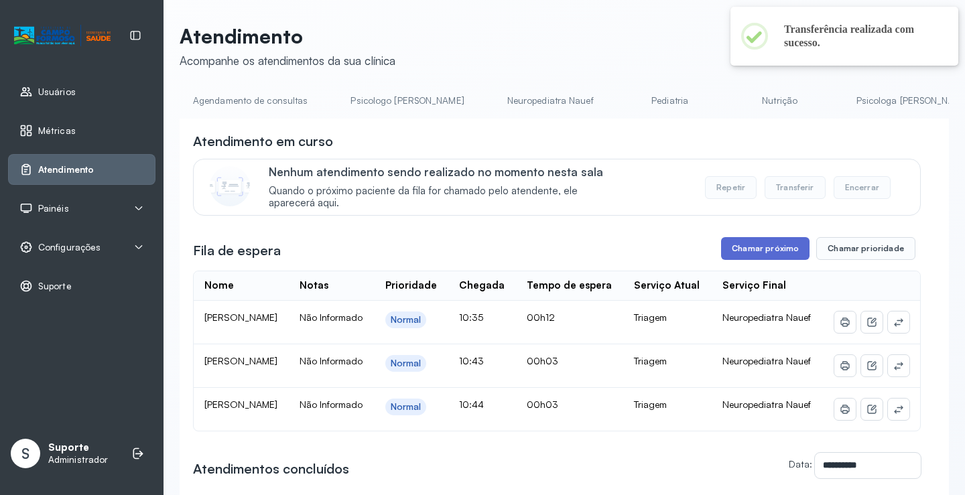
click at [747, 249] on button "Chamar próximo" at bounding box center [765, 248] width 88 height 23
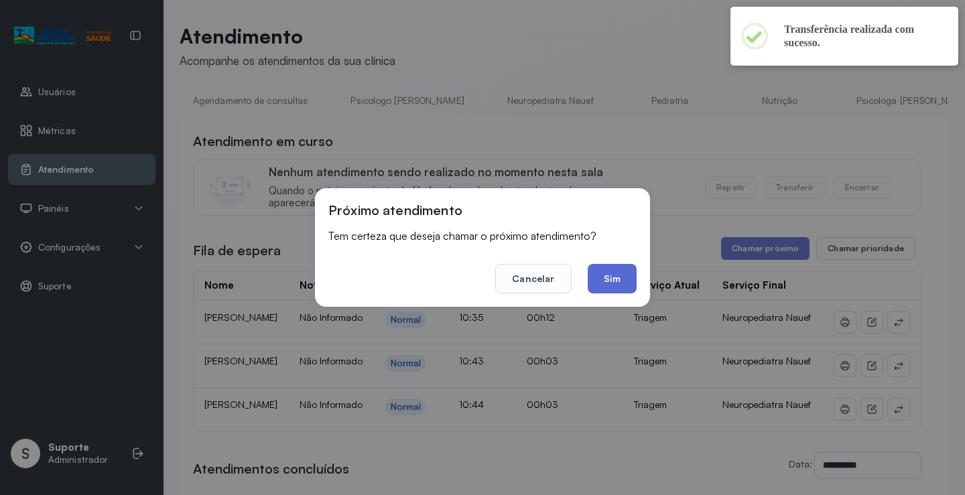
click at [607, 286] on button "Sim" at bounding box center [612, 278] width 49 height 29
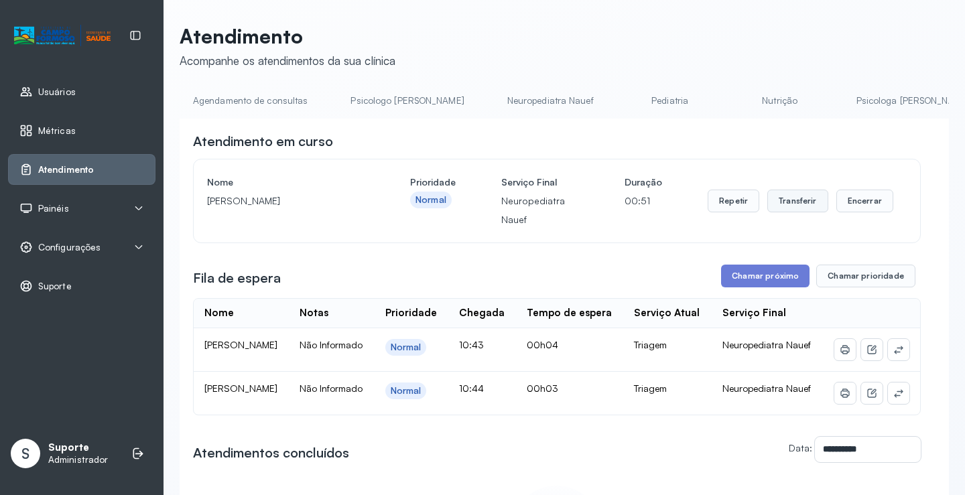
click at [786, 201] on button "Transferir" at bounding box center [798, 201] width 61 height 23
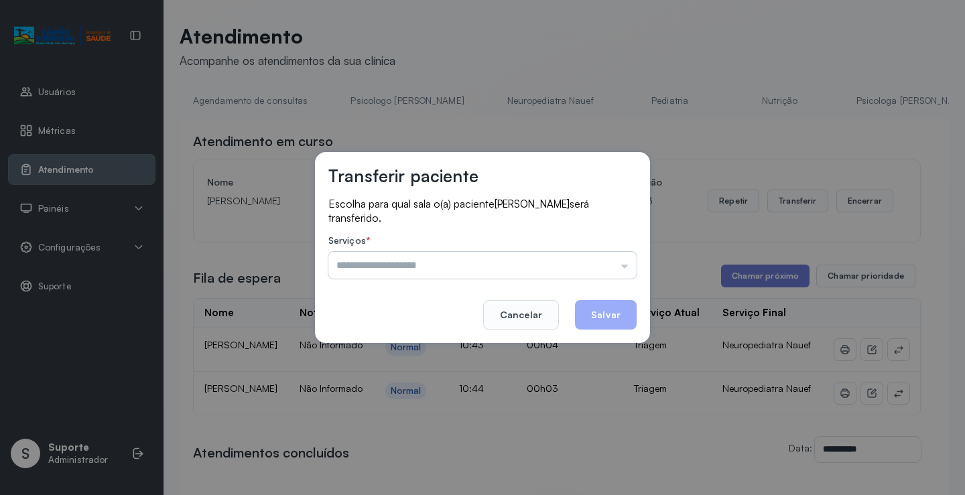
click at [493, 260] on input "text" at bounding box center [482, 265] width 308 height 27
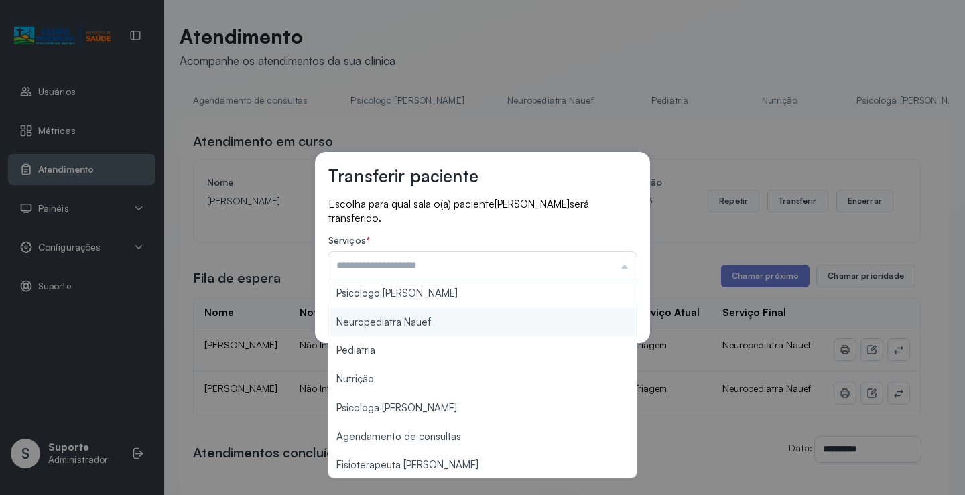
type input "**********"
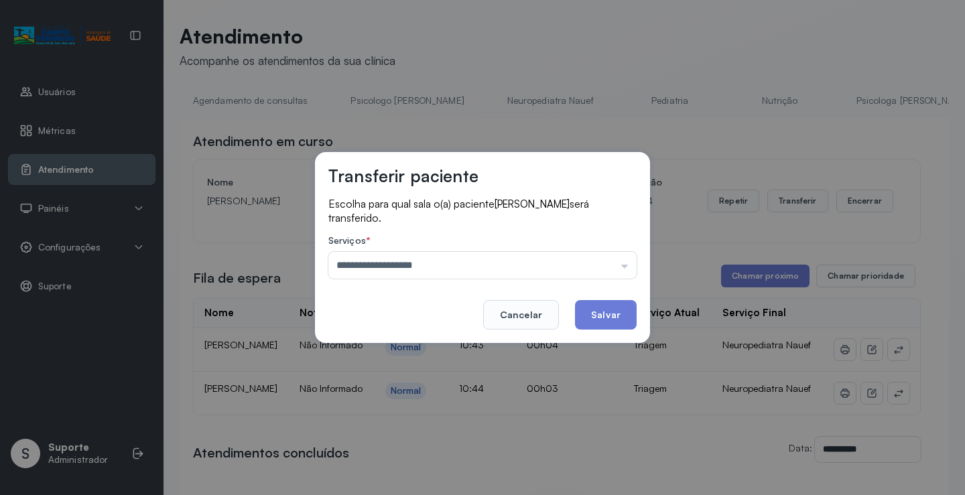
drag, startPoint x: 433, startPoint y: 319, endPoint x: 284, endPoint y: 204, distance: 188.3
click at [433, 318] on div "**********" at bounding box center [482, 247] width 335 height 191
click at [600, 310] on button "Salvar" at bounding box center [606, 314] width 62 height 29
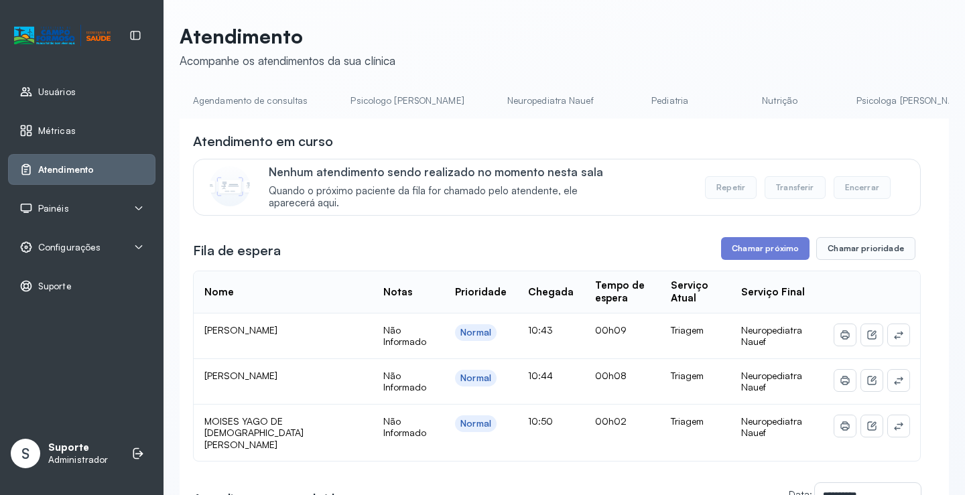
click at [738, 253] on button "Chamar próximo" at bounding box center [765, 248] width 88 height 23
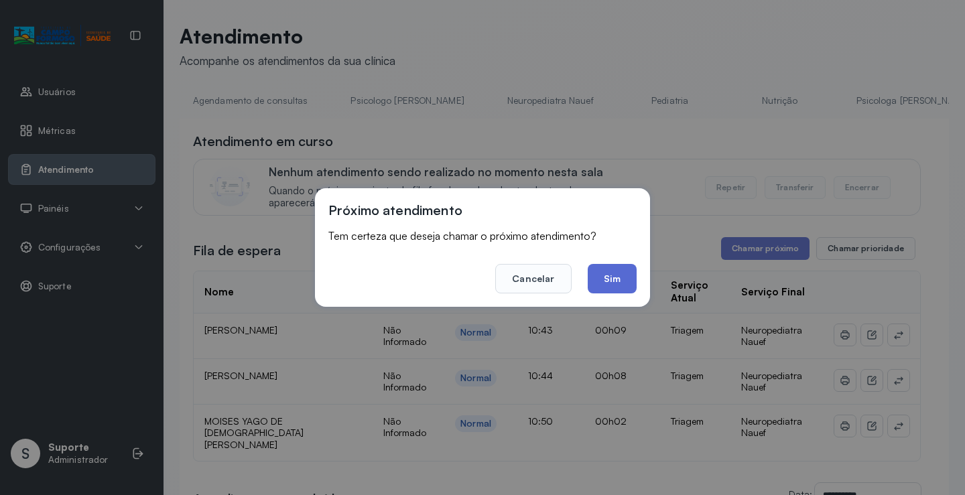
click at [607, 278] on button "Sim" at bounding box center [612, 278] width 49 height 29
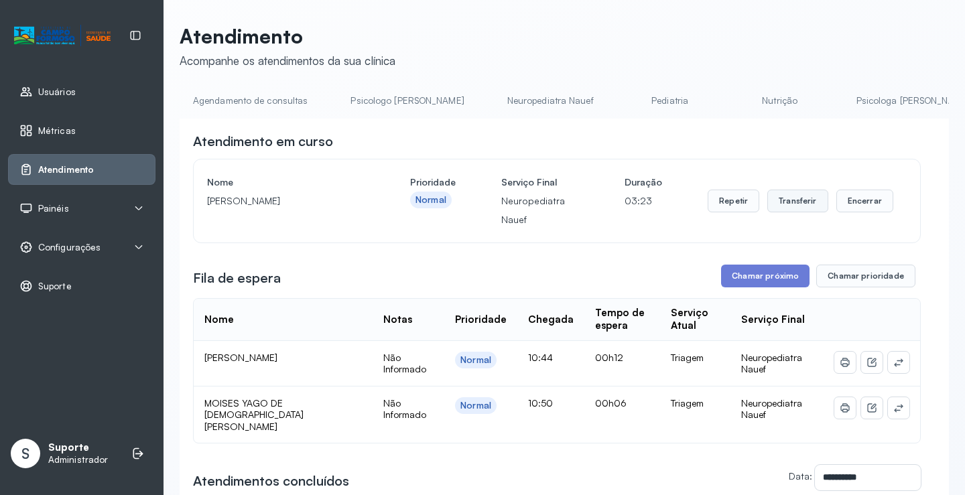
click at [802, 196] on button "Transferir" at bounding box center [798, 201] width 61 height 23
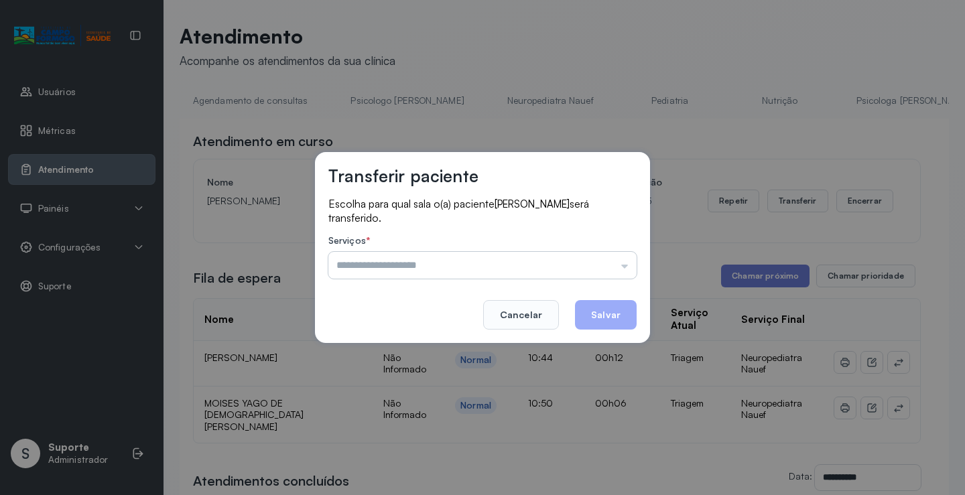
click at [475, 262] on input "text" at bounding box center [482, 265] width 308 height 27
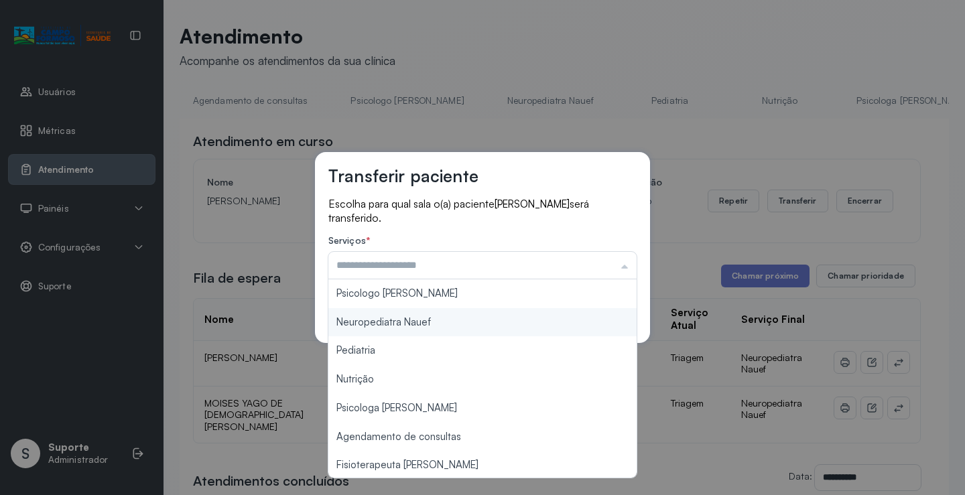
type input "**********"
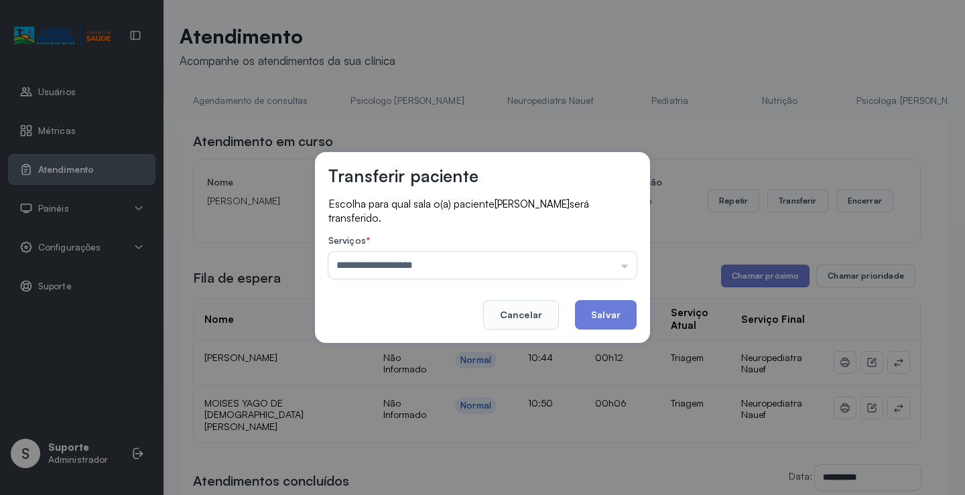
click at [412, 317] on div "**********" at bounding box center [482, 247] width 335 height 191
click at [605, 314] on button "Salvar" at bounding box center [606, 314] width 62 height 29
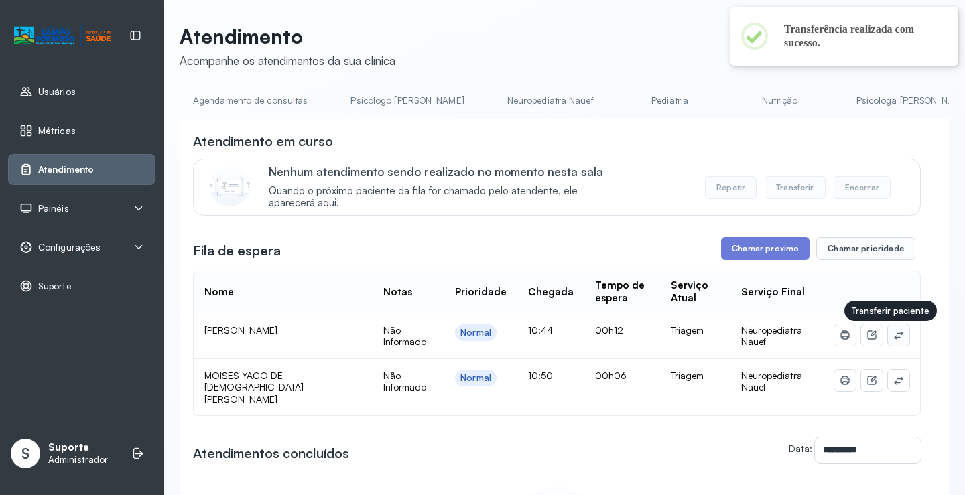
click at [894, 338] on icon at bounding box center [899, 335] width 11 height 11
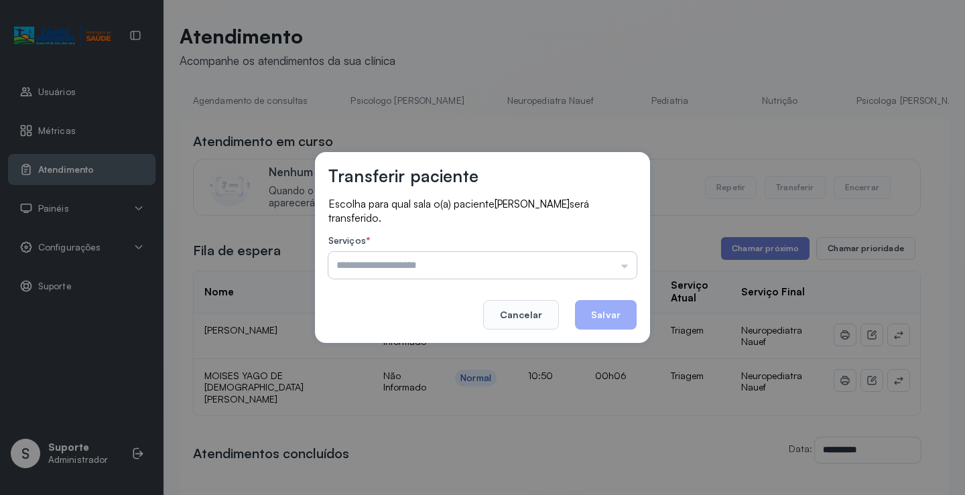
click at [507, 261] on input "text" at bounding box center [482, 265] width 308 height 27
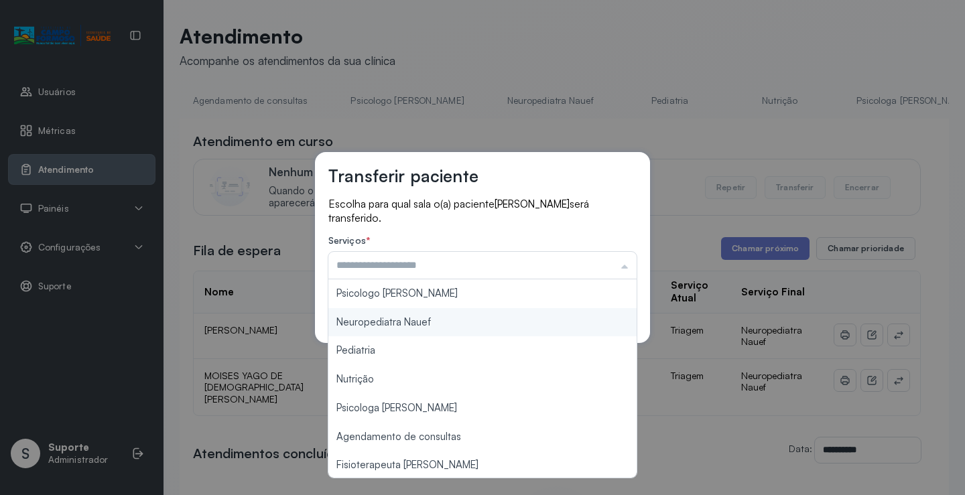
type input "**********"
click at [428, 322] on div "**********" at bounding box center [482, 247] width 335 height 191
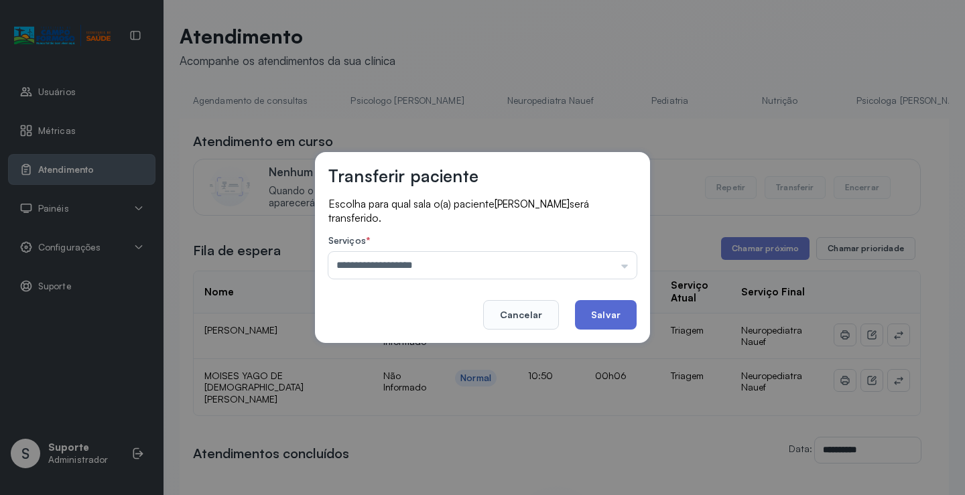
click at [605, 320] on button "Salvar" at bounding box center [606, 314] width 62 height 29
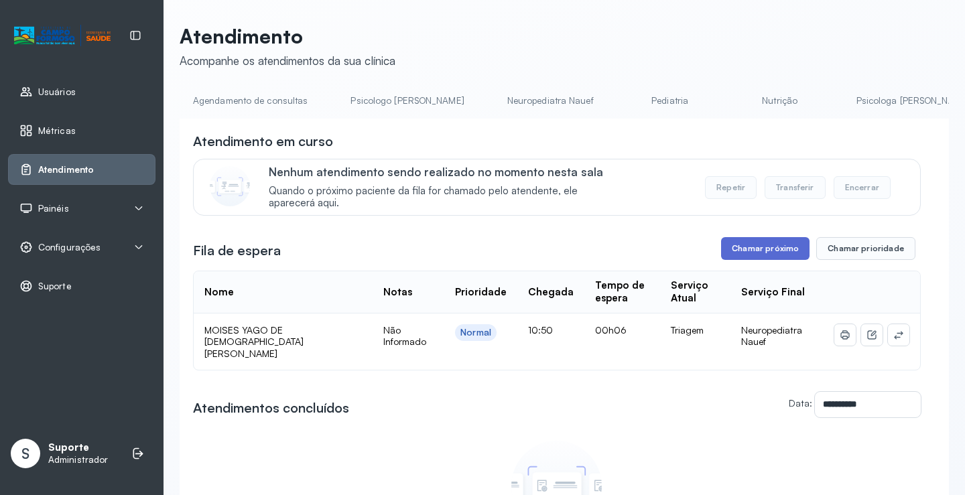
click at [778, 243] on button "Chamar próximo" at bounding box center [765, 248] width 88 height 23
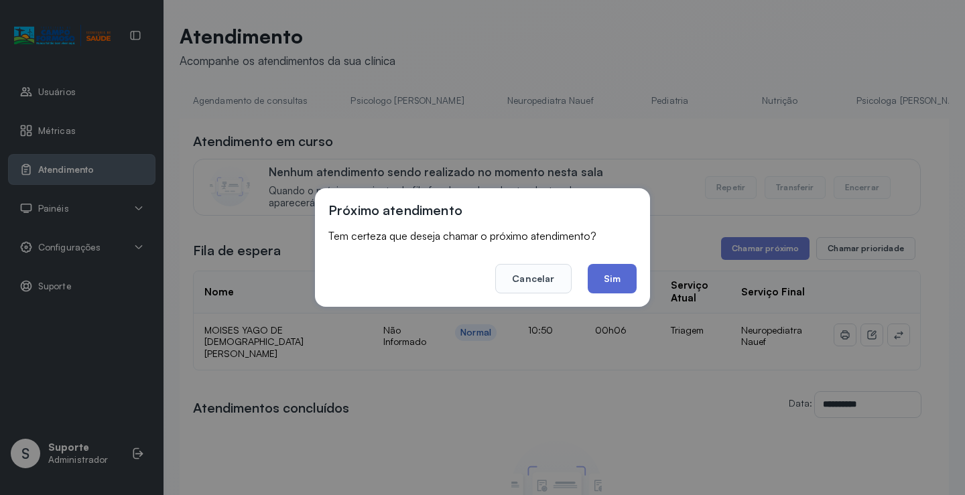
click at [611, 280] on button "Sim" at bounding box center [612, 278] width 49 height 29
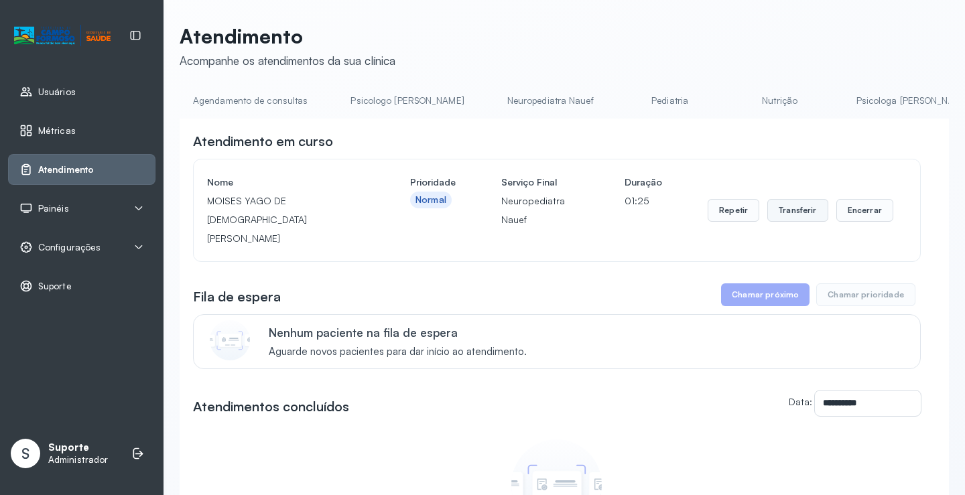
click at [782, 204] on button "Transferir" at bounding box center [798, 210] width 61 height 23
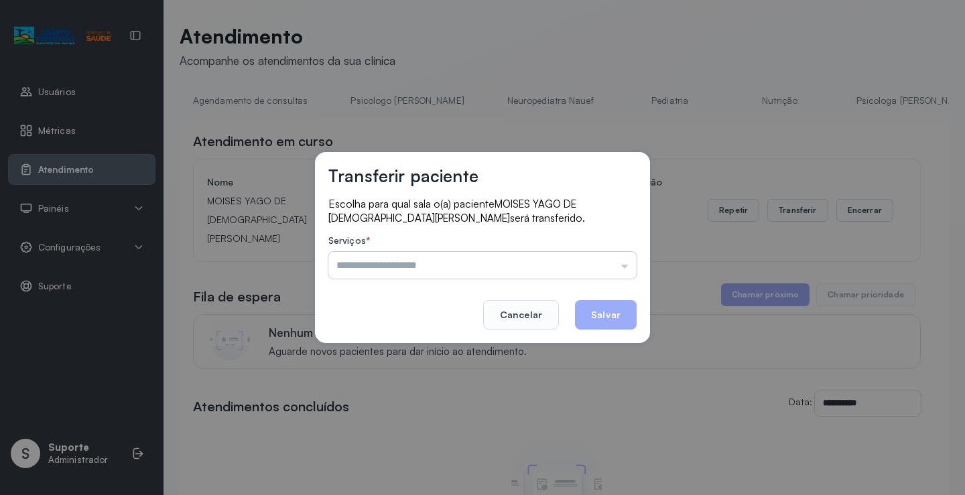
click at [497, 259] on input "text" at bounding box center [482, 265] width 308 height 27
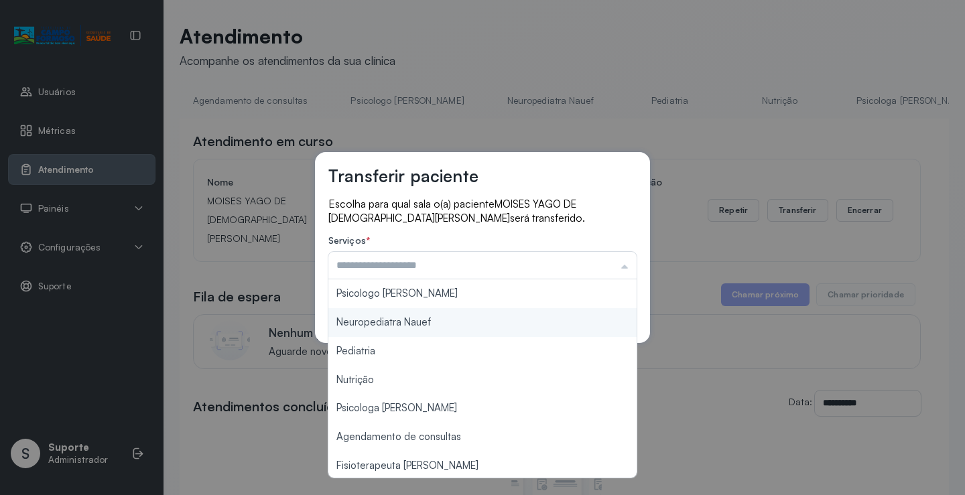
type input "**********"
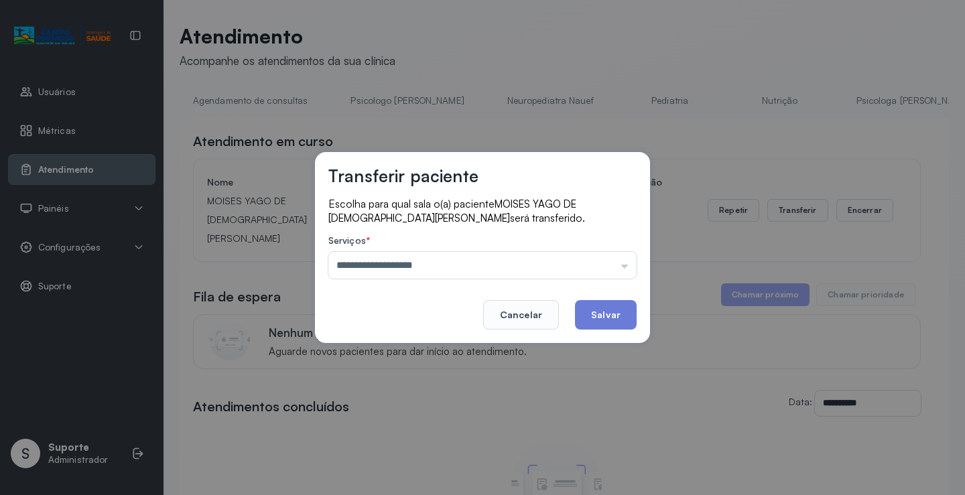
click at [423, 316] on div "**********" at bounding box center [482, 248] width 335 height 192
click at [615, 316] on button "Salvar" at bounding box center [606, 314] width 62 height 29
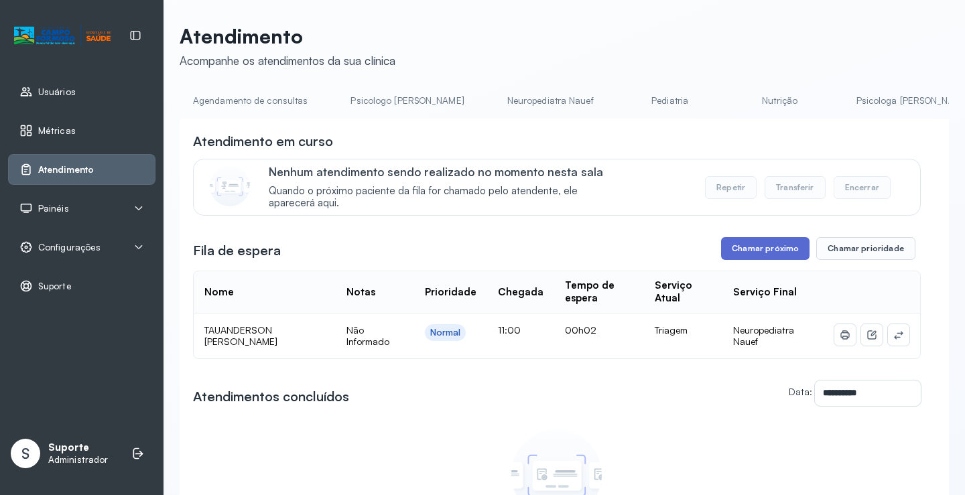
click at [748, 249] on button "Chamar próximo" at bounding box center [765, 248] width 88 height 23
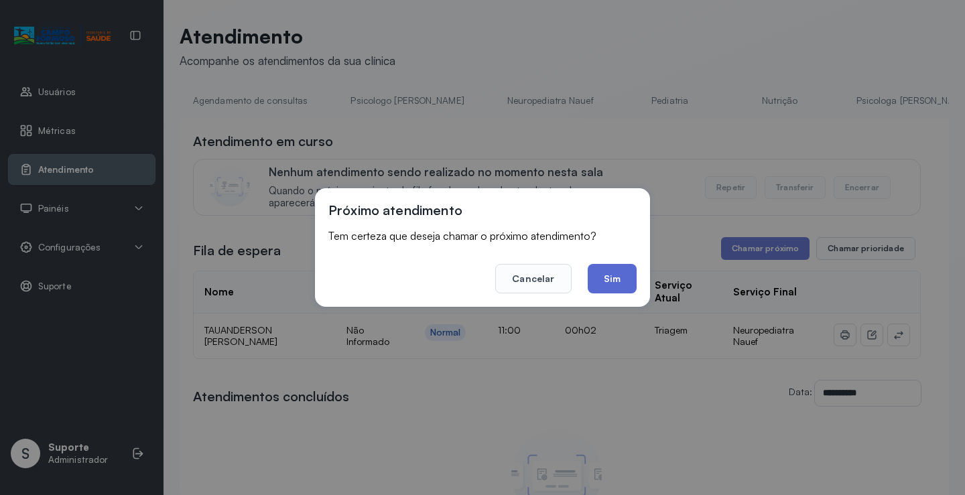
click at [614, 277] on button "Sim" at bounding box center [612, 278] width 49 height 29
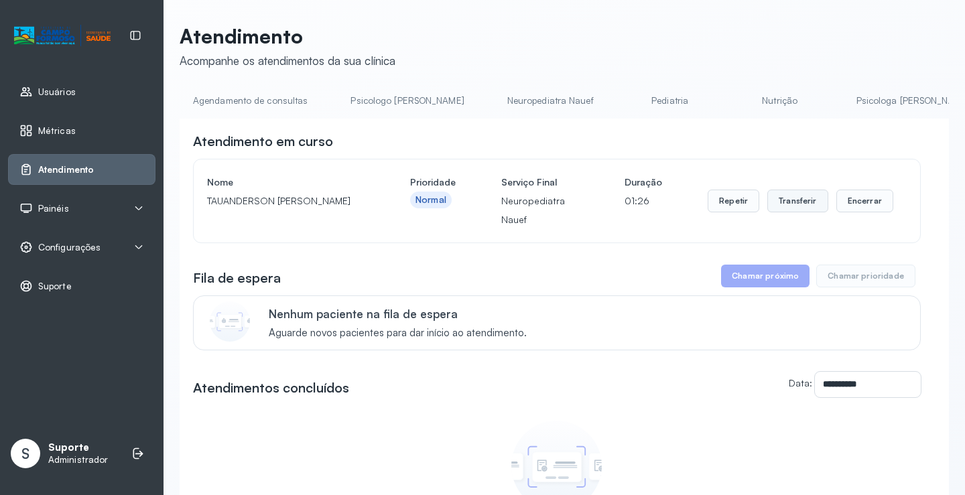
click at [786, 194] on button "Transferir" at bounding box center [798, 201] width 61 height 23
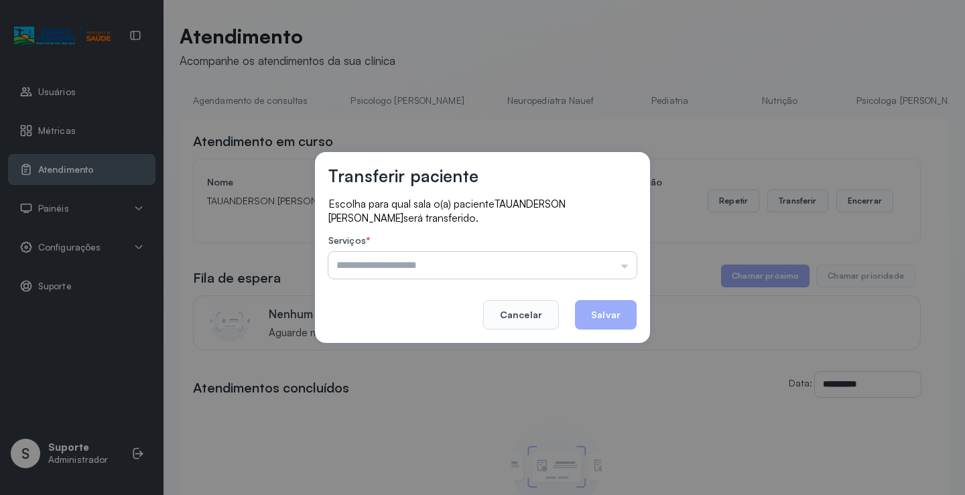
click at [521, 261] on input "text" at bounding box center [482, 265] width 308 height 27
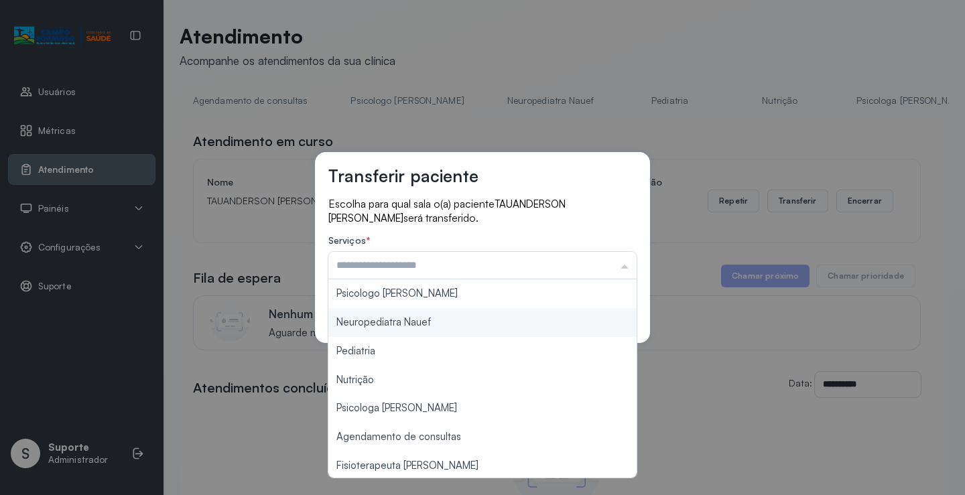
type input "**********"
click at [469, 320] on div "**********" at bounding box center [482, 248] width 335 height 192
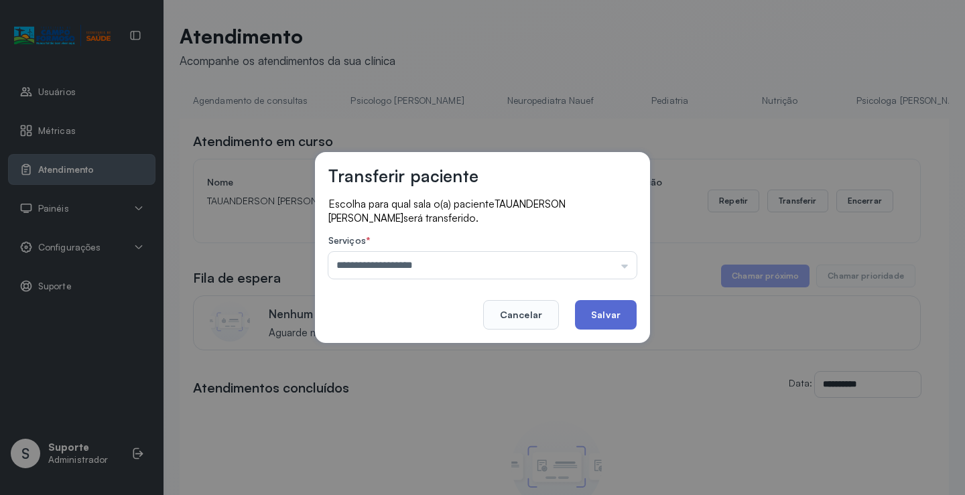
click at [597, 307] on button "Salvar" at bounding box center [606, 314] width 62 height 29
